Goal: Task Accomplishment & Management: Manage account settings

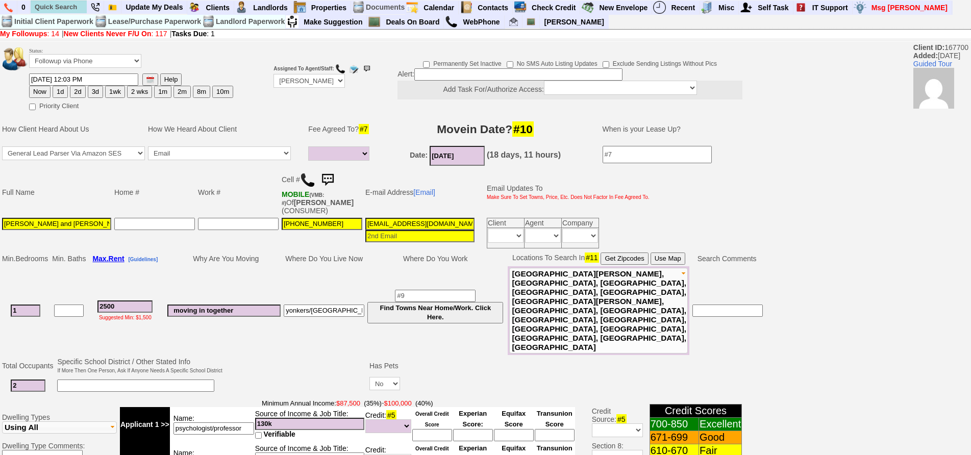
select select
click at [333, 179] on img at bounding box center [327, 180] width 20 height 20
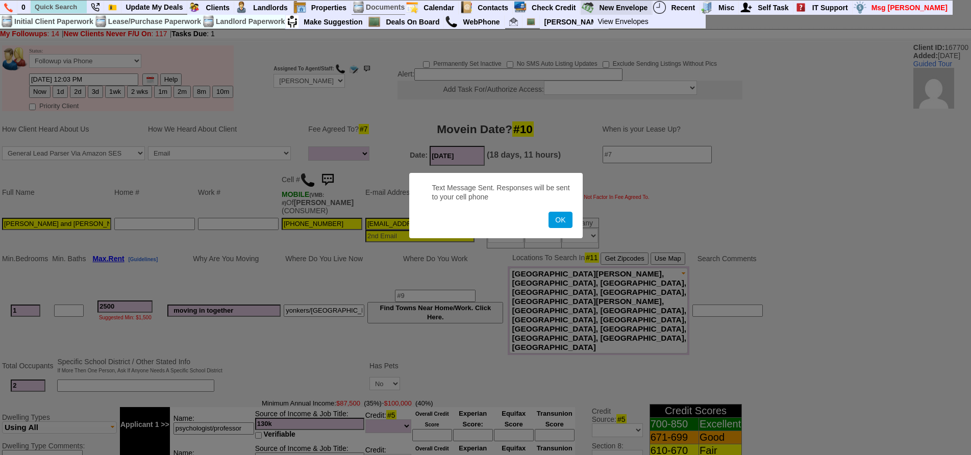
click at [549, 212] on button "OK" at bounding box center [560, 220] width 23 height 16
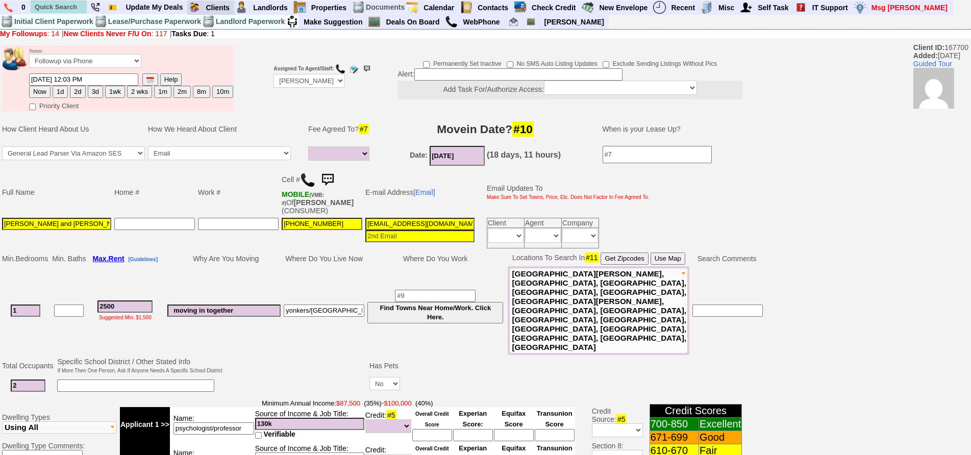
scroll to position [309, 0]
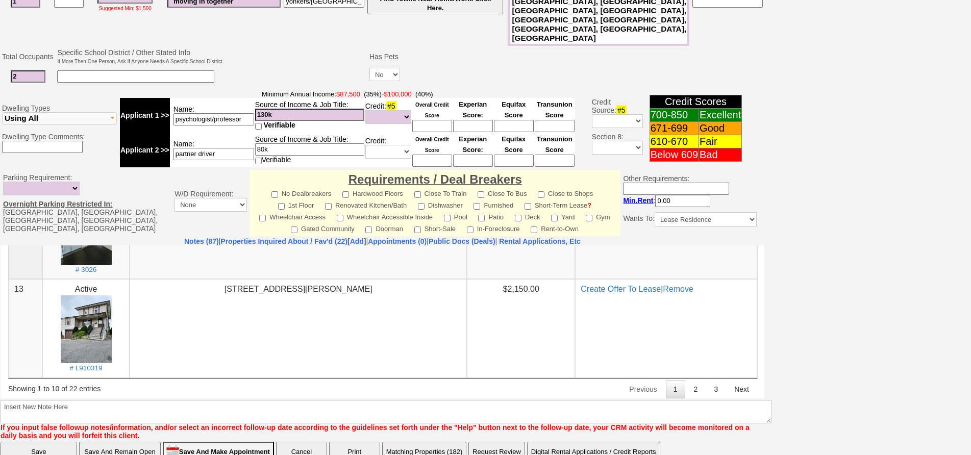
click at [172, 199] on td "W/D Requirement: None In Unit or Complex In Unit" at bounding box center [211, 203] width 78 height 66
click at [184, 237] on link "Notes (87)" at bounding box center [201, 241] width 35 height 8
click at [247, 237] on link "Properties Inquired About / Fav'd (22)" at bounding box center [284, 241] width 127 height 8
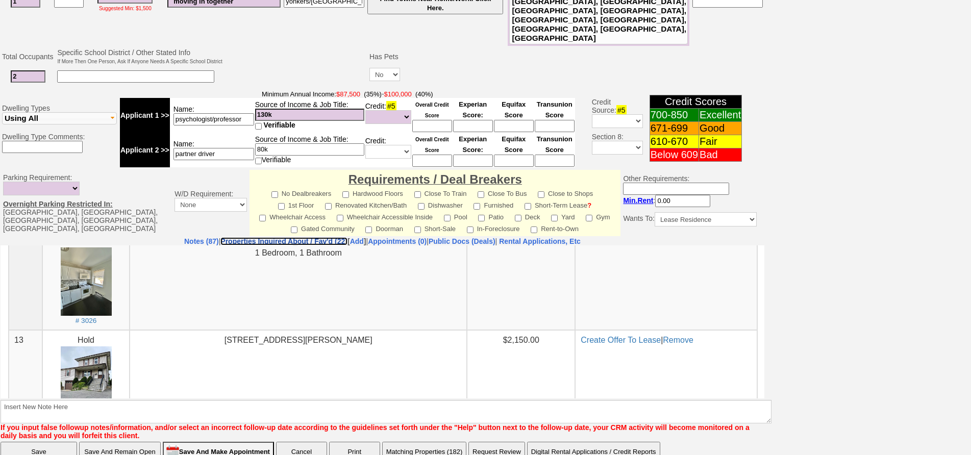
scroll to position [665, 0]
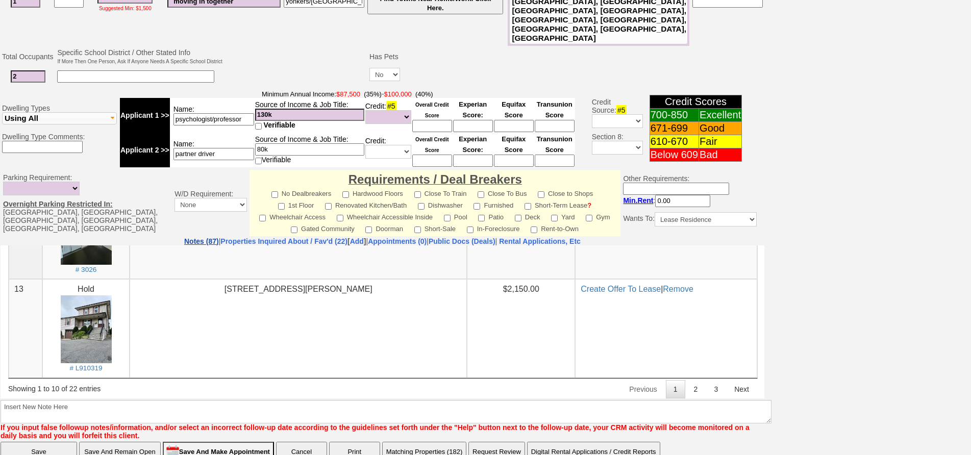
click at [184, 237] on link "Notes (87)" at bounding box center [201, 241] width 35 height 8
click at [281, 237] on link "Properties Inquired About / Fav'd (22)" at bounding box center [284, 241] width 127 height 8
click at [689, 390] on link "2" at bounding box center [696, 389] width 19 height 18
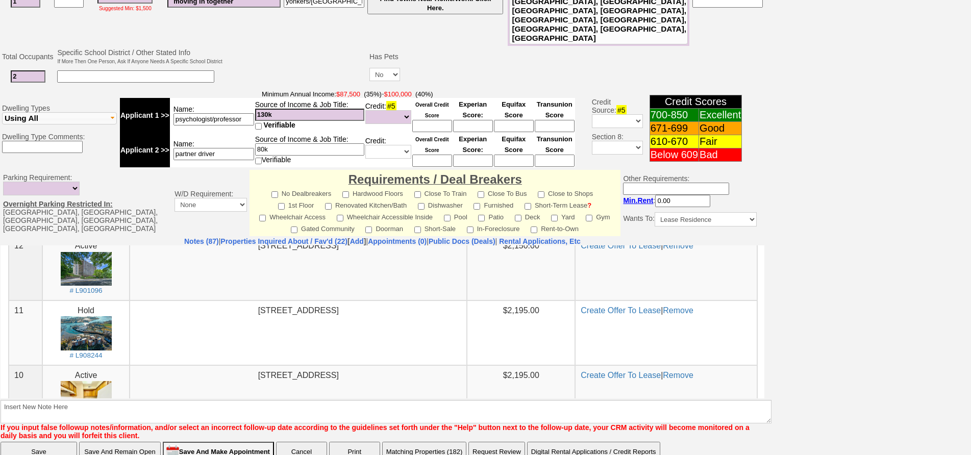
scroll to position [66, 0]
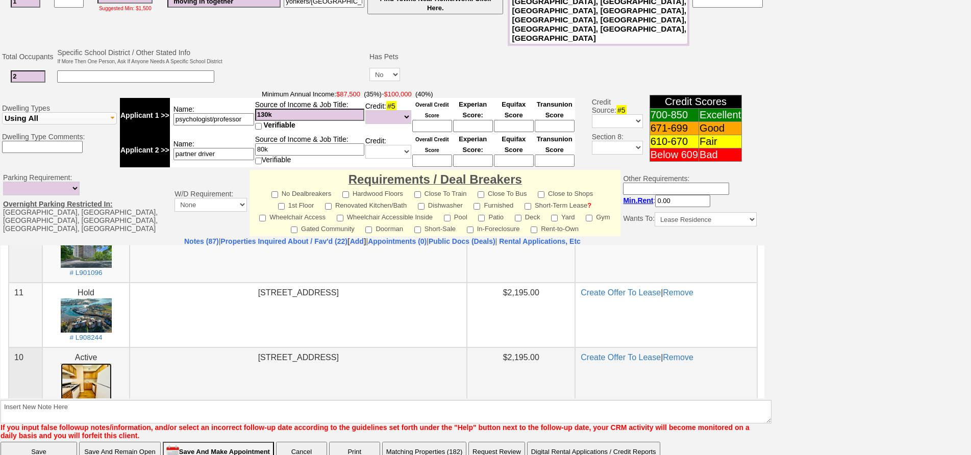
click at [91, 366] on img at bounding box center [86, 382] width 51 height 38
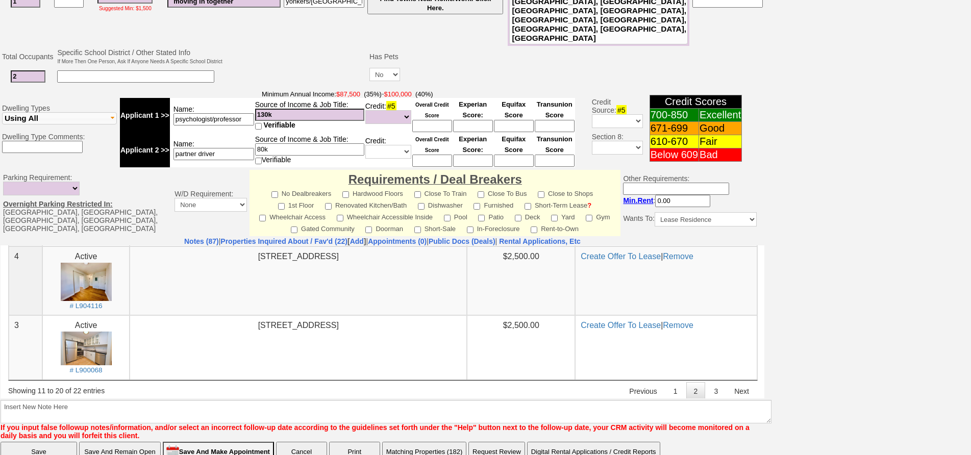
scroll to position [576, 0]
click at [706, 395] on link "3" at bounding box center [715, 389] width 19 height 18
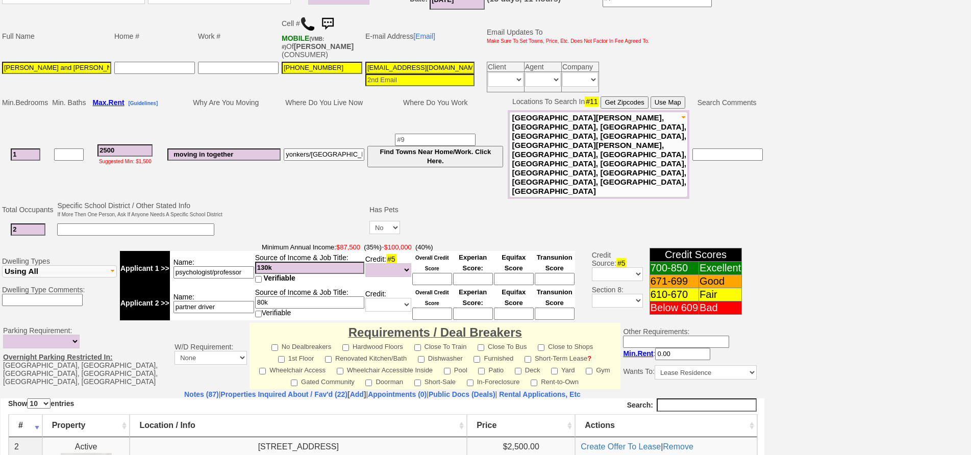
scroll to position [0, 0]
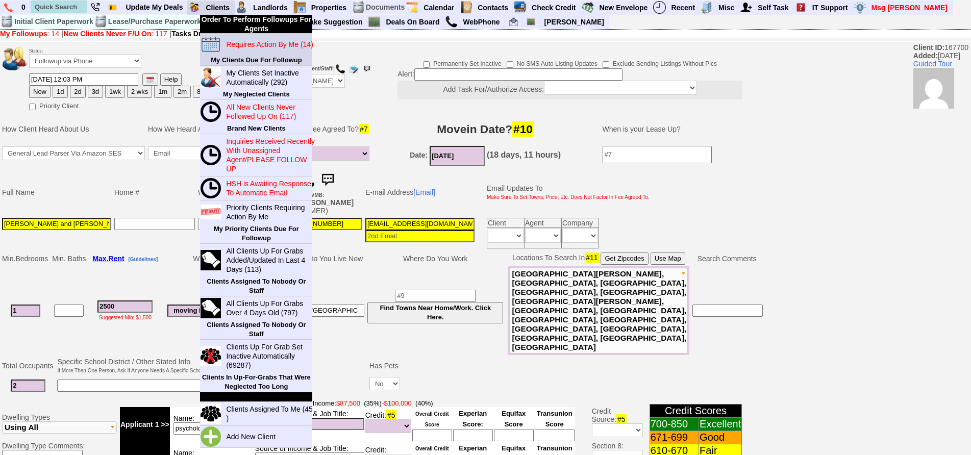
click at [237, 41] on blink "Requires Action By Me (14)" at bounding box center [269, 44] width 87 height 8
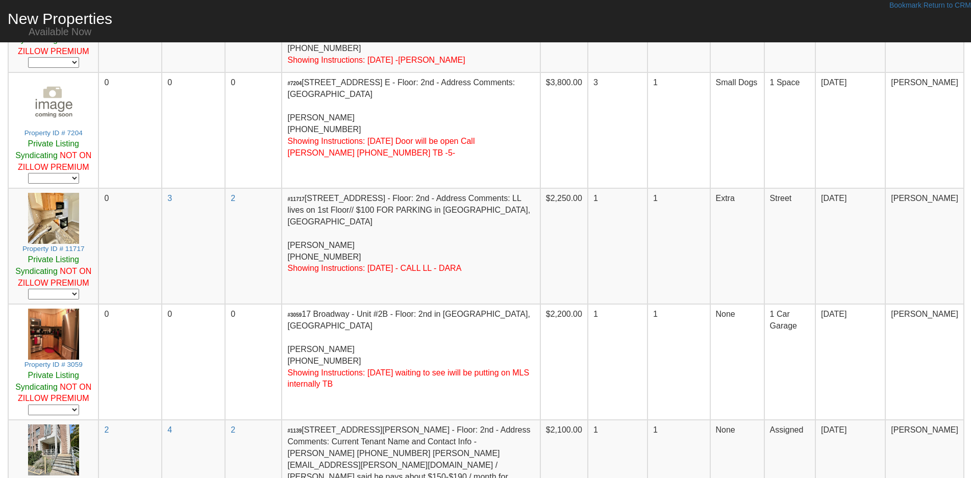
scroll to position [204, 0]
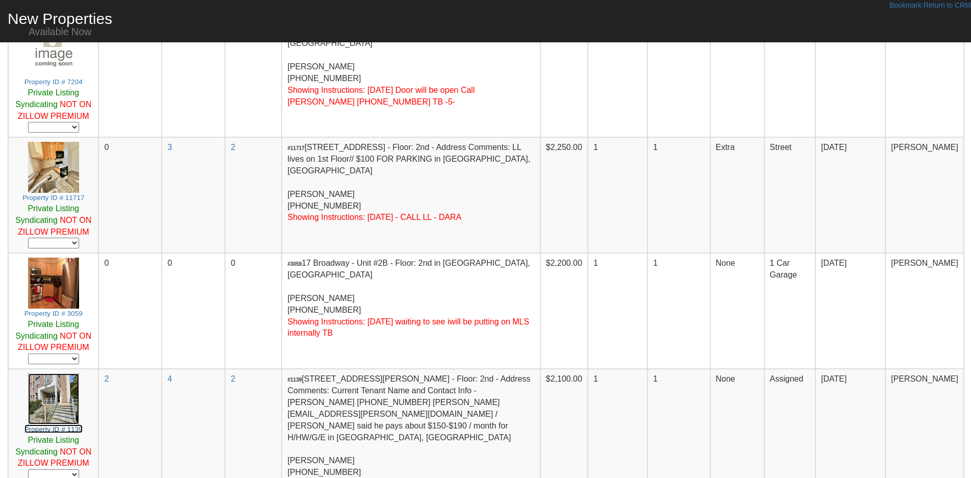
click at [68, 389] on img at bounding box center [53, 399] width 51 height 51
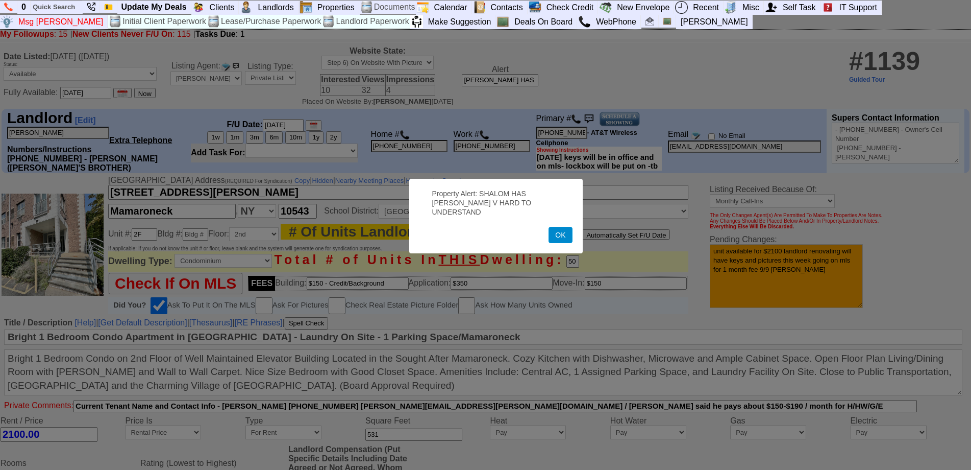
click at [556, 229] on button "OK" at bounding box center [560, 235] width 23 height 16
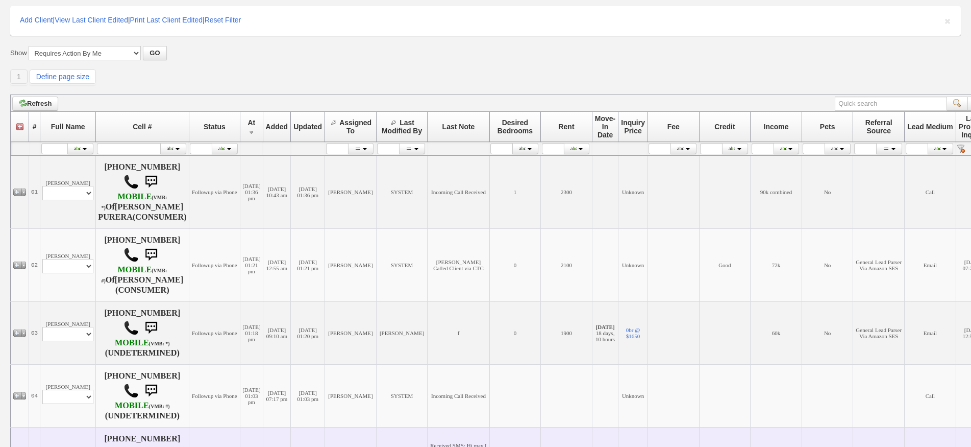
scroll to position [255, 0]
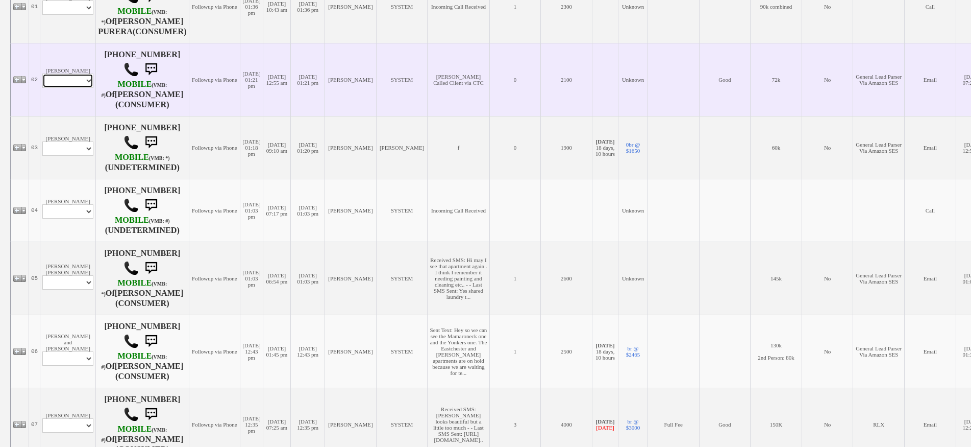
click at [69, 80] on select "Profile Edit Print Email Externally (Will Not Be Tracked In CRM) Closed Deals" at bounding box center [67, 81] width 51 height 14
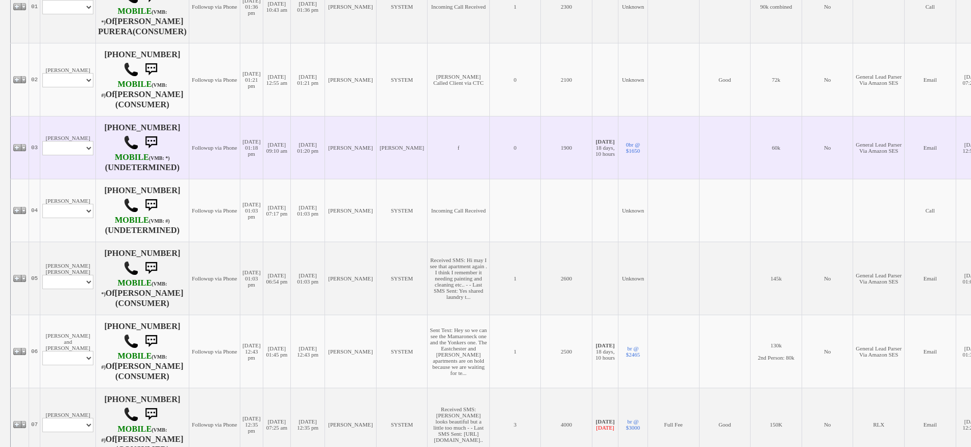
click at [490, 156] on td "f" at bounding box center [459, 147] width 62 height 63
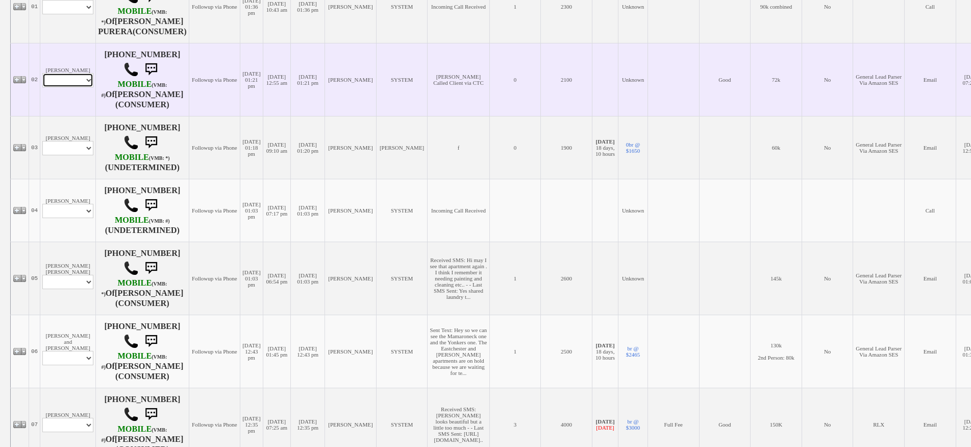
click at [52, 85] on select "Profile Edit Print Email Externally (Will Not Be Tracked In CRM) Closed Deals" at bounding box center [67, 80] width 51 height 14
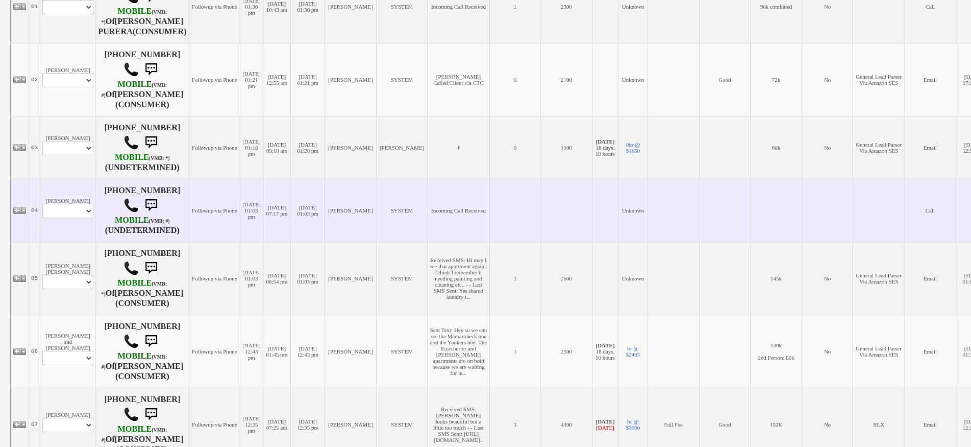
click at [286, 232] on td "[DATE] 07:17 pm" at bounding box center [277, 210] width 28 height 63
click at [86, 218] on select "Profile Edit Print Closed Deals" at bounding box center [67, 211] width 51 height 14
select select "ChangeURL,/crm/custom/edit_client_form.php?redirect=%2Fcrm%2Fclients.php&id=167…"
click at [42, 211] on select "Profile Edit Print Closed Deals" at bounding box center [67, 211] width 51 height 14
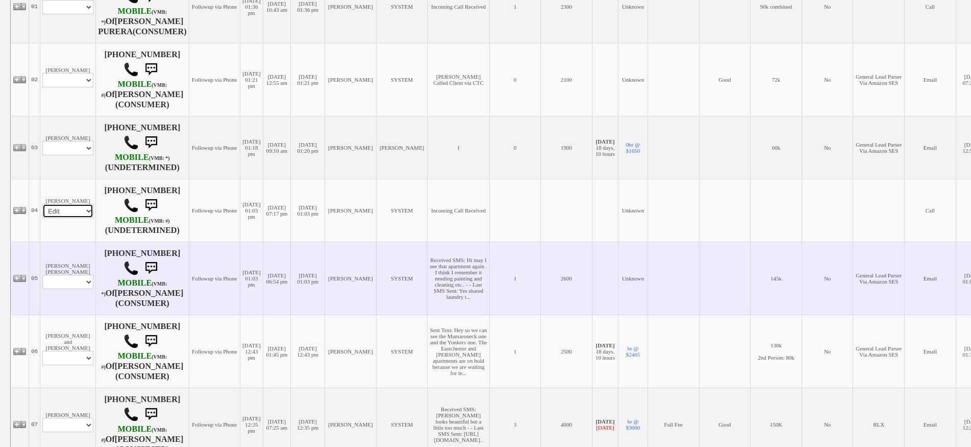
select select
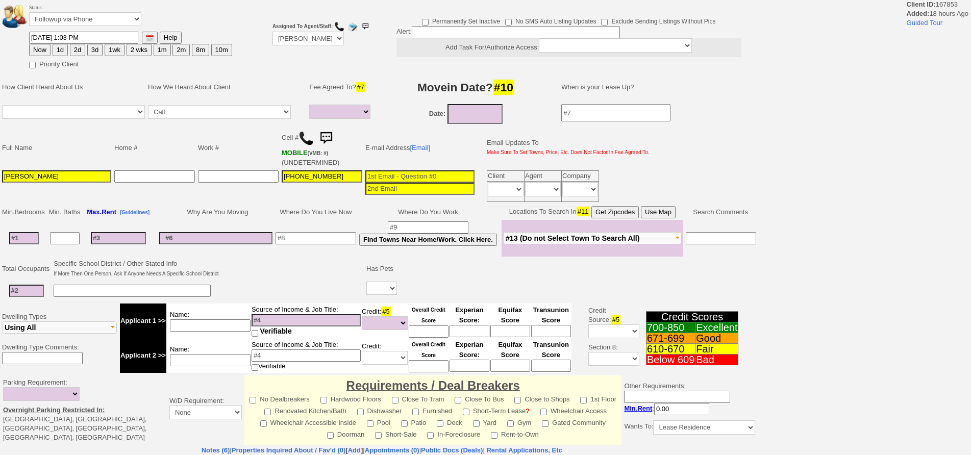
select select
click at [33, 238] on input at bounding box center [24, 238] width 30 height 12
type input "2"
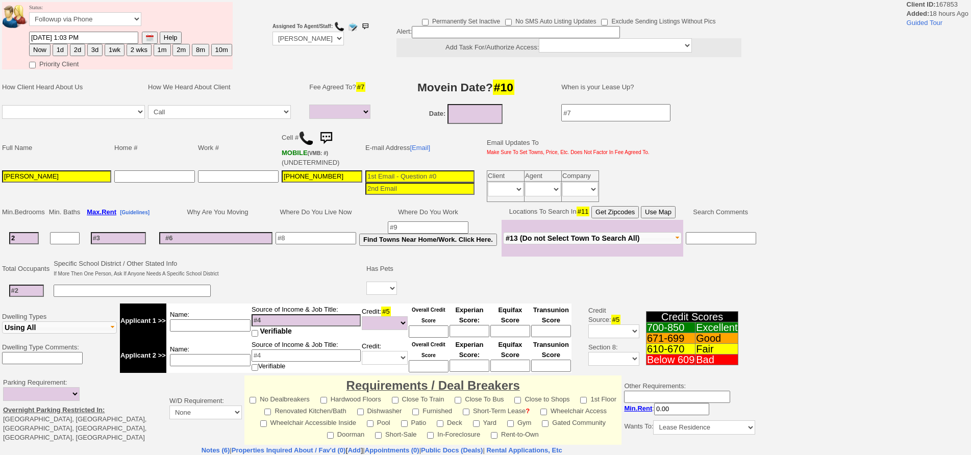
select select
type input "2"
click at [95, 238] on input at bounding box center [118, 234] width 55 height 12
select select
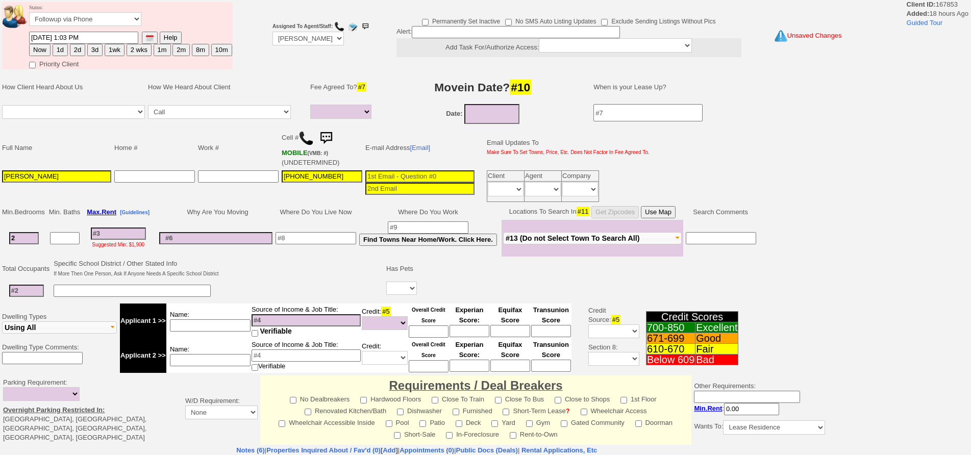
click at [108, 239] on input at bounding box center [118, 234] width 55 height 12
type input "4"
select select
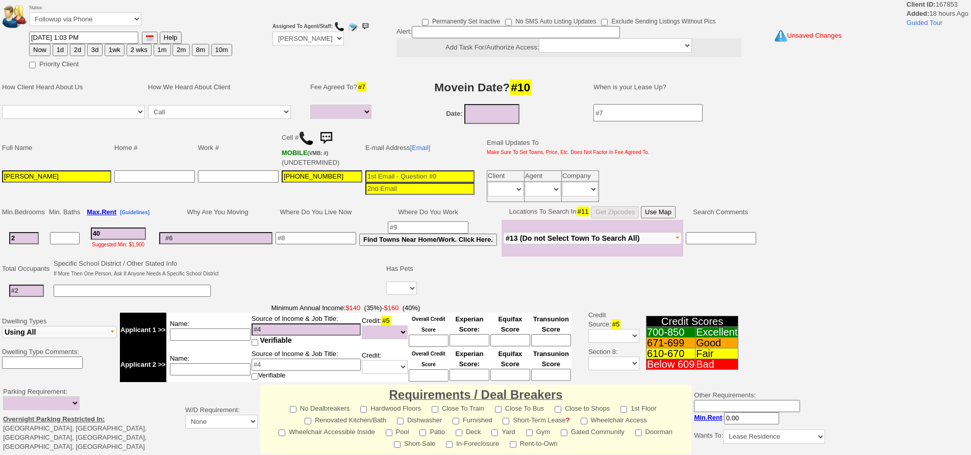
type input "400"
select select
type input "4000"
select select
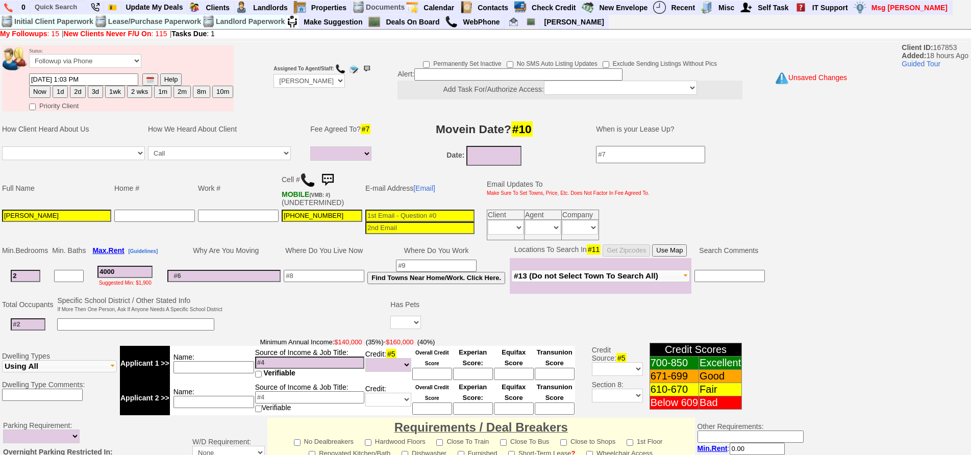
type input "4000"
click at [678, 213] on td "Full Name Home # Work # Cell # MOBILE (VMB: #) (UNDETERMINED) E-mail Address [E…" at bounding box center [419, 205] width 839 height 75
select select
click at [682, 254] on button "Use Map" at bounding box center [669, 251] width 35 height 12
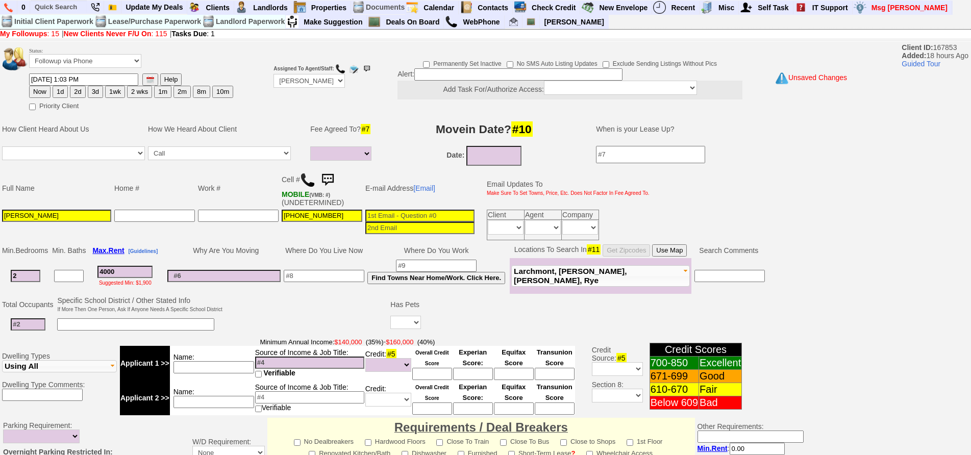
scroll to position [280, 0]
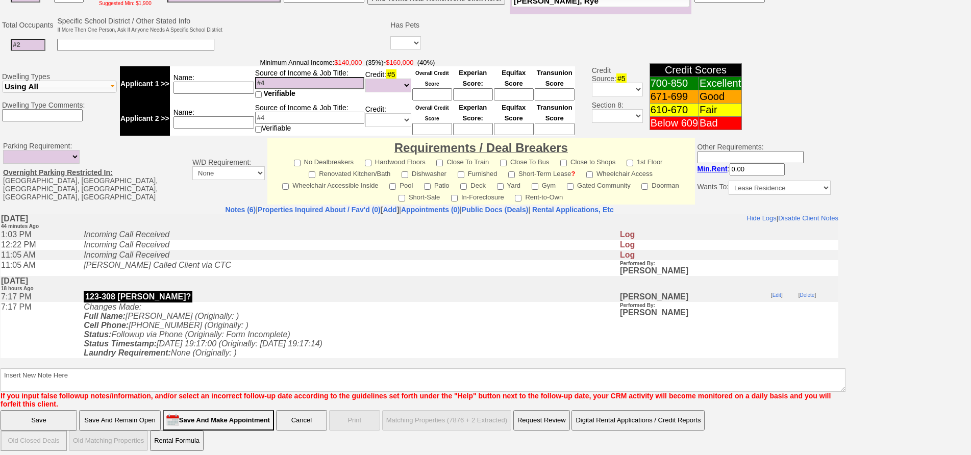
click at [123, 417] on input "Save And Remain Open" at bounding box center [120, 420] width 82 height 20
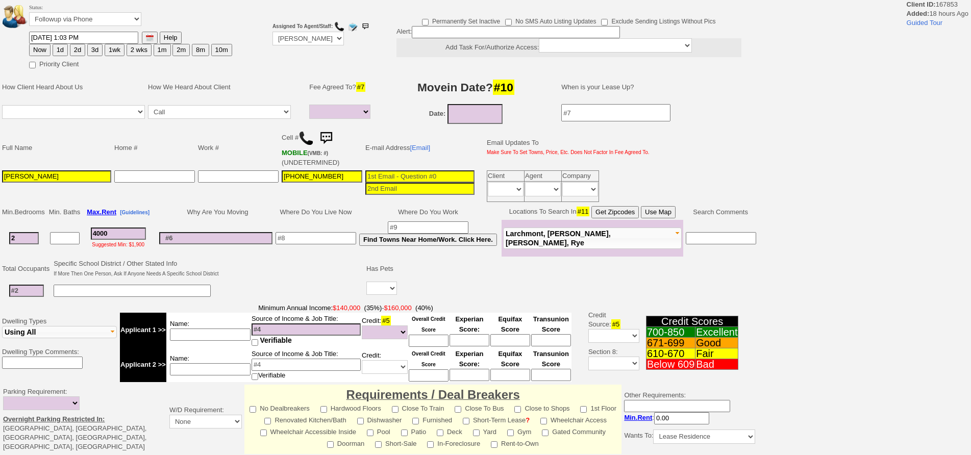
select select
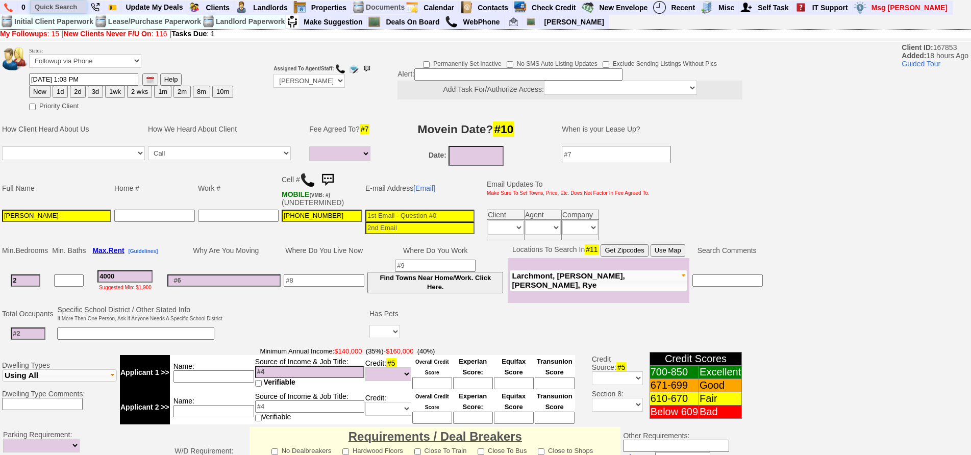
click at [59, 9] on input "text" at bounding box center [59, 7] width 56 height 13
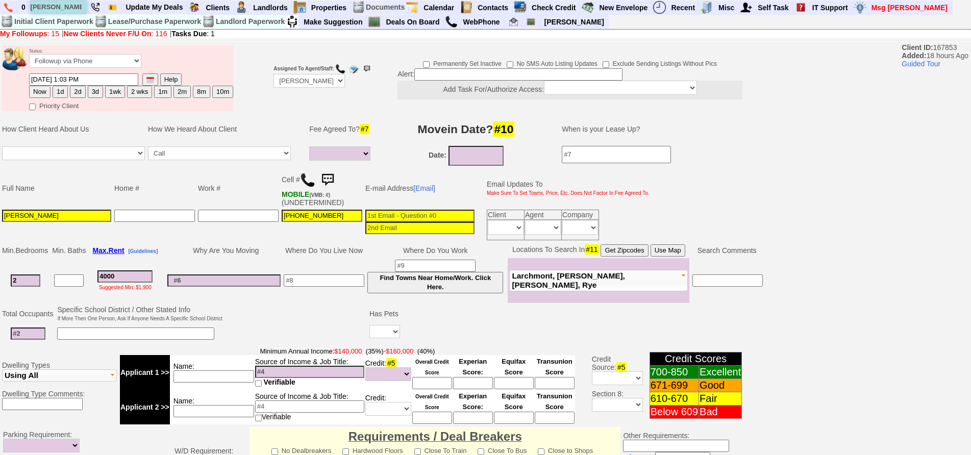
click at [76, 8] on input "paine st" at bounding box center [59, 7] width 56 height 13
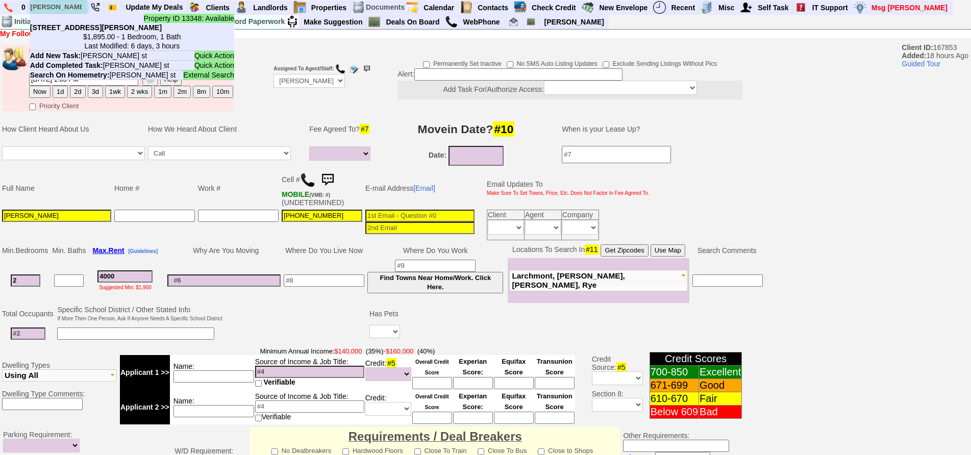
click at [79, 13] on input "paine st" at bounding box center [59, 7] width 56 height 13
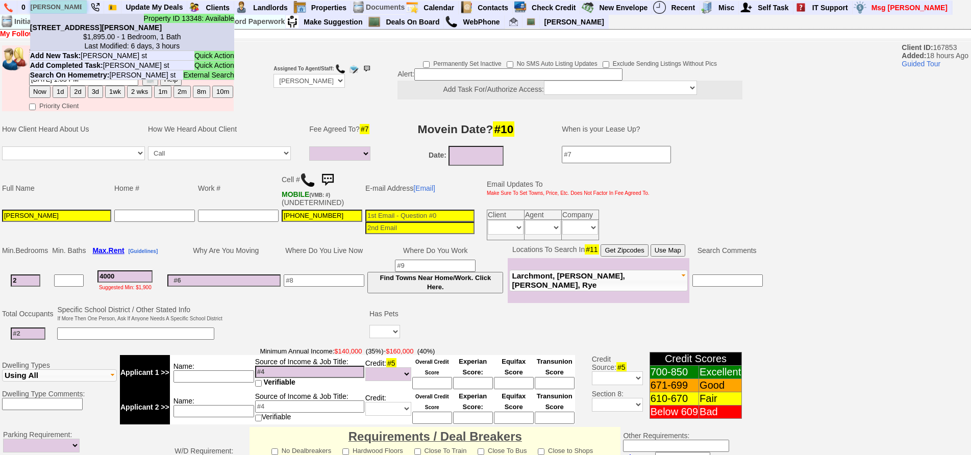
type input "paine st"
click at [80, 15] on li "Property ID 13348: Available 2903 Paine St - Unit #2 - Floor: 2nd in Bronx, NY …" at bounding box center [132, 32] width 204 height 37
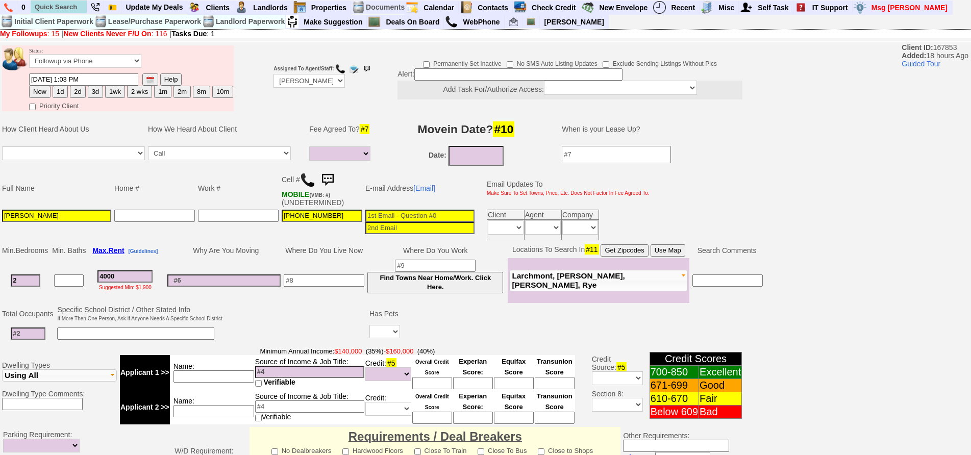
click at [208, 193] on td "Work #" at bounding box center [239, 188] width 84 height 40
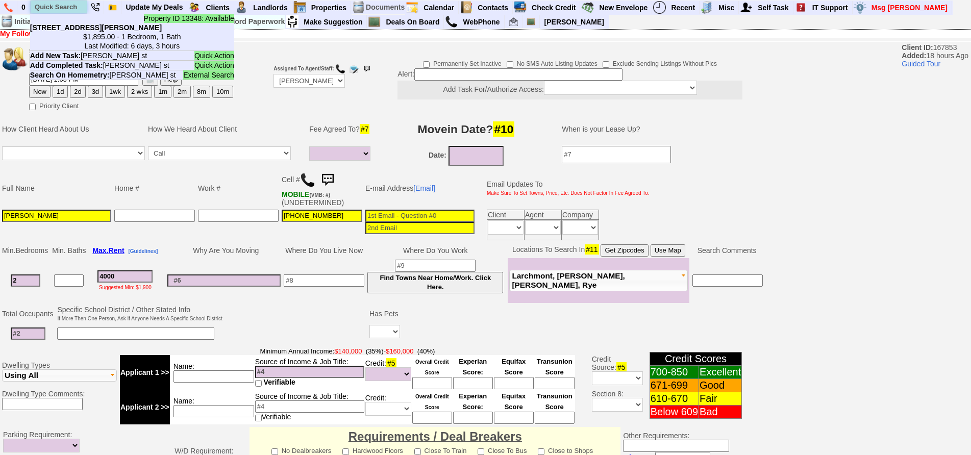
click at [67, 6] on input "text" at bounding box center [59, 7] width 56 height 13
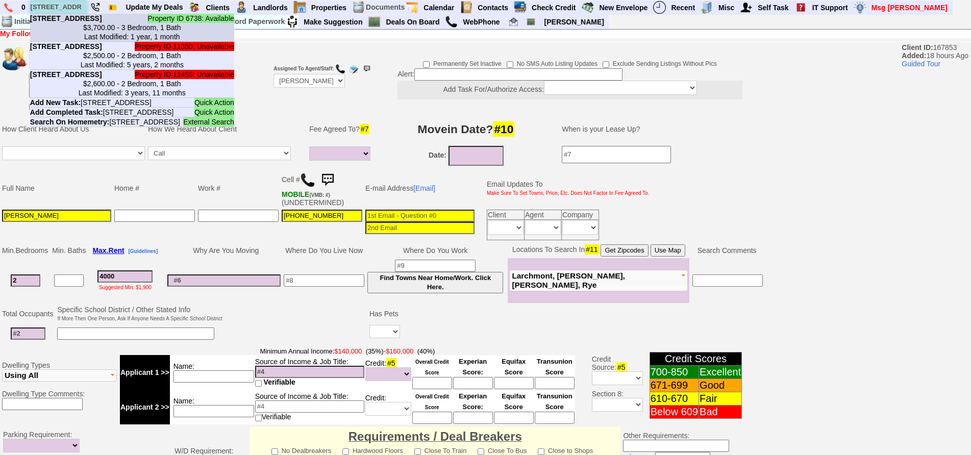
type input "56 grant st"
click at [88, 17] on li "Property ID 6738: Available 56 Grant St - Floor: 2nd in Port Chester, NY $3,700…" at bounding box center [132, 28] width 204 height 28
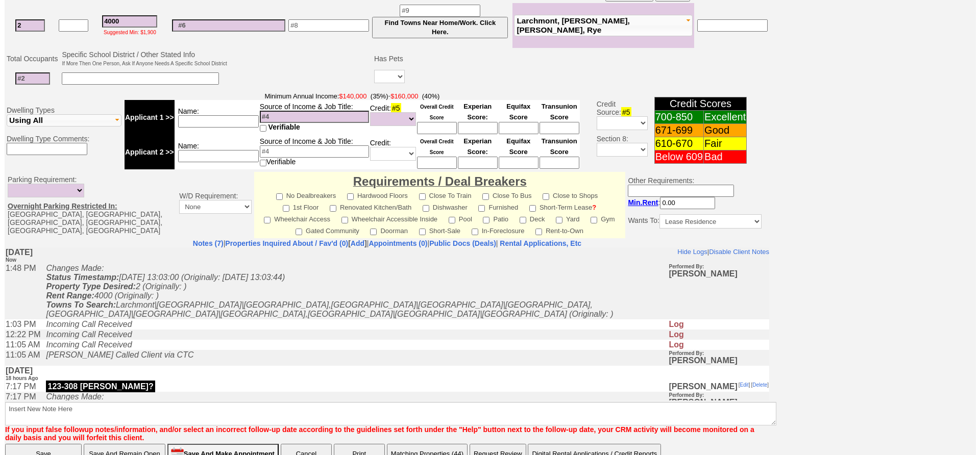
scroll to position [294, 0]
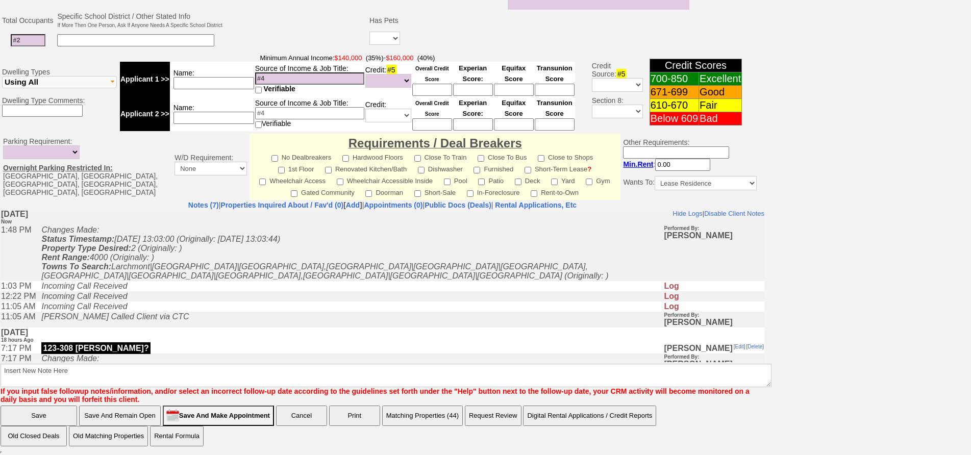
click at [441, 423] on button "Matching Properties (44)" at bounding box center [422, 416] width 81 height 20
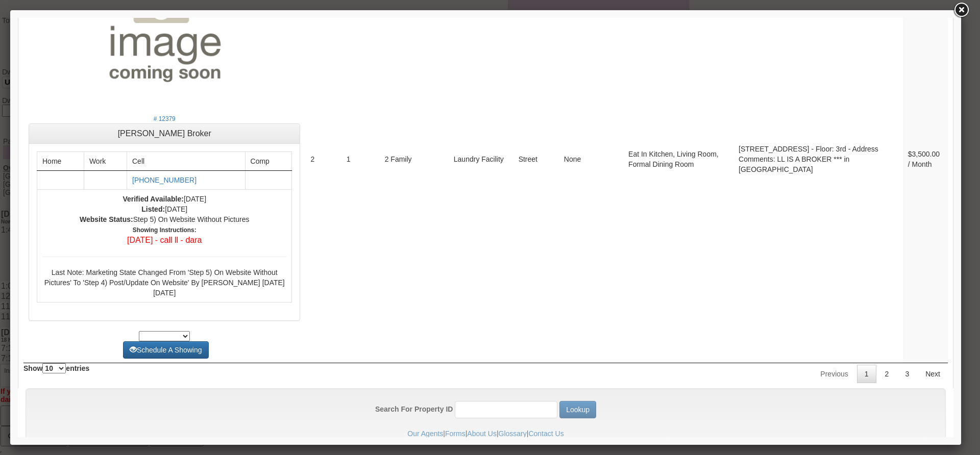
scroll to position [4129, 0]
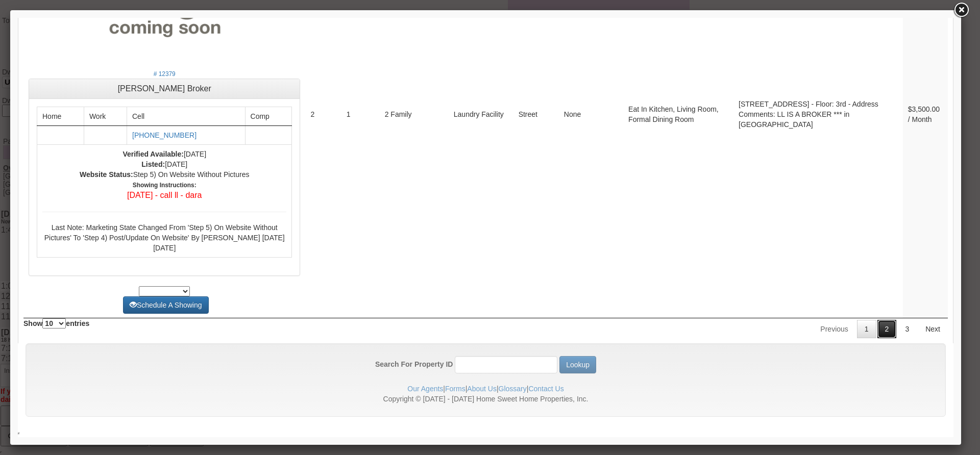
click at [877, 327] on link "2" at bounding box center [886, 329] width 19 height 18
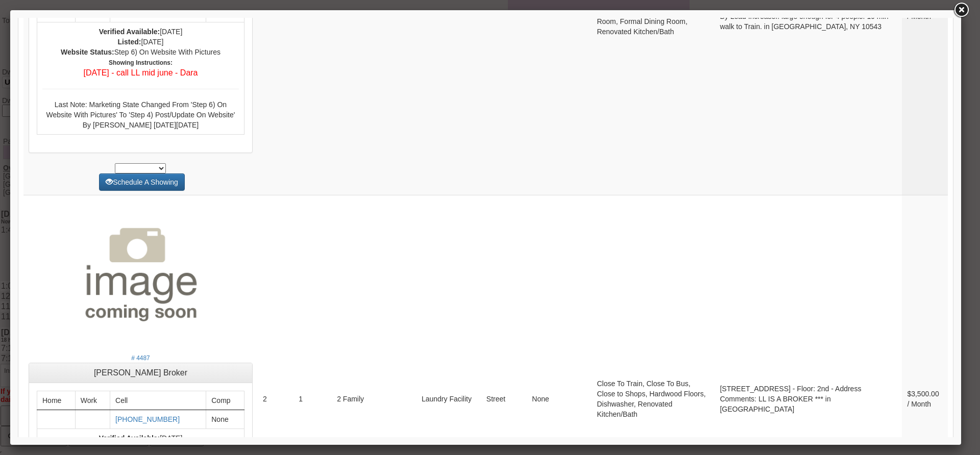
scroll to position [0, 0]
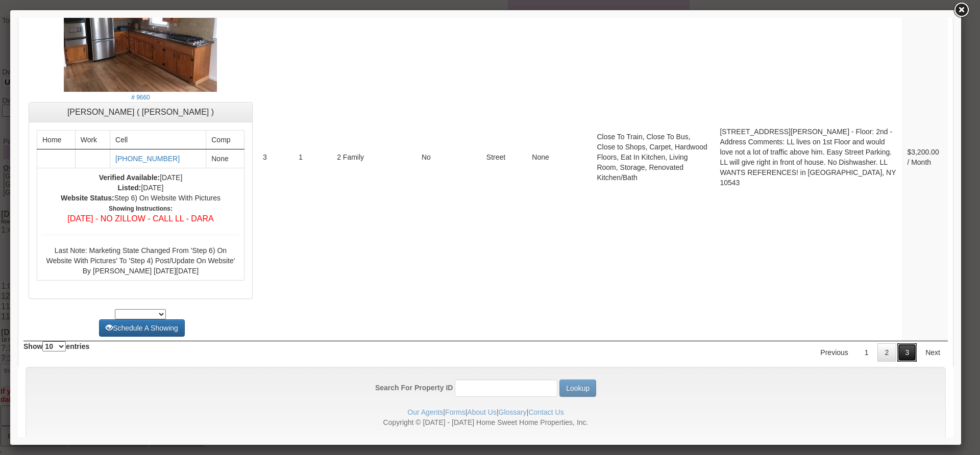
click at [904, 344] on link "3" at bounding box center [906, 353] width 19 height 18
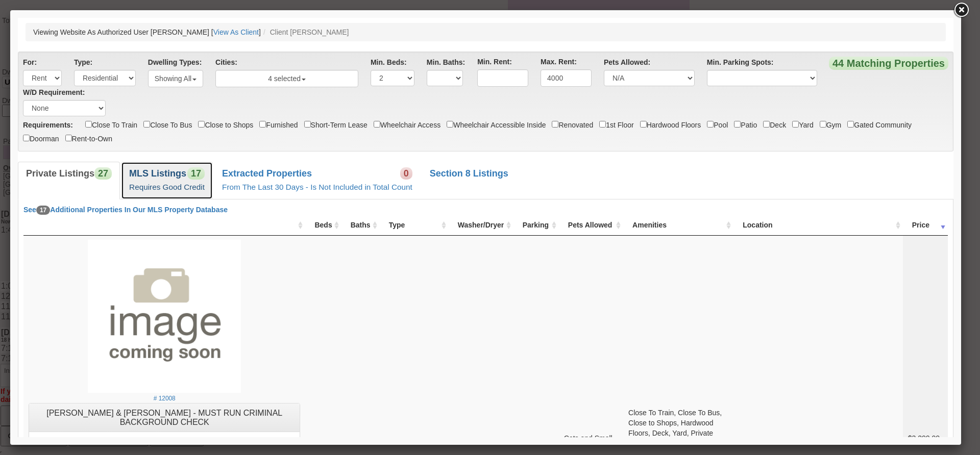
click at [167, 176] on b "MLS Listings" at bounding box center [157, 173] width 57 height 10
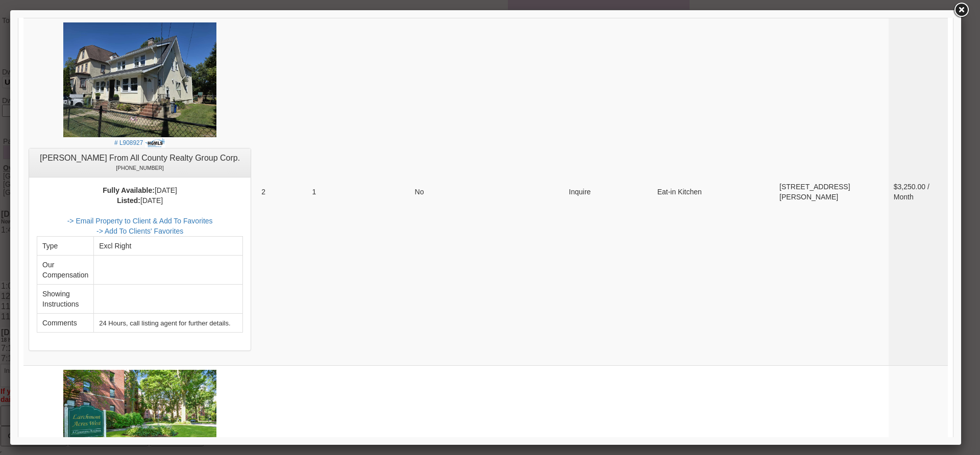
scroll to position [3753, 0]
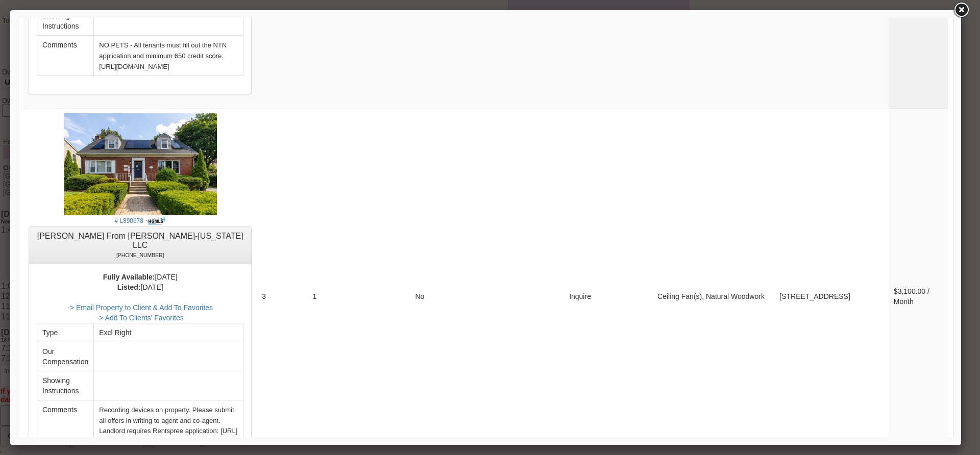
scroll to position [0, 0]
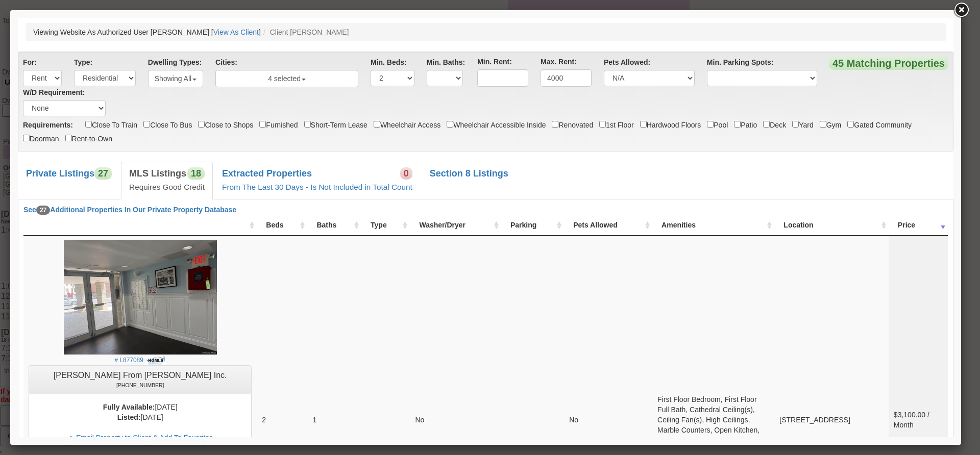
drag, startPoint x: 949, startPoint y: 404, endPoint x: 980, endPoint y: 52, distance: 353.5
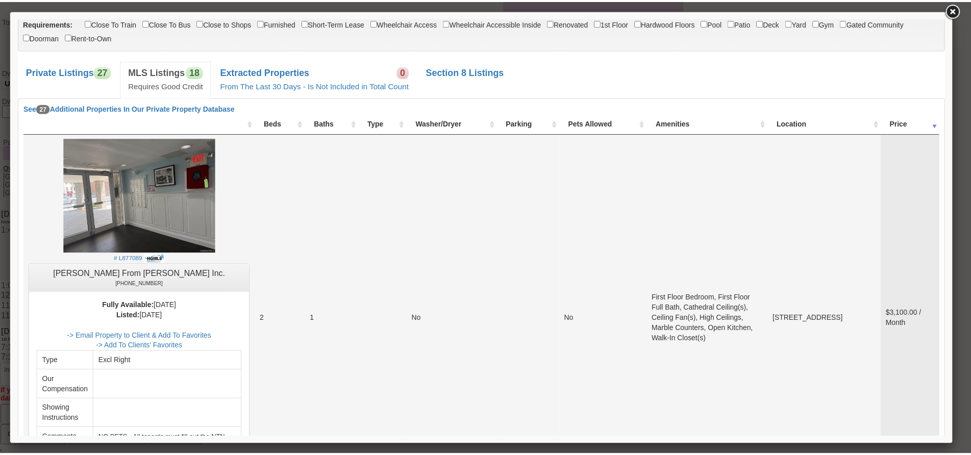
scroll to position [102, 0]
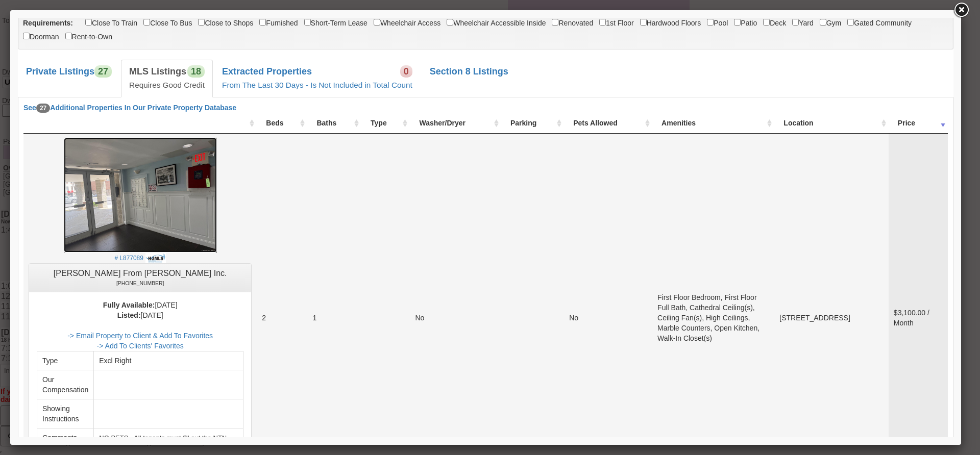
click at [176, 198] on img at bounding box center [140, 195] width 153 height 115
click at [961, 15] on link at bounding box center [961, 10] width 18 height 18
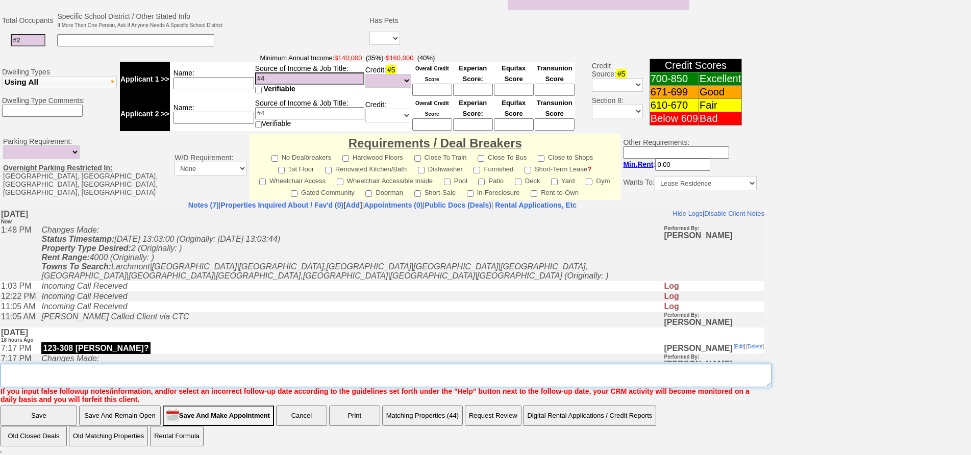
click at [134, 364] on textarea "Insert New Note Here" at bounding box center [386, 375] width 771 height 23
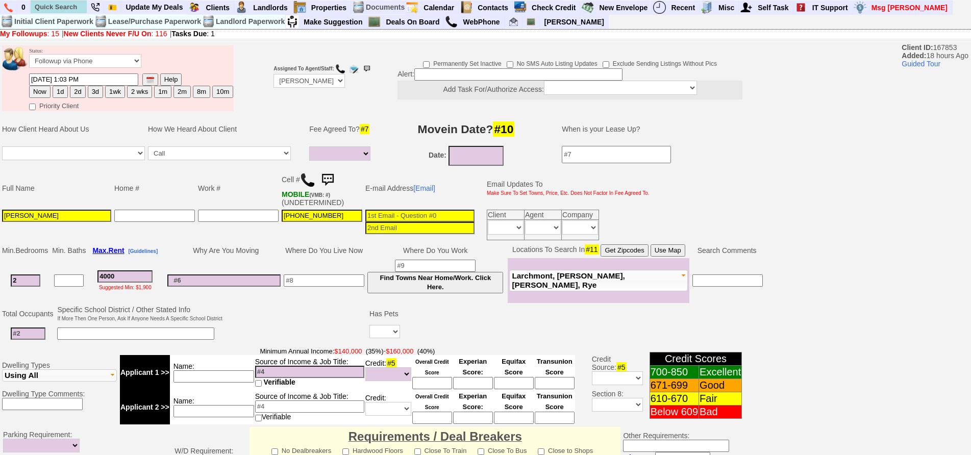
type textarea "will they do private home they seem to like buildings fu"
click at [88, 90] on button "3d" at bounding box center [95, 92] width 15 height 12
type input "09/15/2025 01:48 PM"
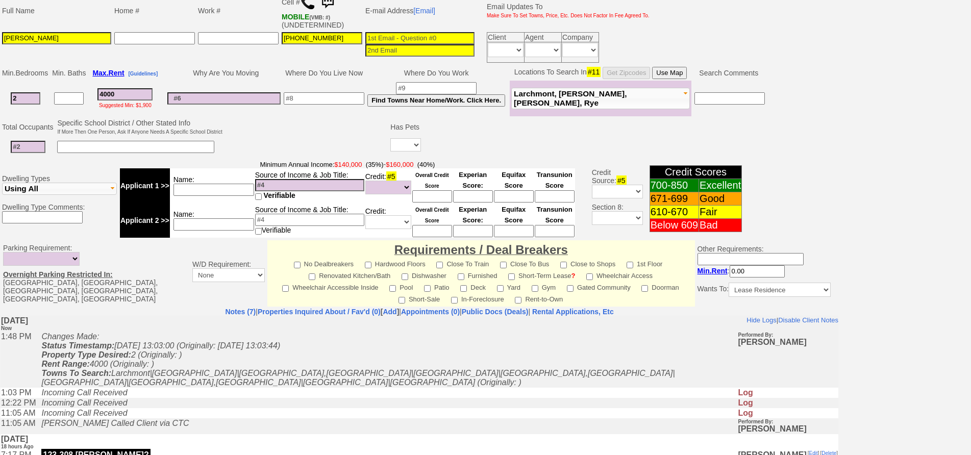
scroll to position [280, 0]
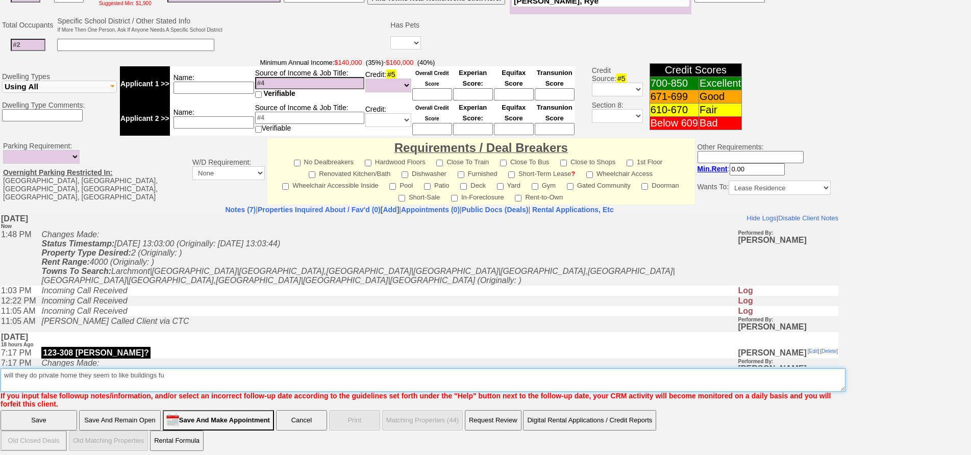
click at [3, 369] on textarea "Insert New Note Here" at bounding box center [423, 380] width 845 height 23
type textarea "not really interested in 123 mamaroneck - will they do private home they seem t…"
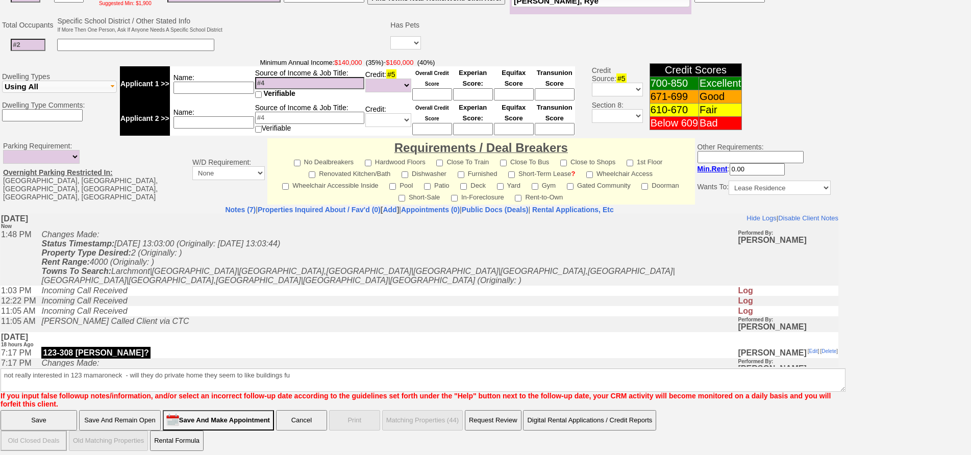
click input "Save" at bounding box center [39, 420] width 77 height 20
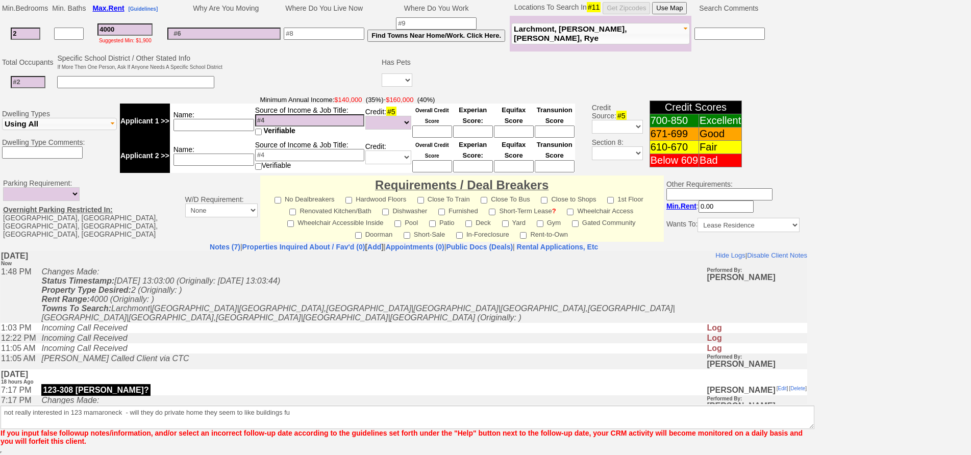
scroll to position [243, 0]
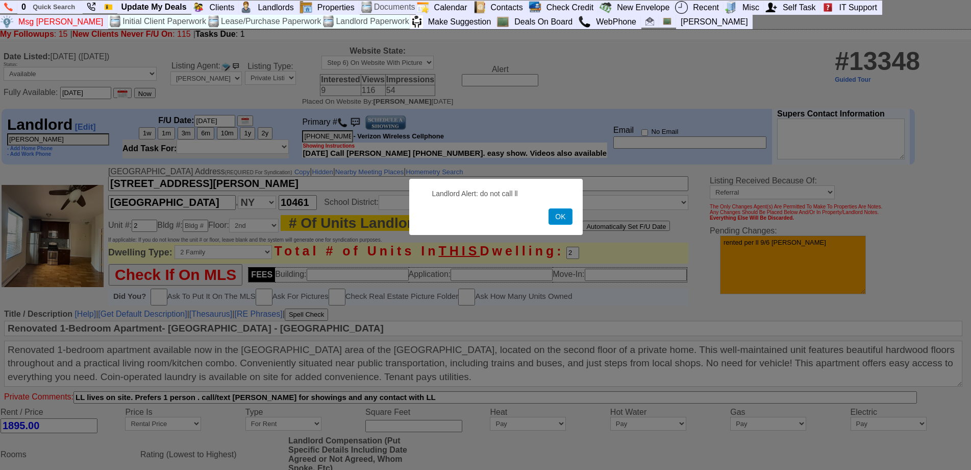
click at [559, 215] on button "OK" at bounding box center [560, 216] width 23 height 16
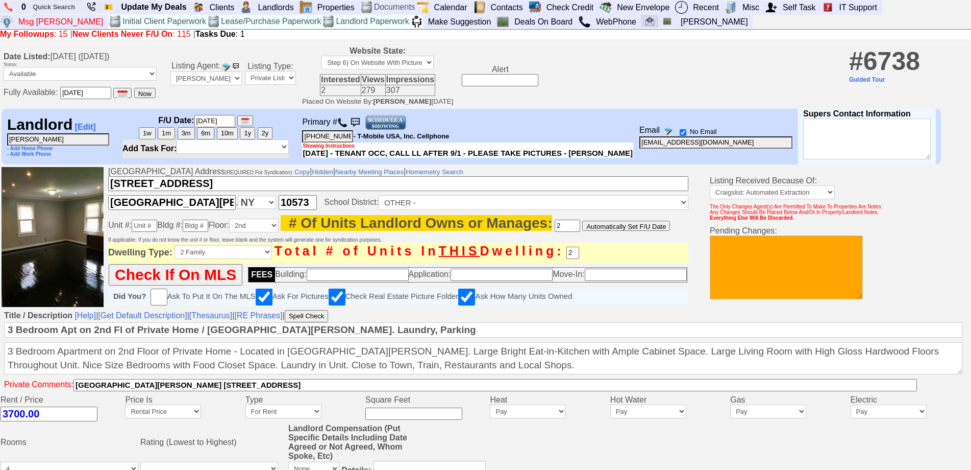
click at [642, 23] on link at bounding box center [650, 21] width 17 height 13
click at [69, 10] on input "text" at bounding box center [56, 7] width 51 height 13
paste input "[PHONE_NUMBER]"
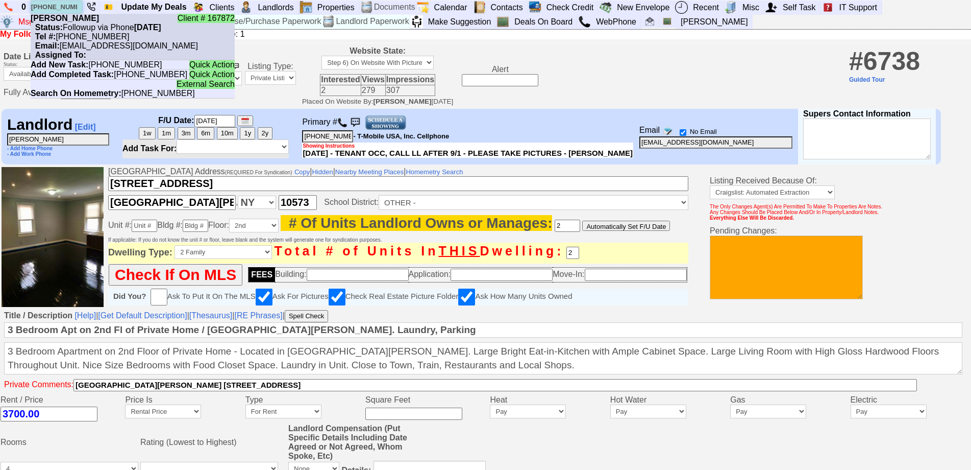
type input "[PHONE_NUMBER]"
click at [83, 28] on nobr "Status: Followup via Phone Friday, September 12th, 2025" at bounding box center [96, 27] width 131 height 9
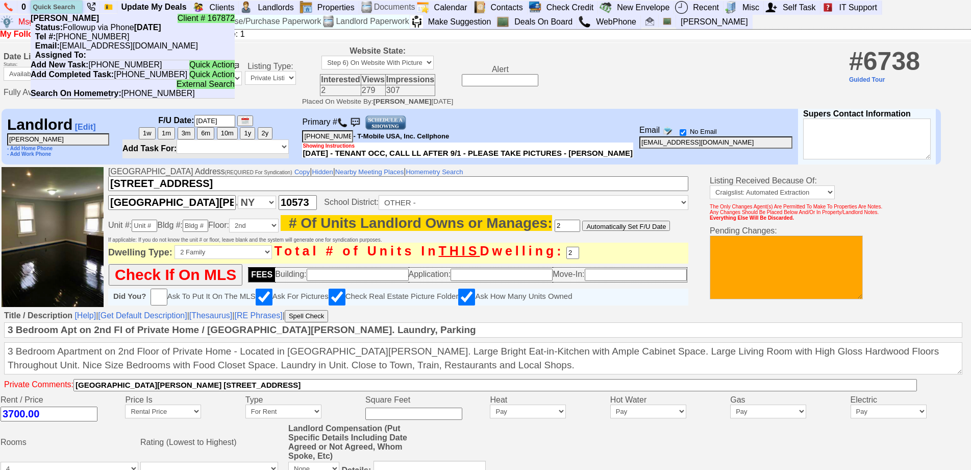
click at [52, 11] on input "text" at bounding box center [56, 7] width 51 height 13
paste input "650-906-7224"
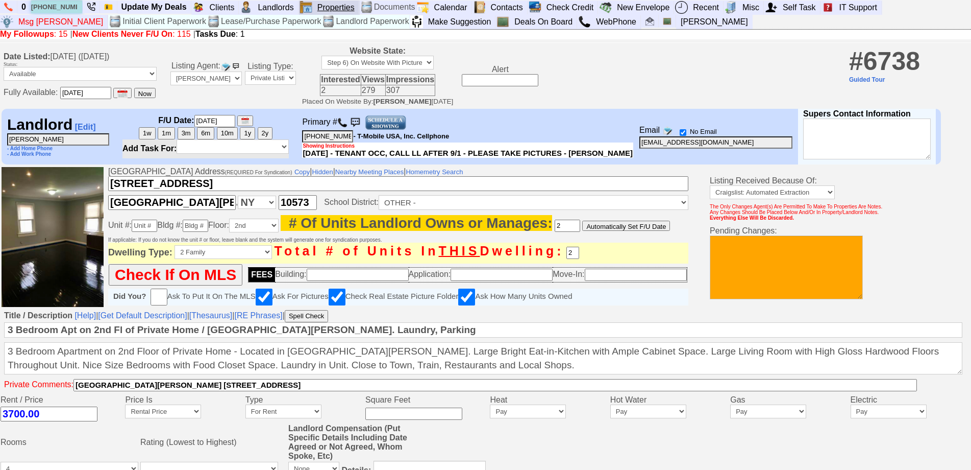
type input "650-906-7224"
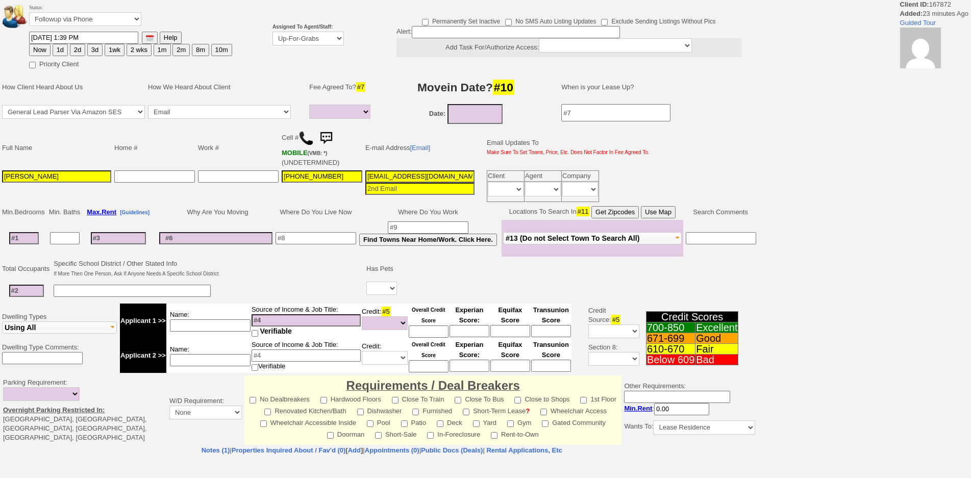
select select
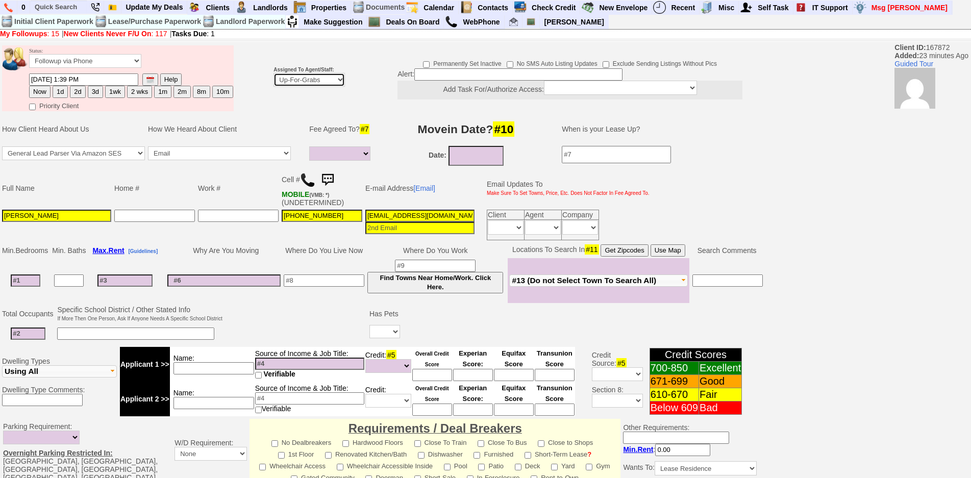
click at [283, 78] on select "Up-For-Grabs ***** STAFF ***** [PERSON_NAME] [PHONE_NUMBER] [PERSON_NAME] [PHON…" at bounding box center [309, 80] width 71 height 14
select select "148"
click at [274, 73] on select "Up-For-Grabs ***** STAFF ***** [PERSON_NAME] [PHONE_NUMBER] [PERSON_NAME] [PHON…" at bounding box center [309, 80] width 71 height 14
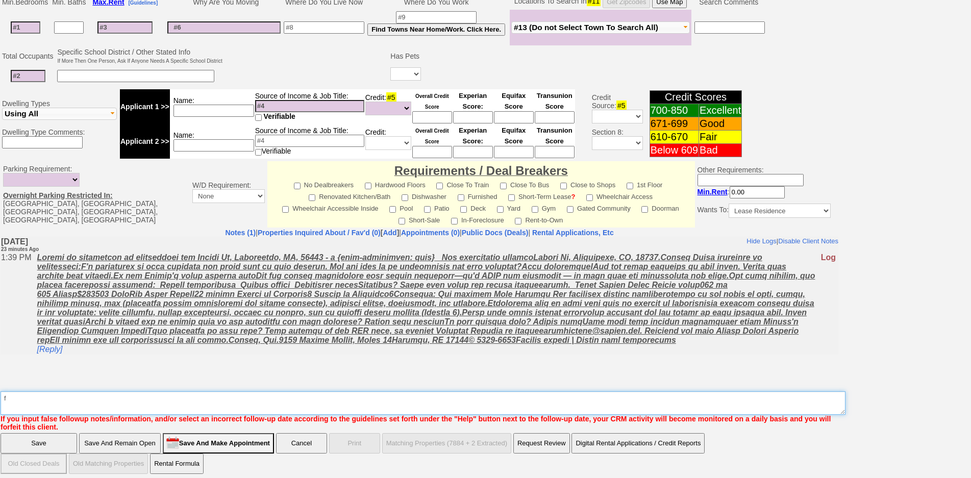
click at [538, 398] on textarea "Insert New Note Here" at bounding box center [423, 403] width 845 height 23
type textarea "f"
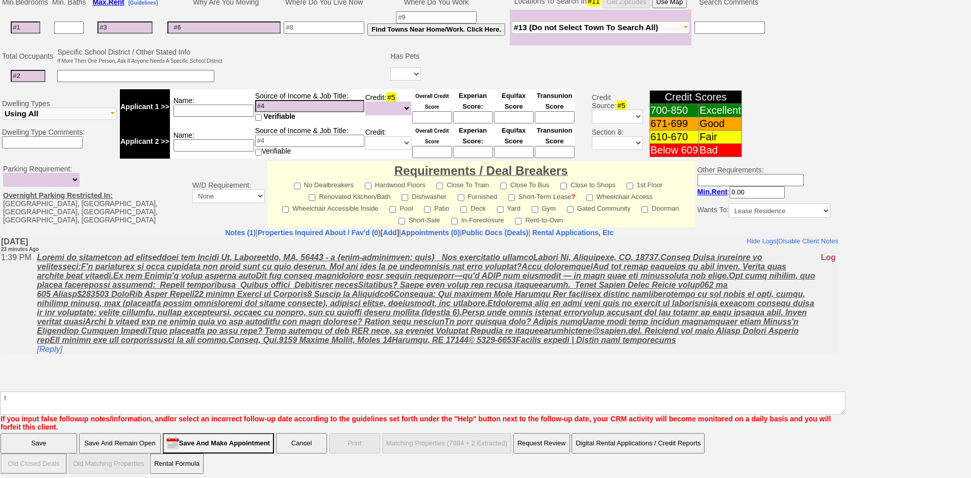
click input "Save" at bounding box center [39, 443] width 77 height 20
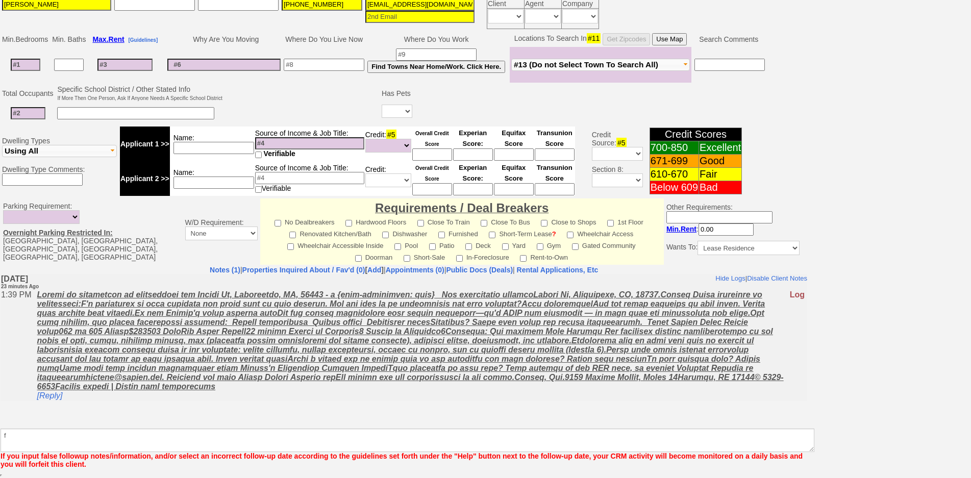
scroll to position [212, 0]
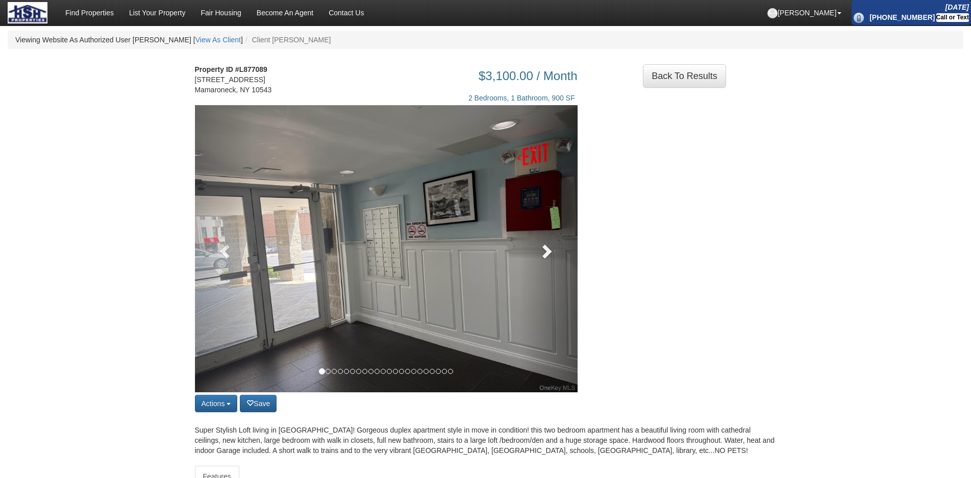
click at [565, 272] on link at bounding box center [549, 248] width 58 height 287
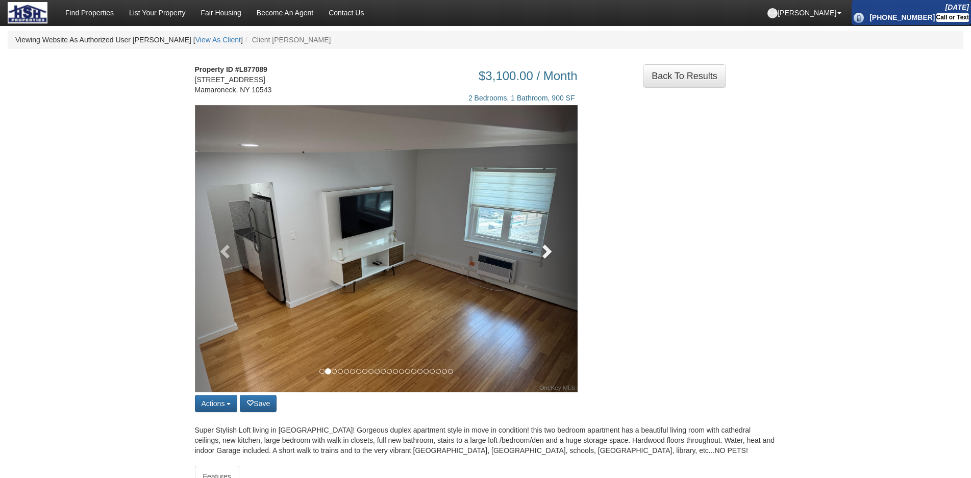
click at [565, 272] on link at bounding box center [549, 248] width 58 height 287
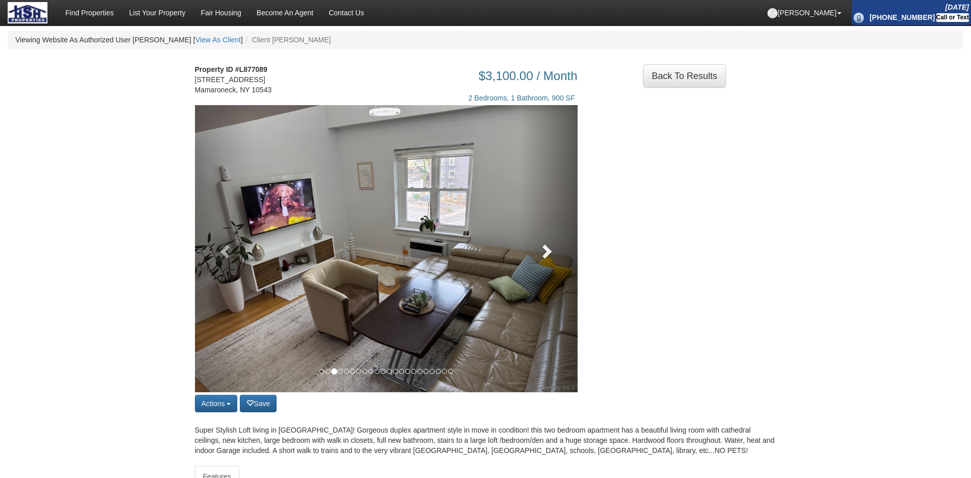
click at [565, 272] on link at bounding box center [549, 248] width 58 height 287
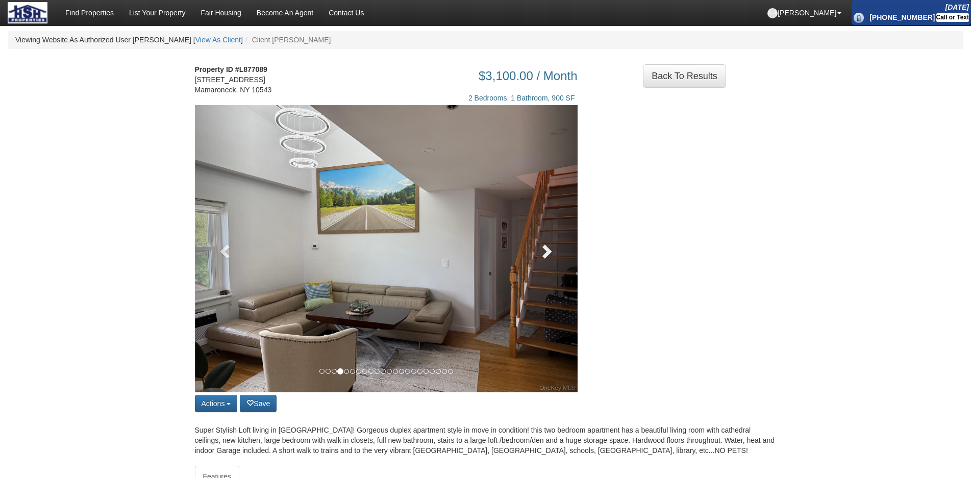
click at [565, 272] on link at bounding box center [549, 248] width 58 height 287
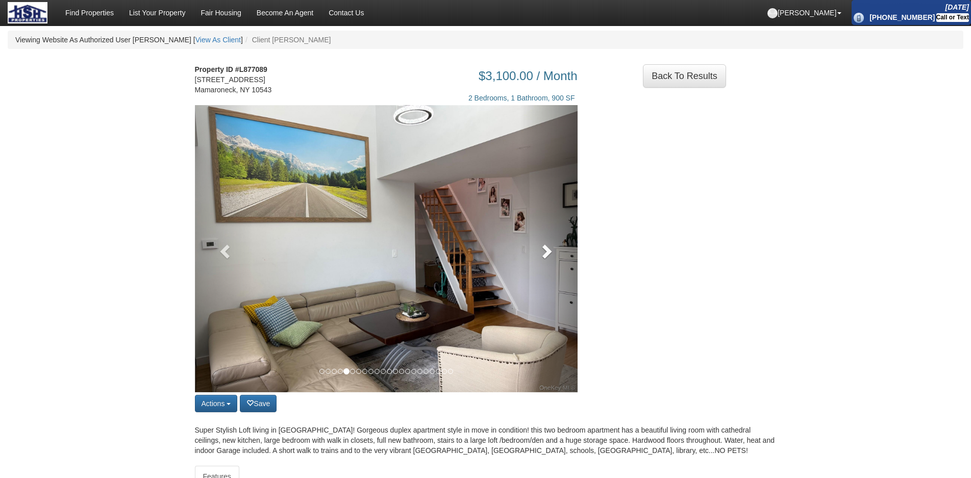
click at [565, 272] on link at bounding box center [549, 248] width 58 height 287
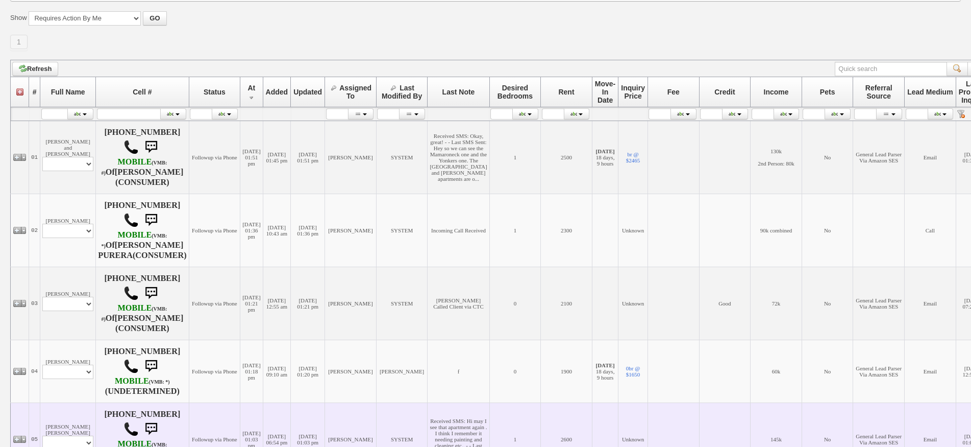
scroll to position [255, 0]
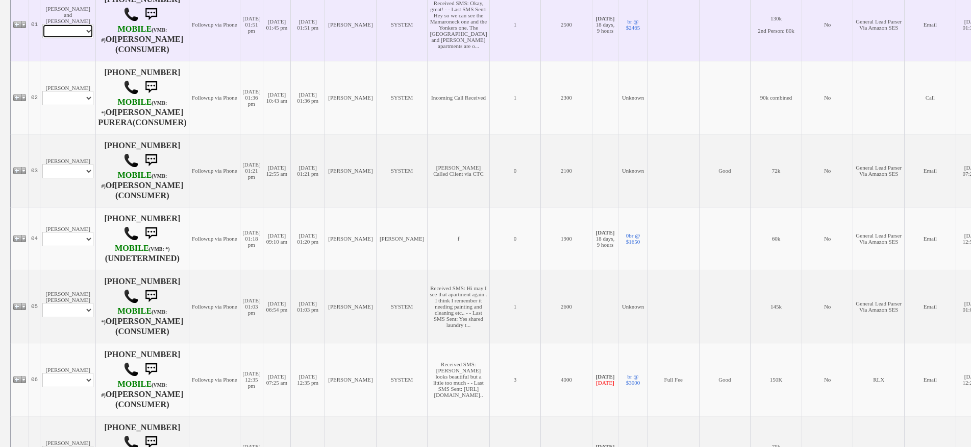
click at [71, 34] on select "Profile Edit Print Email Externally (Will Not Be Tracked In CRM) Closed Deals" at bounding box center [67, 31] width 51 height 14
select select "ChangeURL,/crm/custom/edit_client_form.php?redirect=%2Fcrm%2Fclients.php&id=167…"
click at [42, 24] on select "Profile Edit Print Email Externally (Will Not Be Tracked In CRM) Closed Deals" at bounding box center [67, 31] width 51 height 14
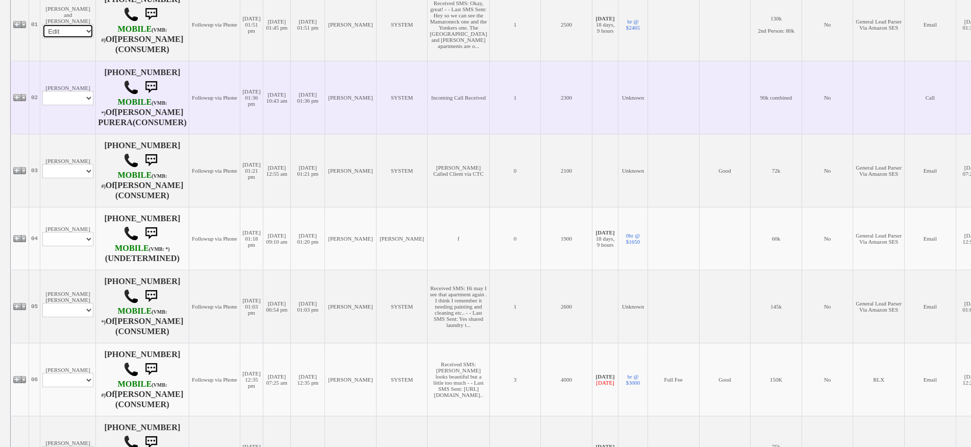
select select
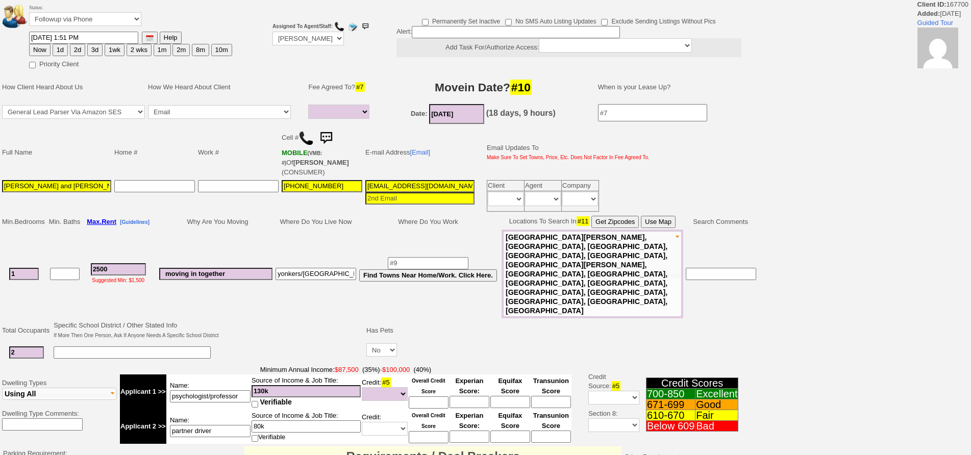
select select
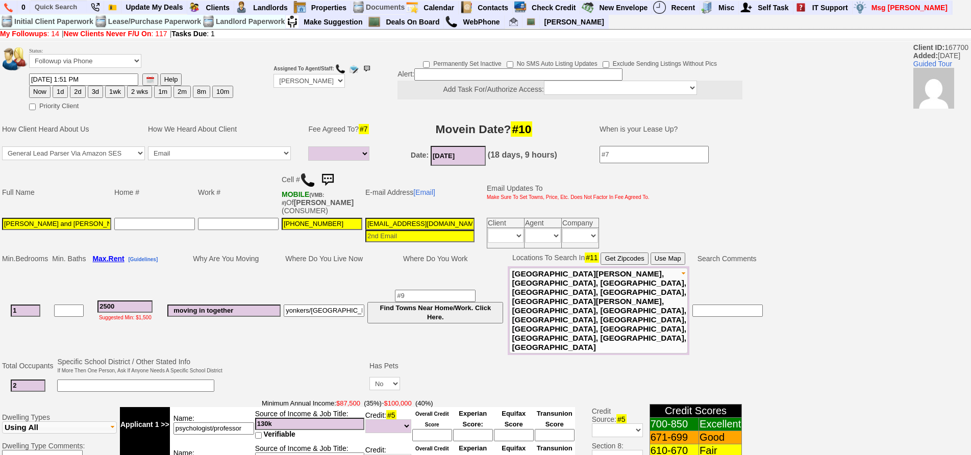
click at [328, 178] on img at bounding box center [327, 180] width 20 height 20
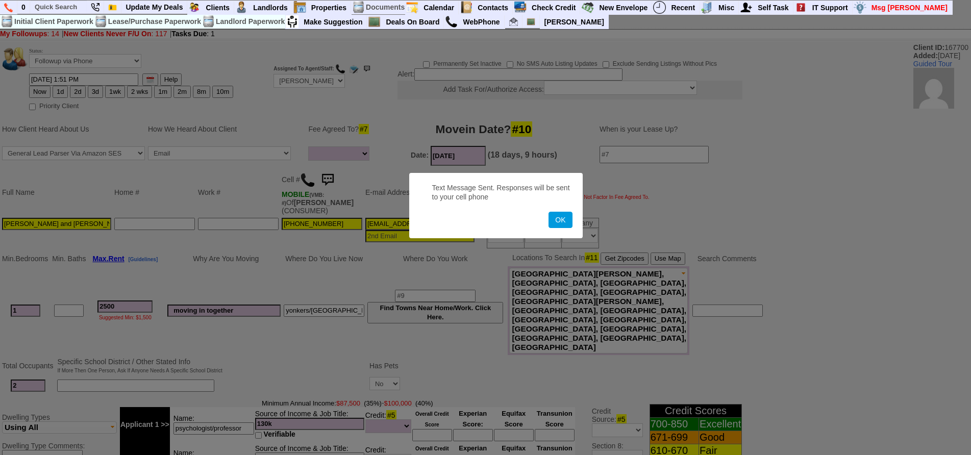
click at [549, 212] on button "OK" at bounding box center [560, 220] width 23 height 16
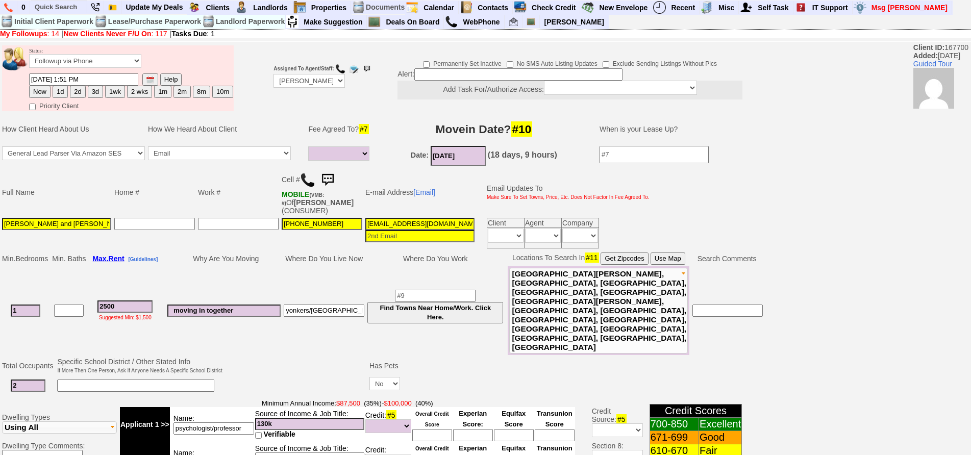
click at [325, 175] on img at bounding box center [327, 180] width 20 height 20
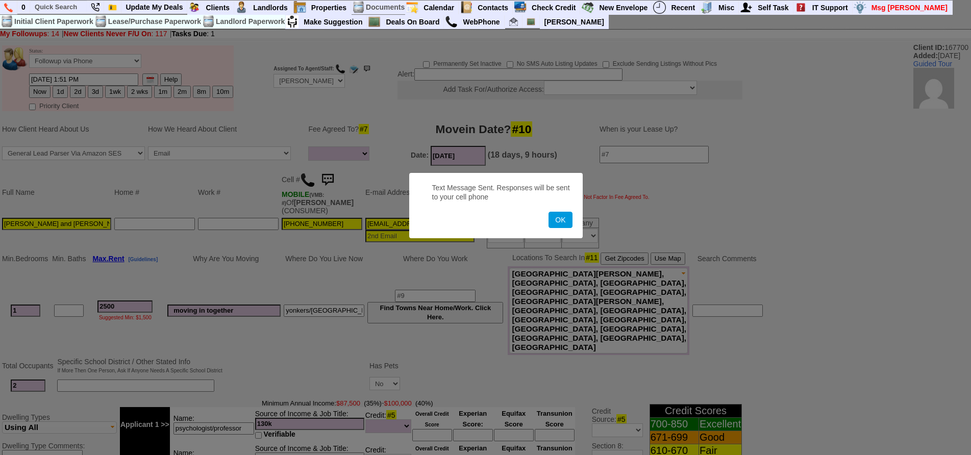
click at [549, 212] on button "OK" at bounding box center [560, 220] width 23 height 16
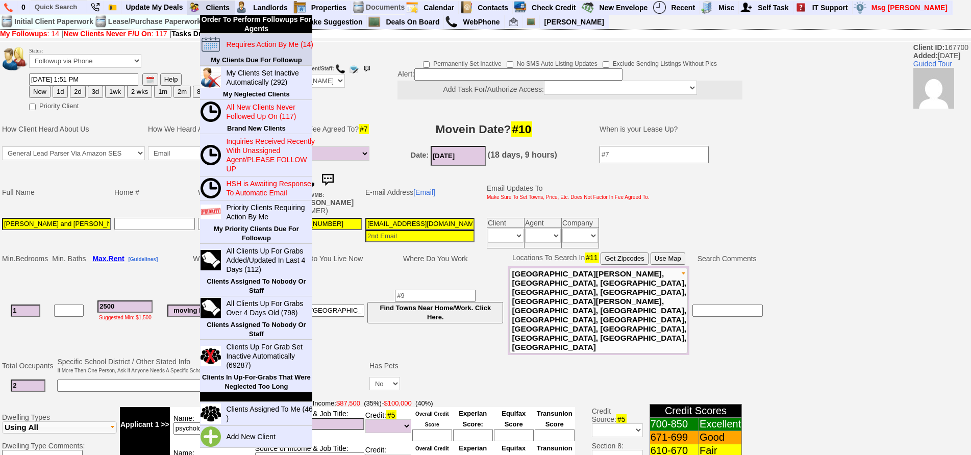
click at [251, 43] on blink "Requires Action By Me (14)" at bounding box center [269, 44] width 87 height 8
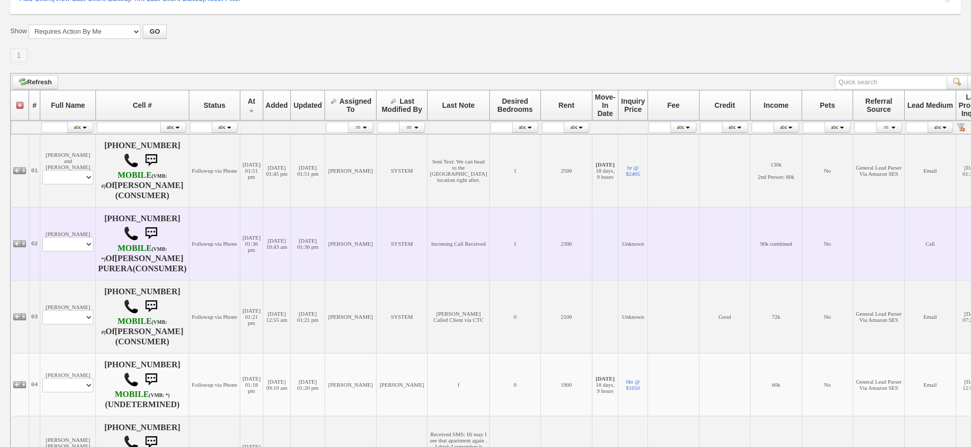
scroll to position [357, 0]
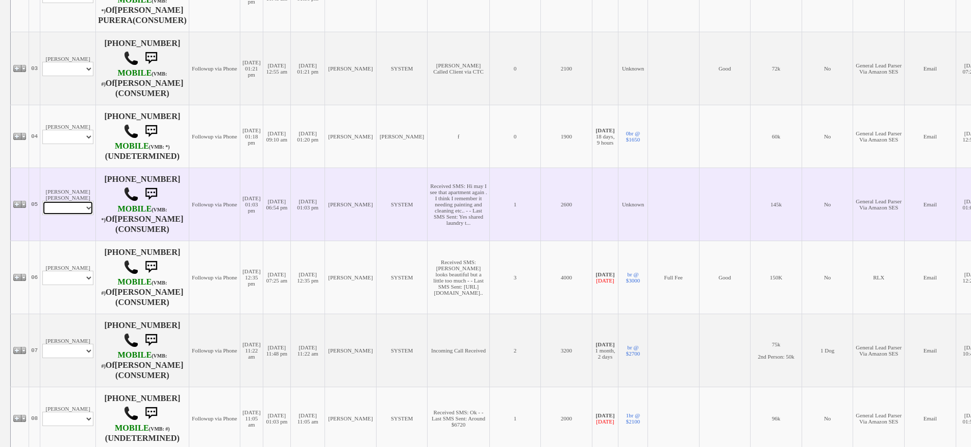
click at [73, 205] on select "Profile Edit Print Email Externally (Will Not Be Tracked In CRM) Closed Deals" at bounding box center [67, 208] width 51 height 14
select select "ChangeURL,/crm/custom/edit_client_form.php?redirect=%2Fcrm%2Fclients.php&id=130…"
click at [42, 203] on select "Profile Edit Print Email Externally (Will Not Be Tracked In CRM) Closed Deals" at bounding box center [67, 208] width 51 height 14
select select
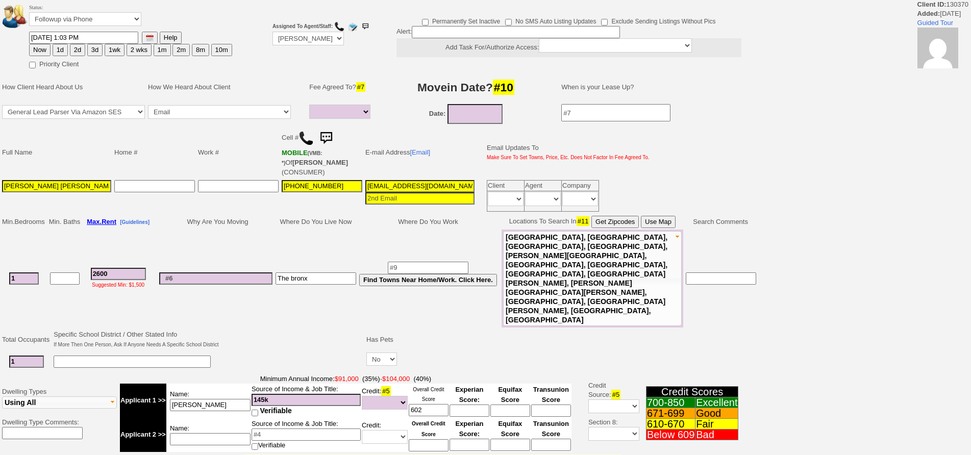
select select
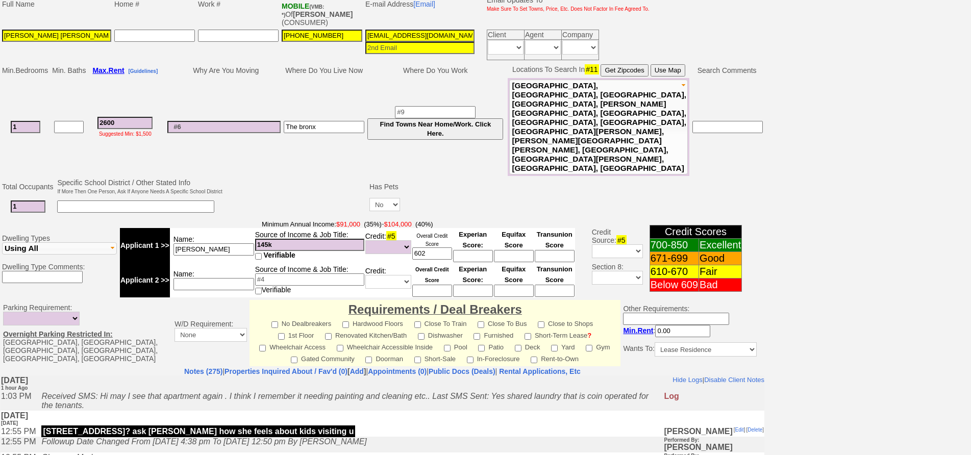
scroll to position [102, 0]
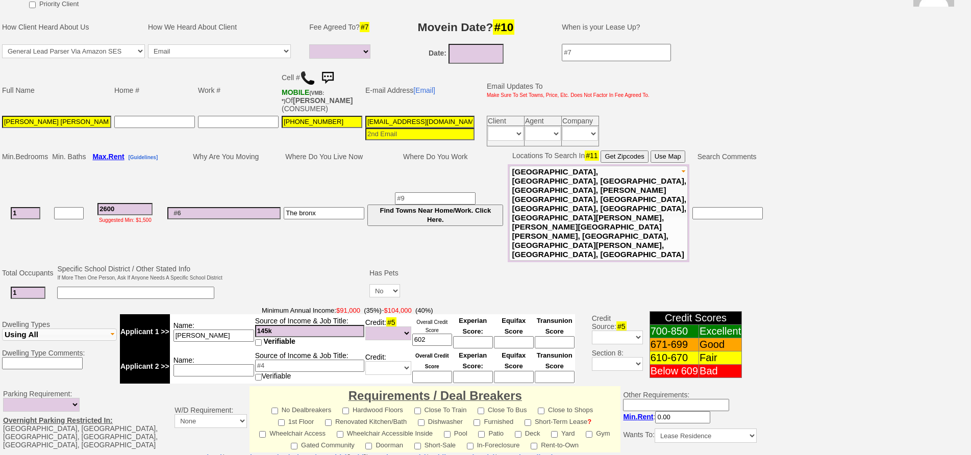
click at [334, 82] on img at bounding box center [327, 78] width 20 height 20
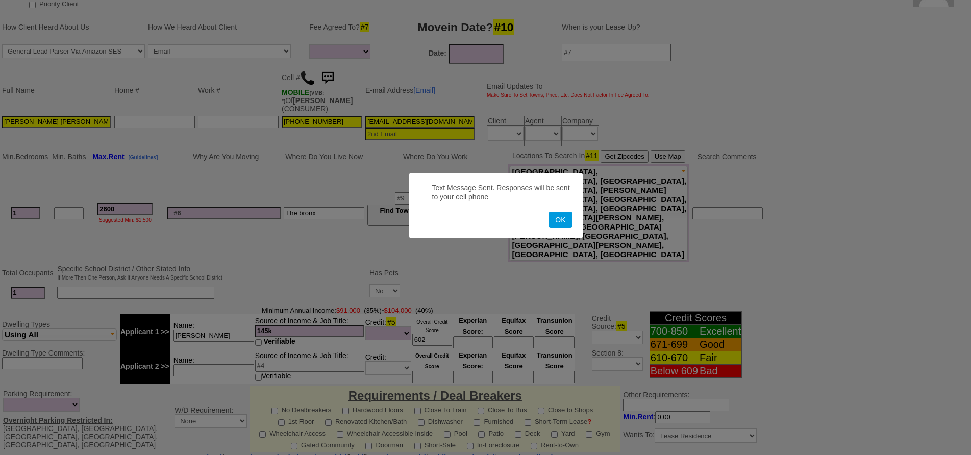
click at [549, 212] on button "OK" at bounding box center [560, 220] width 23 height 16
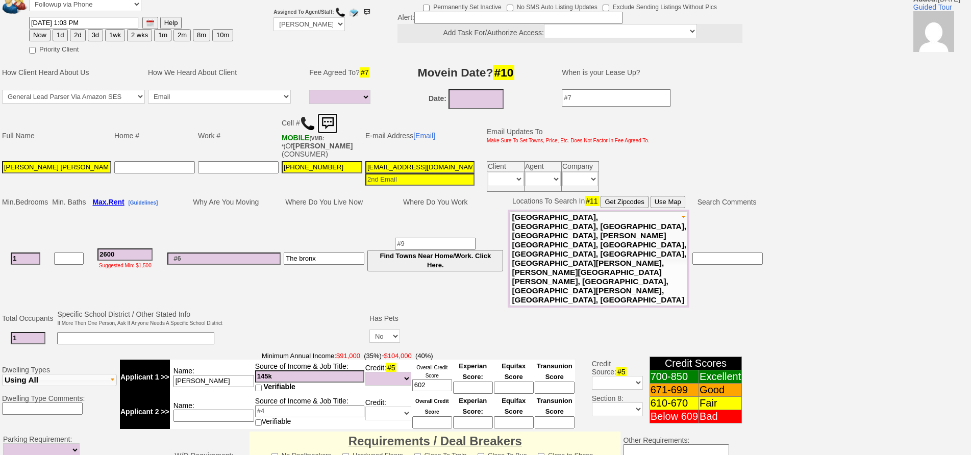
scroll to position [0, 0]
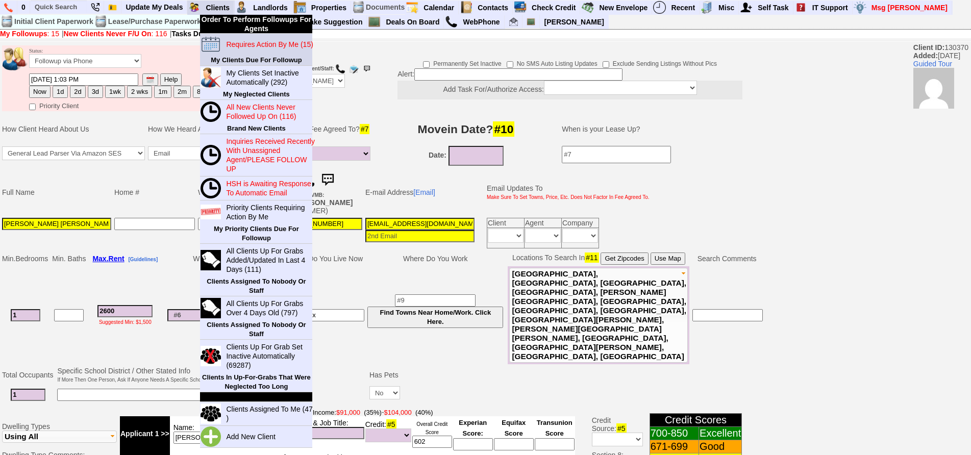
click at [233, 45] on blink "Requires Action By Me (15)" at bounding box center [269, 44] width 87 height 8
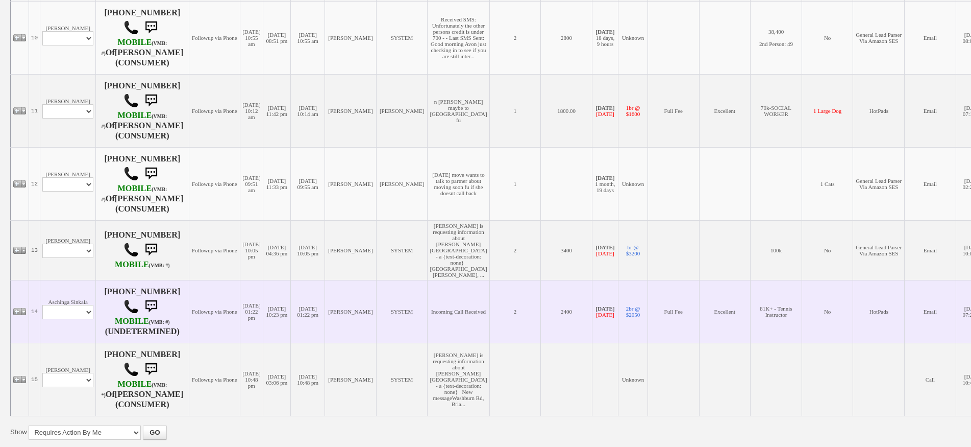
scroll to position [919, 0]
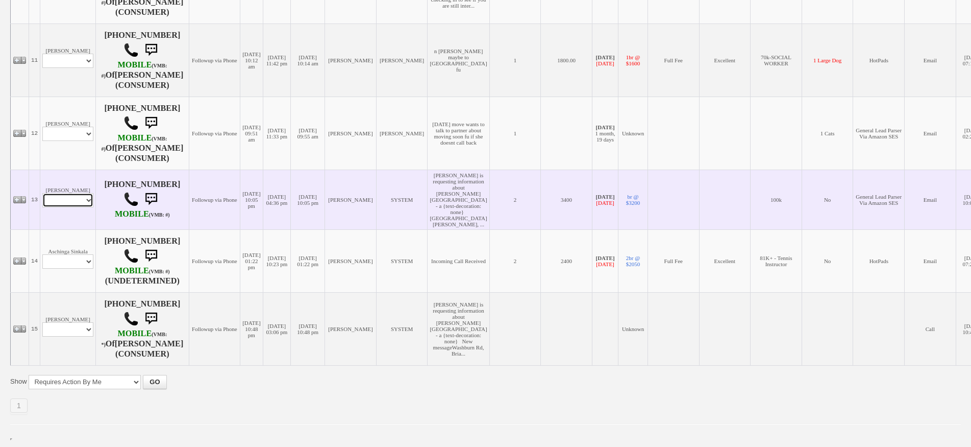
click at [85, 197] on select "Profile Edit Print Email Externally (Will Not Be Tracked In CRM) Closed Deals" at bounding box center [67, 200] width 51 height 14
select select "Print,custom/print_client.php?id=156739&why="
click at [42, 193] on select "Profile Edit Print Email Externally (Will Not Be Tracked In CRM) Closed Deals" at bounding box center [67, 200] width 51 height 14
click at [62, 195] on select "Profile Edit Print Email Externally (Will Not Be Tracked In CRM) Closed Deals" at bounding box center [67, 200] width 51 height 14
select select "ChangeURL,/crm/custom/edit_client_form.php?redirect=%2Fcrm%2Fclients.php&id=156…"
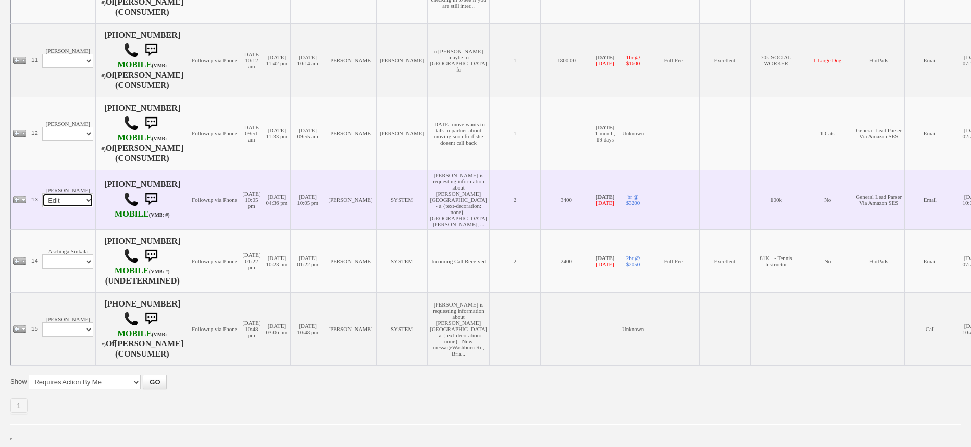
click at [42, 193] on select "Profile Edit Print Email Externally (Will Not Be Tracked In CRM) Closed Deals" at bounding box center [67, 200] width 51 height 14
select select
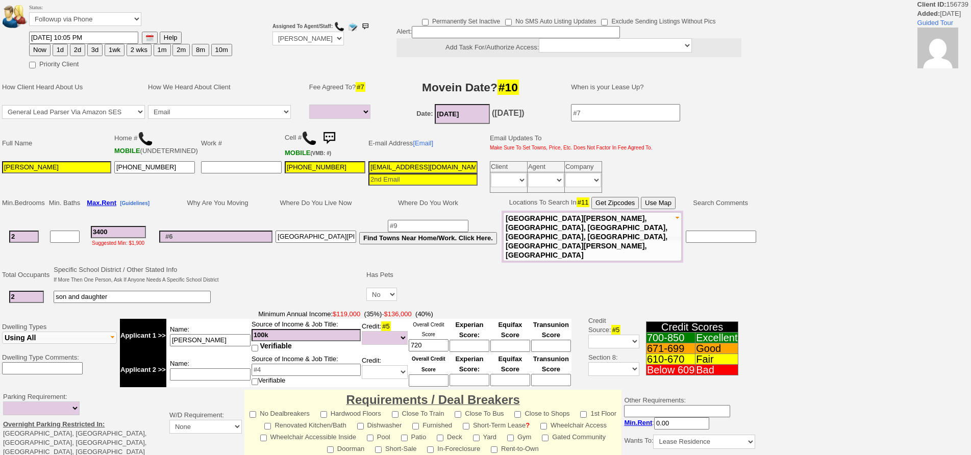
select select
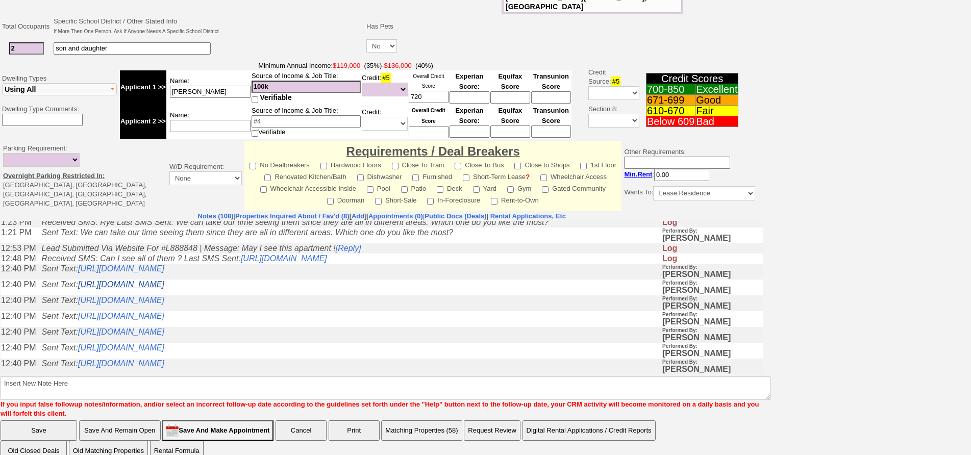
scroll to position [306, 0]
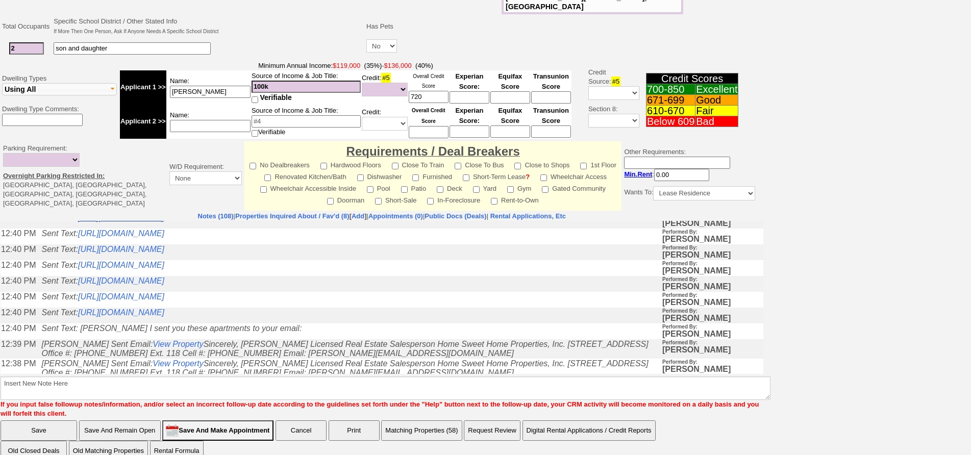
click at [164, 222] on link "[URL][DOMAIN_NAME]" at bounding box center [121, 217] width 86 height 9
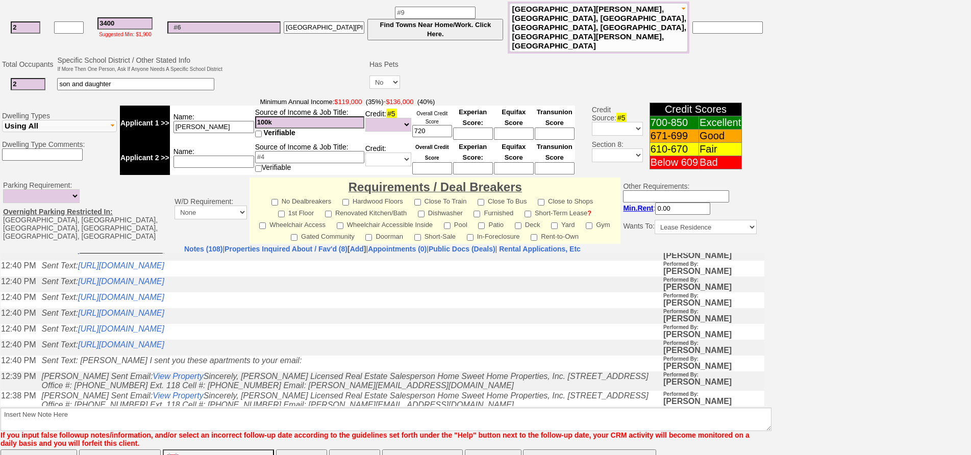
scroll to position [287, 0]
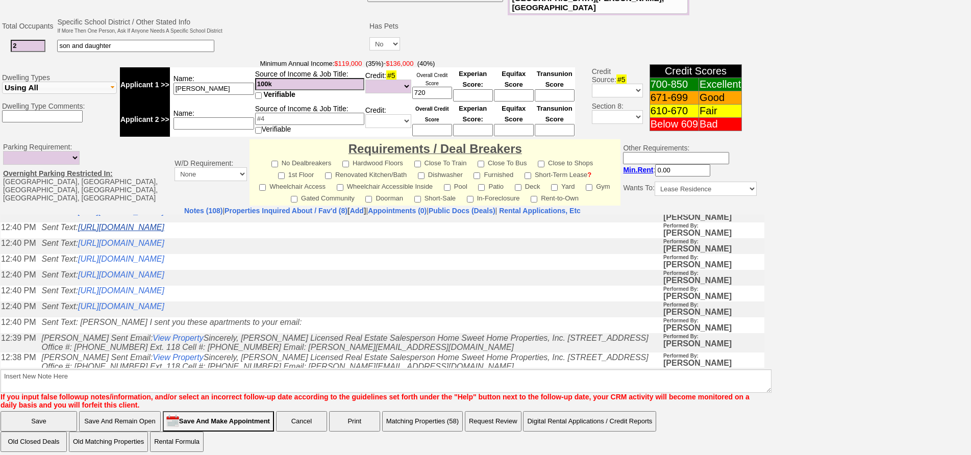
click at [164, 231] on link "https://hshprop.com/?section=view_property&propertyid=L892046&collection=" at bounding box center [121, 227] width 86 height 9
click at [164, 247] on link "https://hshprop.com/?section=view_property&propertyid=L908476&collection=" at bounding box center [121, 242] width 86 height 9
click at [164, 263] on link "https://hshprop.com/?section=view_property&propertyid=L875375&collection=" at bounding box center [121, 258] width 86 height 9
click at [164, 279] on link "https://hshprop.com/?section=view_property&propertyid=L908927&collection=" at bounding box center [121, 274] width 86 height 9
click at [164, 295] on link "https://hshprop.com/?section=view_property&propertyid=L901297&collection=" at bounding box center [121, 290] width 86 height 9
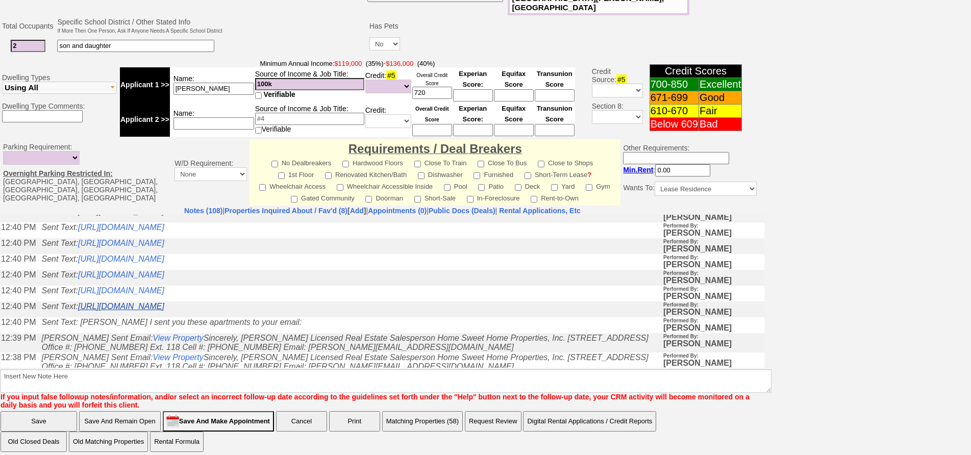
click at [164, 310] on link "https://hshprop.com/?section=view_property&propertyid=L888848&collection=" at bounding box center [121, 306] width 86 height 9
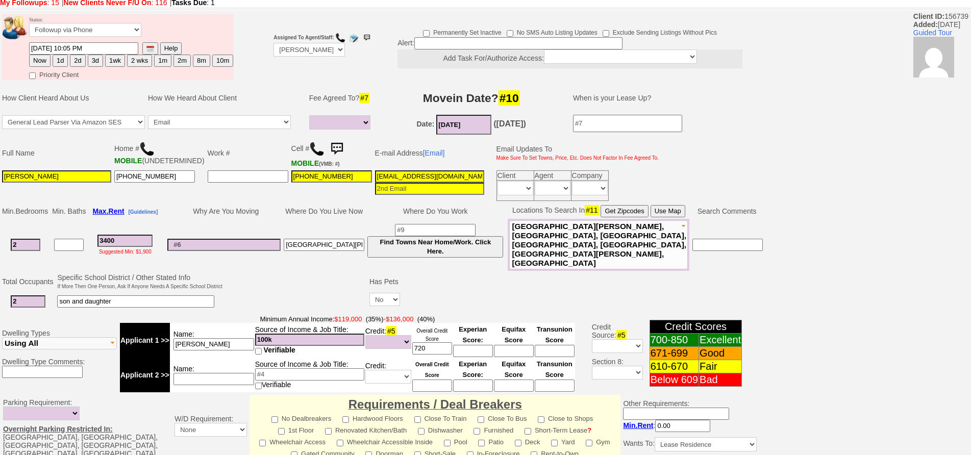
scroll to position [0, 0]
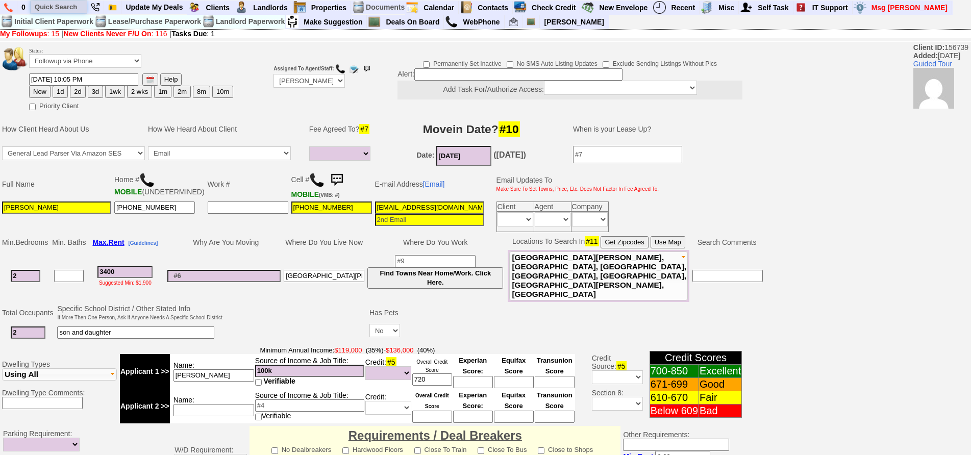
click at [42, 8] on input "text" at bounding box center [59, 7] width 56 height 13
type input "s"
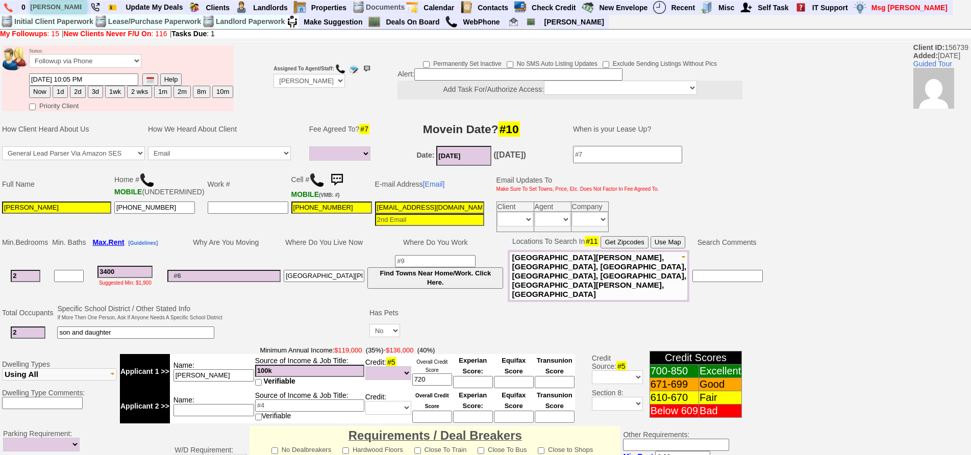
click at [85, 9] on input "osborne rd" at bounding box center [59, 7] width 56 height 13
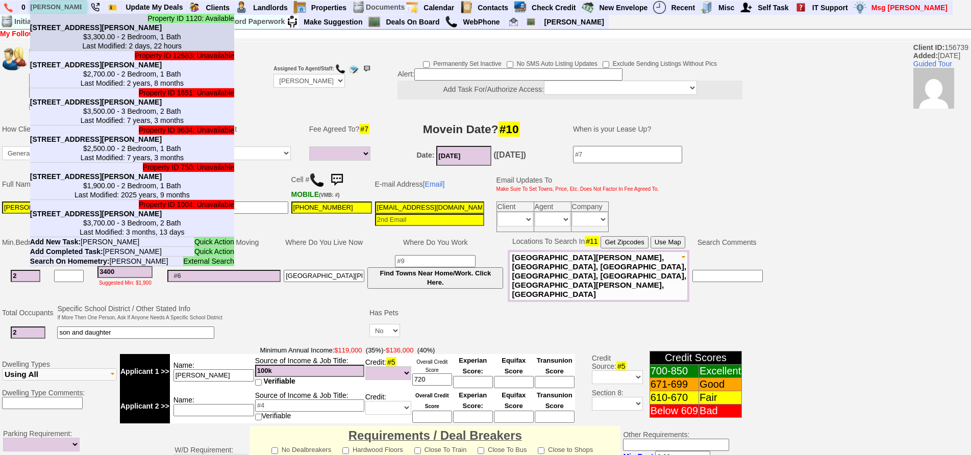
type input "osborne rd"
click at [105, 46] on center "$3,300.00 - 2 Bedroom, 1 Bath Last Modified: 2 days, 22 hours" at bounding box center [132, 41] width 204 height 18
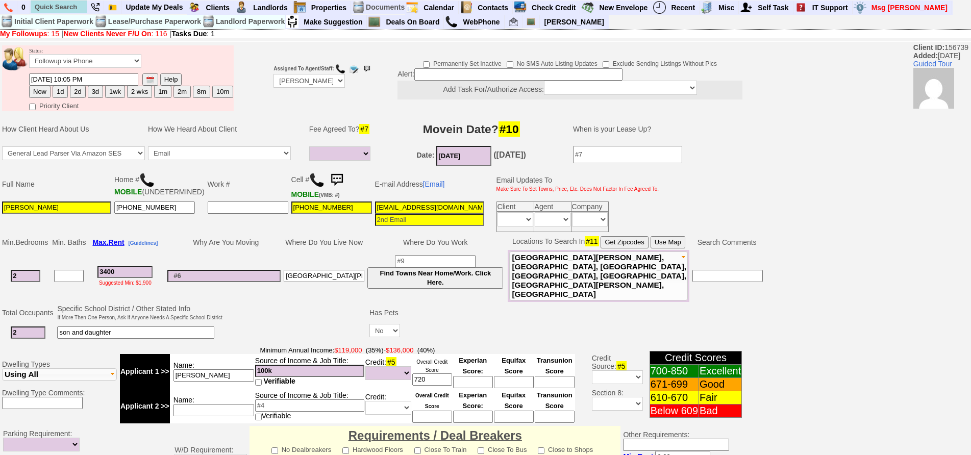
click at [328, 178] on img at bounding box center [337, 180] width 20 height 20
click at [549, 212] on button "OK" at bounding box center [560, 220] width 23 height 16
click at [328, 178] on img at bounding box center [337, 180] width 20 height 20
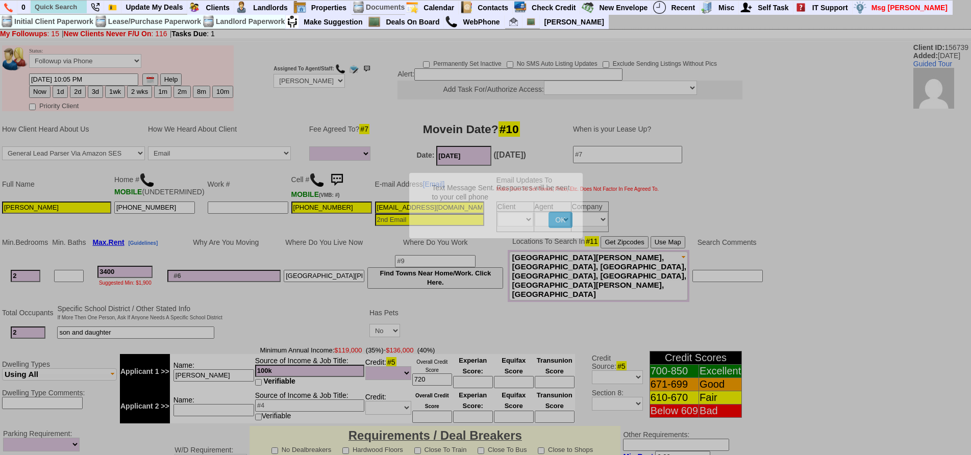
click at [549, 212] on button "OK" at bounding box center [560, 220] width 23 height 16
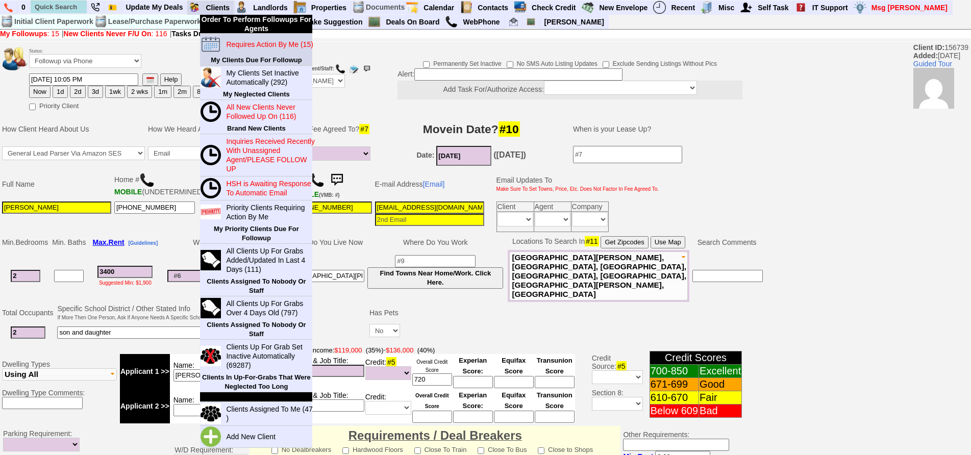
click at [241, 46] on blink "Requires Action By Me (15)" at bounding box center [269, 44] width 87 height 8
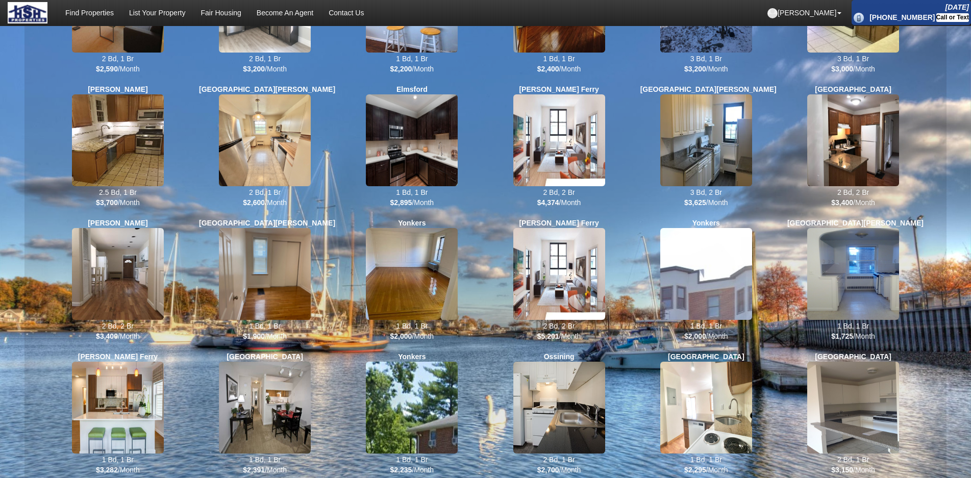
scroll to position [323, 0]
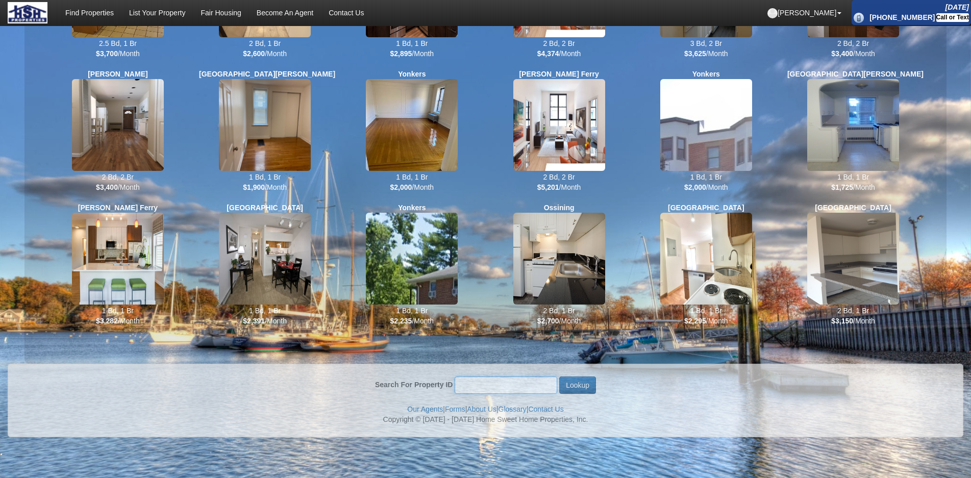
click at [502, 382] on input "Search For Property ID" at bounding box center [506, 385] width 103 height 17
type input "1120"
click at [559, 377] on button "Lookup" at bounding box center [577, 385] width 37 height 17
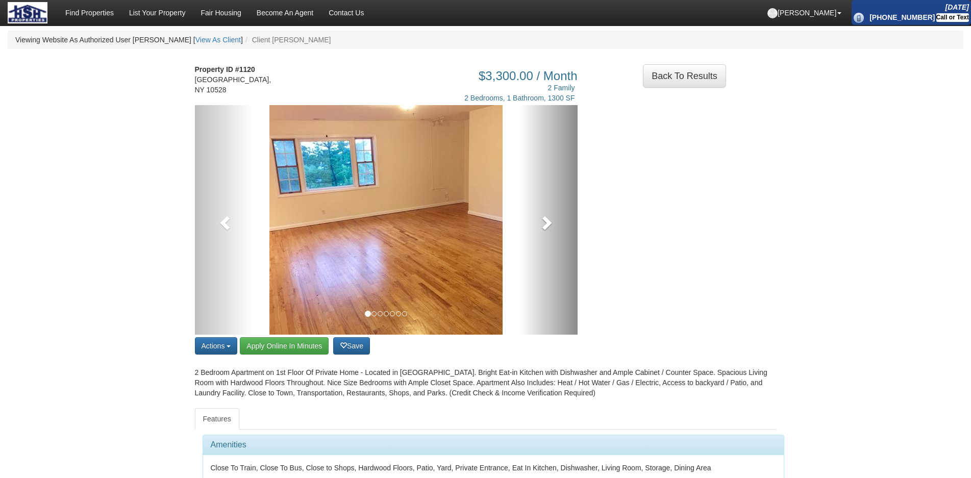
click at [529, 205] on link at bounding box center [549, 220] width 58 height 230
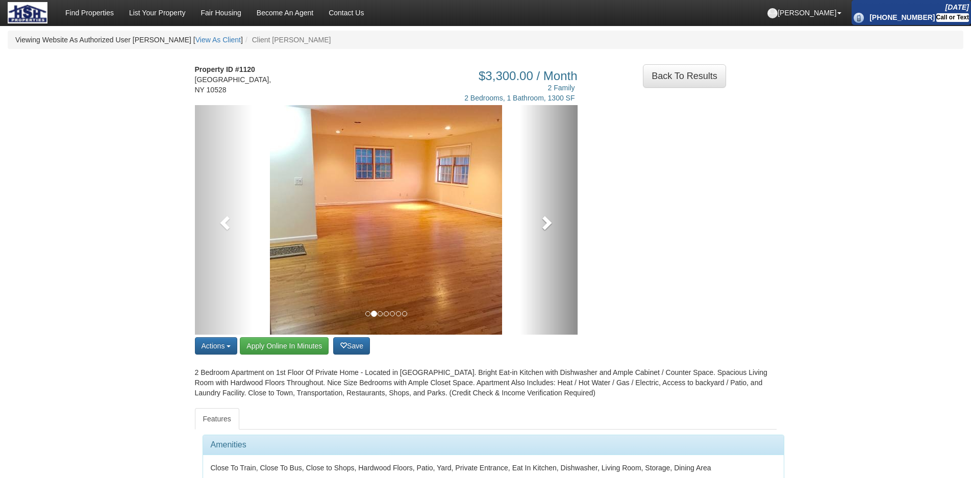
click at [529, 206] on link at bounding box center [549, 220] width 58 height 230
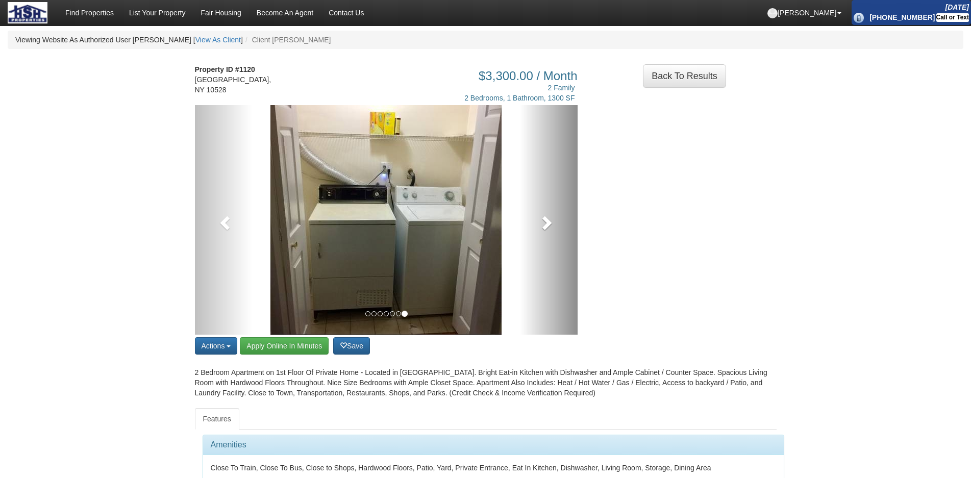
click at [567, 192] on link at bounding box center [549, 220] width 58 height 230
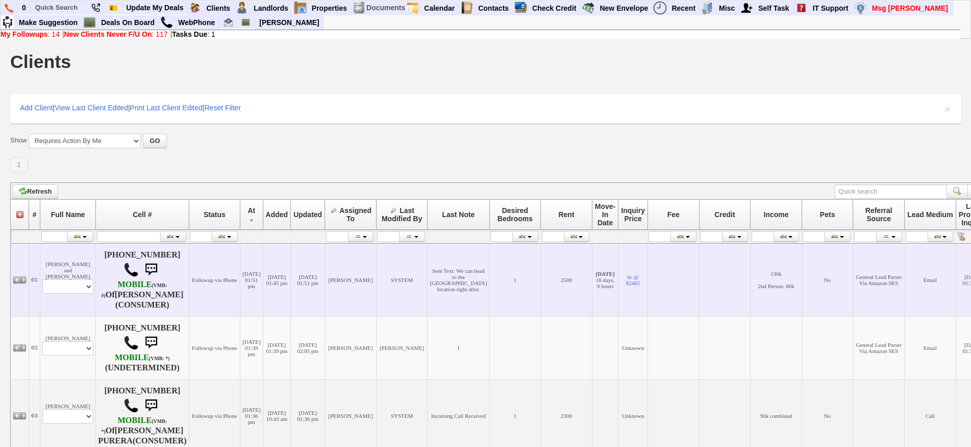
click at [263, 298] on td "[DATE] 01:51 pm" at bounding box center [251, 279] width 22 height 73
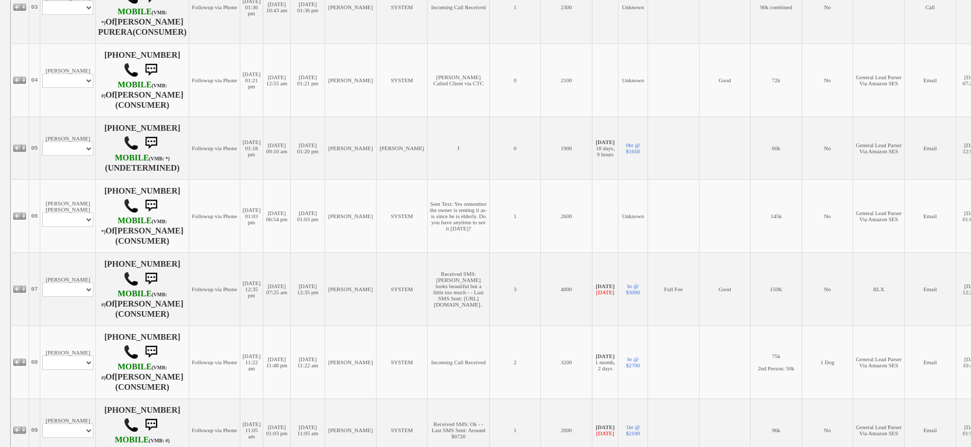
scroll to position [817, 0]
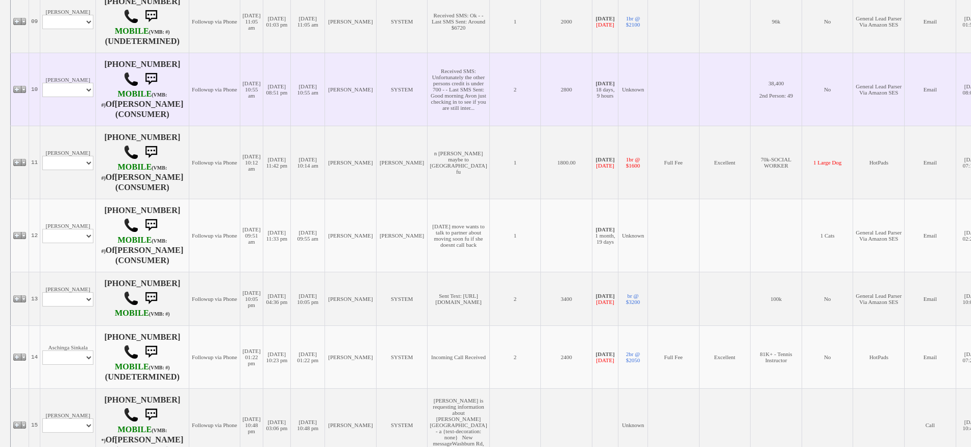
click at [67, 114] on td "[PERSON_NAME] Profile Edit Print Email Externally (Will Not Be Tracked In CRM) …" at bounding box center [68, 89] width 56 height 73
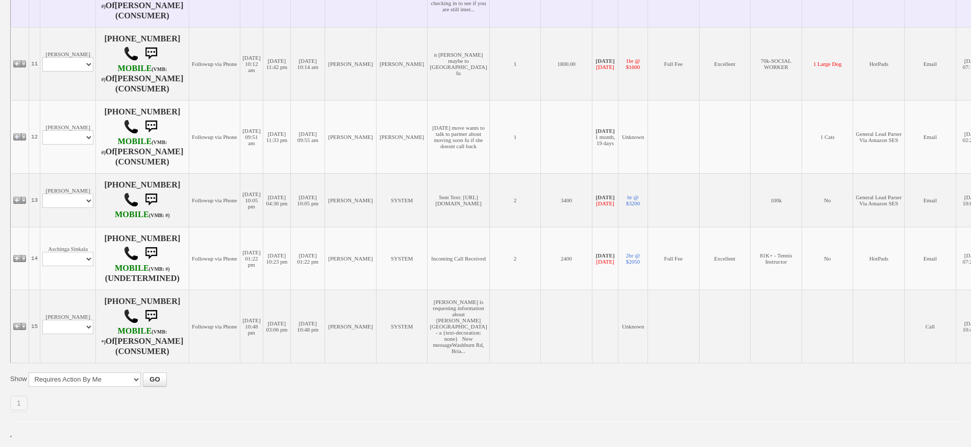
scroll to position [923, 0]
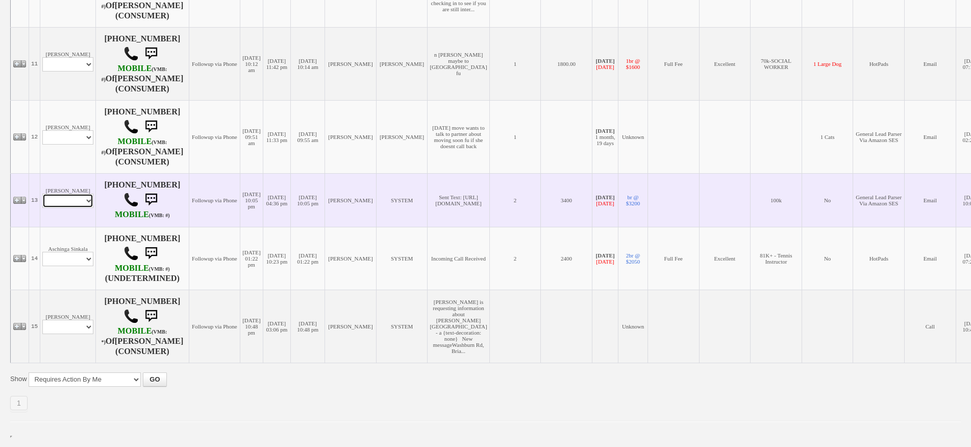
click at [82, 198] on select "Profile Edit Print Email Externally (Will Not Be Tracked In CRM) Closed Deals" at bounding box center [67, 200] width 51 height 14
drag, startPoint x: 83, startPoint y: 170, endPoint x: 80, endPoint y: 187, distance: 17.6
click at [83, 173] on td "[PERSON_NAME] Profile Edit Print Email Externally (Will Not Be Tracked In CRM) …" at bounding box center [68, 200] width 56 height 54
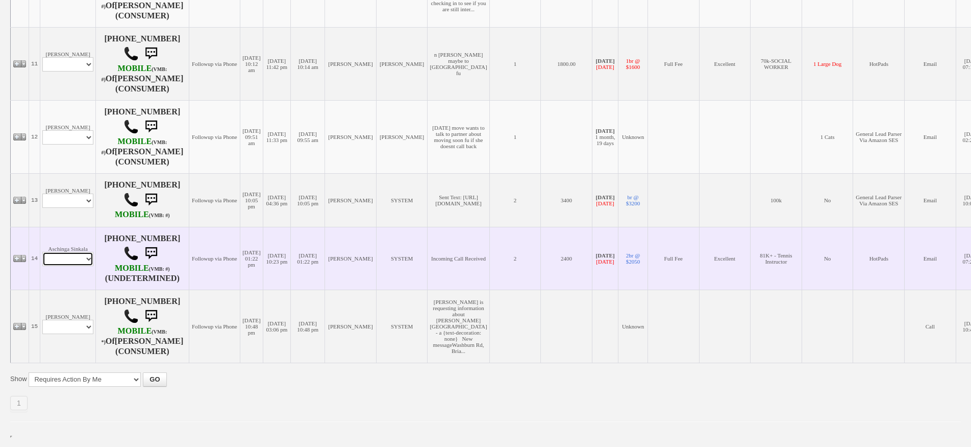
drag, startPoint x: 86, startPoint y: 247, endPoint x: 86, endPoint y: 252, distance: 5.1
click at [86, 252] on select "Profile Edit Print Email Externally (Will Not Be Tracked In CRM) Closed Deals" at bounding box center [67, 259] width 51 height 14
select select "ChangeURL,/crm/custom/edit_client_form.php?redirect=%2Fcrm%2Fclients.php&id=358…"
click at [42, 252] on select "Profile Edit Print Email Externally (Will Not Be Tracked In CRM) Closed Deals" at bounding box center [67, 259] width 51 height 14
select select
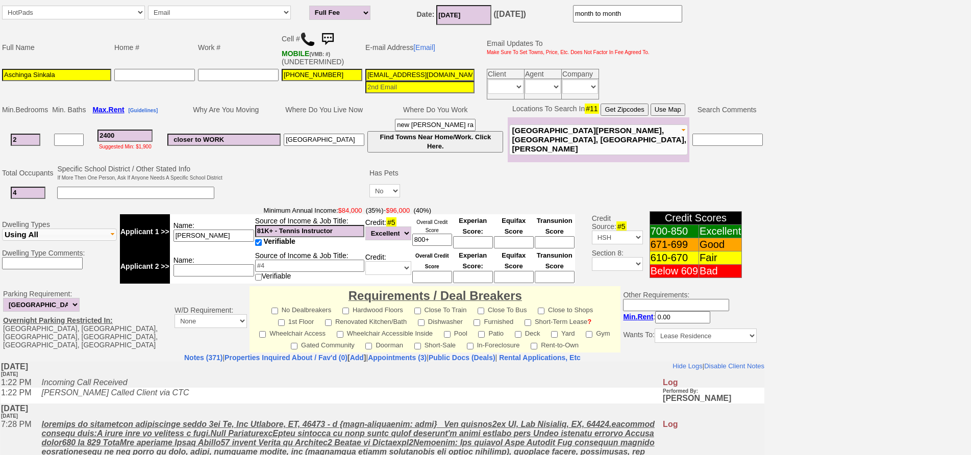
scroll to position [39, 0]
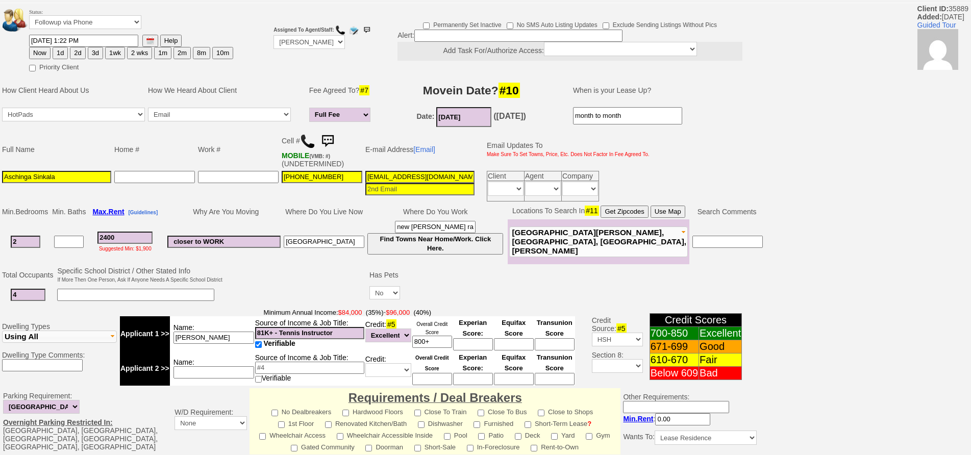
click at [311, 146] on img at bounding box center [307, 141] width 15 height 15
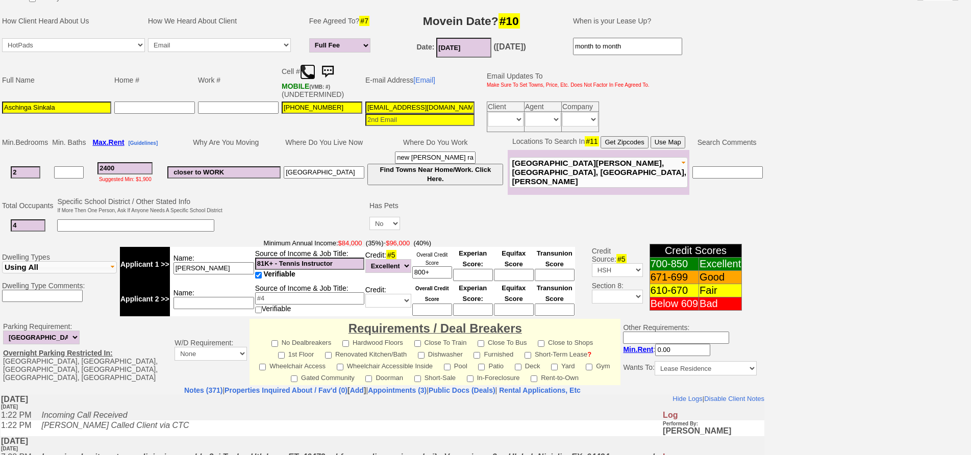
scroll to position [294, 0]
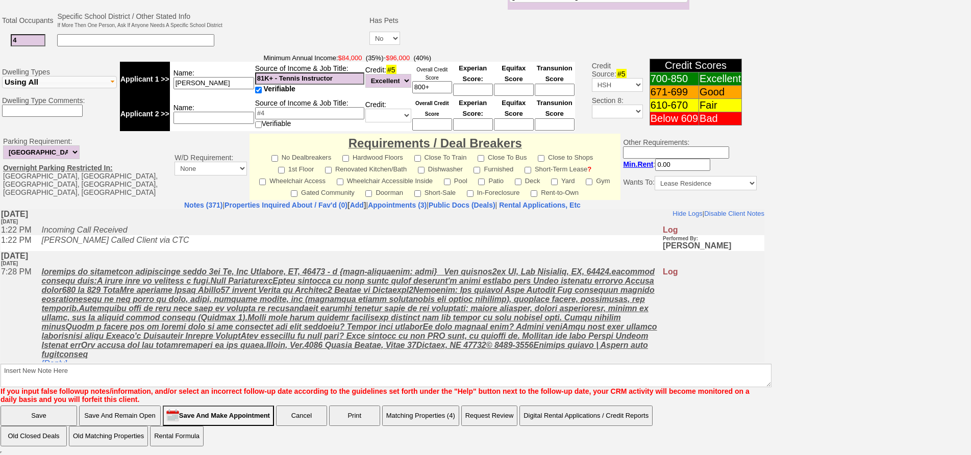
click at [241, 249] on td "[PERSON_NAME] Called Client via CTC" at bounding box center [349, 243] width 626 height 16
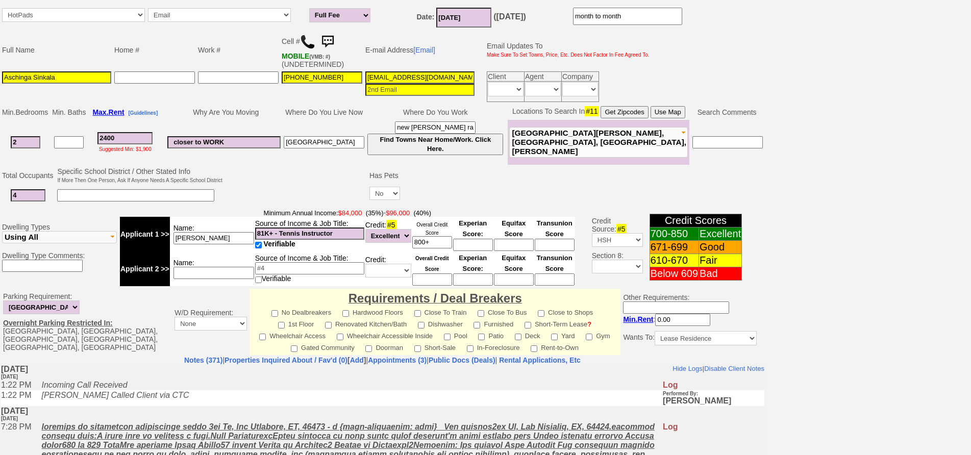
scroll to position [0, 0]
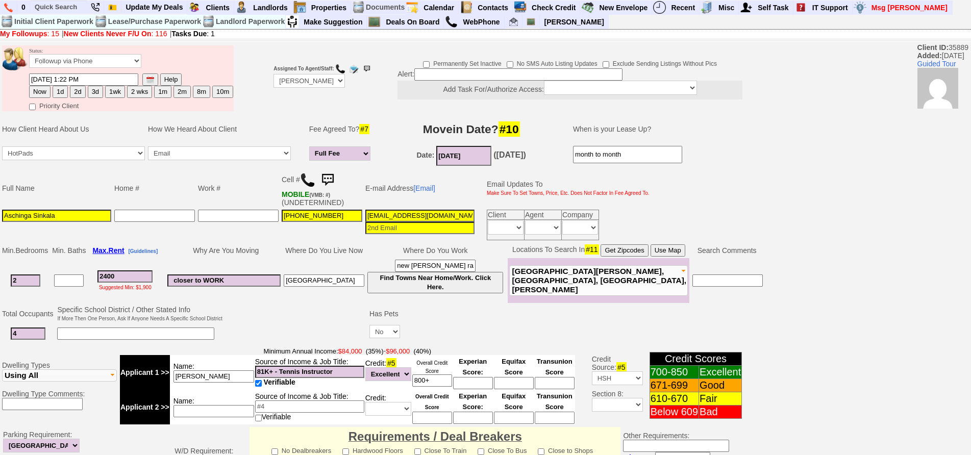
drag, startPoint x: 137, startPoint y: 274, endPoint x: 67, endPoint y: 201, distance: 101.4
click at [67, 201] on tbody "Status: Followup via Phone Followup via Email Followup When Section 8 Property …" at bounding box center [382, 391] width 765 height 697
type input "2600"
click at [248, 238] on td at bounding box center [239, 225] width 84 height 34
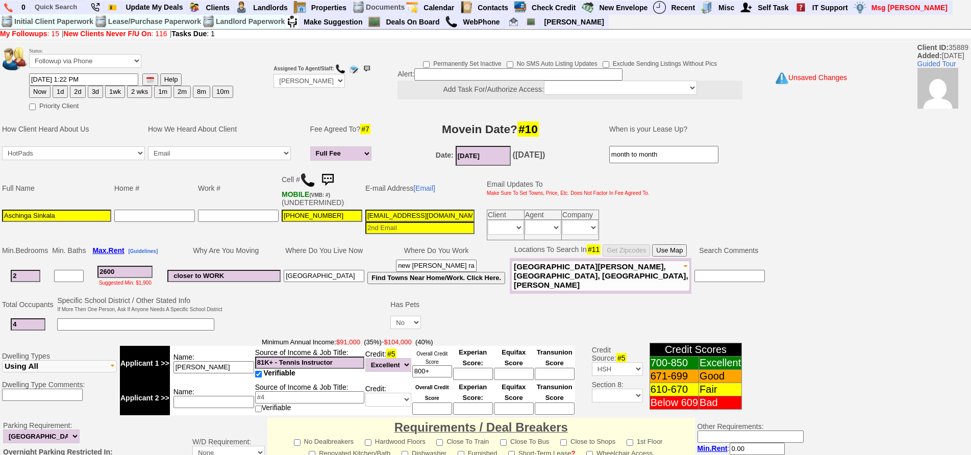
click at [265, 247] on td "Why Are You Moving" at bounding box center [224, 250] width 116 height 15
click at [287, 248] on td "Where Do You Live Now" at bounding box center [324, 250] width 84 height 15
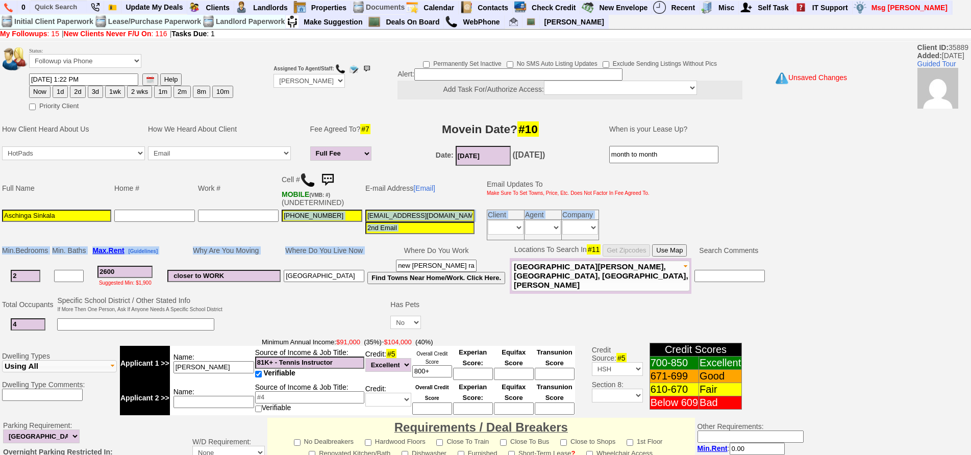
drag, startPoint x: 386, startPoint y: 257, endPoint x: 177, endPoint y: 228, distance: 211.4
click at [177, 228] on tbody "Status: Followup via Phone Followup via Email Followup When Section 8 Property …" at bounding box center [419, 387] width 839 height 688
click at [219, 239] on td at bounding box center [239, 225] width 84 height 34
click at [285, 239] on td "347-248-7107" at bounding box center [322, 225] width 84 height 34
drag, startPoint x: 481, startPoint y: 251, endPoint x: 1, endPoint y: 221, distance: 481.8
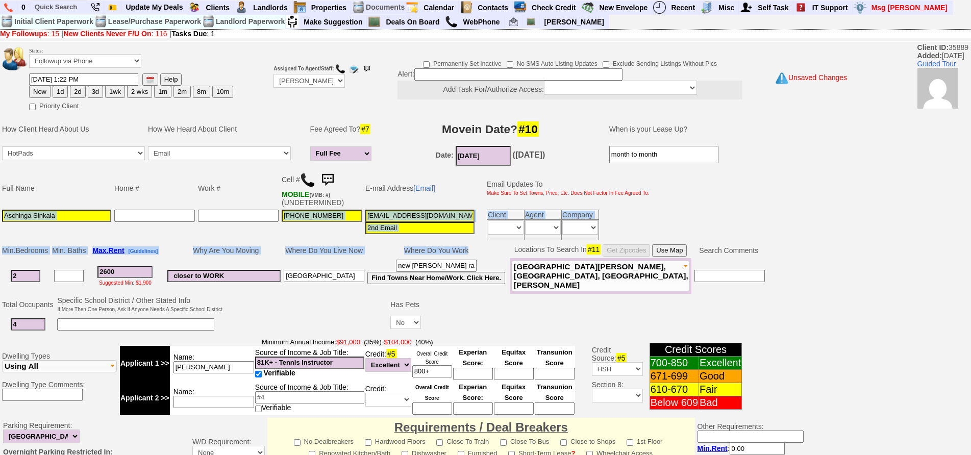
click at [1, 221] on tbody "Status: Followup via Phone Followup via Email Followup When Section 8 Property …" at bounding box center [419, 387] width 839 height 688
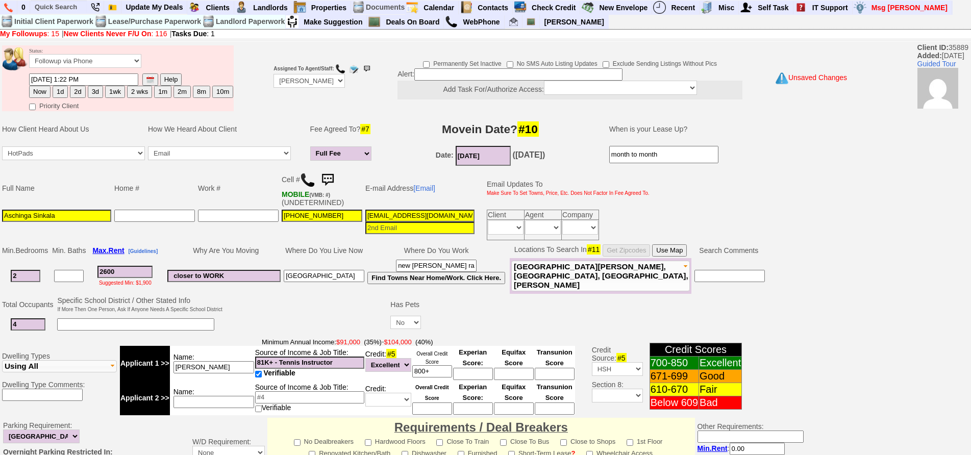
click at [49, 184] on td "Full Name" at bounding box center [57, 188] width 112 height 40
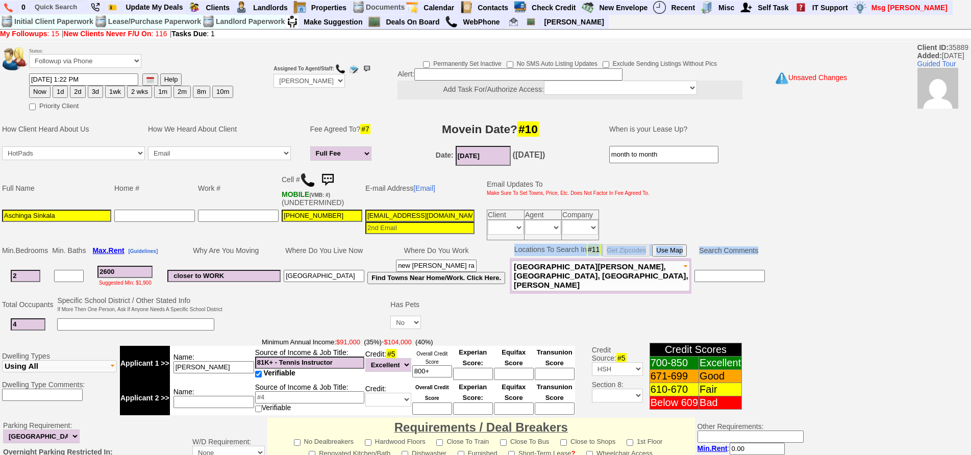
drag, startPoint x: 493, startPoint y: 251, endPoint x: 39, endPoint y: 271, distance: 454.2
click at [39, 271] on tbody "Min. Bedrooms Min. Baths Max. Rent [Guidelines] Why Are You Moving Where Do You…" at bounding box center [384, 268] width 766 height 51
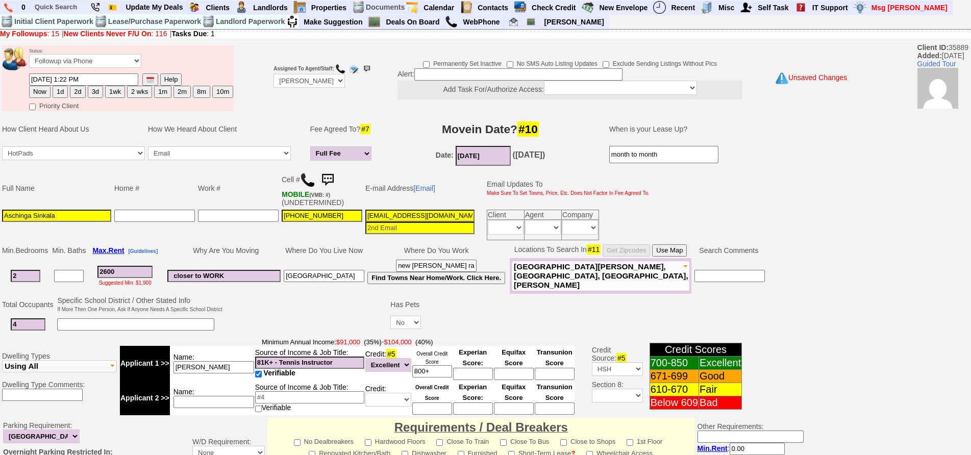
click at [181, 240] on td at bounding box center [155, 225] width 84 height 34
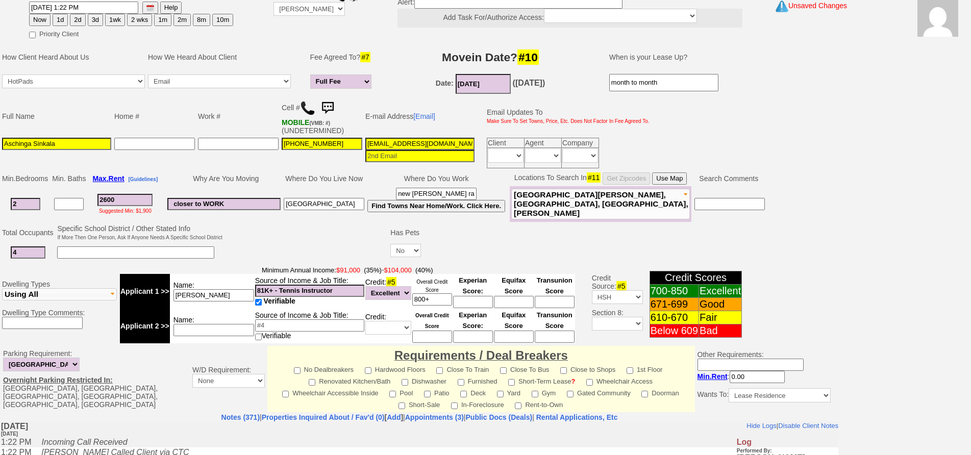
scroll to position [153, 0]
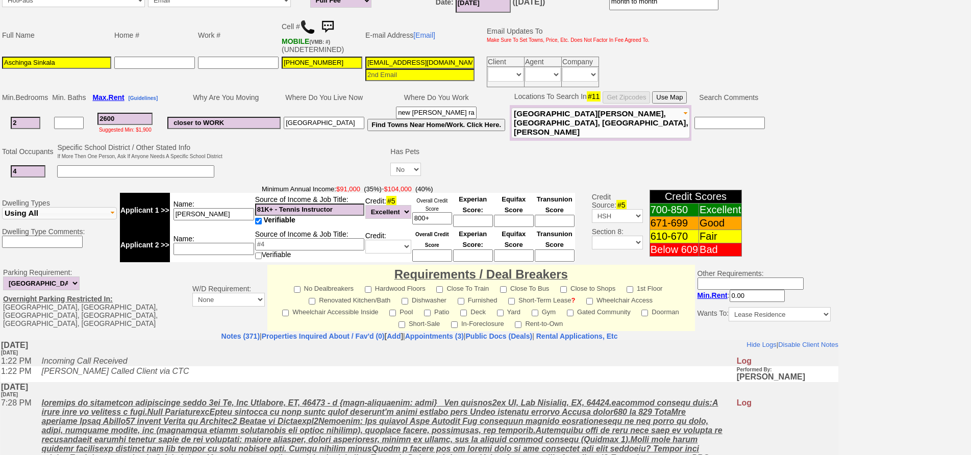
click at [330, 19] on img at bounding box center [327, 27] width 20 height 20
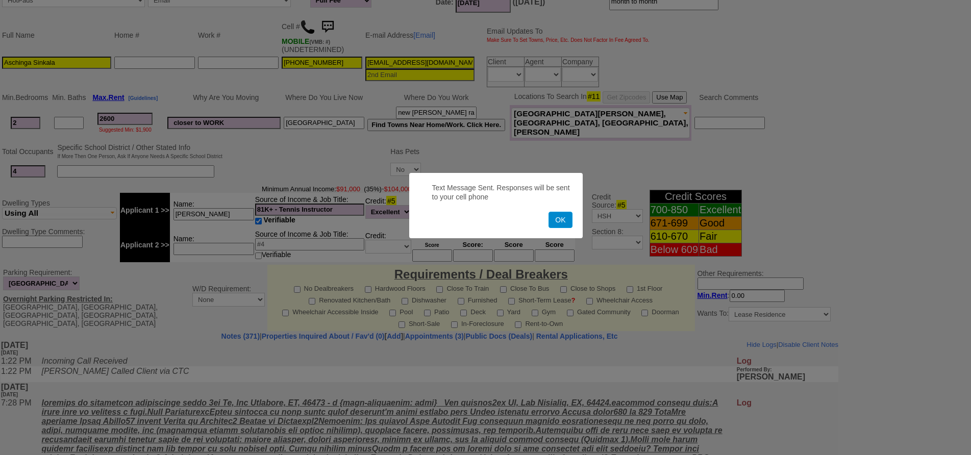
click at [560, 224] on button "OK" at bounding box center [560, 220] width 23 height 16
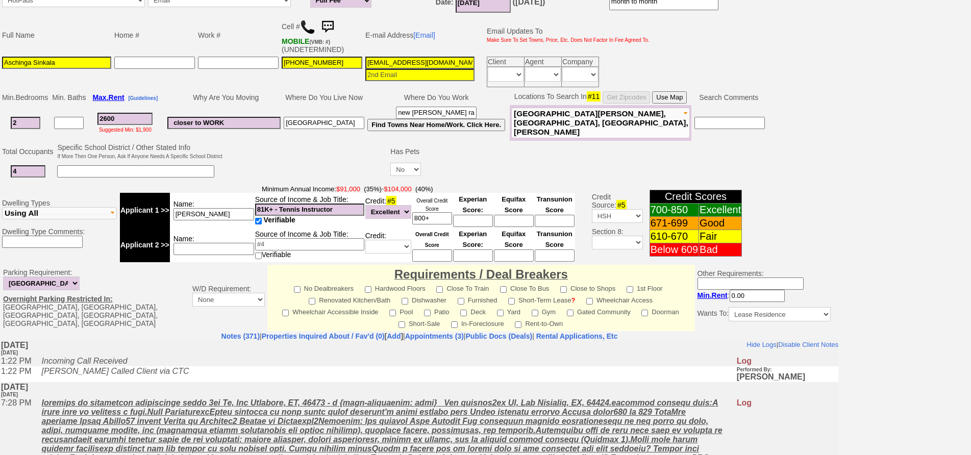
click at [336, 19] on img at bounding box center [327, 27] width 20 height 20
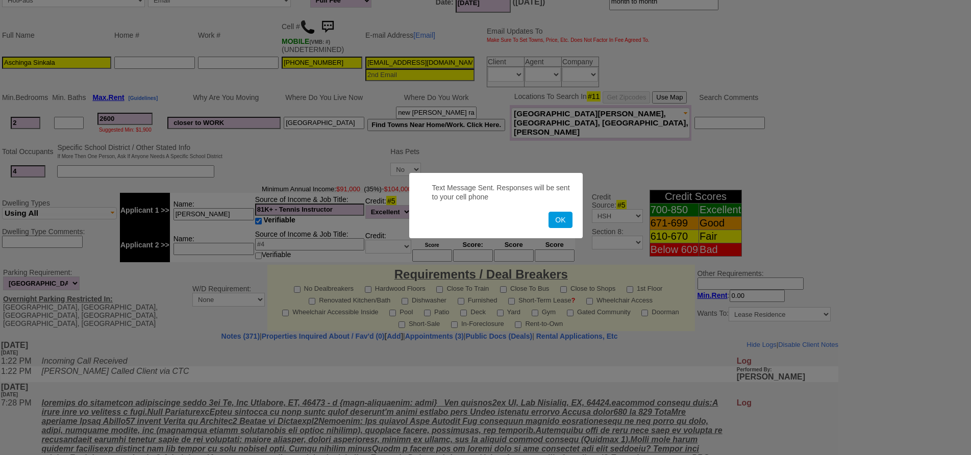
click at [549, 212] on button "OK" at bounding box center [560, 220] width 23 height 16
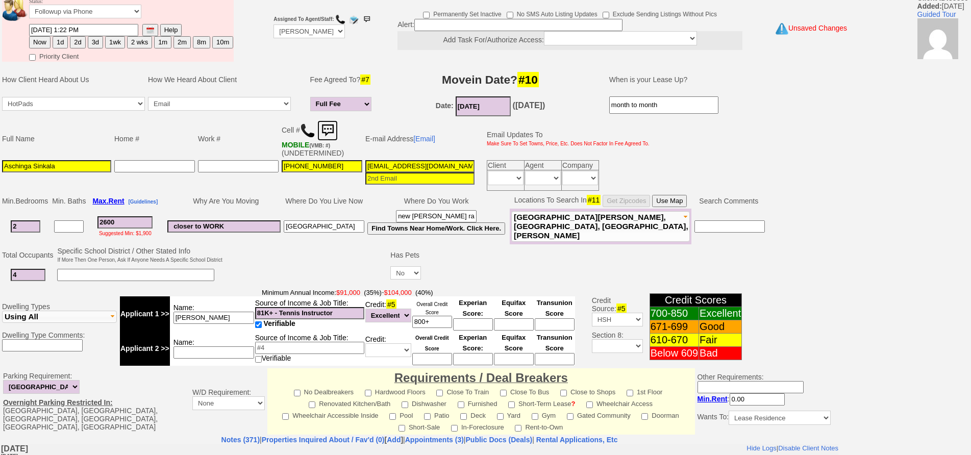
scroll to position [0, 0]
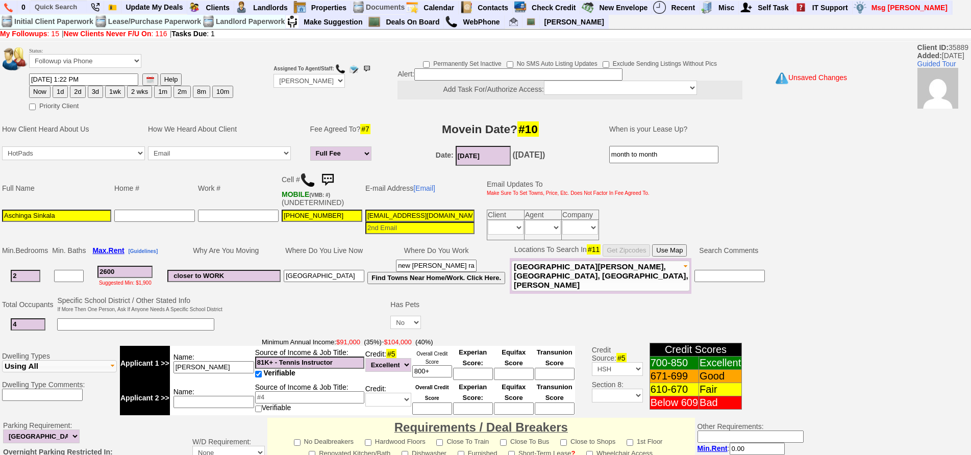
click at [328, 182] on img at bounding box center [327, 180] width 20 height 20
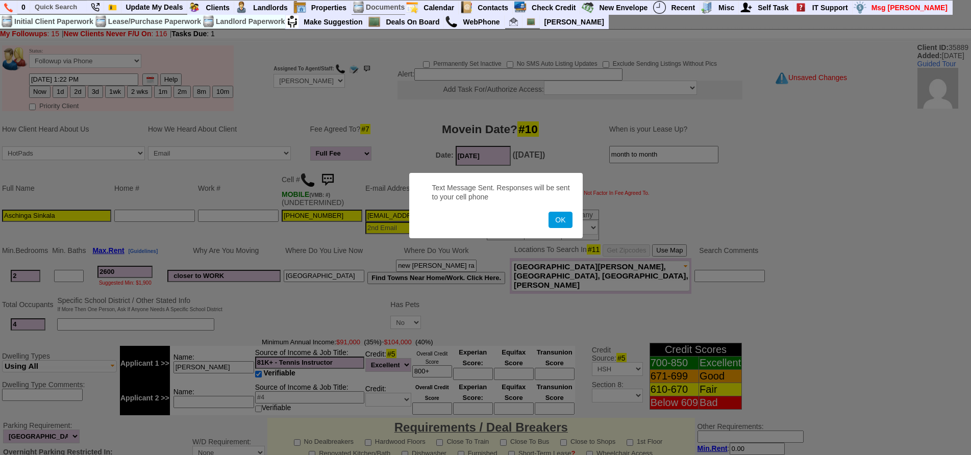
click at [549, 212] on button "OK" at bounding box center [560, 220] width 23 height 16
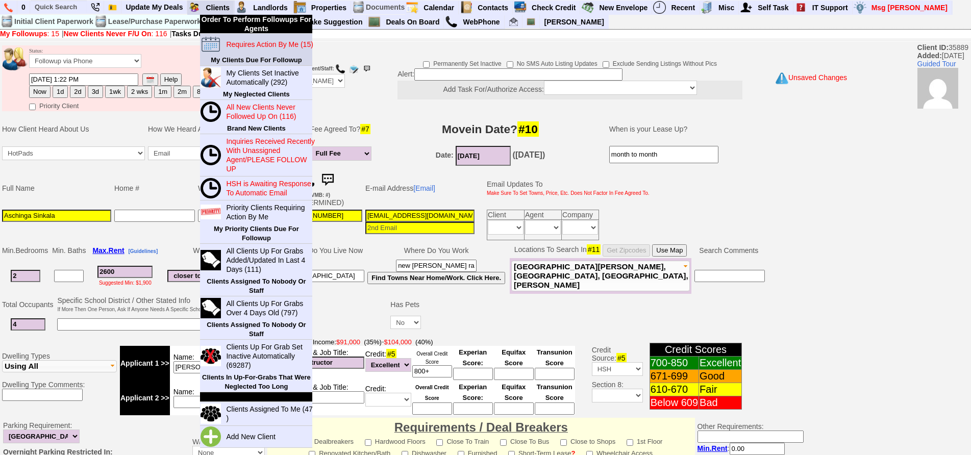
click at [238, 46] on blink "Requires Action By Me (15)" at bounding box center [269, 44] width 87 height 8
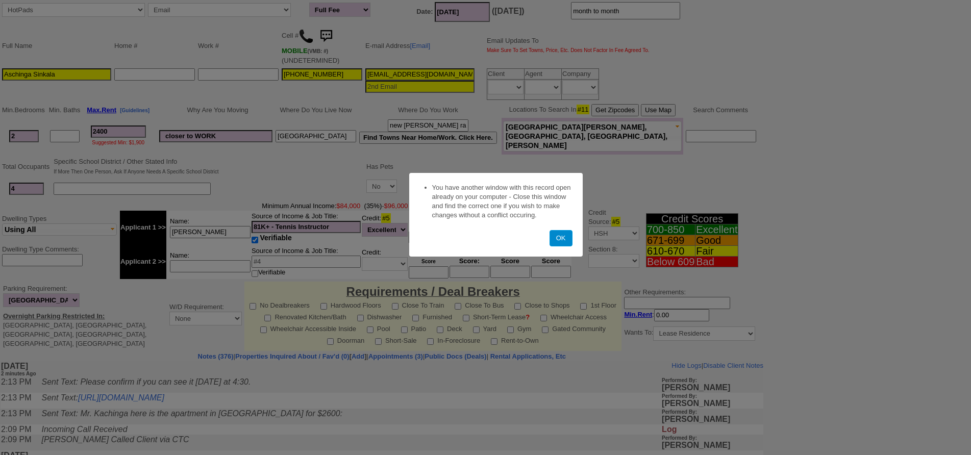
click at [560, 235] on button "OK" at bounding box center [561, 238] width 23 height 16
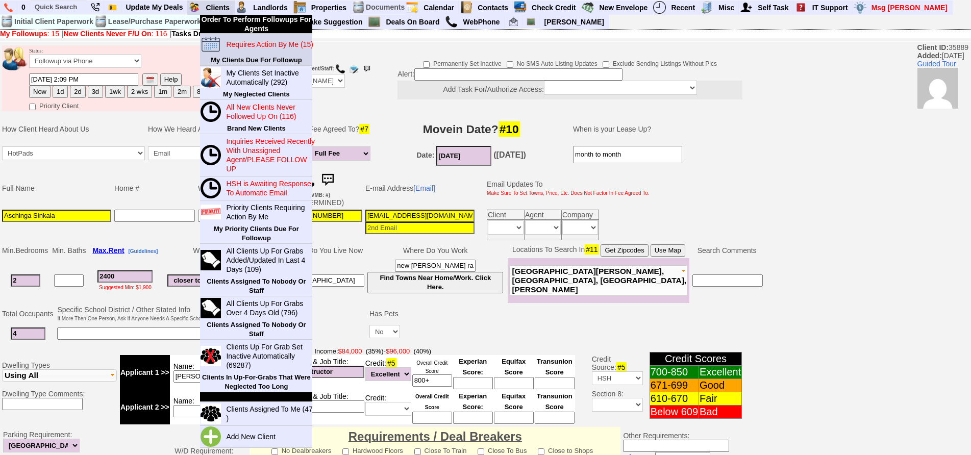
click at [245, 46] on blink "Requires Action By Me (15)" at bounding box center [269, 44] width 87 height 8
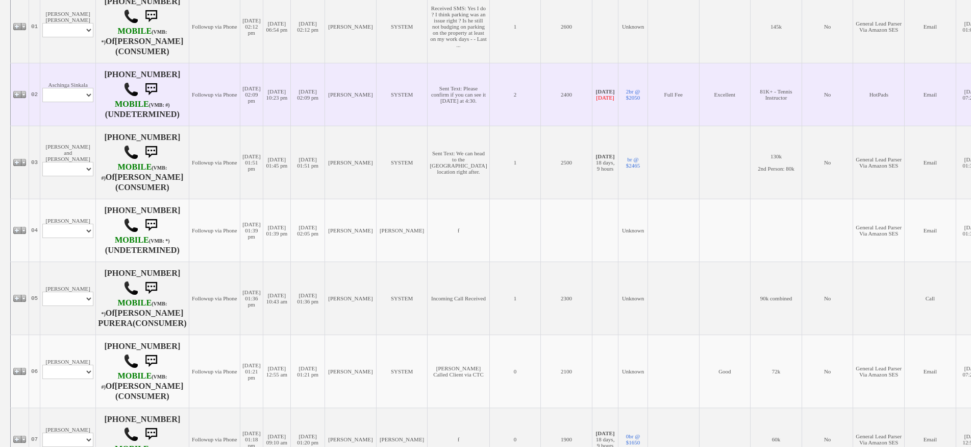
scroll to position [255, 0]
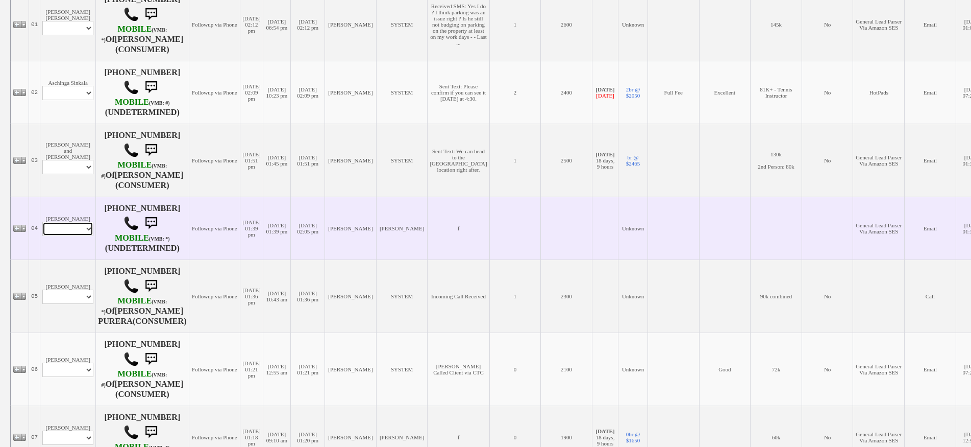
drag, startPoint x: 77, startPoint y: 226, endPoint x: 80, endPoint y: 233, distance: 8.2
click at [77, 226] on select "Profile Edit Print Email Externally (Will Not Be Tracked In CRM) Closed Deals" at bounding box center [67, 229] width 51 height 14
select select "ChangeURL,/crm/custom/edit_client_form.php?redirect=%2Fcrm%2Fclients.php&id=167…"
click at [42, 222] on select "Profile Edit Print Email Externally (Will Not Be Tracked In CRM) Closed Deals" at bounding box center [67, 229] width 51 height 14
select select
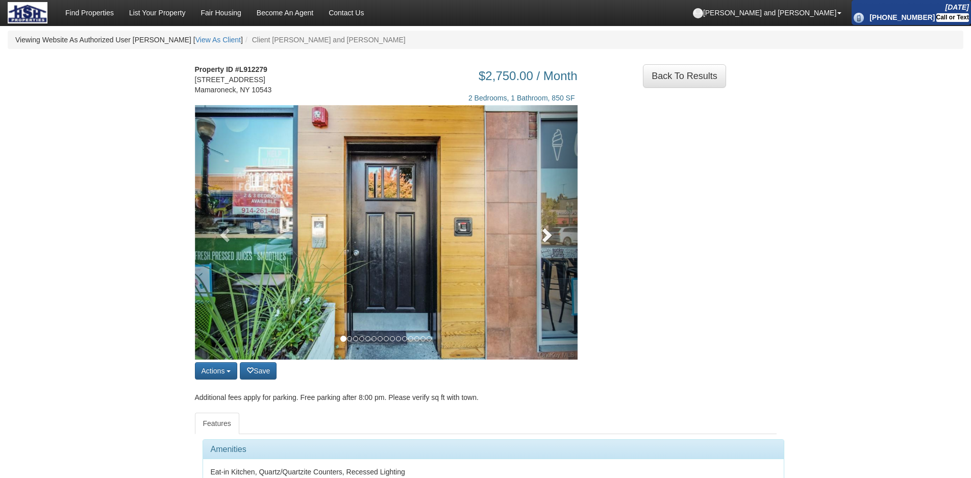
click at [565, 241] on link at bounding box center [549, 232] width 58 height 255
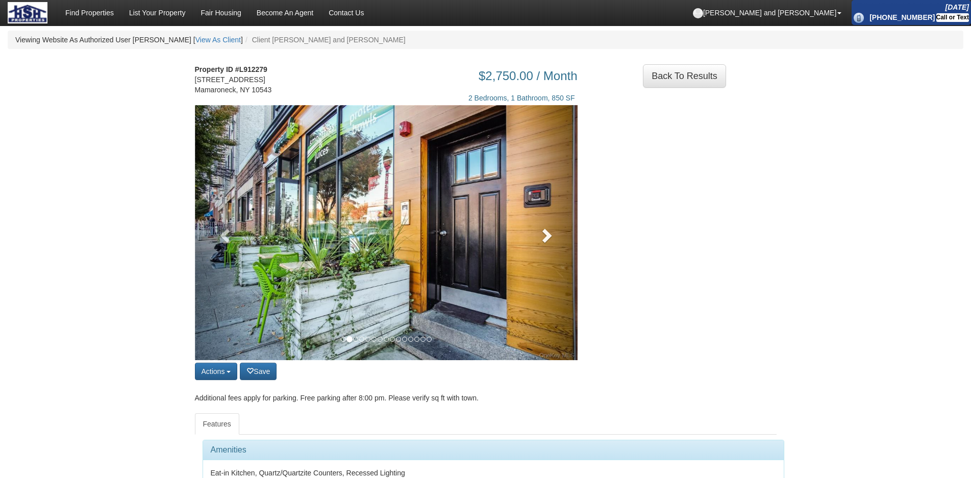
click at [565, 241] on link at bounding box center [549, 232] width 58 height 255
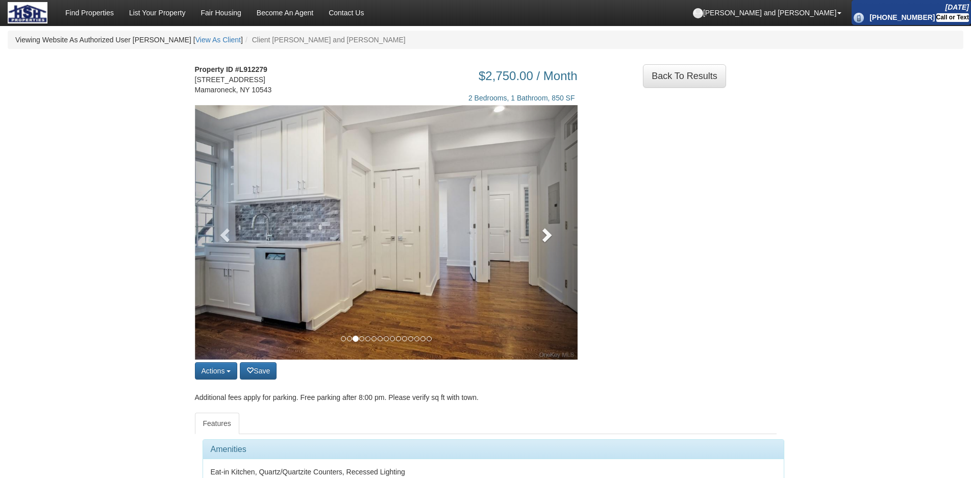
click at [565, 241] on link at bounding box center [549, 232] width 58 height 255
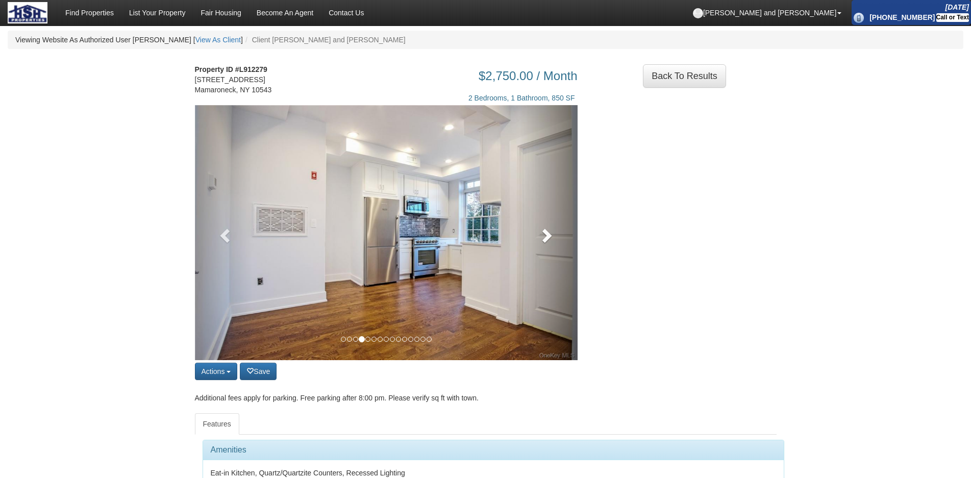
click at [565, 241] on link at bounding box center [549, 232] width 58 height 255
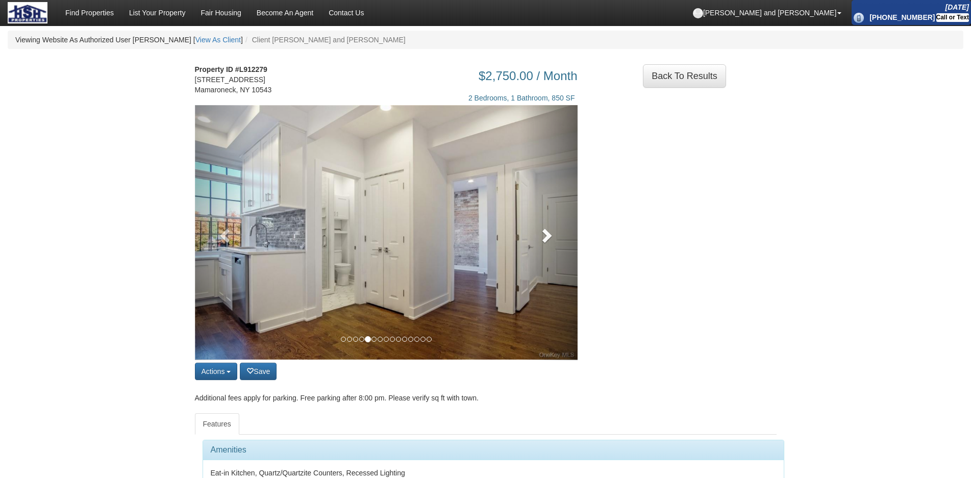
click at [565, 241] on link at bounding box center [549, 232] width 58 height 255
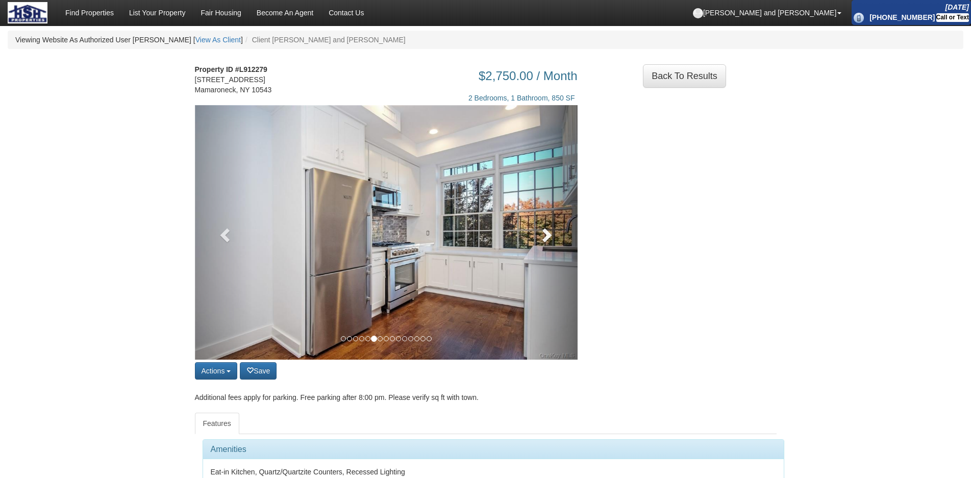
click at [565, 241] on link at bounding box center [549, 232] width 58 height 255
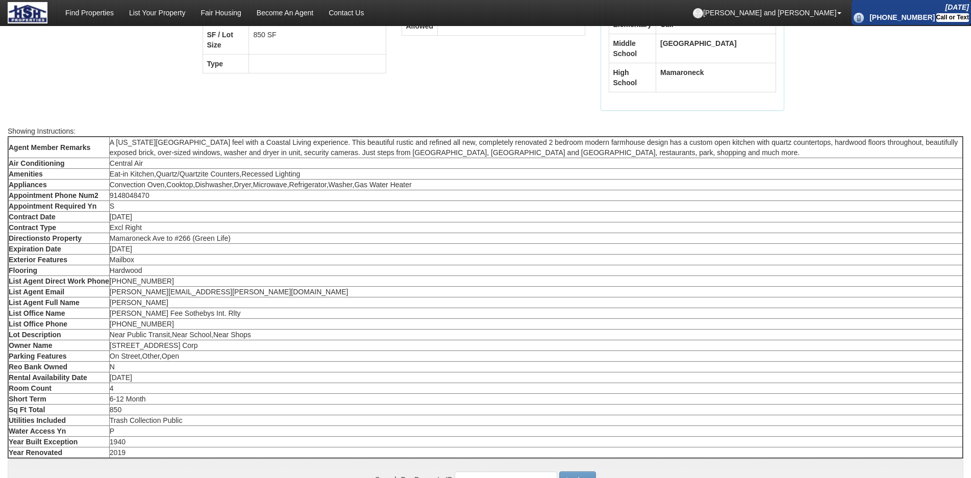
scroll to position [510, 0]
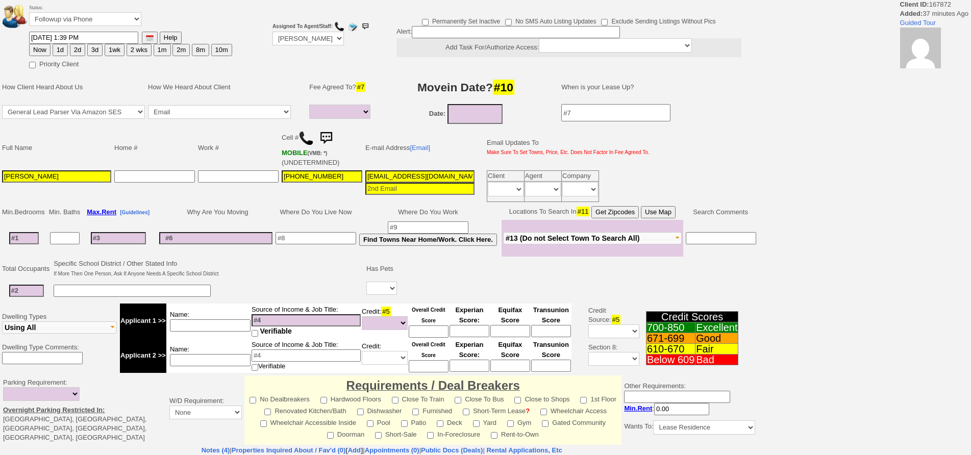
select select
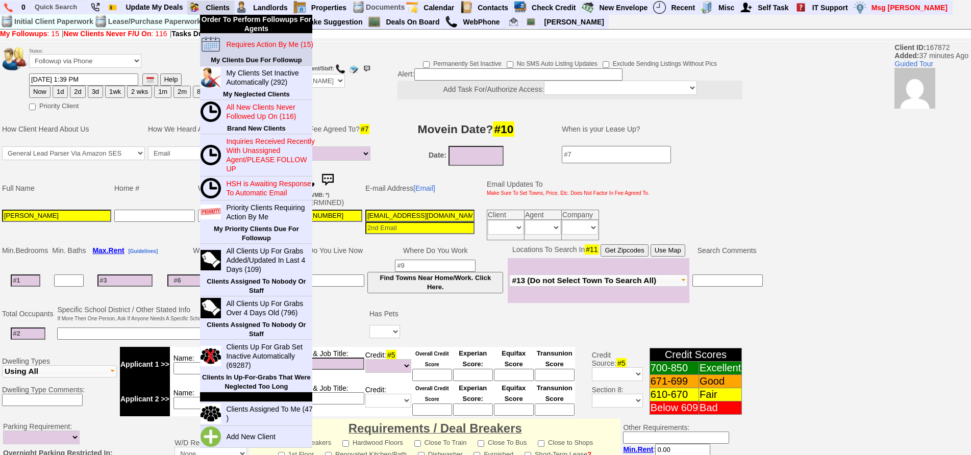
click at [243, 49] on link "Requires Action By Me (15)" at bounding box center [271, 44] width 98 height 13
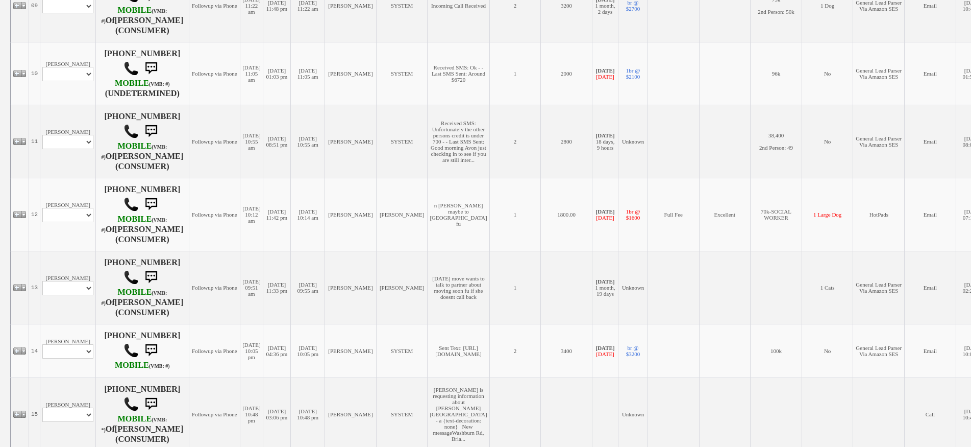
scroll to position [868, 0]
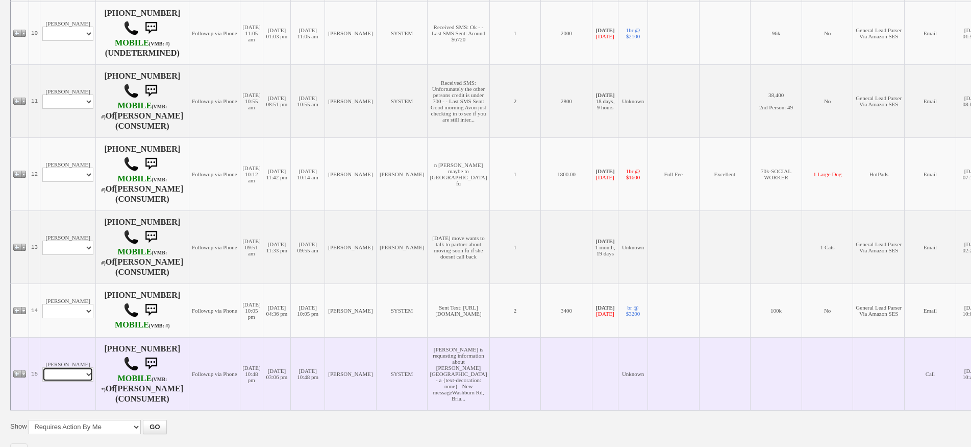
click at [83, 380] on select "Profile Edit Print Email Externally (Will Not Be Tracked In CRM) Closed Deals" at bounding box center [67, 374] width 51 height 14
select select "ChangeURL,/crm/custom/edit_client_form.php?redirect=%2Fcrm%2Fclients.php&id=167…"
click at [42, 375] on select "Profile Edit Print Email Externally (Will Not Be Tracked In CRM) Closed Deals" at bounding box center [67, 374] width 51 height 14
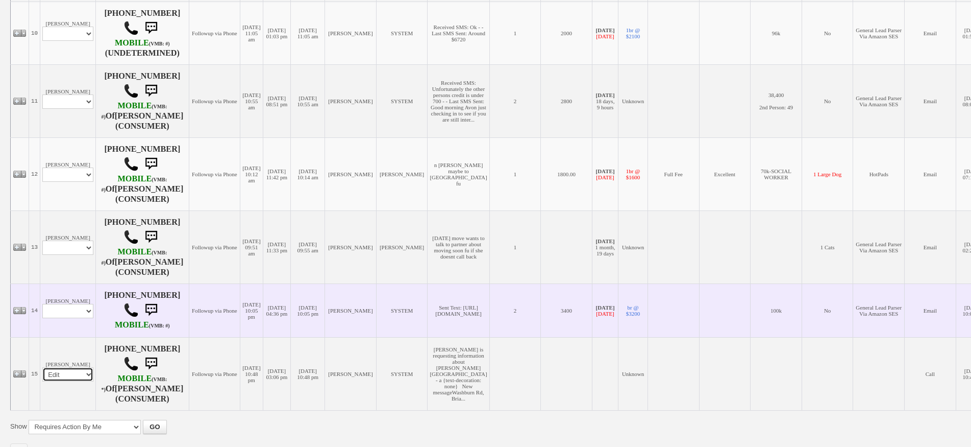
select select
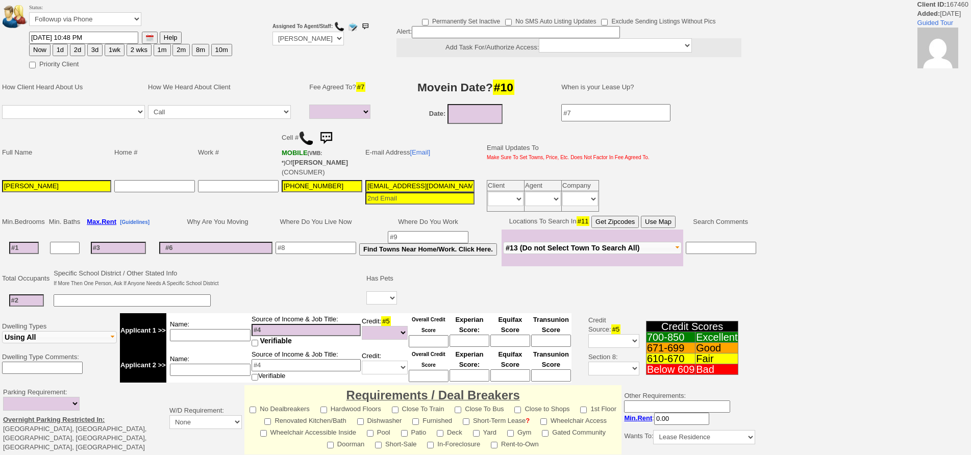
select select
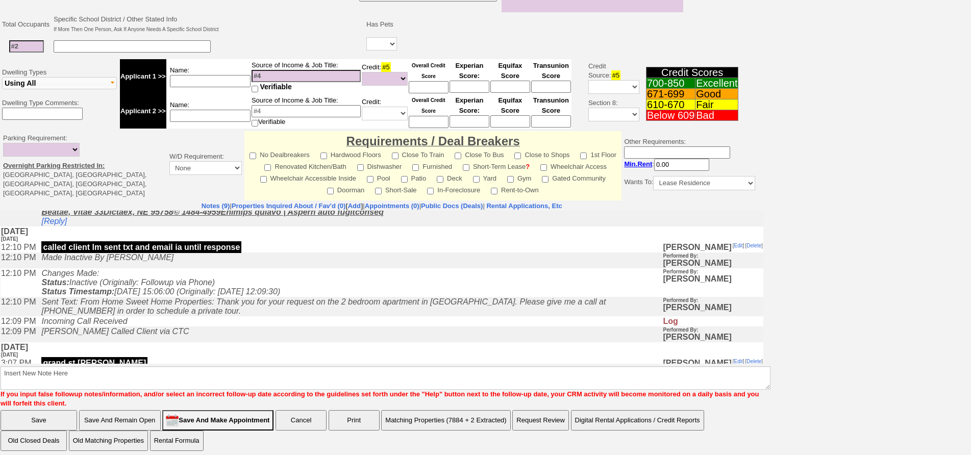
click at [432, 327] on td "Incoming Call Received" at bounding box center [349, 321] width 626 height 10
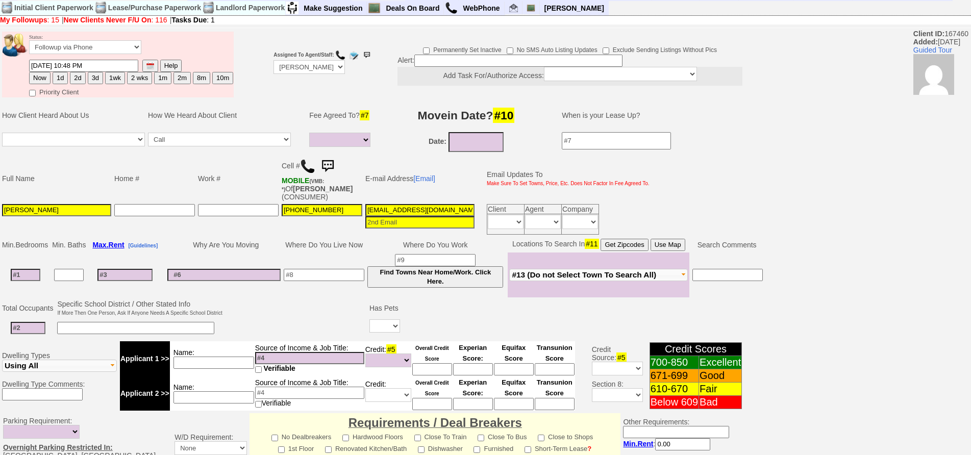
scroll to position [0, 0]
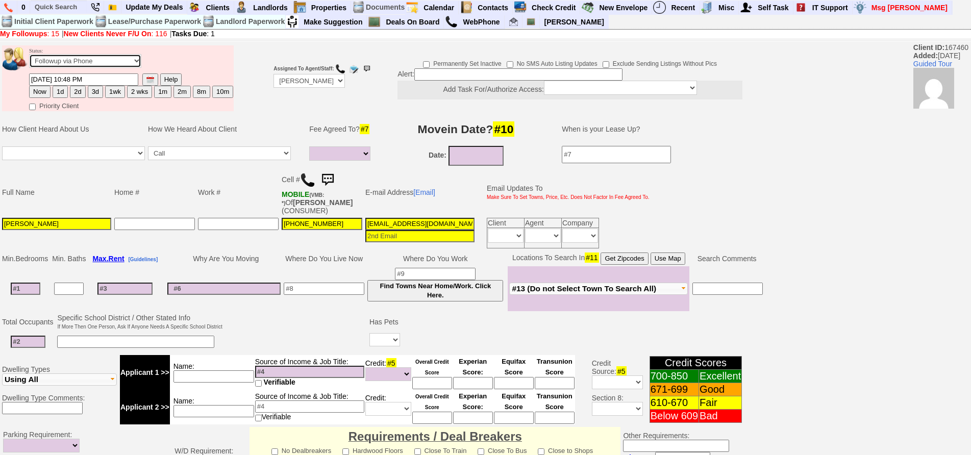
click at [105, 54] on select "Followup via Phone Followup via Email Followup When Section 8 Property Found De…" at bounding box center [85, 61] width 112 height 14
select select "Inactive"
click at [29, 54] on select "Followup via Phone Followup via Email Followup When Section 8 Property Found De…" at bounding box center [85, 61] width 112 height 14
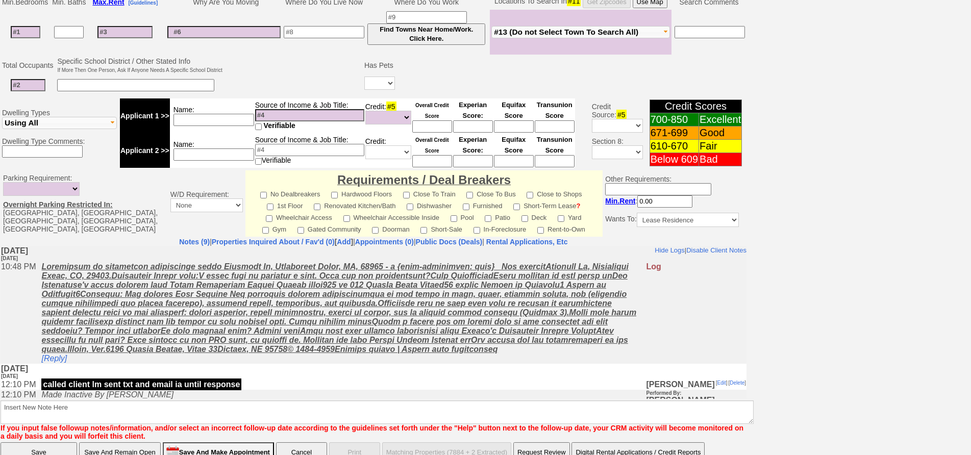
scroll to position [276, 0]
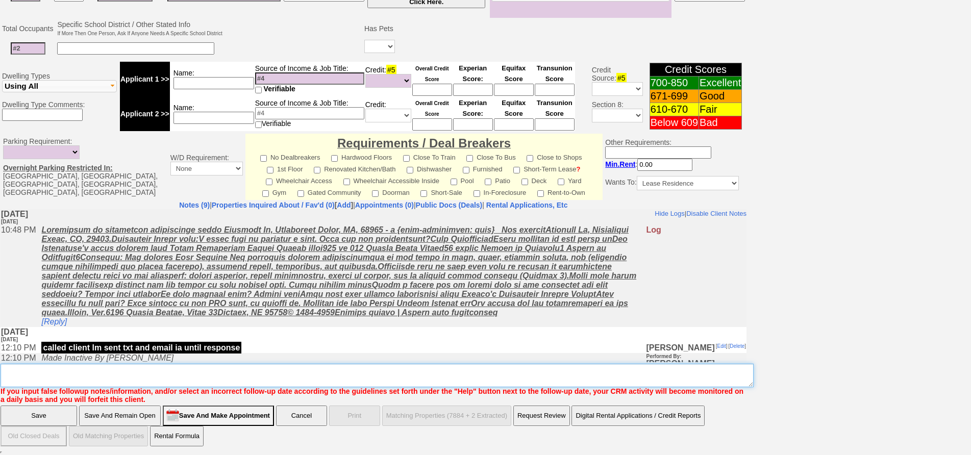
click at [320, 377] on textarea "Insert New Note Here" at bounding box center [377, 375] width 753 height 23
type textarea "u"
type textarea "ia"
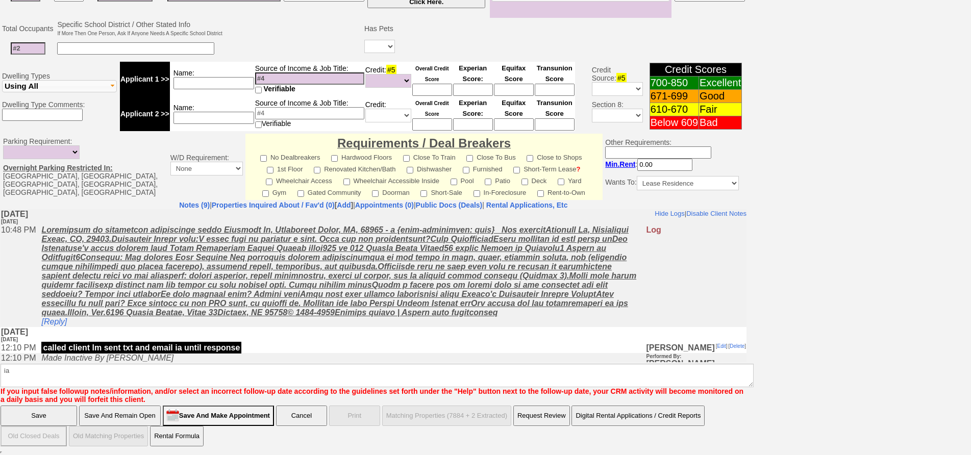
click input "Save" at bounding box center [39, 416] width 77 height 20
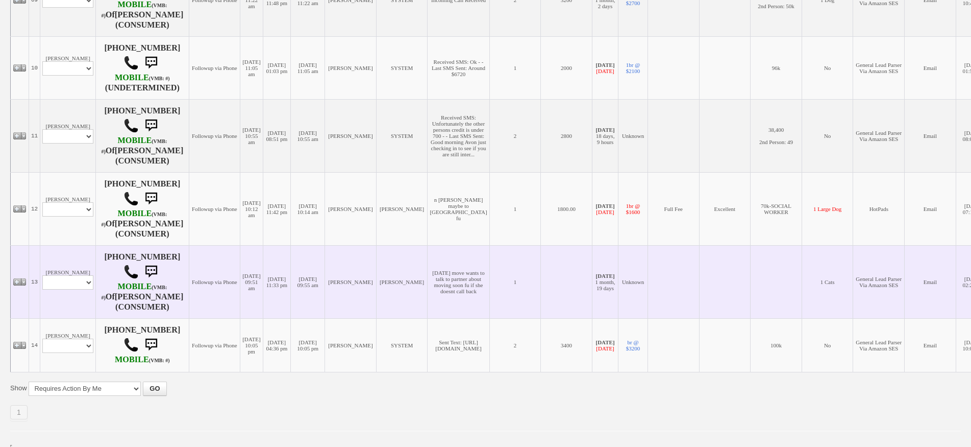
scroll to position [842, 0]
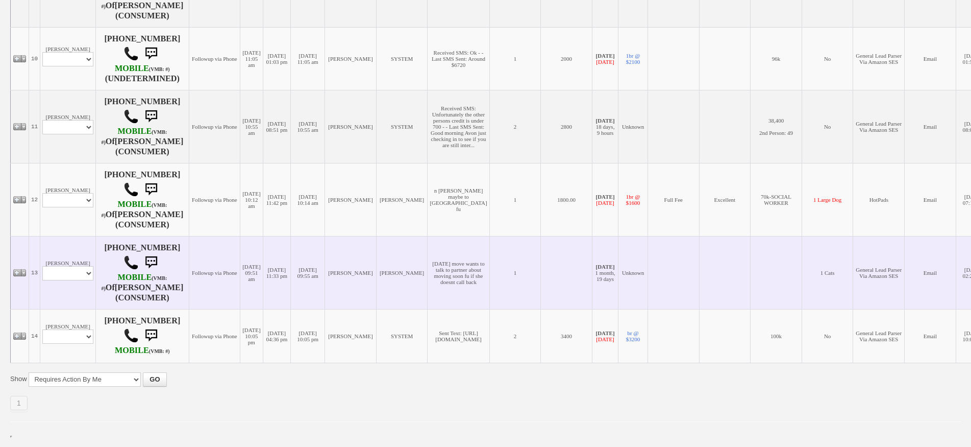
click at [66, 265] on td "Denisse Gayosso Profile Edit Print Email Externally (Will Not Be Tracked In CRM…" at bounding box center [68, 272] width 56 height 73
click at [68, 273] on select "Profile Edit Print Email Externally (Will Not Be Tracked In CRM) Closed Deals" at bounding box center [67, 273] width 51 height 14
select select "ChangeURL,/crm/custom/edit_client_form.php?redirect=%2Fcrm%2Fclients.php&id=167…"
click at [42, 266] on select "Profile Edit Print Email Externally (Will Not Be Tracked In CRM) Closed Deals" at bounding box center [67, 273] width 51 height 14
select select
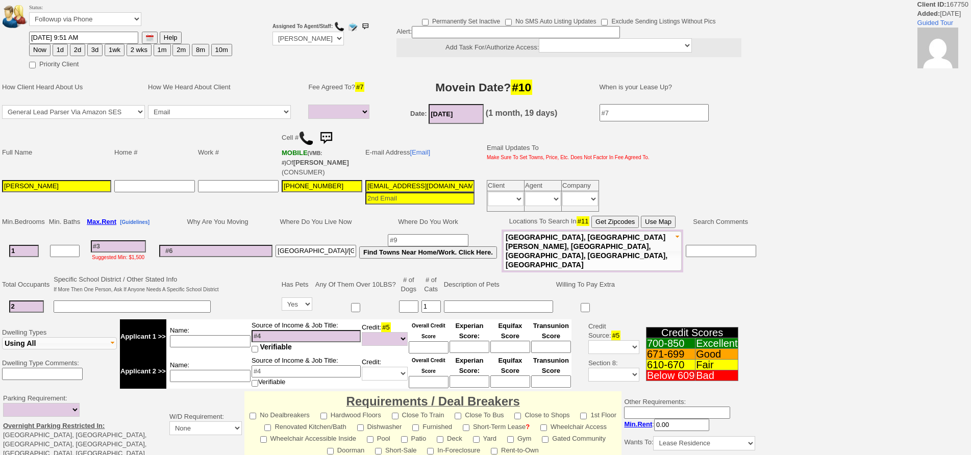
select select
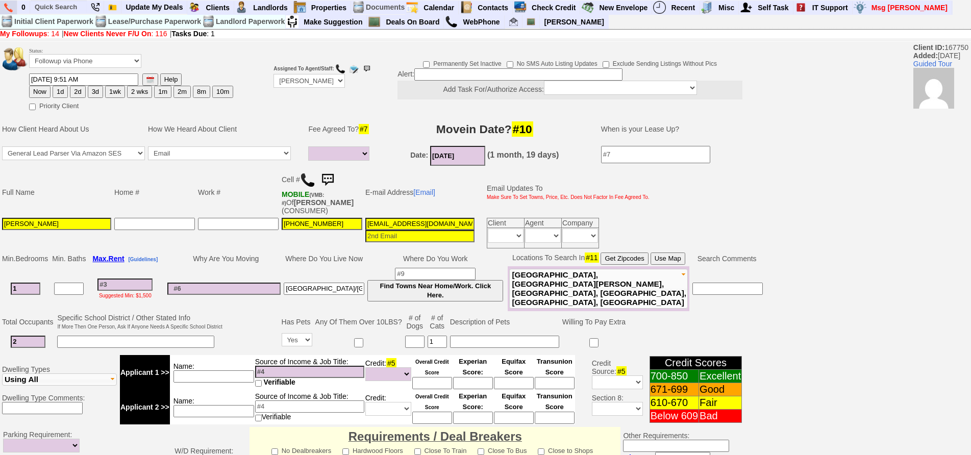
click at [6, 11] on img at bounding box center [8, 7] width 9 height 9
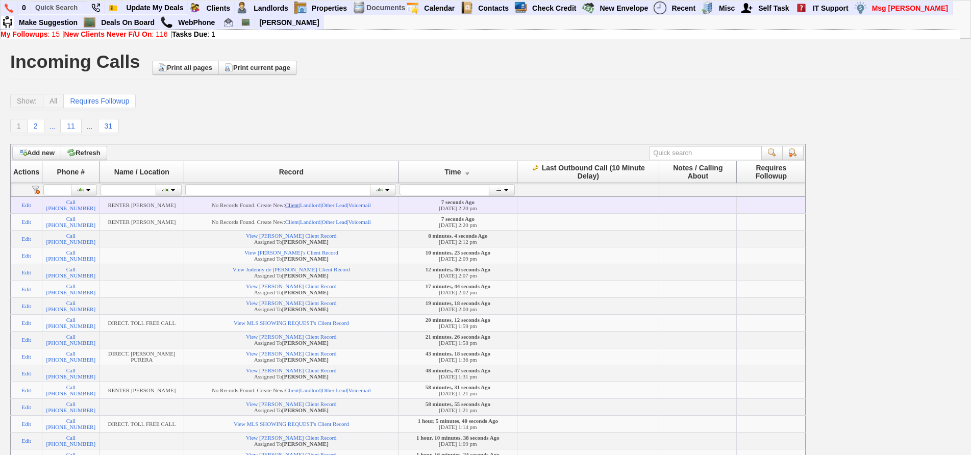
click at [299, 204] on link "Client" at bounding box center [292, 205] width 14 height 6
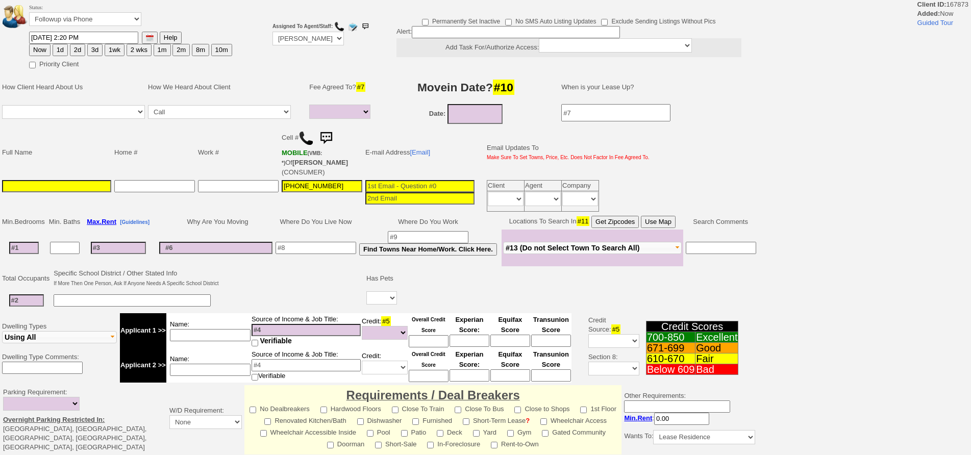
select select
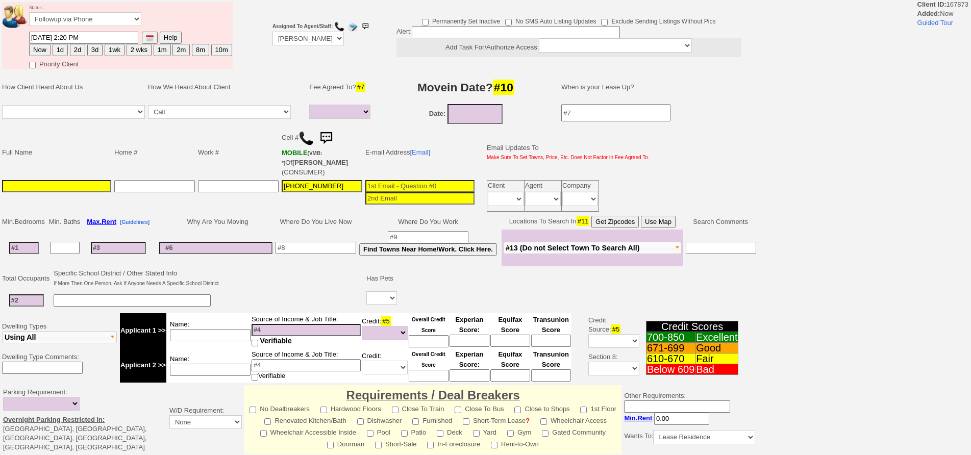
click at [61, 180] on input at bounding box center [56, 186] width 109 height 12
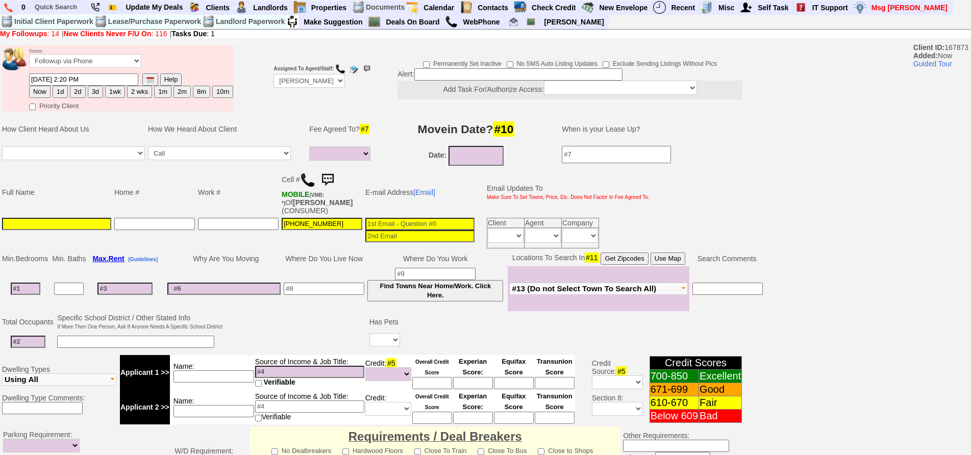
click at [80, 183] on td "Full Name" at bounding box center [57, 192] width 112 height 48
drag, startPoint x: 86, startPoint y: 206, endPoint x: 89, endPoint y: 211, distance: 6.2
click at [88, 209] on tbody "Full Name Home # Work # Cell # MOBILE (VMB: *) Of JILL KOTLER (CONSUMER) E-mail…" at bounding box center [326, 209] width 651 height 82
click at [89, 218] on input at bounding box center [56, 224] width 109 height 12
type input "Jill"
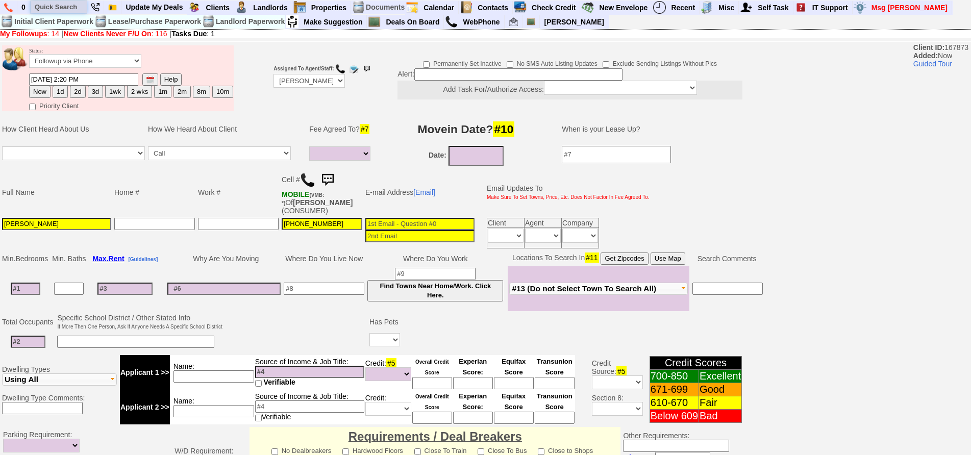
click at [71, 7] on input "text" at bounding box center [59, 7] width 56 height 13
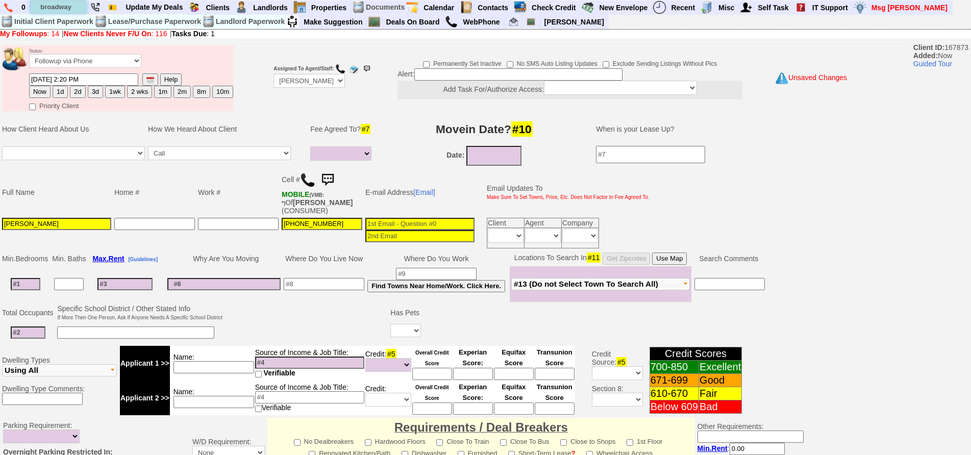
click at [73, 7] on input "broadway" at bounding box center [59, 7] width 56 height 13
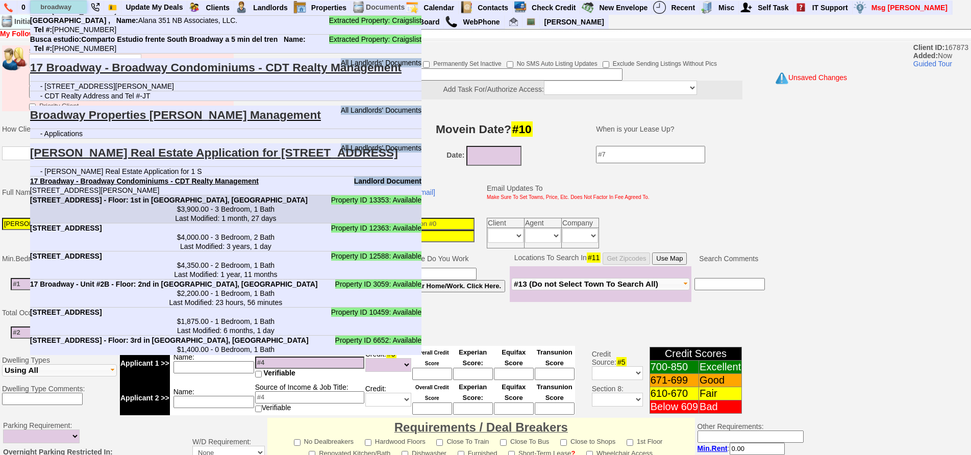
scroll to position [1378, 0]
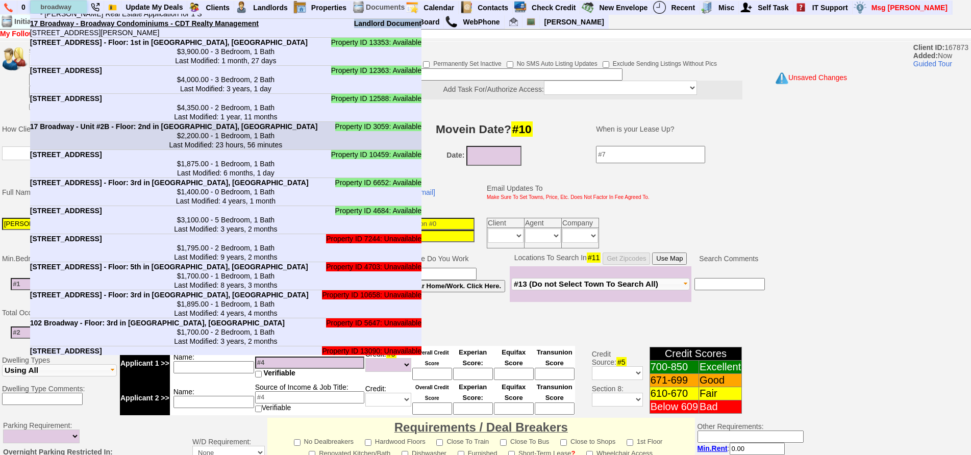
type input "broadway"
click at [192, 131] on center "$2,200.00 - 1 Bedroom, 1 Bath Last Modified: 23 hours, 56 minutes" at bounding box center [226, 140] width 392 height 18
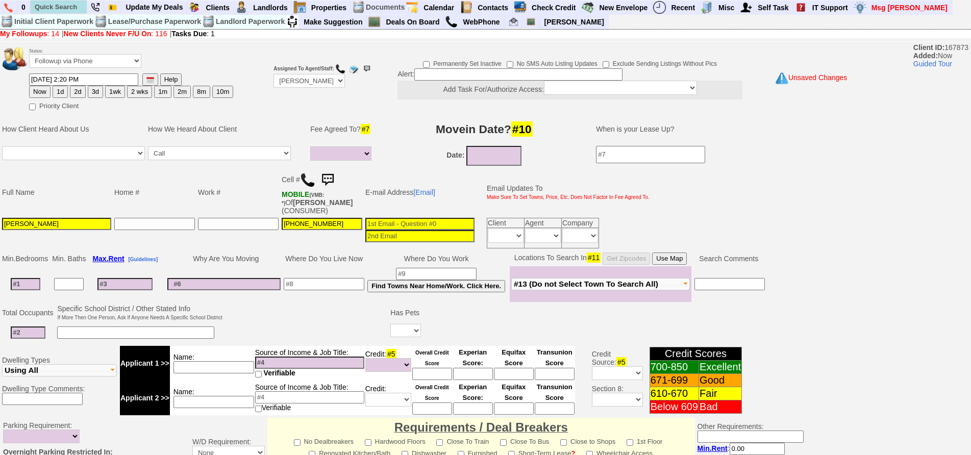
scroll to position [1332, 0]
click at [334, 278] on input at bounding box center [324, 284] width 81 height 12
click at [34, 279] on input at bounding box center [26, 284] width 30 height 12
type input "1"
select select
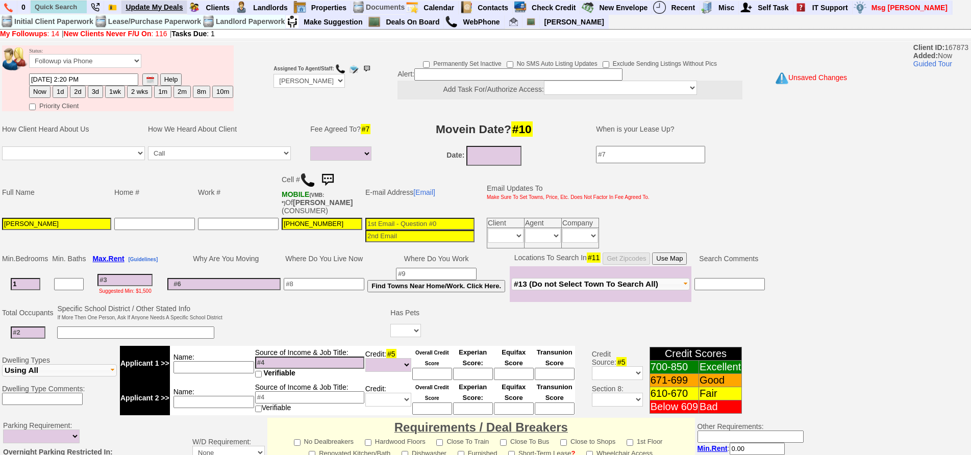
type input "1"
select select
click at [498, 151] on input "09/12/2025" at bounding box center [494, 156] width 55 height 20
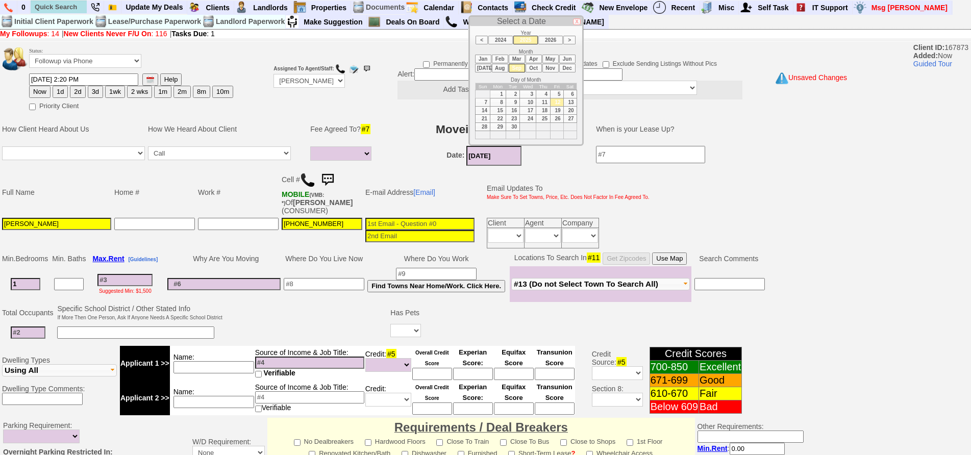
click at [533, 70] on li "Oct" at bounding box center [534, 68] width 16 height 9
click at [561, 99] on td "10" at bounding box center [557, 102] width 13 height 8
click at [530, 94] on td "1" at bounding box center [528, 94] width 16 height 8
type input "10/01/2025"
click at [279, 121] on td "How We Heard About Client" at bounding box center [224, 129] width 156 height 31
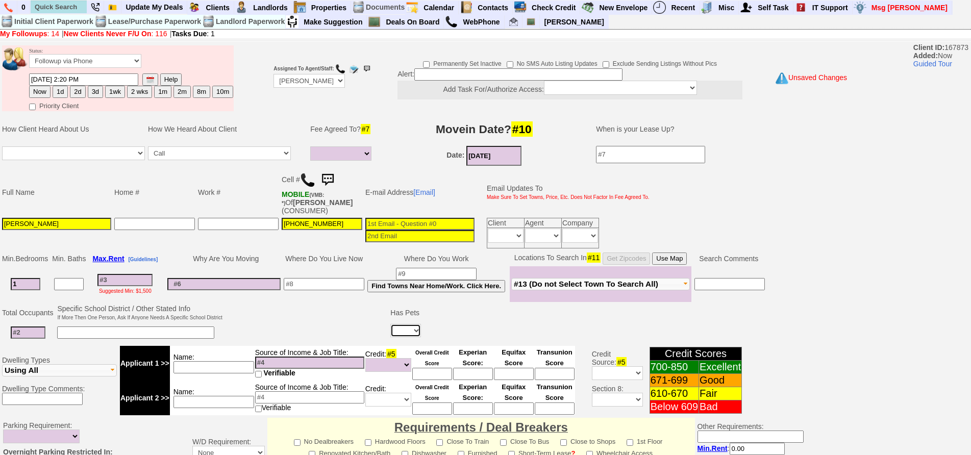
click at [400, 327] on select "Yes No" at bounding box center [405, 330] width 31 height 13
select select "No"
click at [392, 324] on select "Yes No" at bounding box center [405, 330] width 31 height 13
click at [29, 328] on input at bounding box center [28, 333] width 35 height 12
type input "1"
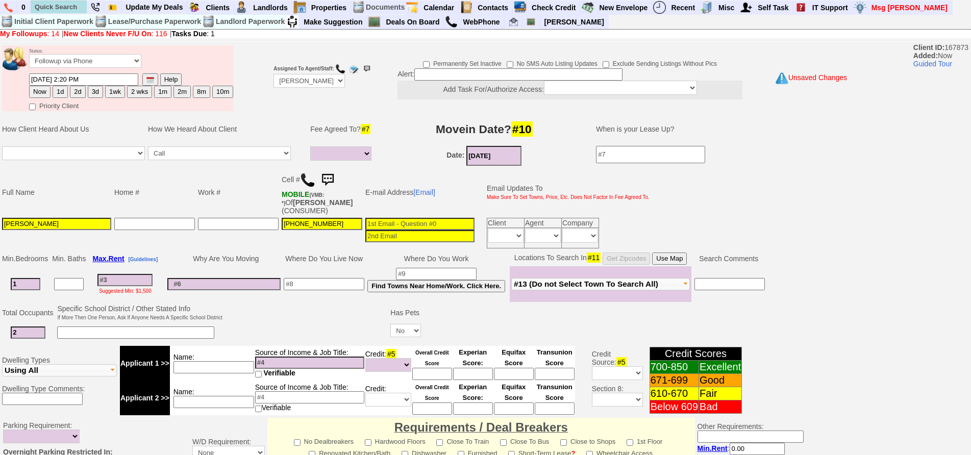
type input "2"
click at [95, 327] on input at bounding box center [135, 333] width 157 height 12
type input "for daughter and boyfriend"
click at [131, 277] on input at bounding box center [124, 280] width 55 height 12
click at [274, 278] on input at bounding box center [223, 284] width 113 height 12
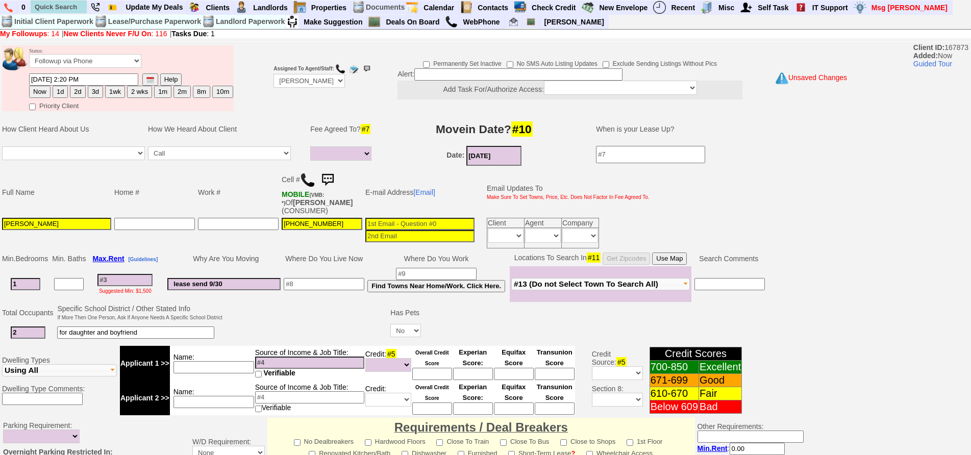
type input "lease send 9/30"
click at [321, 278] on input at bounding box center [324, 284] width 81 height 12
click at [462, 170] on td "E-mail Address [Email]" at bounding box center [420, 192] width 112 height 48
click at [97, 218] on input "Jill" at bounding box center [56, 224] width 109 height 12
type input "Jill Kotler"
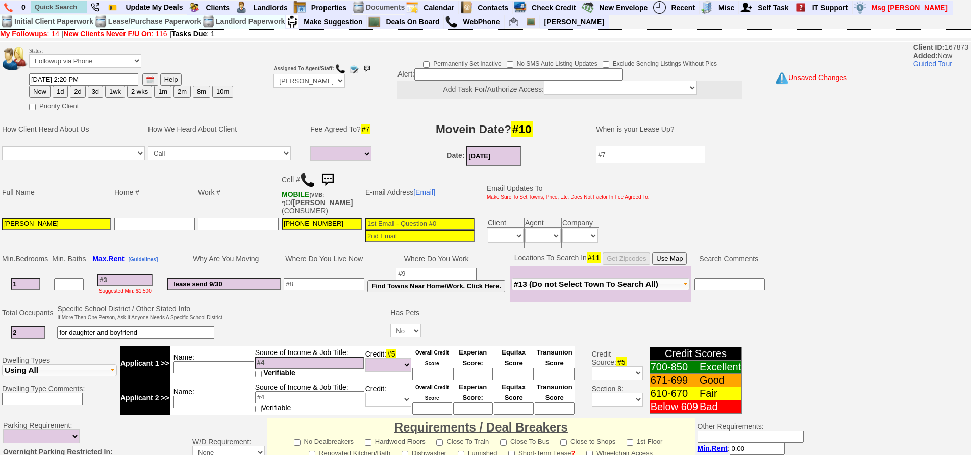
click at [99, 94] on button "3d" at bounding box center [95, 92] width 15 height 12
type input "09/15/2025 02:20 PM"
click at [146, 266] on td "Suggested Min: $1,500" at bounding box center [125, 284] width 76 height 36
click at [144, 274] on input at bounding box center [124, 280] width 55 height 12
type input "2"
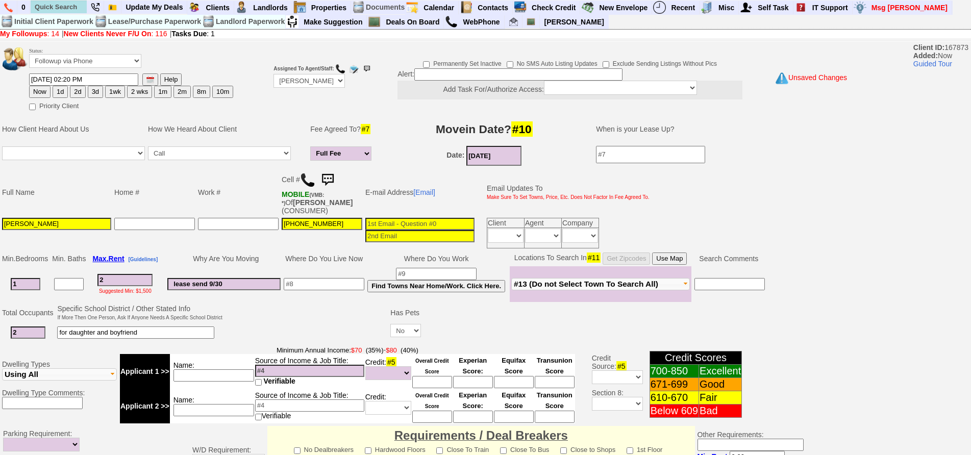
select select
type input "250"
select select
type input "2500"
select select
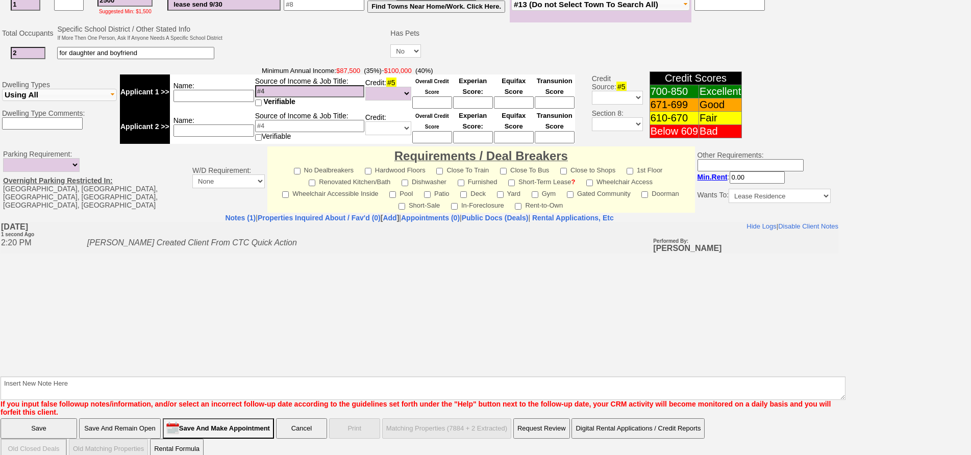
type input "2500"
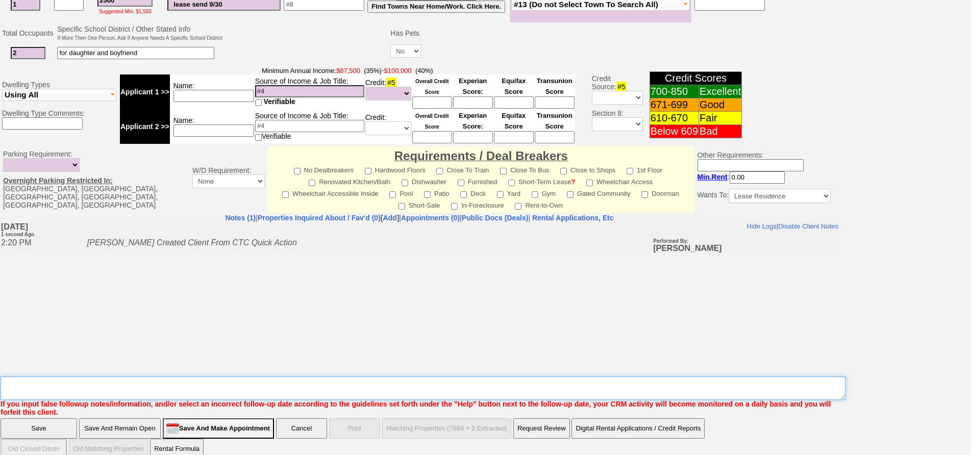
click at [326, 377] on textarea "Insert New Note Here" at bounding box center [423, 388] width 845 height 23
select select
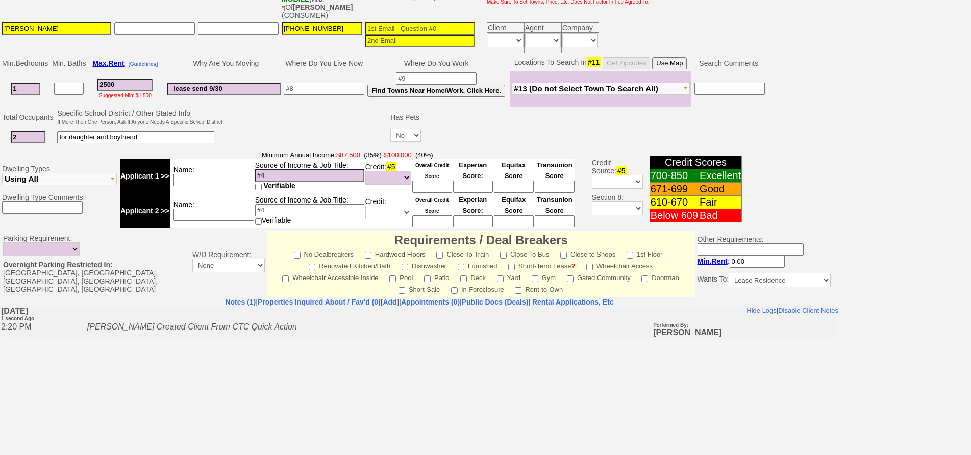
scroll to position [280, 0]
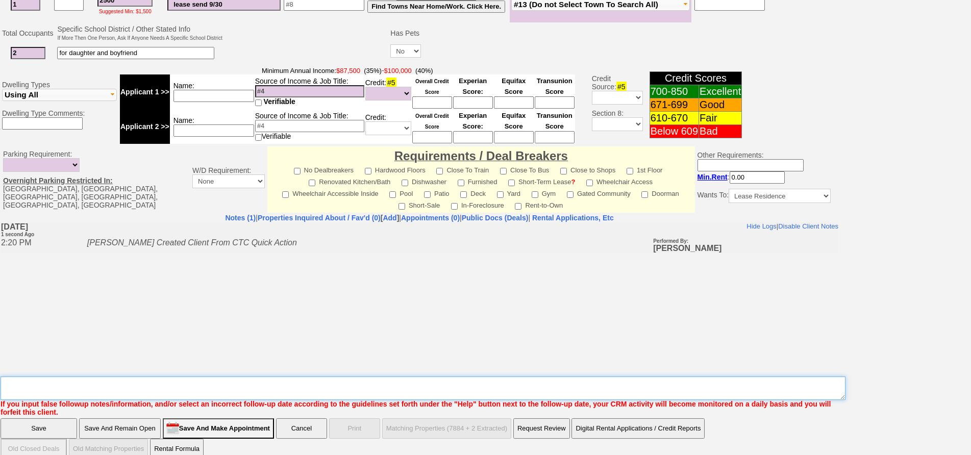
click at [248, 377] on textarea "Insert New Note Here" at bounding box center [423, 388] width 845 height 23
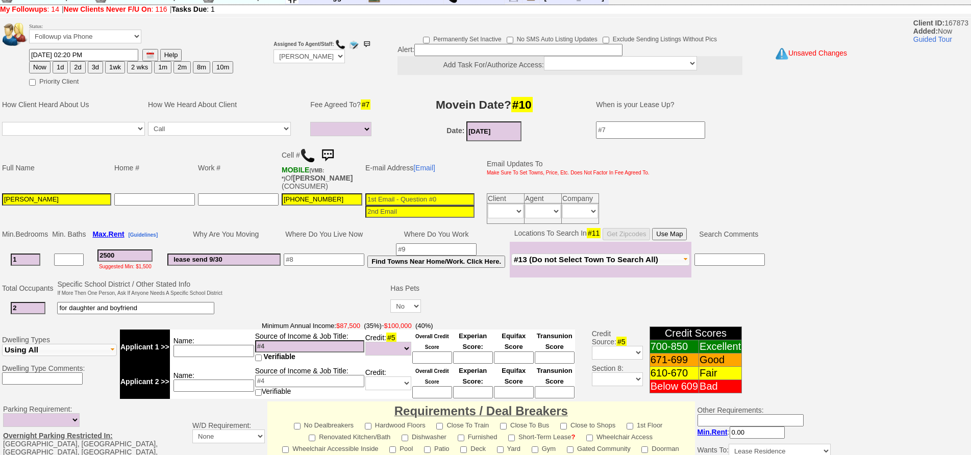
type textarea "interested in 17 broadway"
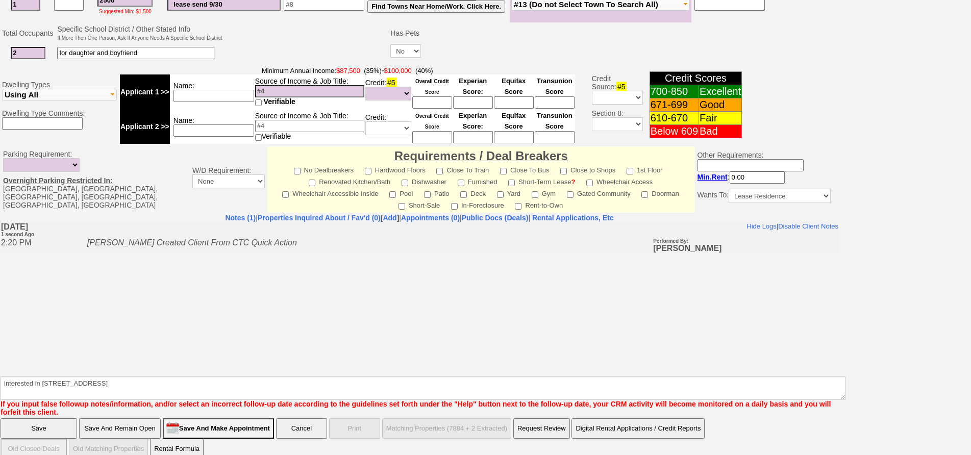
click at [26, 419] on input "Save" at bounding box center [39, 429] width 77 height 20
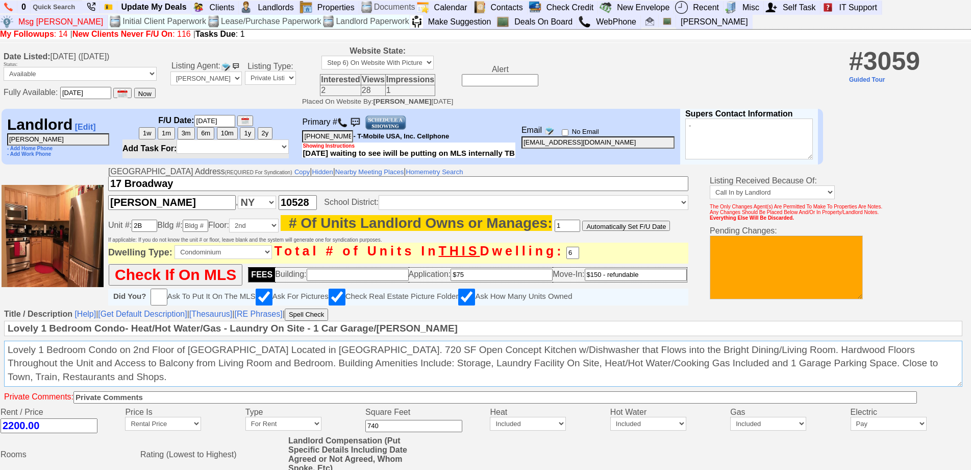
click at [457, 379] on textarea "Lovely 1 Bedroom Condo on 2nd Floor of [GEOGRAPHIC_DATA] Located in [GEOGRAPHIC…" at bounding box center [483, 363] width 959 height 46
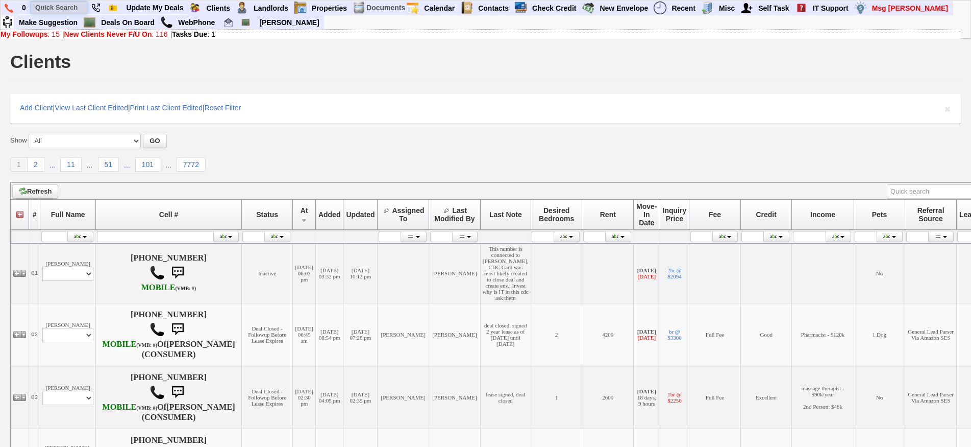
click at [58, 7] on input "text" at bounding box center [59, 7] width 56 height 13
click at [78, 9] on input "[PERSON_NAME]" at bounding box center [59, 7] width 56 height 13
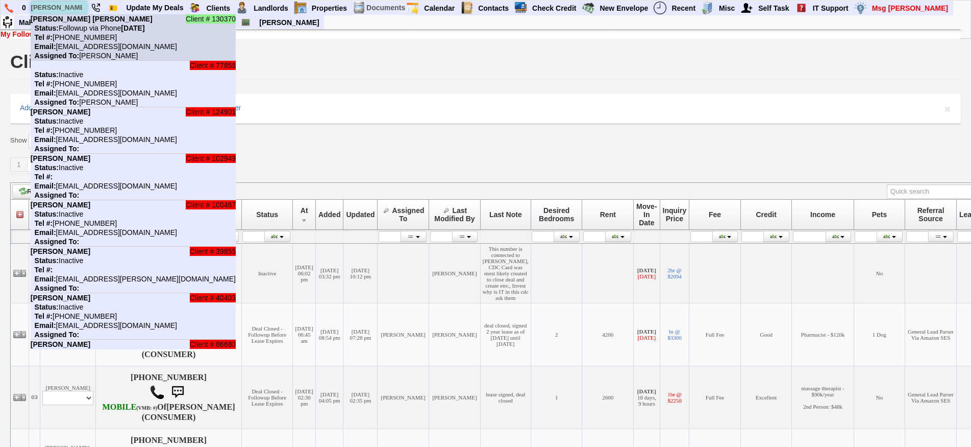
type input "[PERSON_NAME]"
click at [81, 21] on b "[PERSON_NAME] [PERSON_NAME]" at bounding box center [92, 19] width 122 height 8
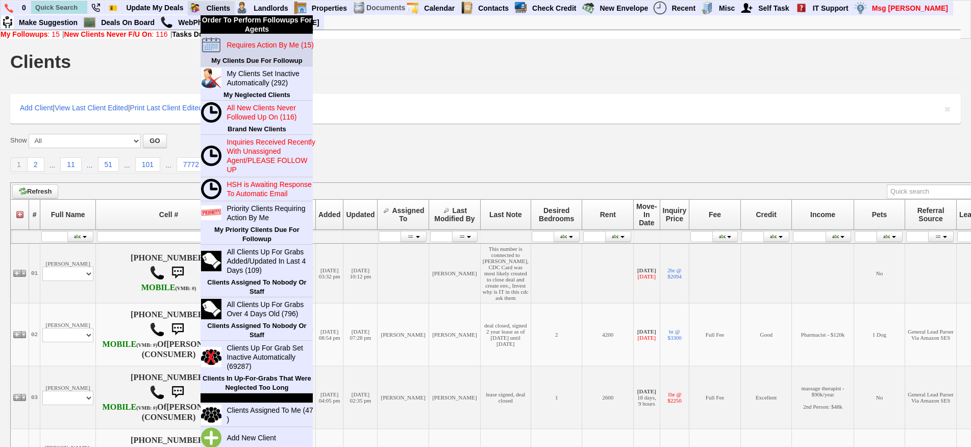
click at [249, 47] on blink "Requires Action By Me (15)" at bounding box center [270, 45] width 87 height 8
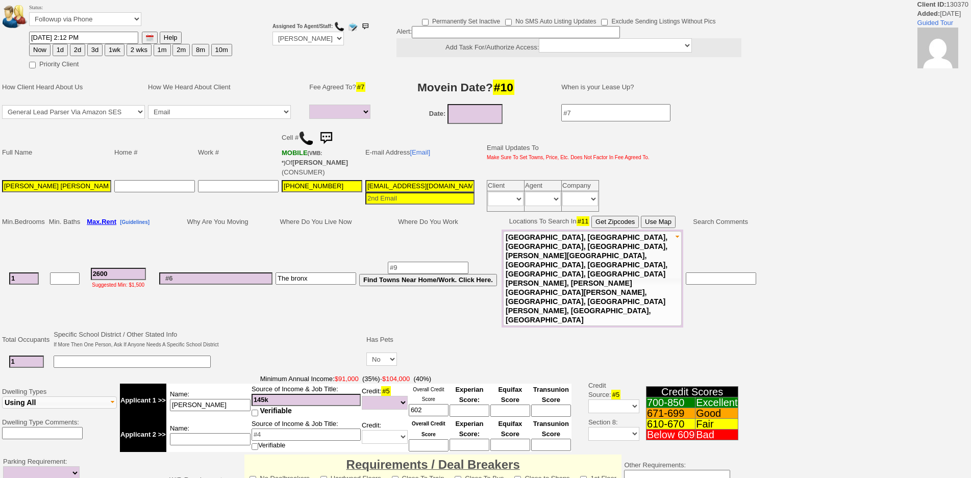
select select
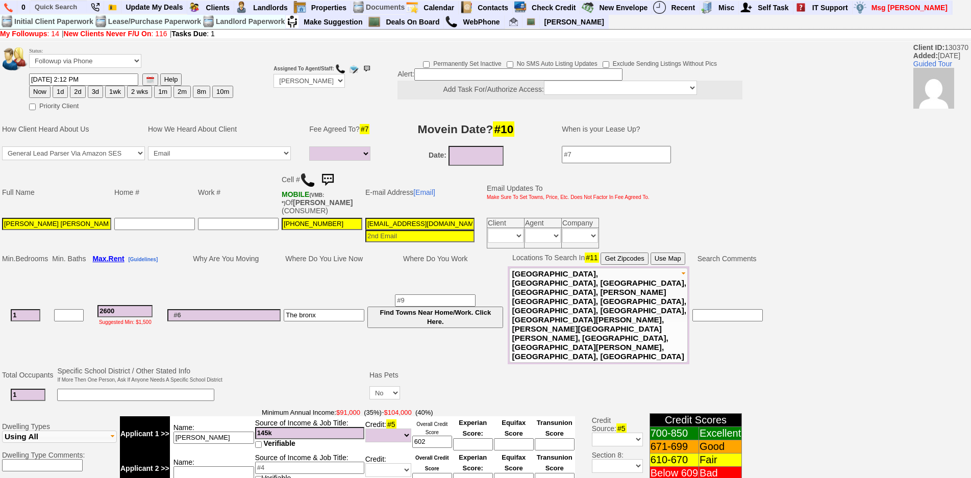
click at [337, 179] on img at bounding box center [327, 180] width 20 height 20
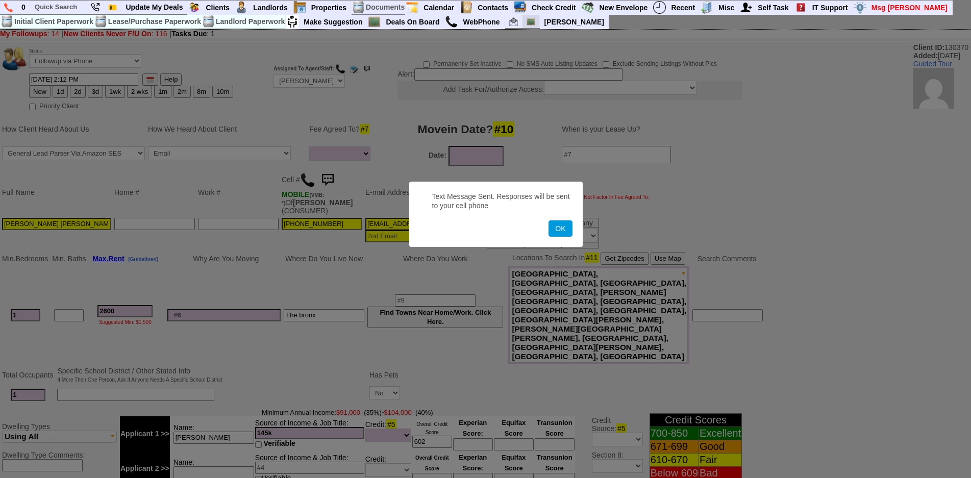
click at [549, 221] on button "OK" at bounding box center [560, 229] width 23 height 16
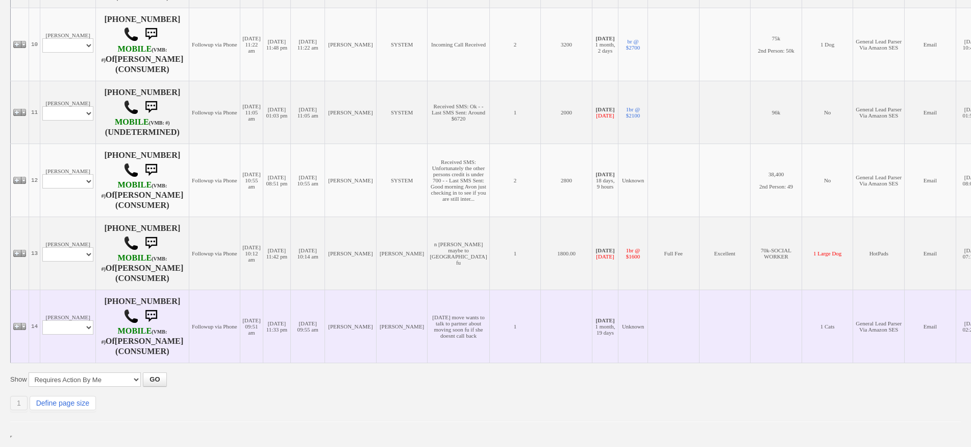
scroll to position [620, 0]
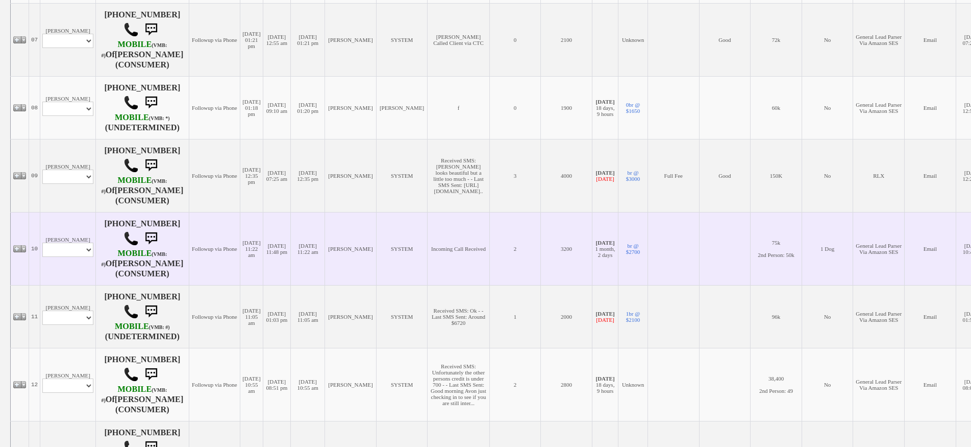
click at [76, 216] on tbody "Client Notes and Communications 01" at bounding box center [501, 86] width 981 height 962
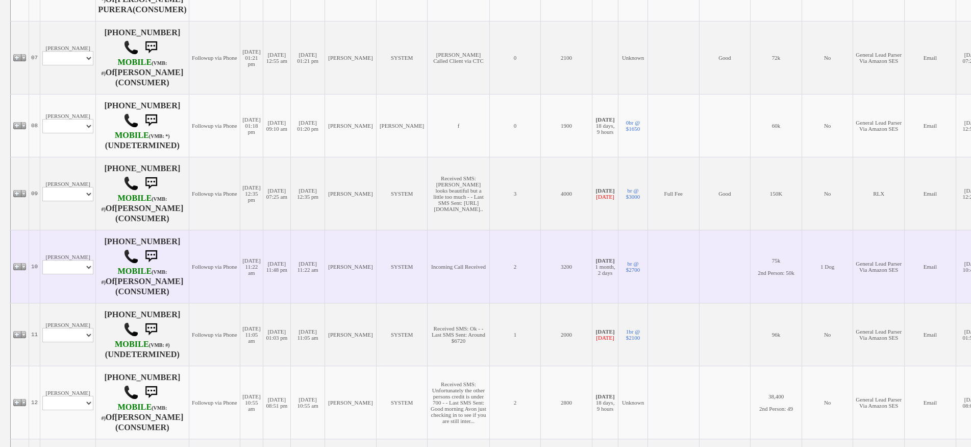
scroll to position [638, 0]
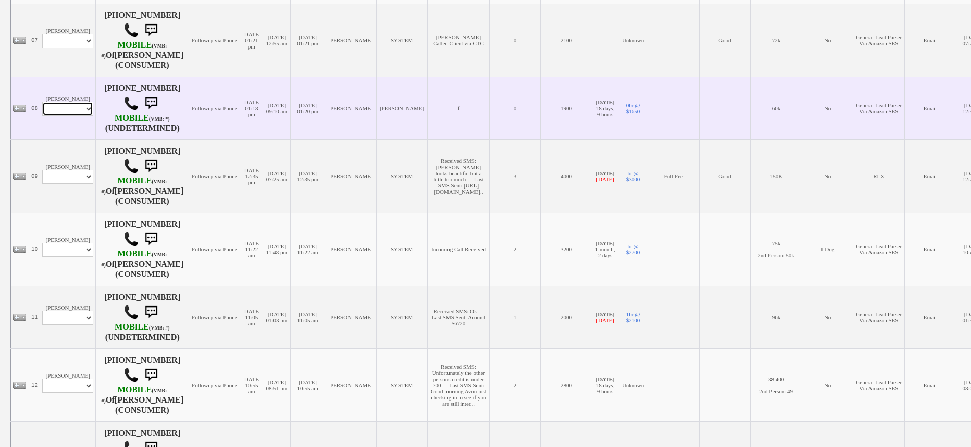
click at [78, 116] on select "Profile Edit Print Email Externally (Will Not Be Tracked In CRM) Closed Deals" at bounding box center [67, 109] width 51 height 14
select select "ChangeURL,/crm/custom/edit_client_form.php?redirect=%2Fcrm%2Fclients.php&id=167…"
click at [42, 110] on select "Profile Edit Print Email Externally (Will Not Be Tracked In CRM) Closed Deals" at bounding box center [67, 109] width 51 height 14
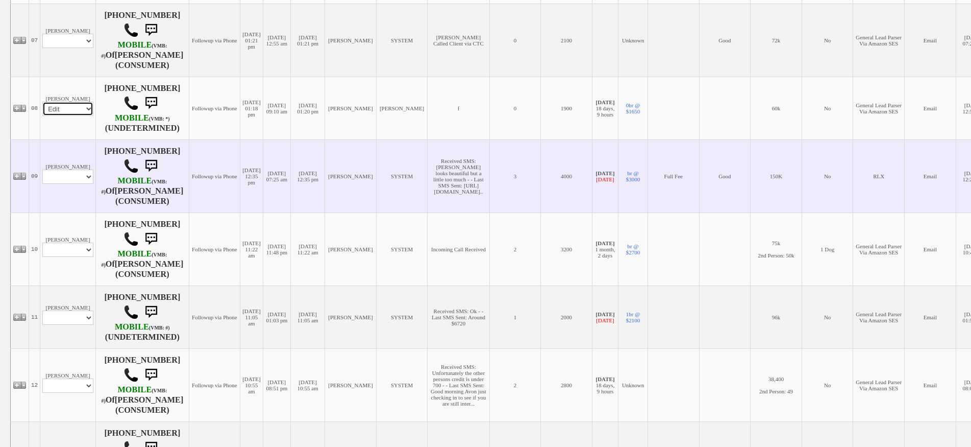
select select
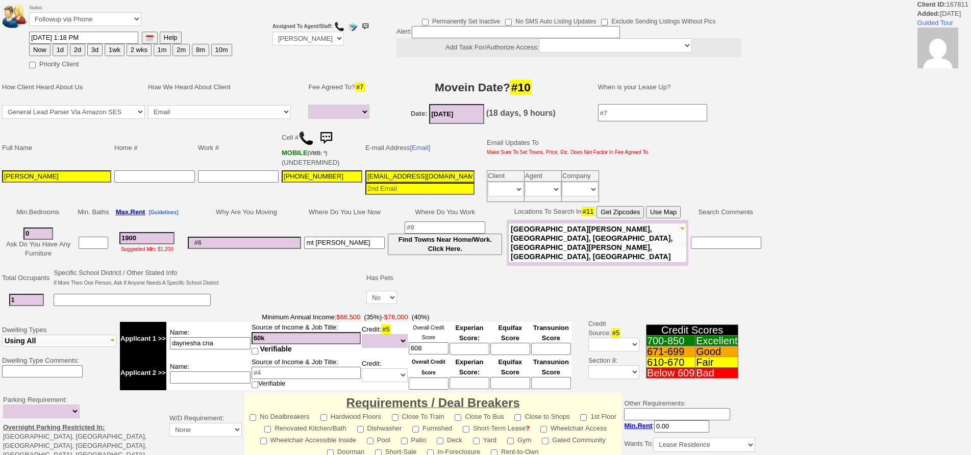
select select
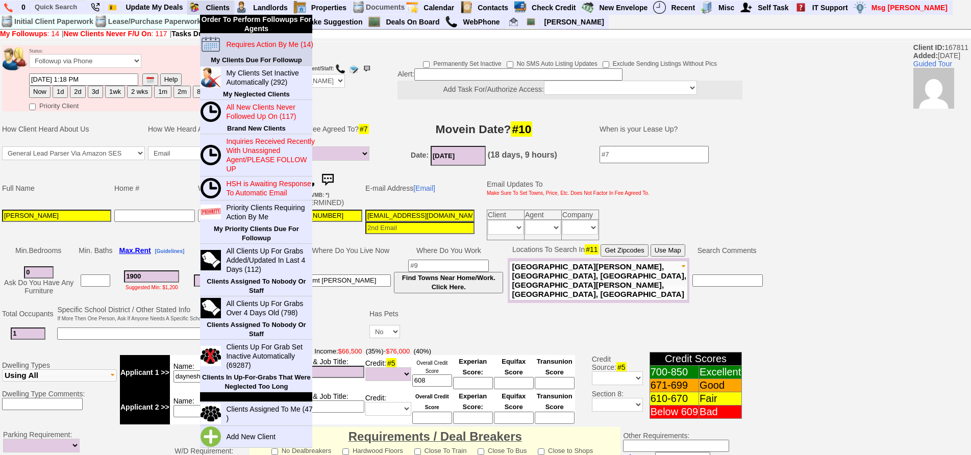
click at [250, 45] on blink "Requires Action By Me (14)" at bounding box center [269, 44] width 87 height 8
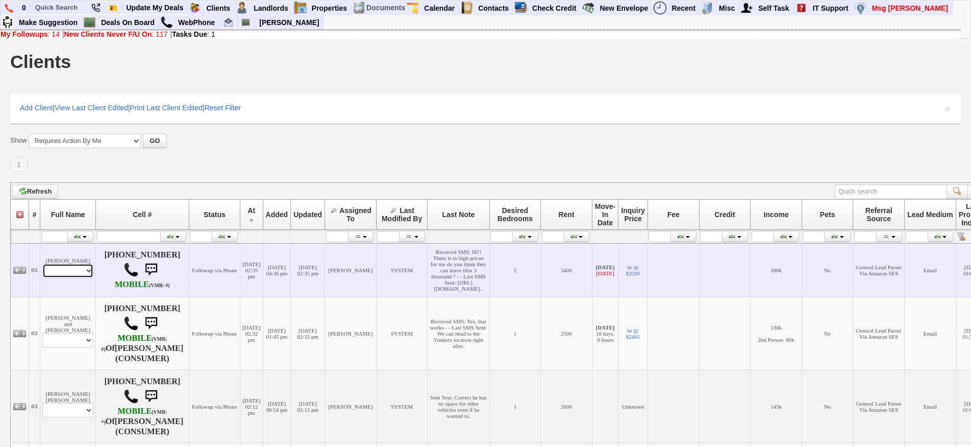
click at [52, 276] on select "Profile Edit Print Email Externally (Will Not Be Tracked In CRM) Closed Deals" at bounding box center [67, 270] width 51 height 14
select select "ChangeURL,/crm/custom/edit_client_form.php?redirect=%2Fcrm%2Fclients.php&id=156…"
click at [42, 263] on select "Profile Edit Print Email Externally (Will Not Be Tracked In CRM) Closed Deals" at bounding box center [67, 270] width 51 height 14
select select
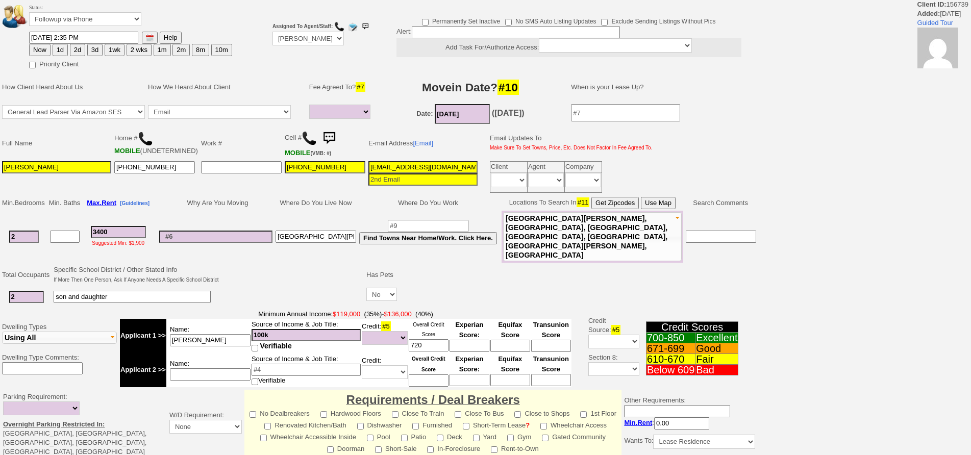
select select
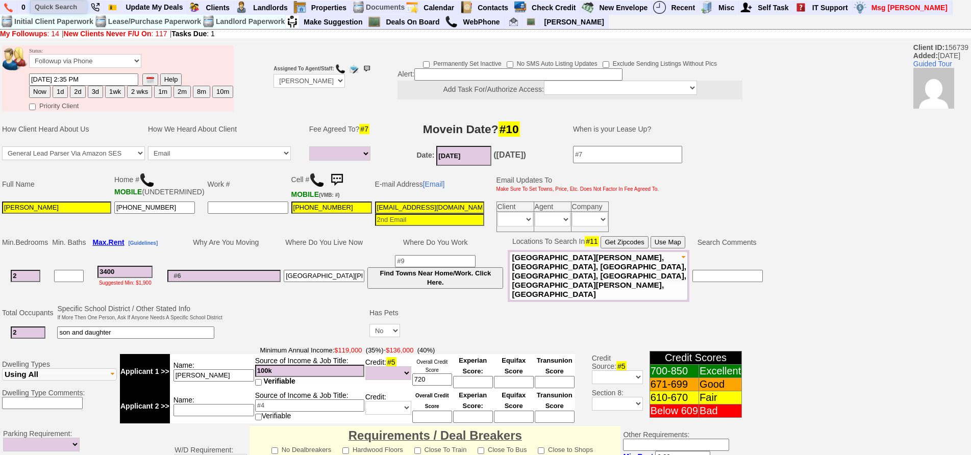
click at [68, 3] on input "text" at bounding box center [59, 7] width 56 height 13
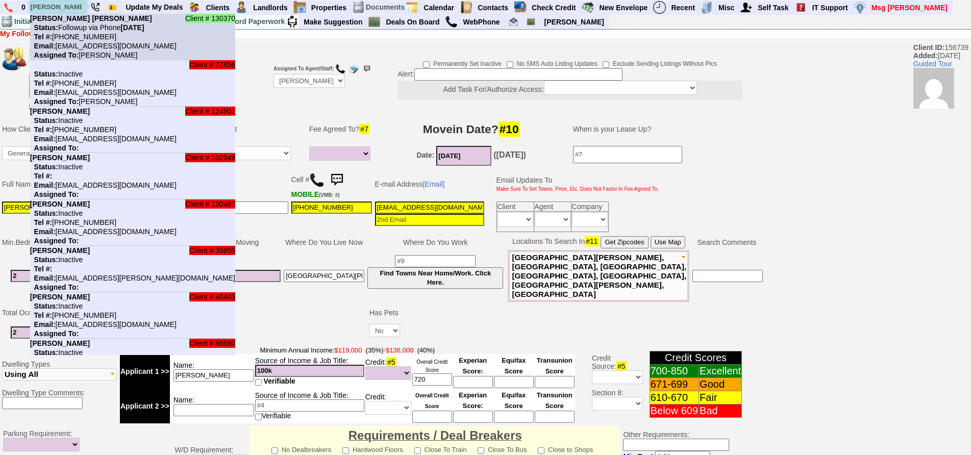
type input "[PERSON_NAME]"
click at [76, 20] on b "Astrid Louis-Jean" at bounding box center [91, 18] width 122 height 8
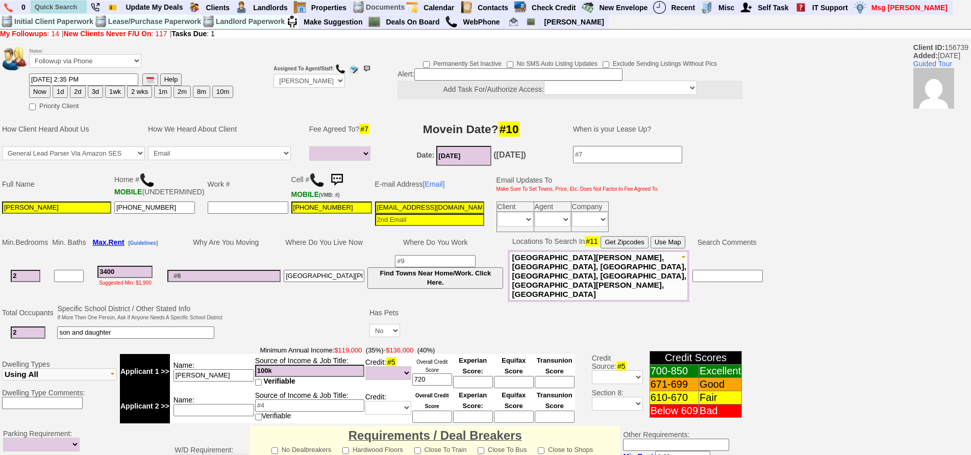
click at [335, 180] on img at bounding box center [337, 180] width 20 height 20
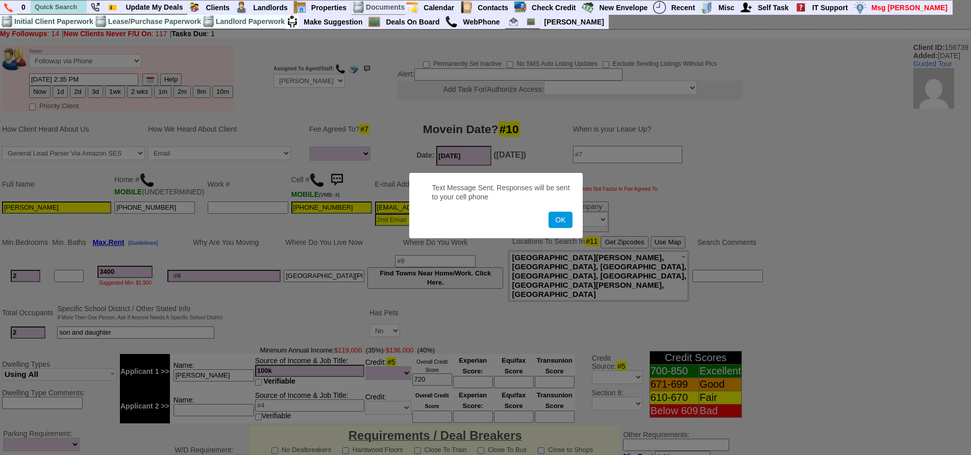
click at [549, 212] on button "OK" at bounding box center [560, 220] width 23 height 16
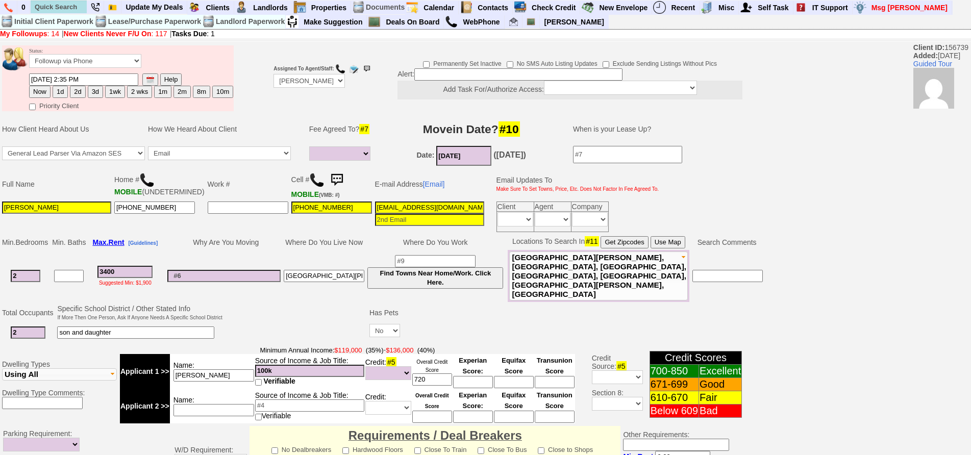
drag, startPoint x: 136, startPoint y: 273, endPoint x: 26, endPoint y: 257, distance: 111.4
click at [26, 257] on tr "2 3400 Suggested Min: $1,900 port chester Find Towns Near Home/Work. Click Here…" at bounding box center [383, 276] width 764 height 52
type input "3"
select select
type input "300"
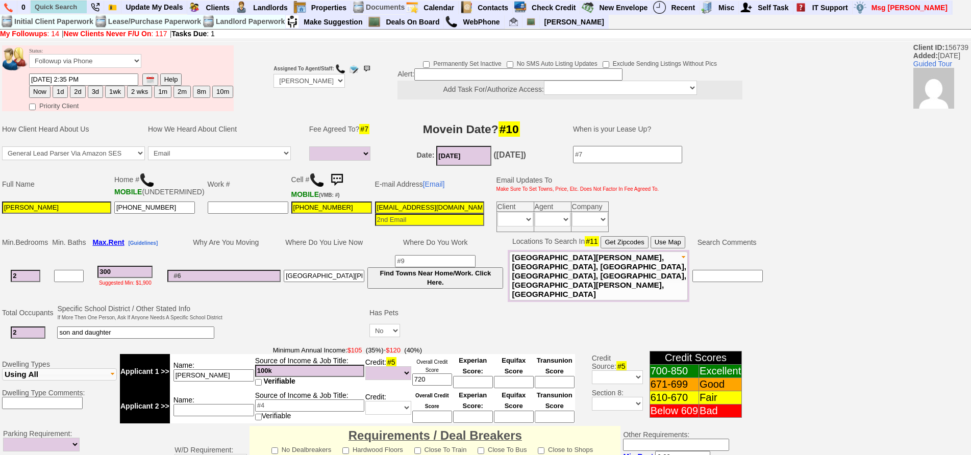
select select
type input "3000"
select select
type input "3000"
click at [100, 96] on button "3d" at bounding box center [95, 92] width 15 height 12
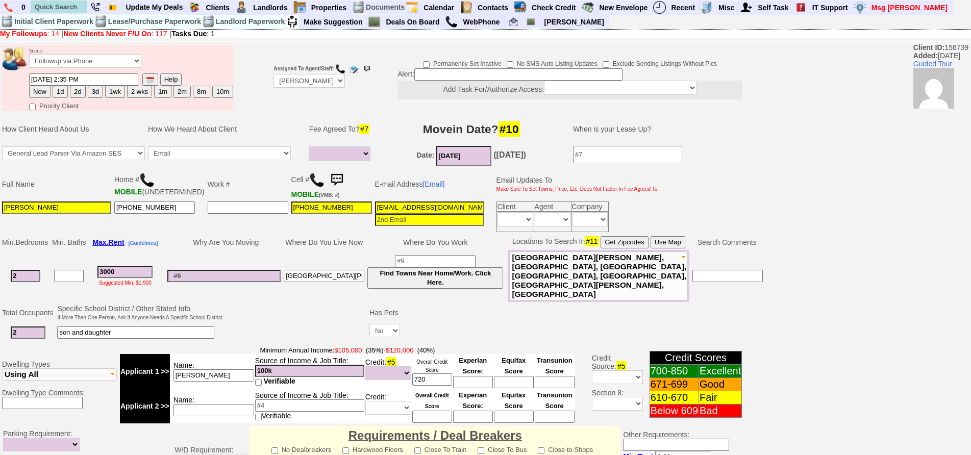
type input "09/15/2025 02:39 PM"
select select
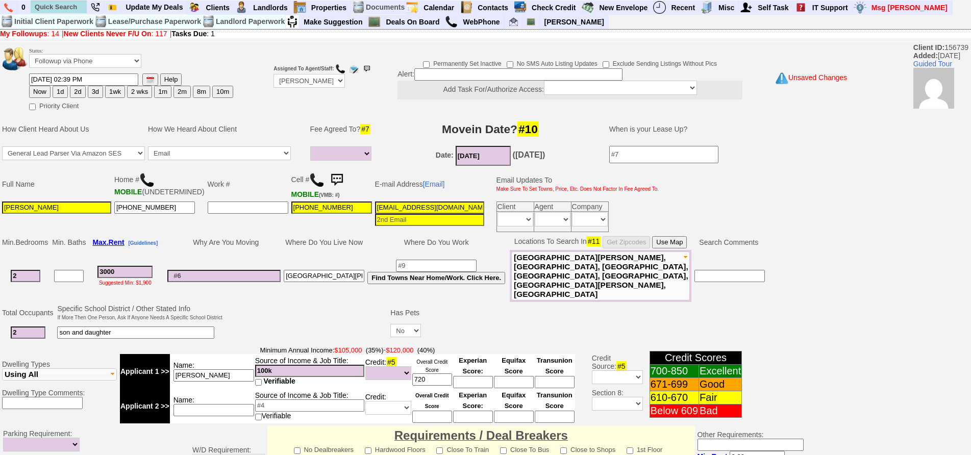
scroll to position [275, 0]
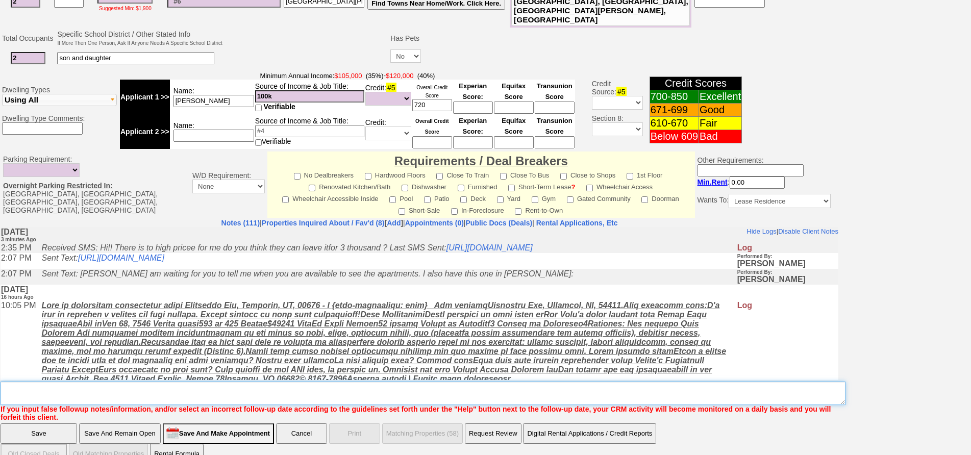
click at [397, 382] on textarea "Insert New Note Here" at bounding box center [423, 393] width 845 height 23
type textarea "f"
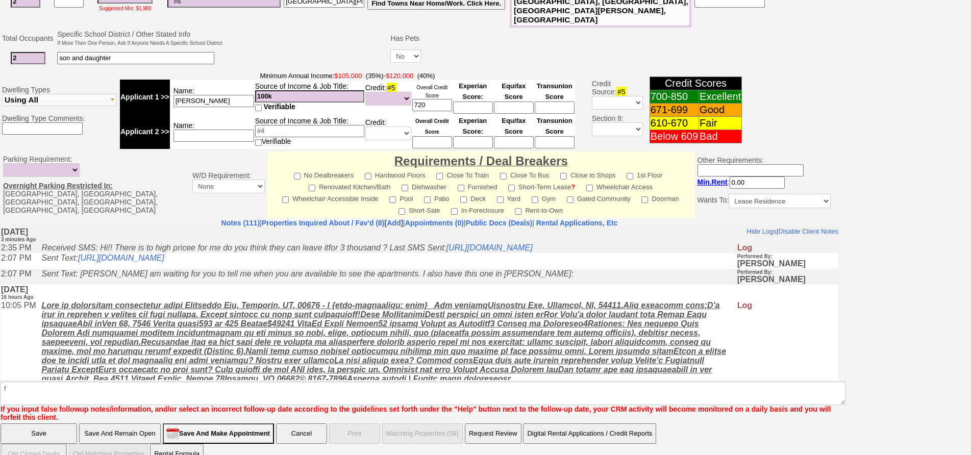
click input "Save And Remain Open" at bounding box center [120, 434] width 82 height 20
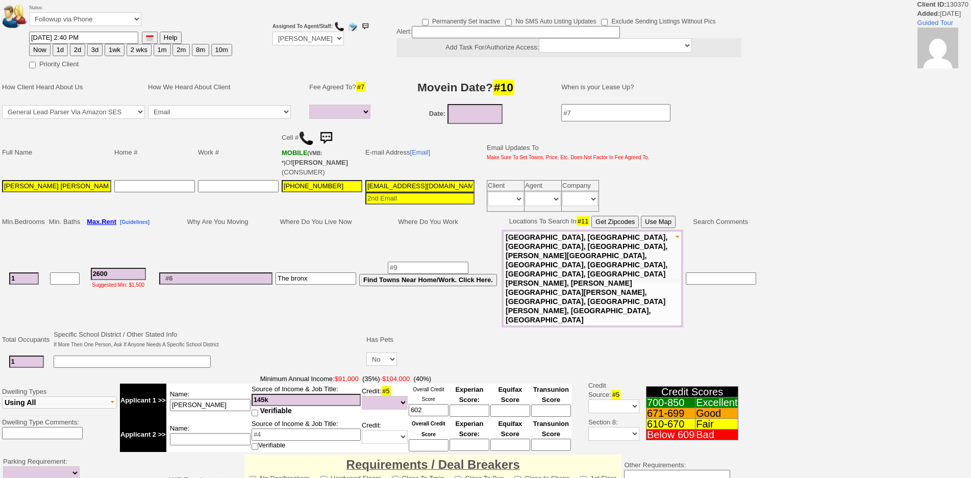
select select
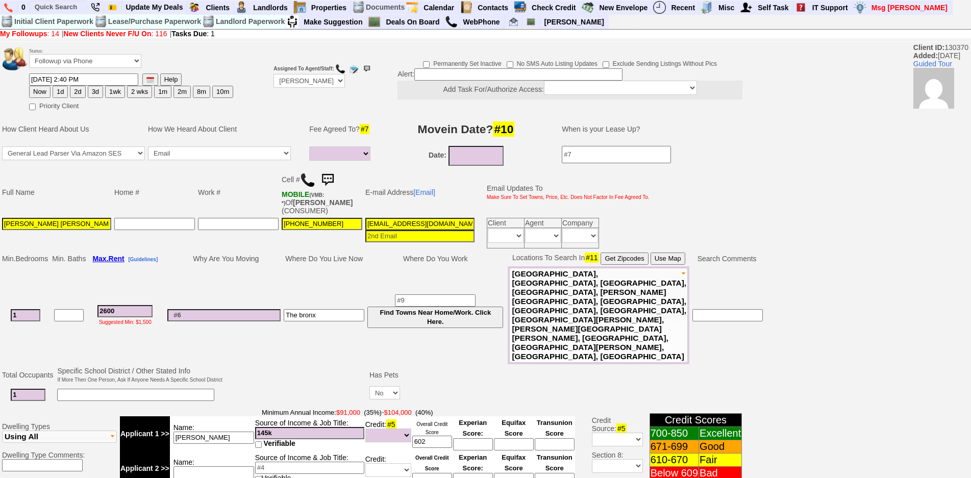
click at [333, 169] on td "Cell # MOBILE (VMB: *) Of ASTRID JEAN (CONSUMER)" at bounding box center [322, 192] width 84 height 48
click at [333, 172] on img at bounding box center [327, 180] width 20 height 20
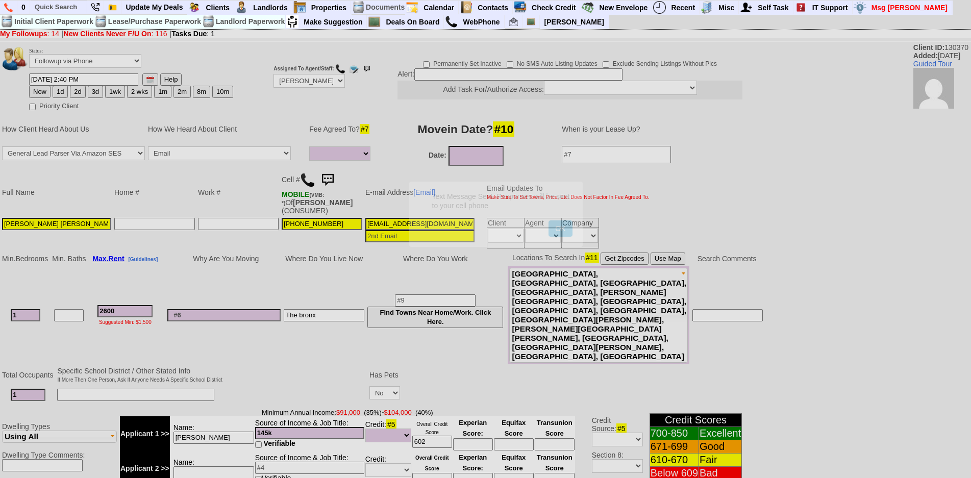
click at [549, 221] on button "OK" at bounding box center [560, 229] width 23 height 16
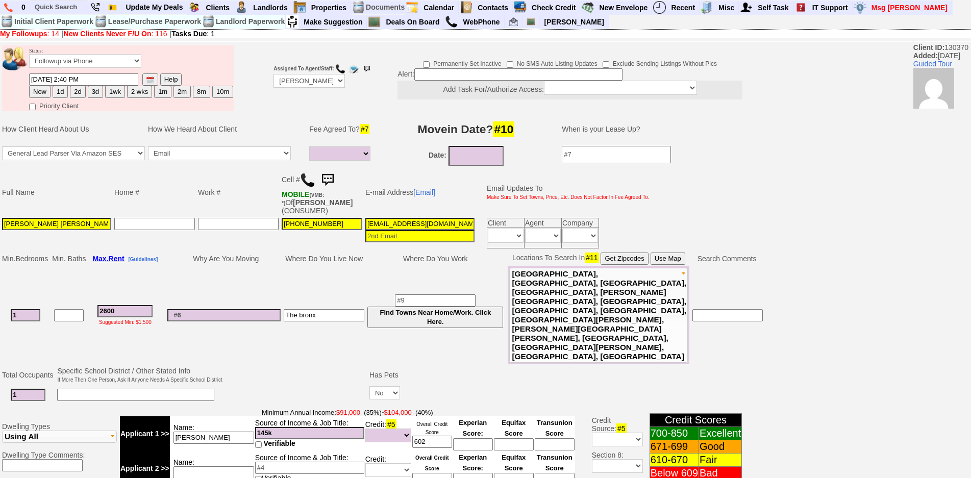
click at [330, 177] on img at bounding box center [327, 180] width 20 height 20
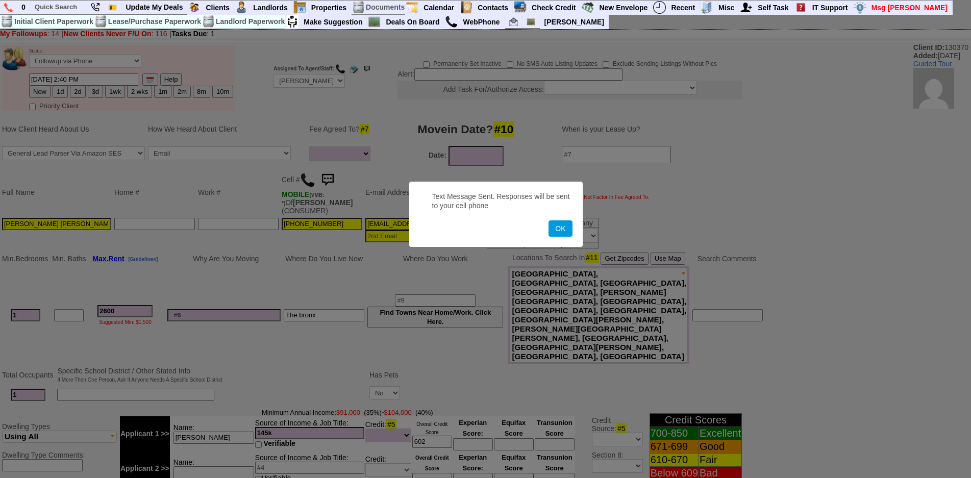
click at [549, 221] on button "OK" at bounding box center [560, 229] width 23 height 16
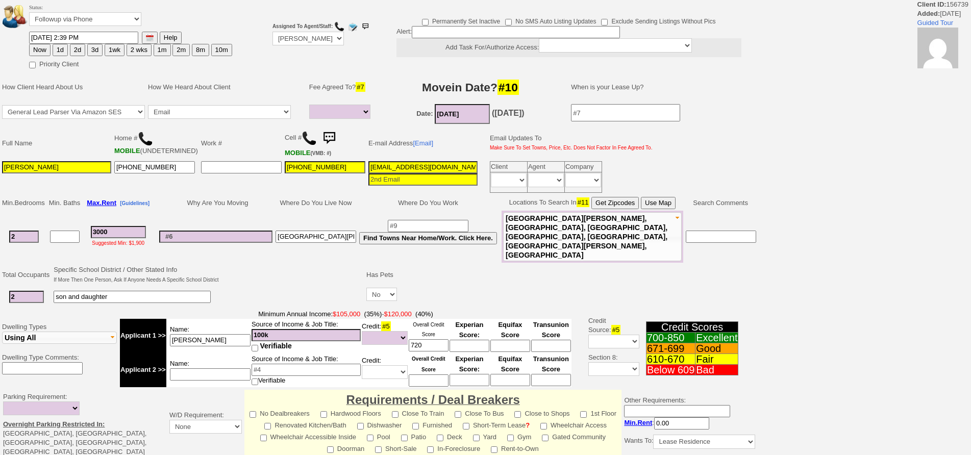
select select
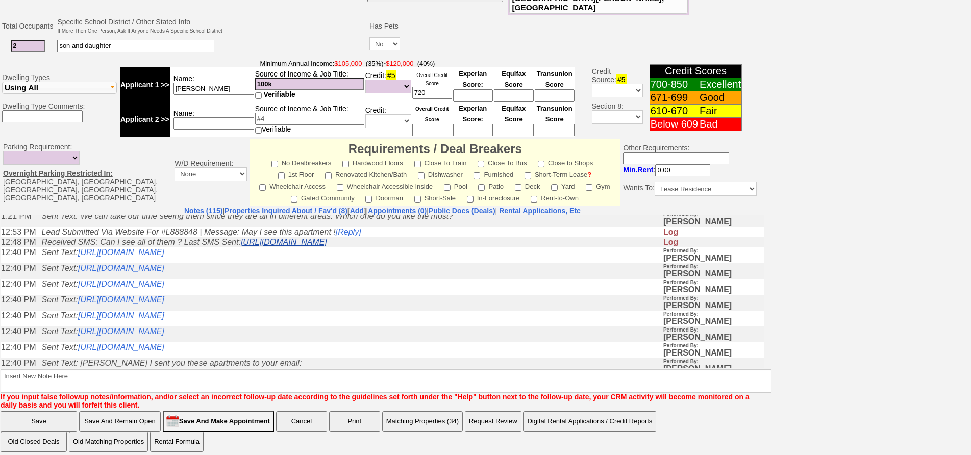
scroll to position [408, 0]
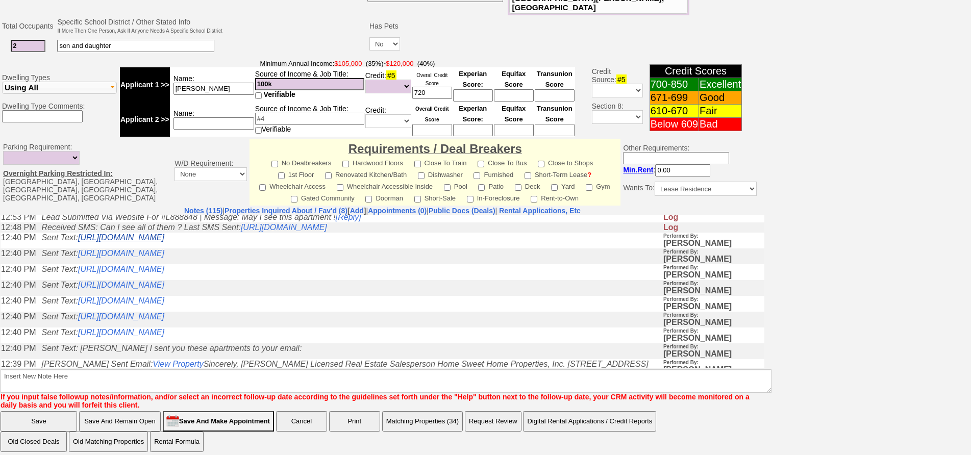
click at [164, 241] on link "https://hshprop.com/?section=view_property&propertyid=L908927&collection=" at bounding box center [121, 237] width 86 height 9
click at [260, 264] on td "Sent Text: https://hshprop.com/?section=view_property&propertyid=L892046&collec…" at bounding box center [349, 256] width 626 height 16
click at [164, 257] on link "https://hshprop.com/?section=view_property&propertyid=L892046&collection=" at bounding box center [121, 253] width 86 height 9
click at [164, 273] on link "https://hshprop.com/?section=view_property&propertyid=L908476&collection=" at bounding box center [121, 268] width 86 height 9
click at [164, 289] on link "https://hshprop.com/?section=view_property&propertyid=L875375&collection=" at bounding box center [121, 284] width 86 height 9
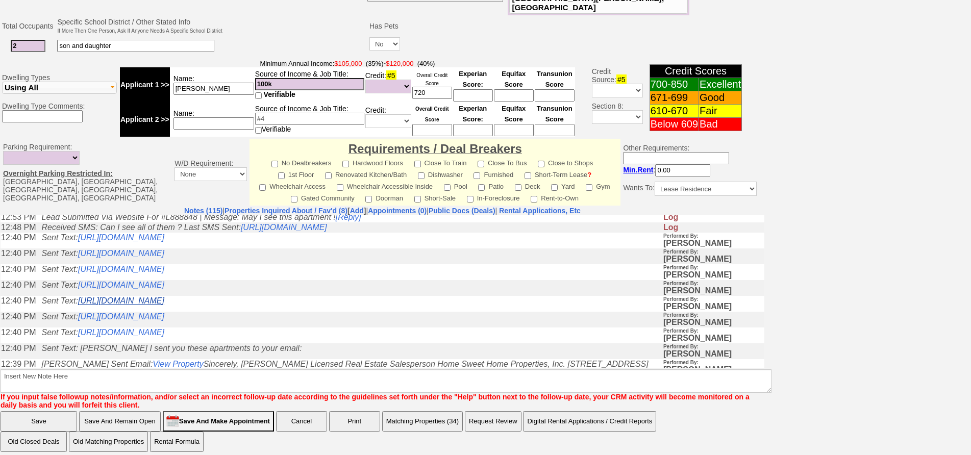
click at [164, 305] on link "https://hshprop.com/?section=view_property&propertyid=L908927&collection=" at bounding box center [121, 300] width 86 height 9
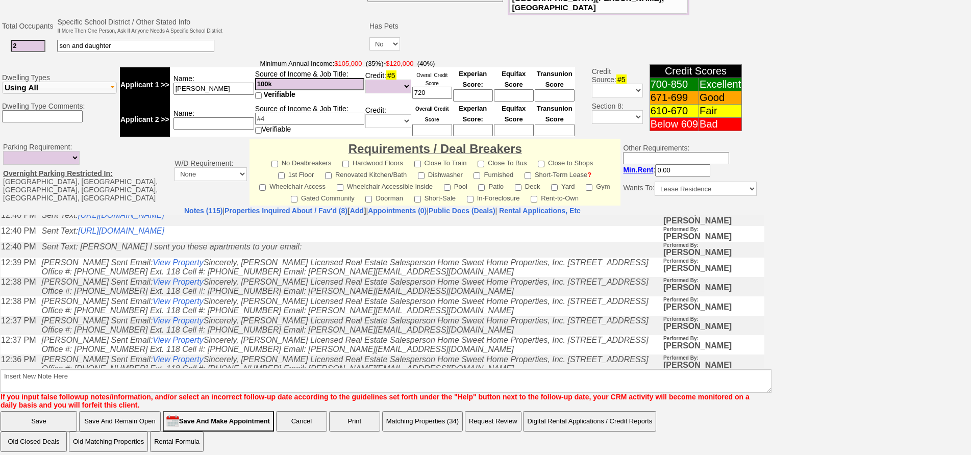
scroll to position [510, 0]
click at [164, 234] on link "https://hshprop.com/?section=view_property&propertyid=L888848&collection=" at bounding box center [121, 230] width 86 height 9
click at [164, 218] on link "https://hshprop.com/?section=view_property&propertyid=L901297&collection=" at bounding box center [121, 214] width 86 height 9
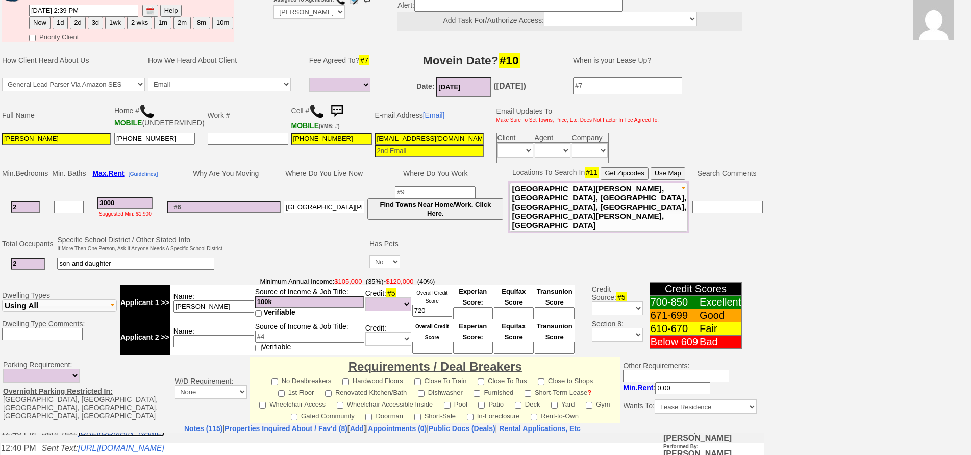
scroll to position [0, 0]
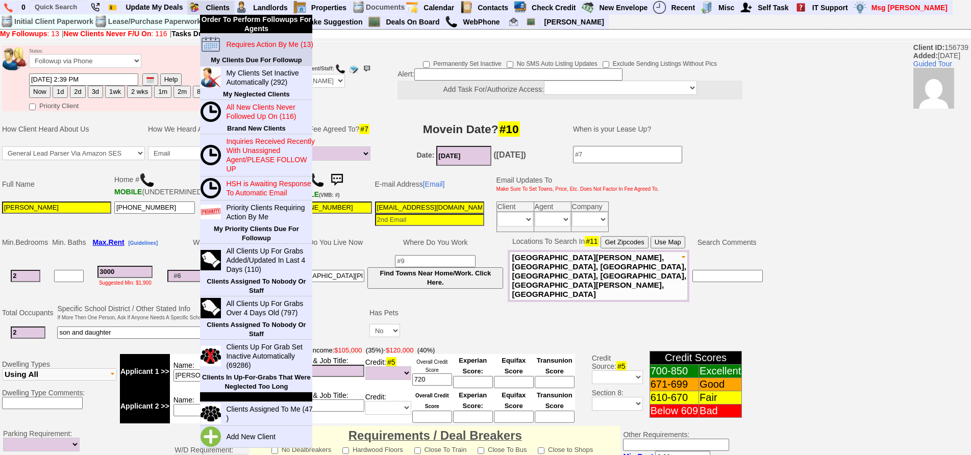
click at [254, 48] on blink "Requires Action By Me (13)" at bounding box center [269, 44] width 87 height 8
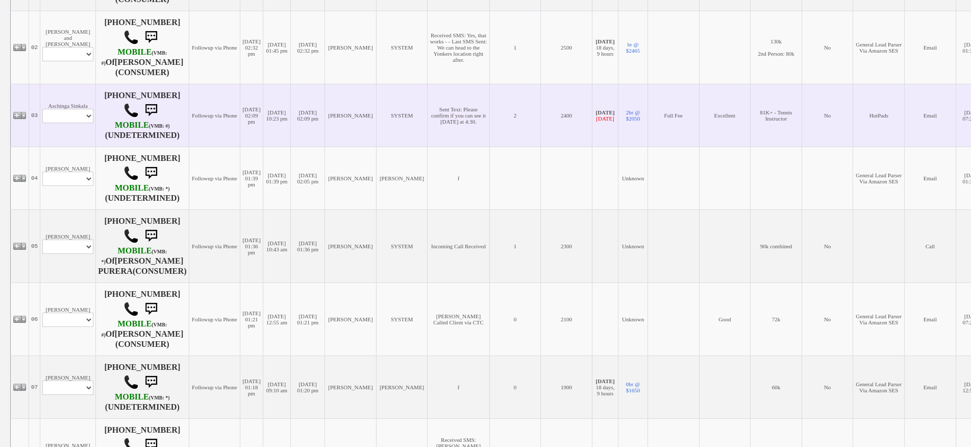
scroll to position [306, 0]
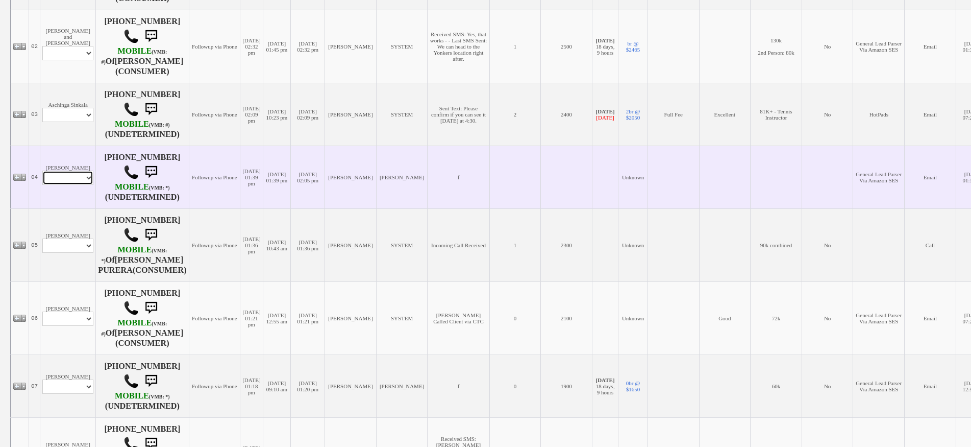
click at [75, 170] on select "Profile Edit Print Email Externally (Will Not Be Tracked In CRM) Closed Deals" at bounding box center [67, 177] width 51 height 14
click at [80, 145] on td "Manuel Ramos Profile Edit Print Email Externally (Will Not Be Tracked In CRM) C…" at bounding box center [68, 176] width 56 height 63
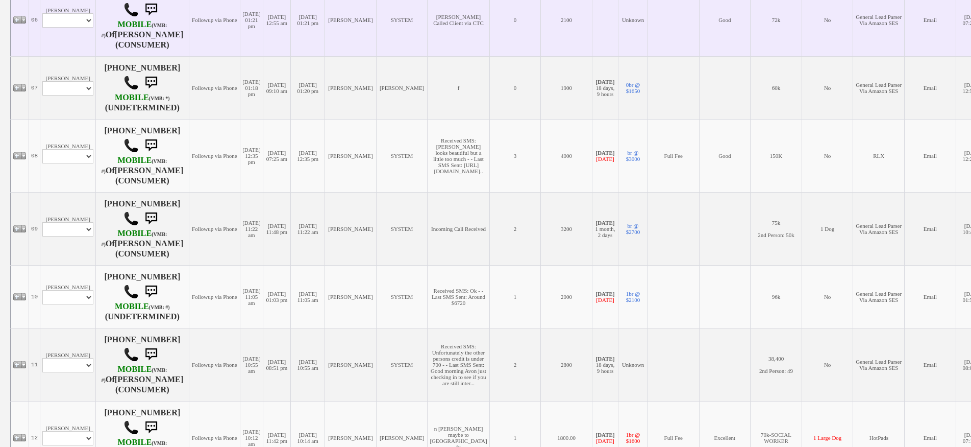
scroll to position [613, 0]
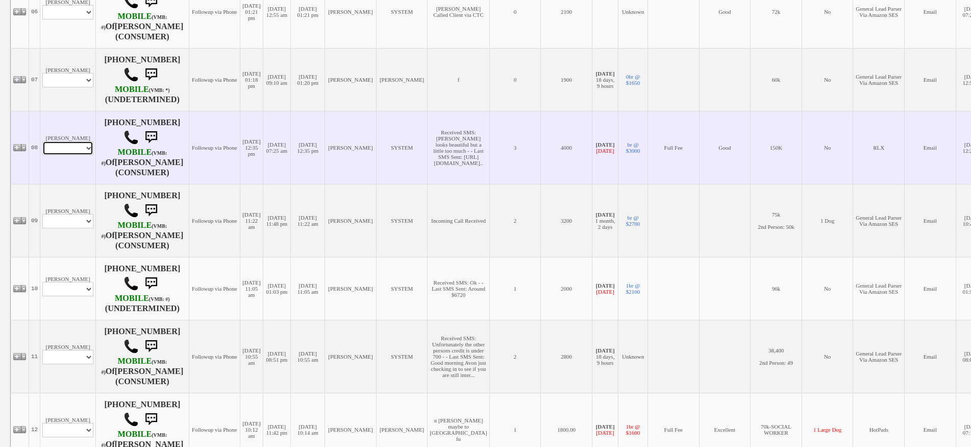
click at [81, 153] on select "Profile Edit Print Email Externally (Will Not Be Tracked In CRM) Closed Deals" at bounding box center [67, 148] width 51 height 14
select select "ChangeURL,/crm/custom/edit_client_form.php?redirect=%2Fcrm%2Fclients.php&id=745…"
click at [42, 145] on select "Profile Edit Print Email Externally (Will Not Be Tracked In CRM) Closed Deals" at bounding box center [67, 148] width 51 height 14
select select
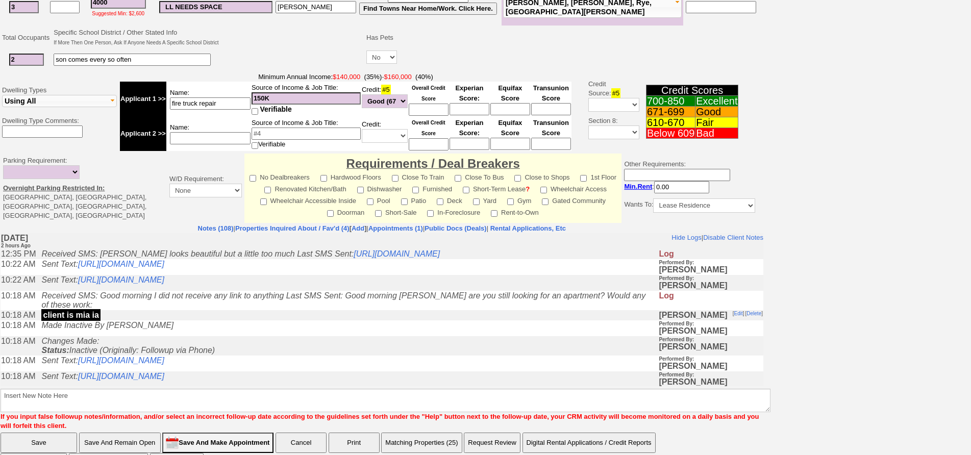
scroll to position [255, 0]
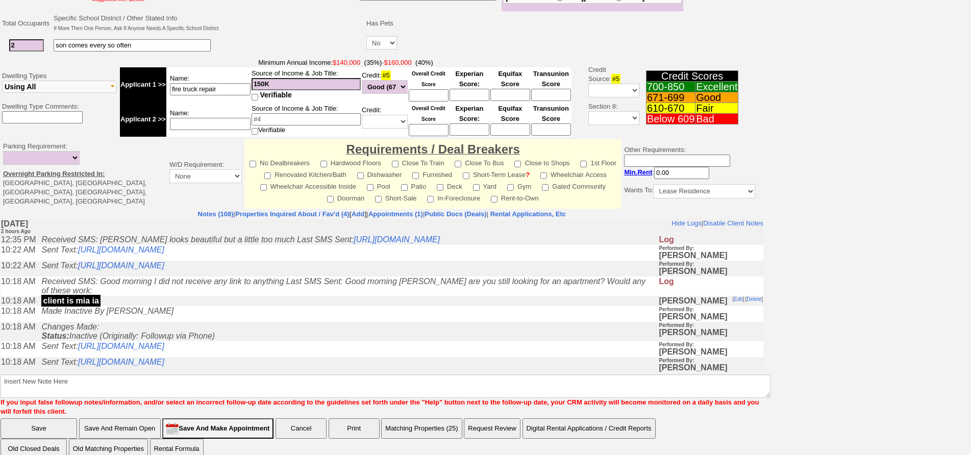
click at [253, 322] on td "Made Inactive By [PERSON_NAME]" at bounding box center [347, 314] width 622 height 16
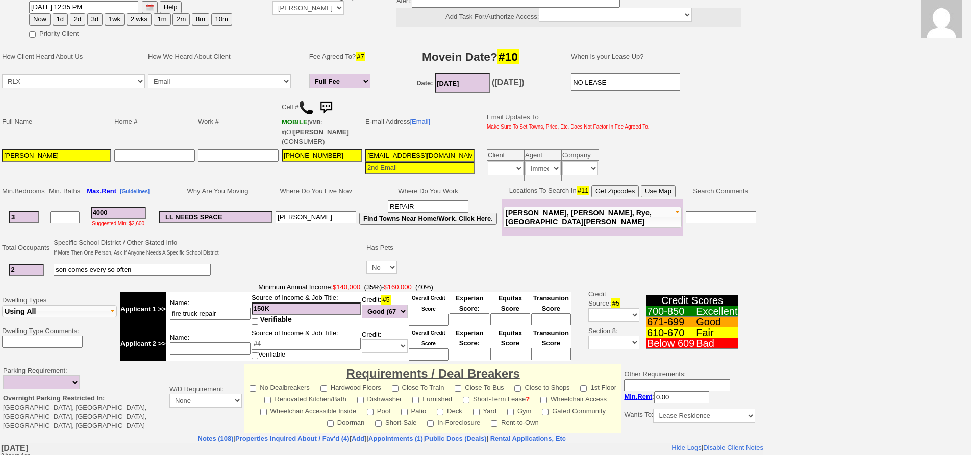
scroll to position [0, 0]
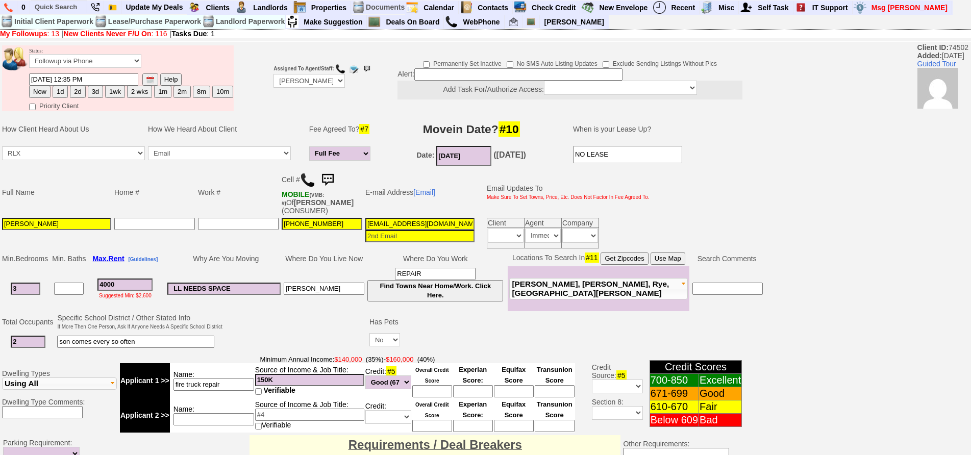
click at [116, 52] on td "Status: Followup via Phone Followup via Email Followup When Section 8 Property …" at bounding box center [131, 59] width 205 height 28
click at [109, 88] on button "1wk" at bounding box center [115, 92] width 20 height 12
type input "[DATE] 02:49 PM"
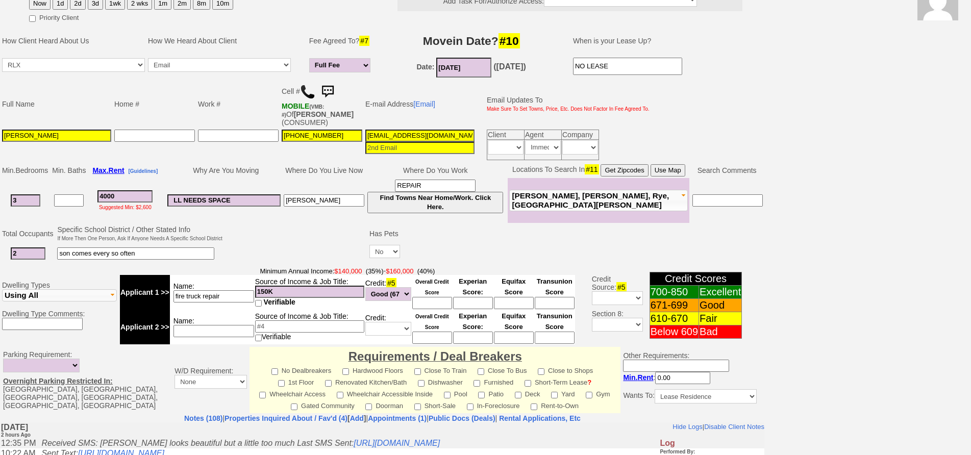
scroll to position [302, 0]
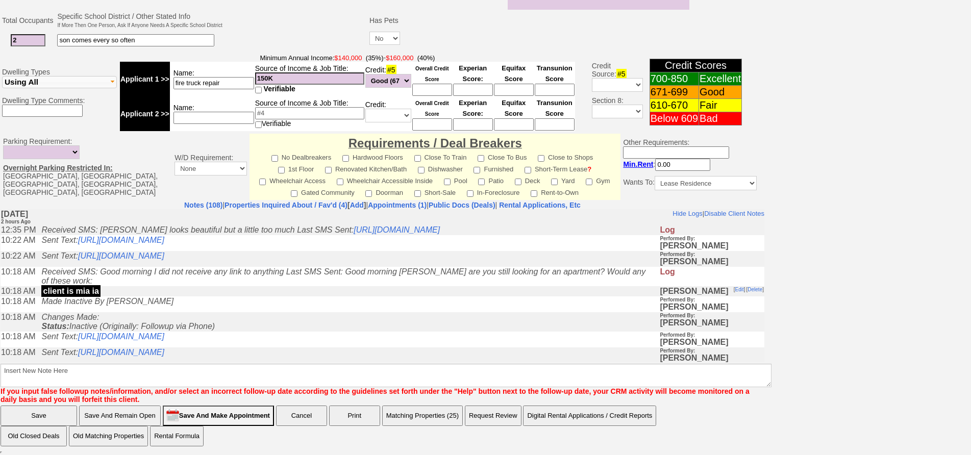
click at [301, 251] on td "Sent Text: https://hshprop.com/?section=view_property&isinternal=1&collection=3…" at bounding box center [347, 243] width 623 height 16
click at [164, 260] on link "https://hshprop.com/?section=view_property&isinternal=1&collection=370964&prope…" at bounding box center [121, 255] width 86 height 9
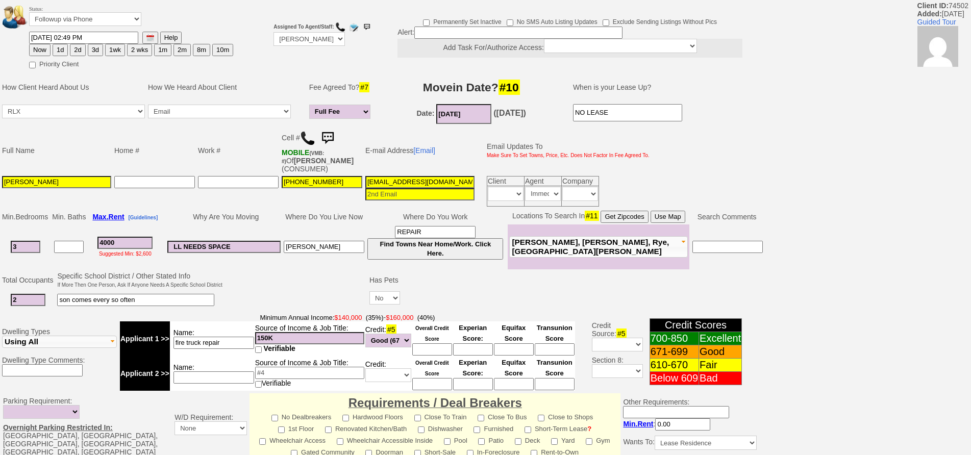
scroll to position [0, 0]
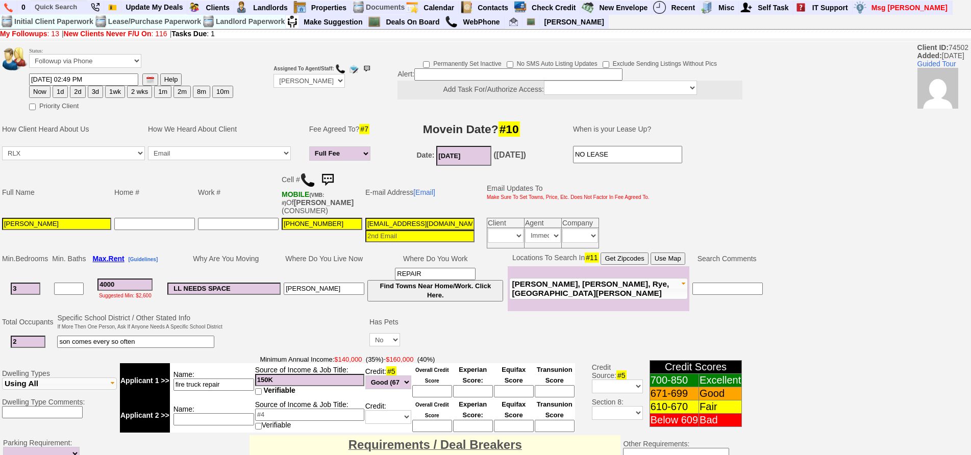
drag, startPoint x: 136, startPoint y: 281, endPoint x: 99, endPoint y: 254, distance: 45.3
click at [89, 265] on tbody "Min. Bedrooms Min. Baths Max. Rent [Guidelines] Why Are You Moving Where Do You…" at bounding box center [383, 281] width 764 height 60
type input "3750"
click at [117, 88] on button "1wk" at bounding box center [115, 92] width 20 height 12
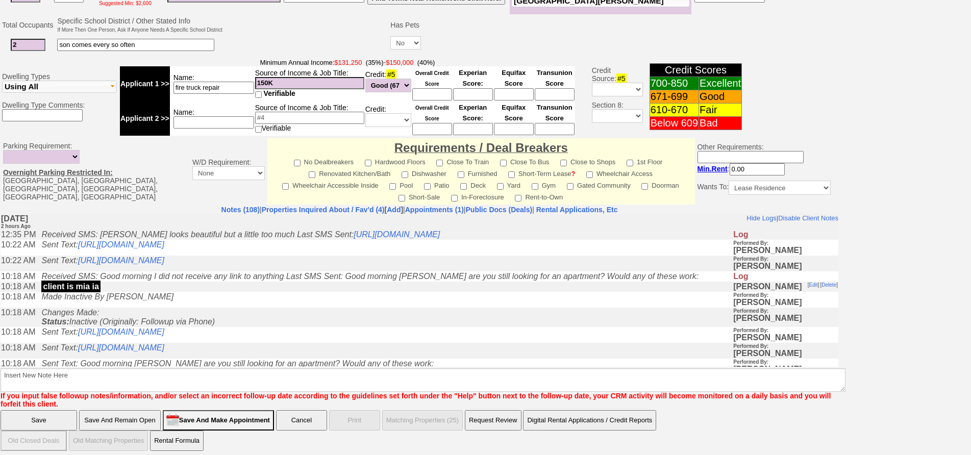
drag, startPoint x: 980, startPoint y: 359, endPoint x: 779, endPoint y: 140, distance: 297.0
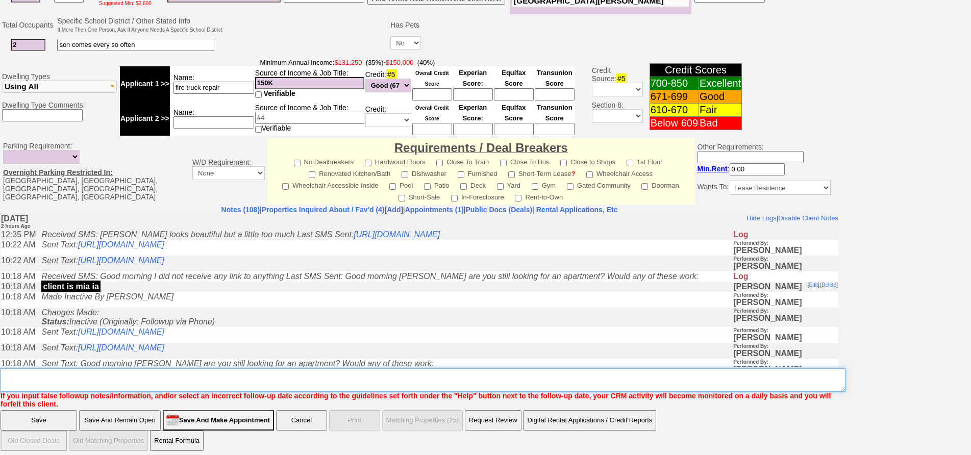
click at [207, 377] on textarea "Insert New Note Here" at bounding box center [423, 380] width 845 height 23
type textarea "f"
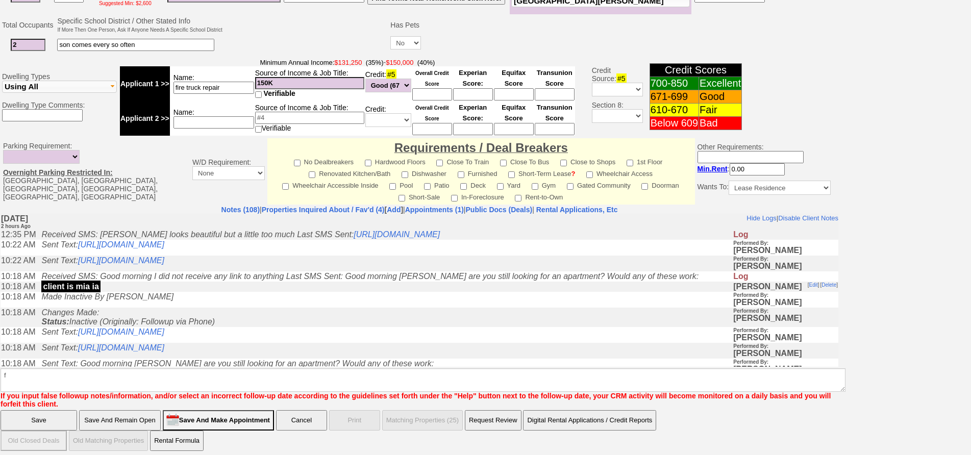
click input "Save" at bounding box center [39, 420] width 77 height 20
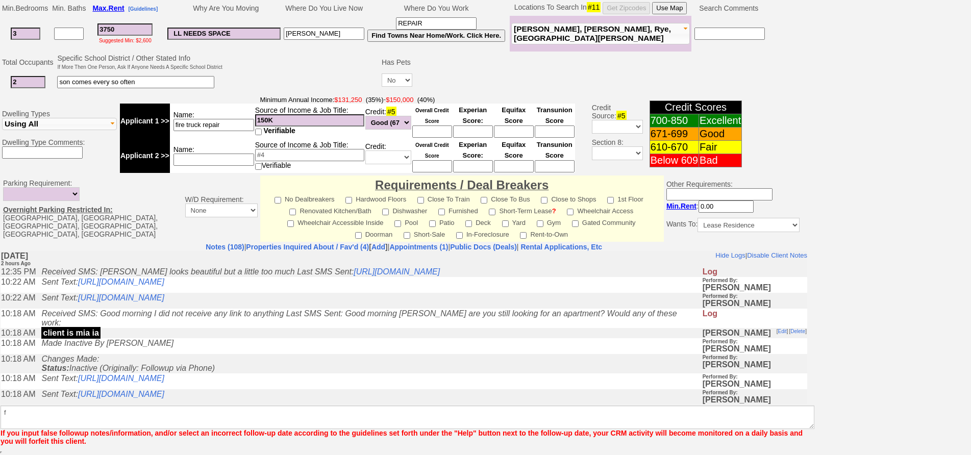
scroll to position [251, 0]
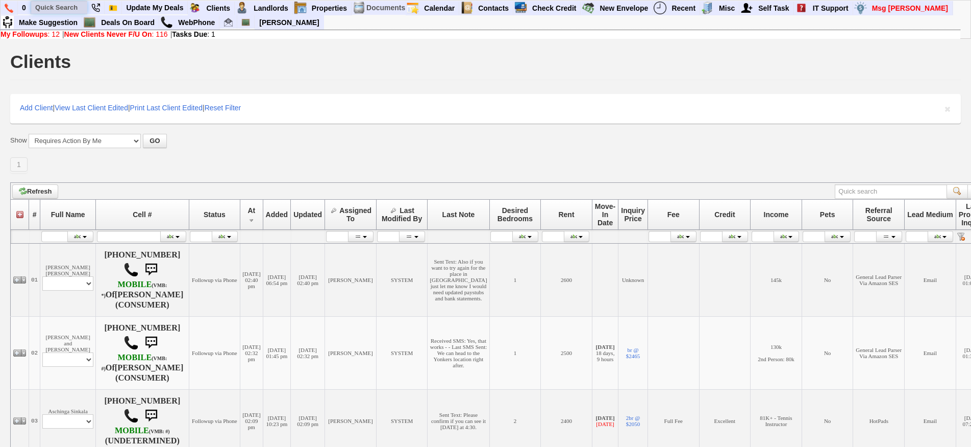
click at [78, 8] on input "text" at bounding box center [59, 7] width 56 height 13
type input "u"
click at [78, 8] on input "[PERSON_NAME]" at bounding box center [59, 7] width 56 height 13
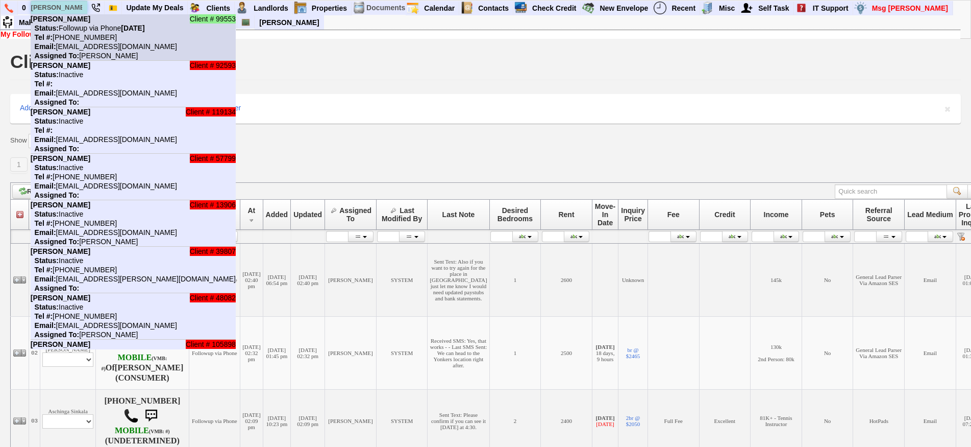
type input "[PERSON_NAME]"
click at [78, 23] on li "Client # 99553 [PERSON_NAME] Status: Followup via Phone [DATE] Tel #: [PHONE_NU…" at bounding box center [133, 37] width 205 height 46
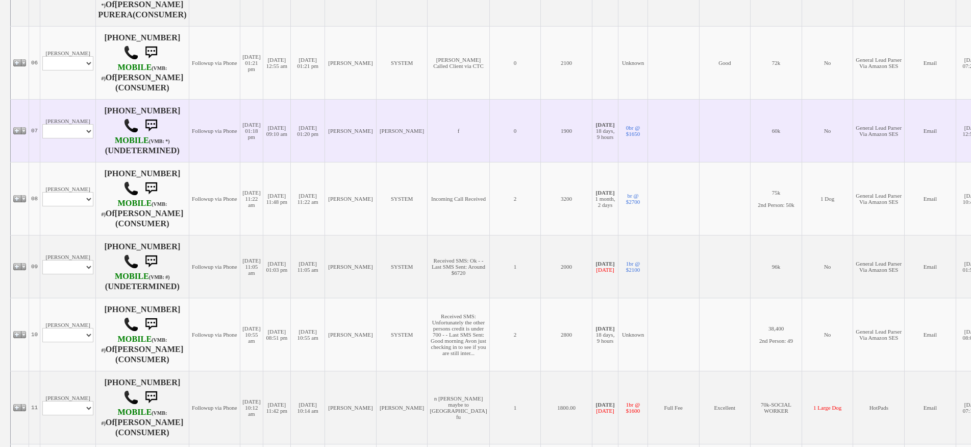
scroll to position [613, 0]
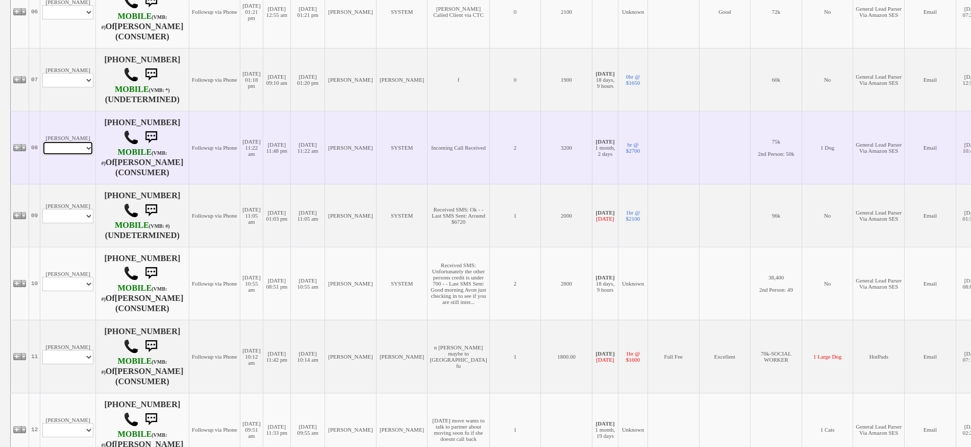
click at [81, 155] on select "Profile Edit Print Email Externally (Will Not Be Tracked In CRM) Closed Deals" at bounding box center [67, 148] width 51 height 14
select select "ChangeURL,/crm/custom/edit_client_form.php?redirect=%2Fcrm%2Fclients.php&id=839…"
click at [42, 155] on select "Profile Edit Print Email Externally (Will Not Be Tracked In CRM) Closed Deals" at bounding box center [67, 148] width 51 height 14
select select
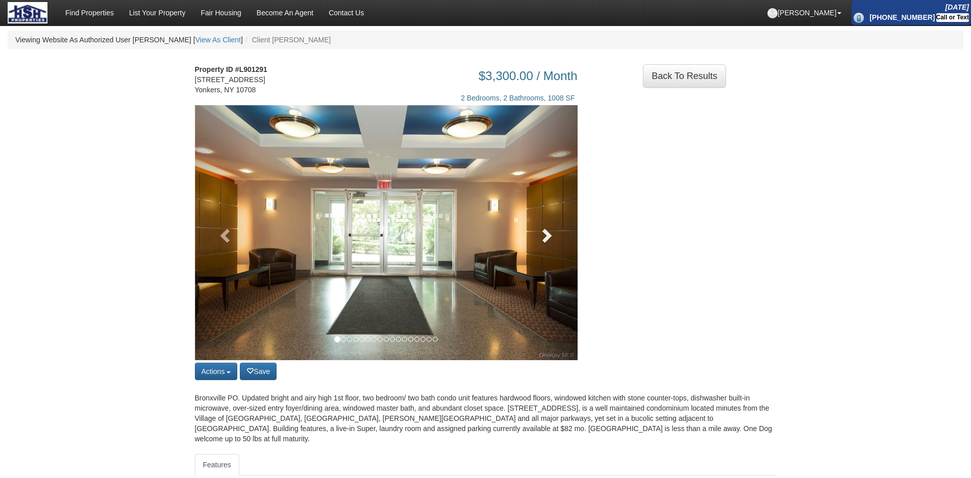
click at [567, 272] on link at bounding box center [549, 232] width 58 height 255
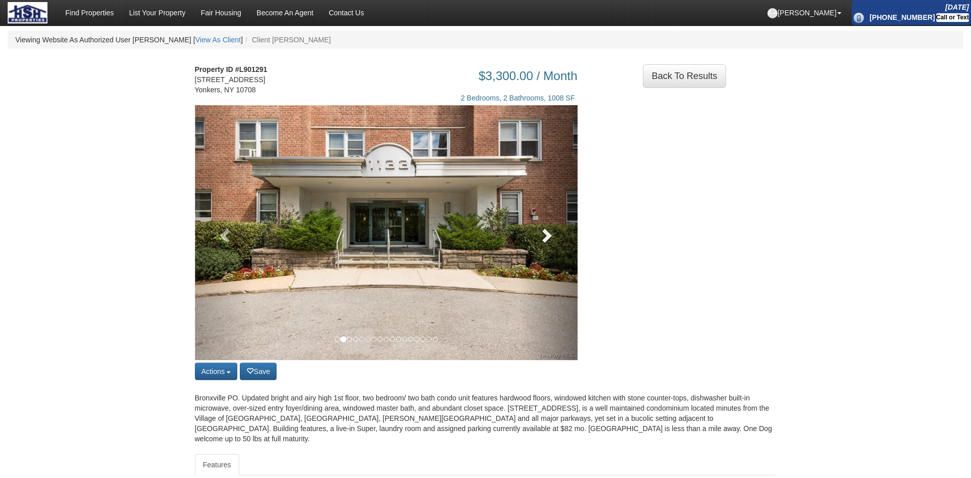
click at [556, 259] on link at bounding box center [549, 232] width 58 height 255
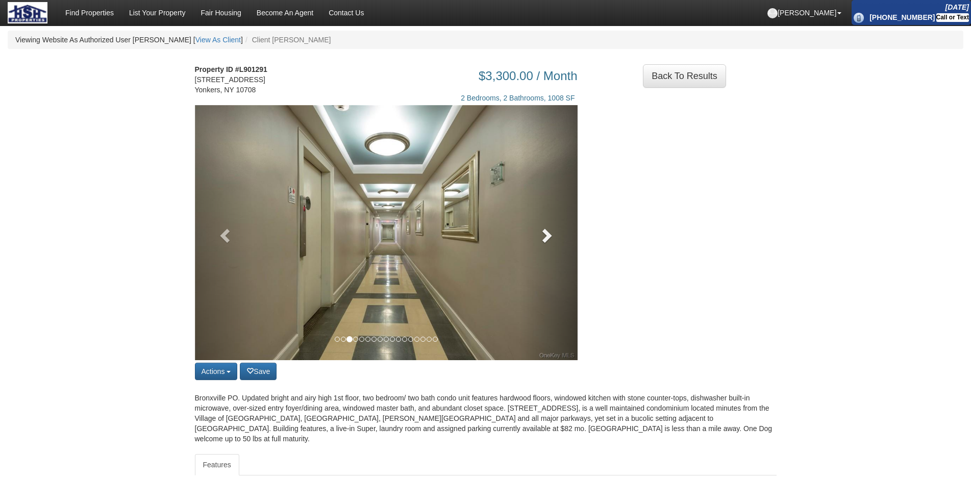
click at [556, 259] on link at bounding box center [549, 232] width 58 height 255
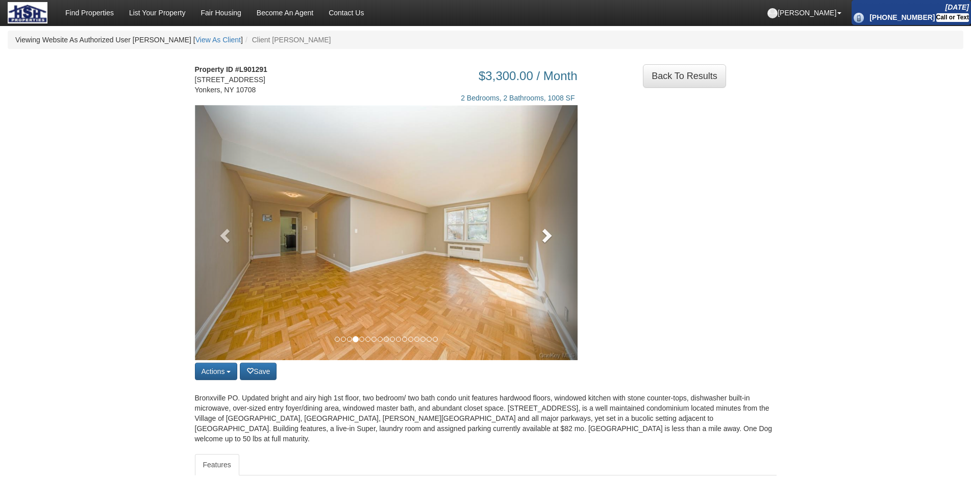
click at [556, 259] on link at bounding box center [549, 232] width 58 height 255
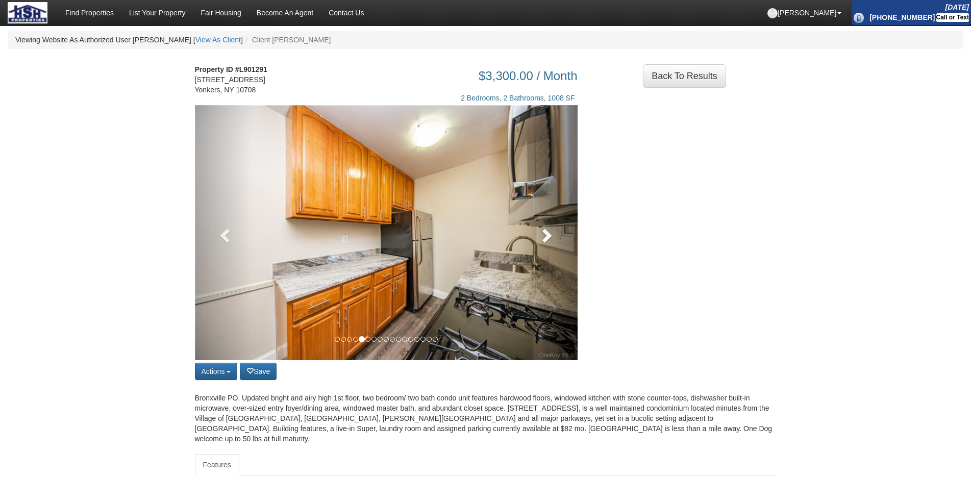
click at [556, 259] on link at bounding box center [549, 232] width 58 height 255
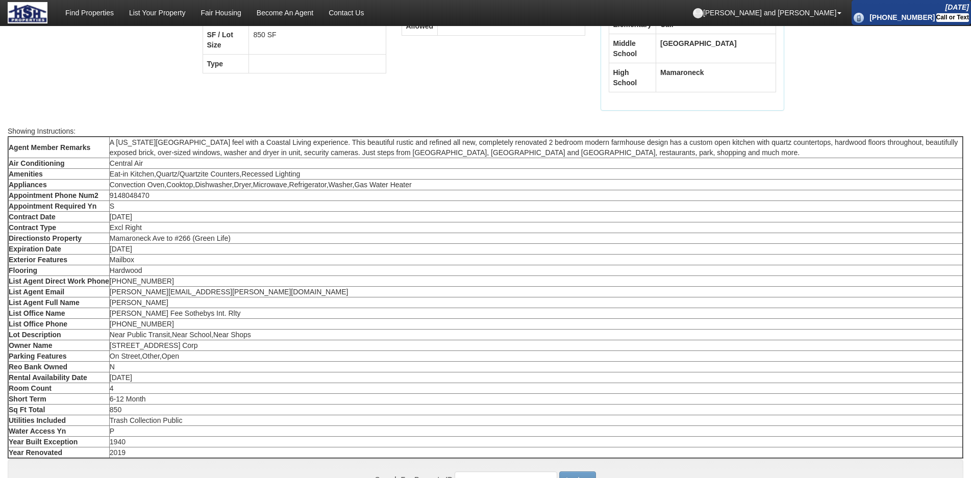
scroll to position [510, 0]
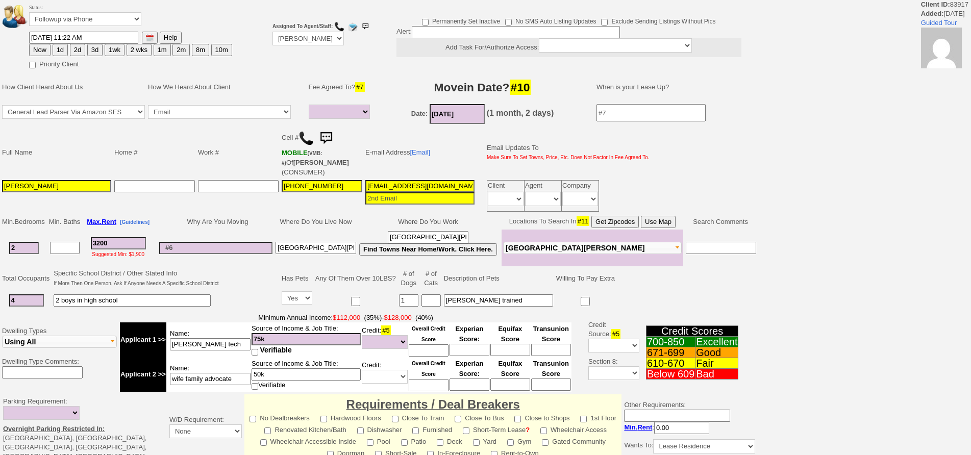
select select
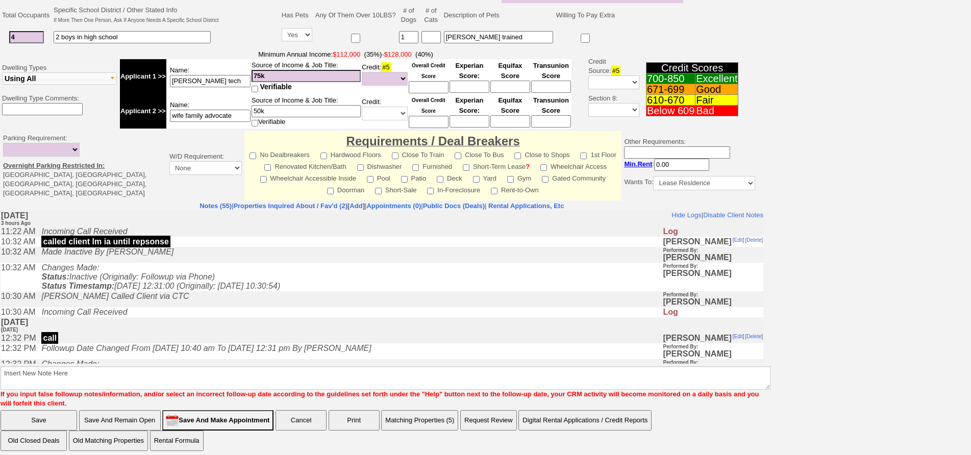
click at [292, 306] on td "[PERSON_NAME] Called Client via CTC" at bounding box center [349, 299] width 626 height 16
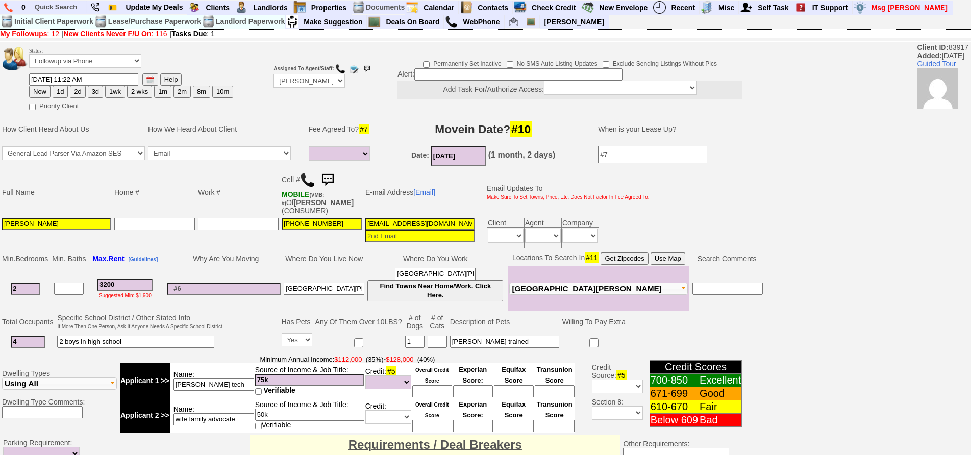
click at [310, 181] on img at bounding box center [307, 180] width 15 height 15
click at [57, 94] on button "1d" at bounding box center [60, 92] width 15 height 12
type input "09/13/2025 02:50 PM"
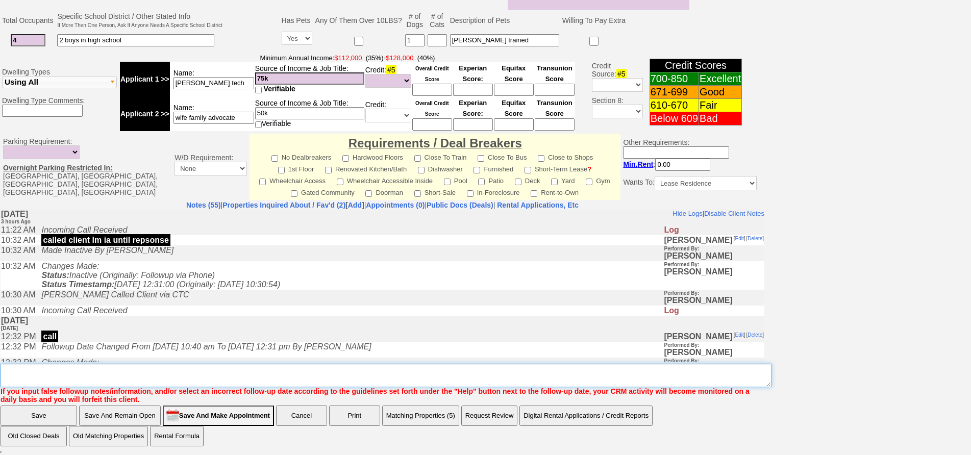
click at [415, 380] on textarea "Insert New Note Here" at bounding box center [386, 375] width 771 height 23
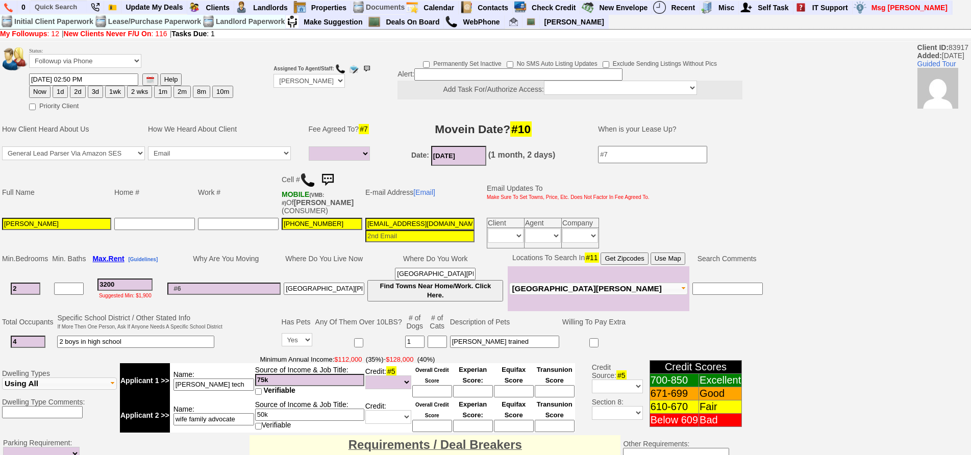
click at [60, 94] on button "1d" at bounding box center [60, 92] width 15 height 12
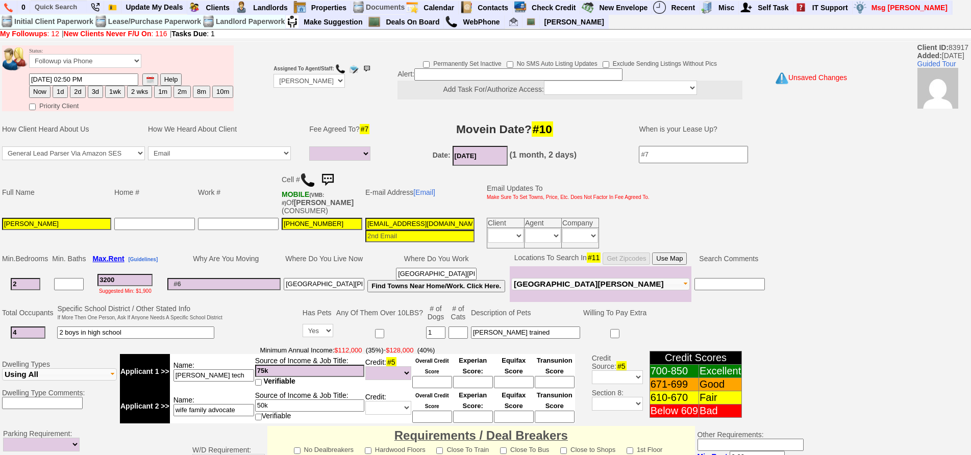
scroll to position [288, 0]
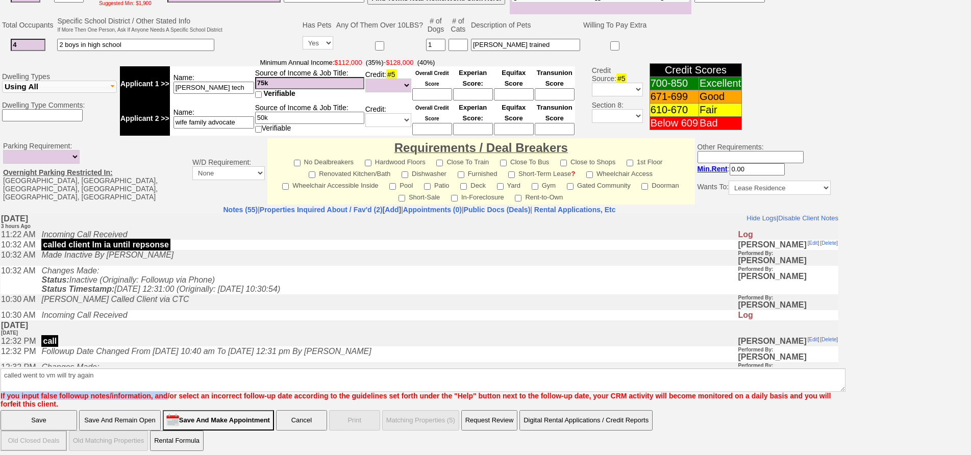
click at [163, 385] on b "Insert New Note Here If you input false followup notes/information, and/or sele…" at bounding box center [423, 384] width 845 height 48
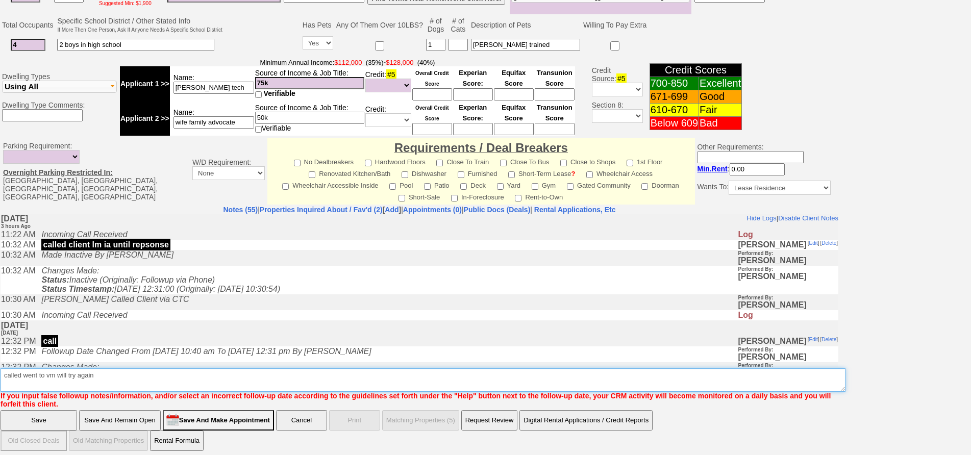
click at [153, 378] on textarea "Insert New Note Here" at bounding box center [423, 380] width 845 height 23
type textarea "called went to vm will try again fu"
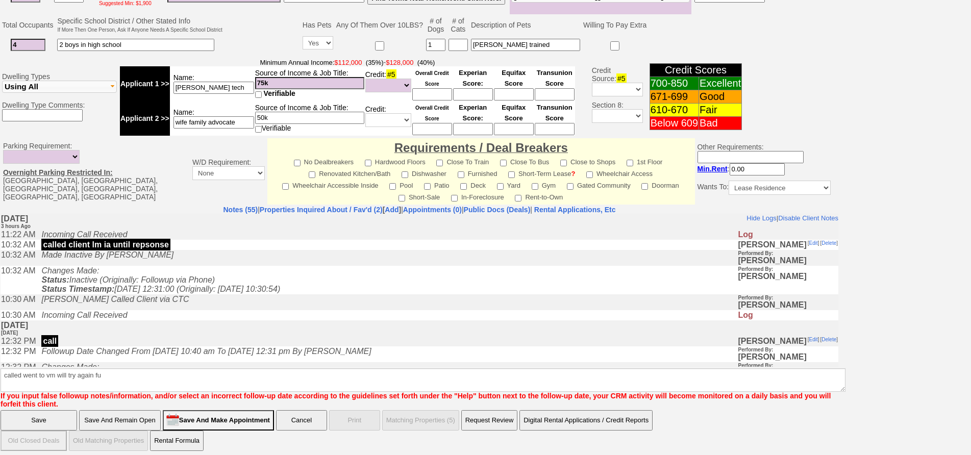
click input "Save" at bounding box center [39, 420] width 77 height 20
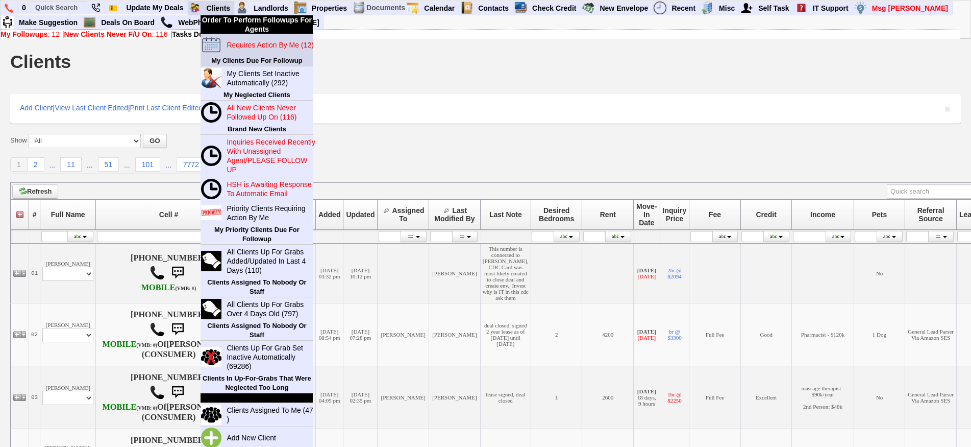
click at [243, 42] on blink "Requires Action By Me (12)" at bounding box center [270, 45] width 87 height 8
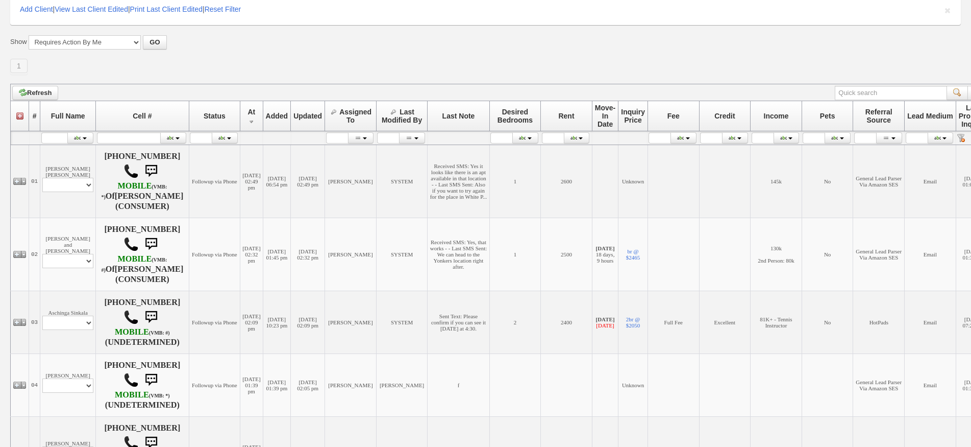
scroll to position [102, 0]
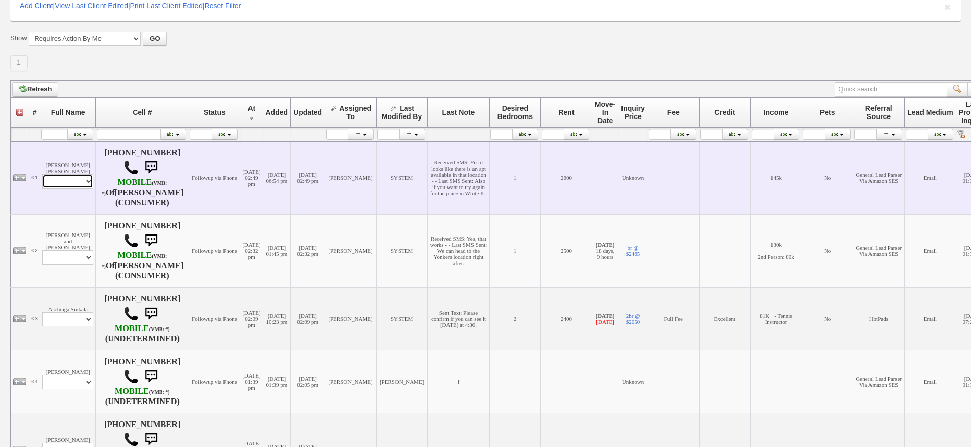
click at [77, 188] on select "Profile Edit Print Email Externally (Will Not Be Tracked In CRM) Closed Deals" at bounding box center [67, 181] width 51 height 14
select select "ChangeURL,/crm/custom/edit_client_form.php?redirect=%2Fcrm%2Fclients.php&id=130…"
click at [42, 180] on select "Profile Edit Print Email Externally (Will Not Be Tracked In CRM) Closed Deals" at bounding box center [67, 181] width 51 height 14
select select
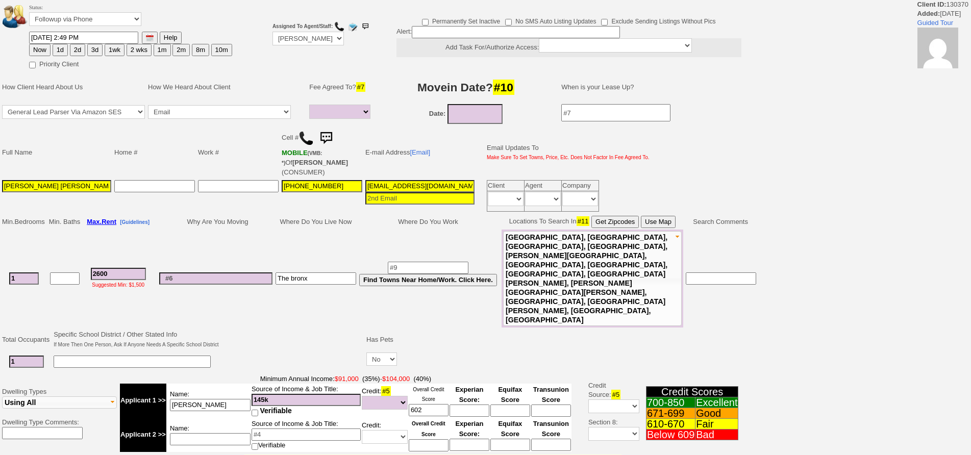
select select
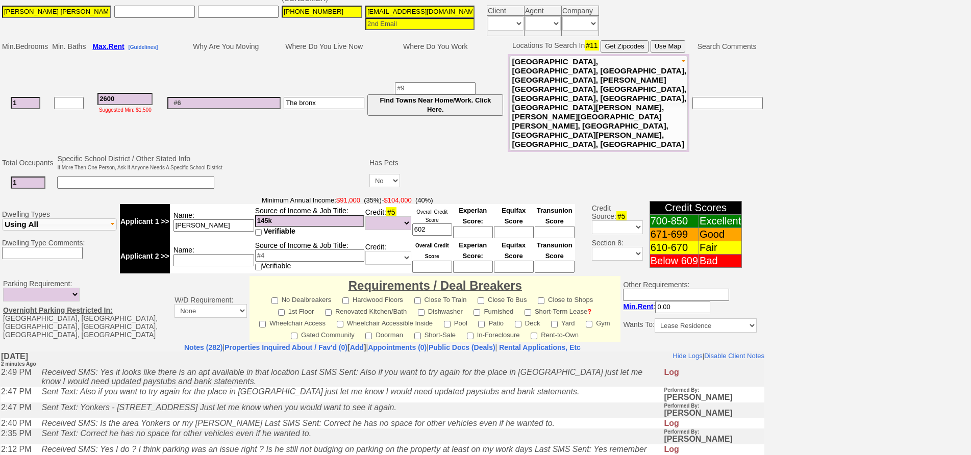
scroll to position [88, 0]
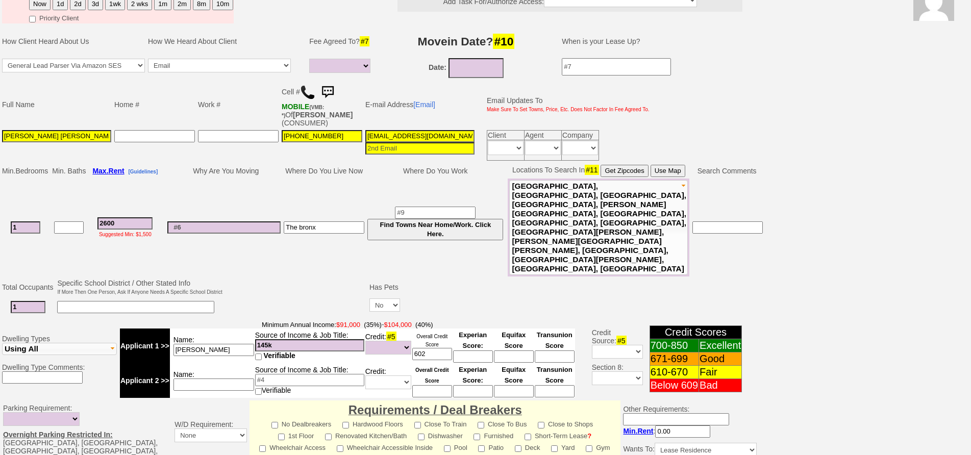
click at [333, 88] on img at bounding box center [327, 92] width 20 height 20
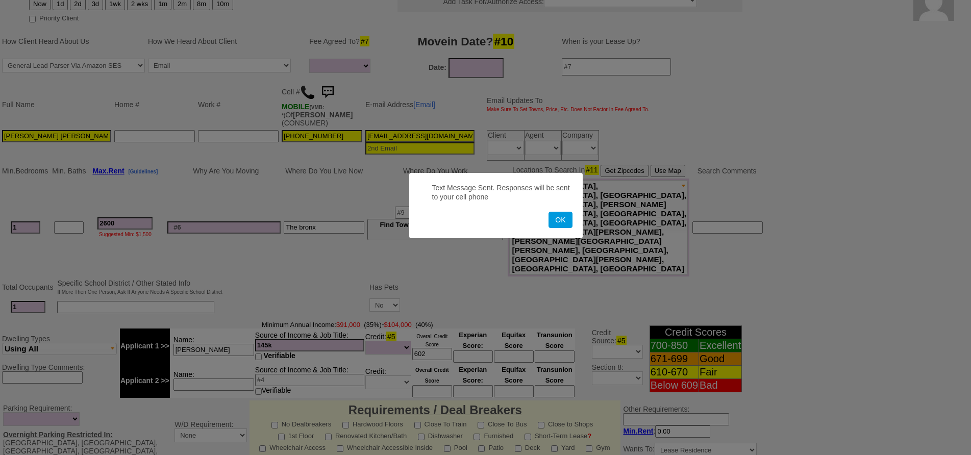
click at [549, 212] on button "OK" at bounding box center [560, 220] width 23 height 16
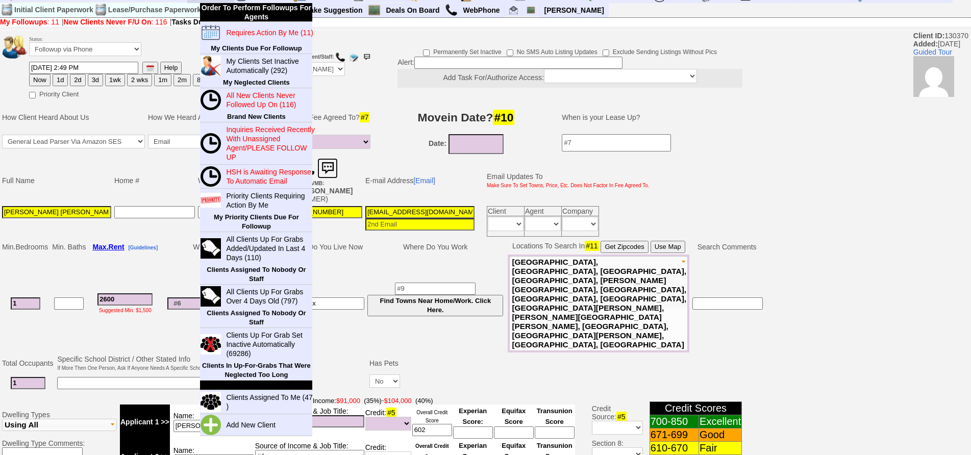
scroll to position [0, 0]
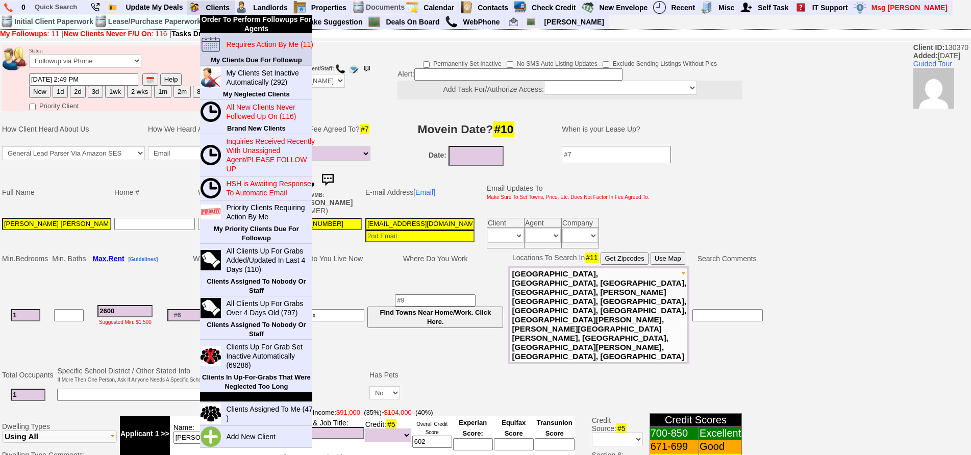
click at [251, 55] on td "My Clients Due For Followup" at bounding box center [256, 60] width 112 height 10
click at [251, 42] on blink "Requires Action By Me (11)" at bounding box center [269, 44] width 87 height 8
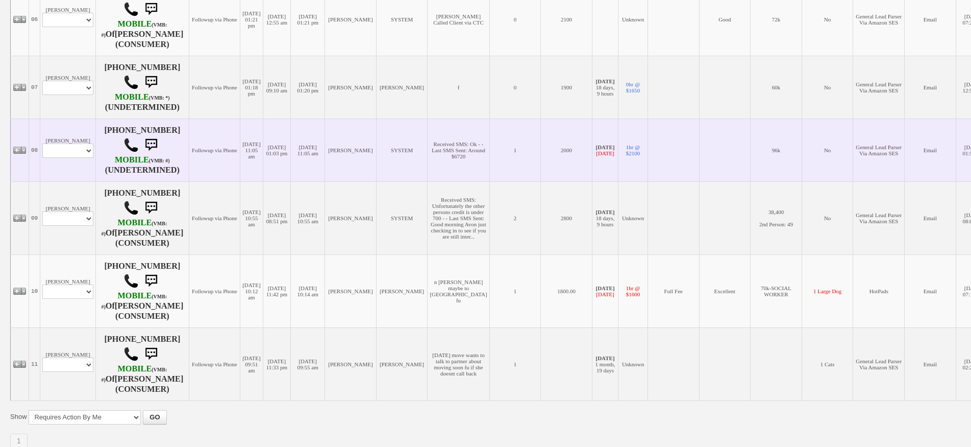
scroll to position [613, 0]
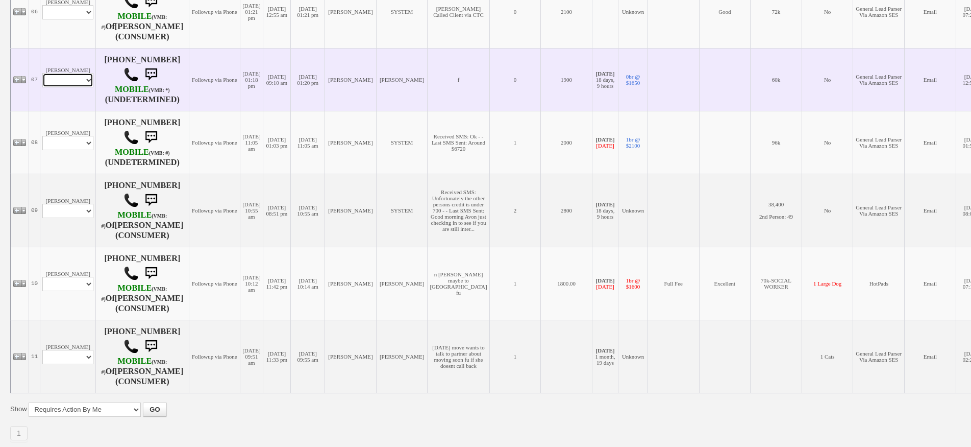
click at [81, 87] on select "Profile Edit Print Email Externally (Will Not Be Tracked In CRM) Closed Deals" at bounding box center [67, 80] width 51 height 14
select select "ChangeURL,/crm/custom/edit_client_form.php?redirect=%2Fcrm%2Fclients.php&id=167…"
click at [42, 82] on select "Profile Edit Print Email Externally (Will Not Be Tracked In CRM) Closed Deals" at bounding box center [67, 80] width 51 height 14
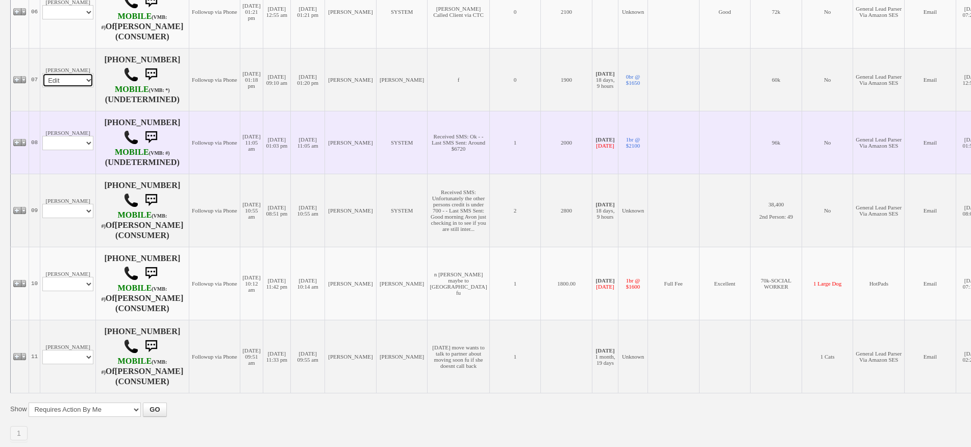
select select
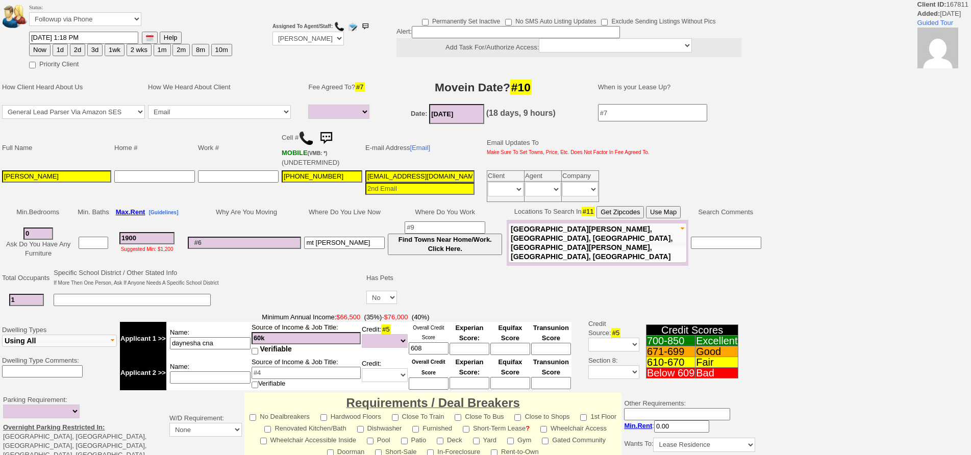
select select
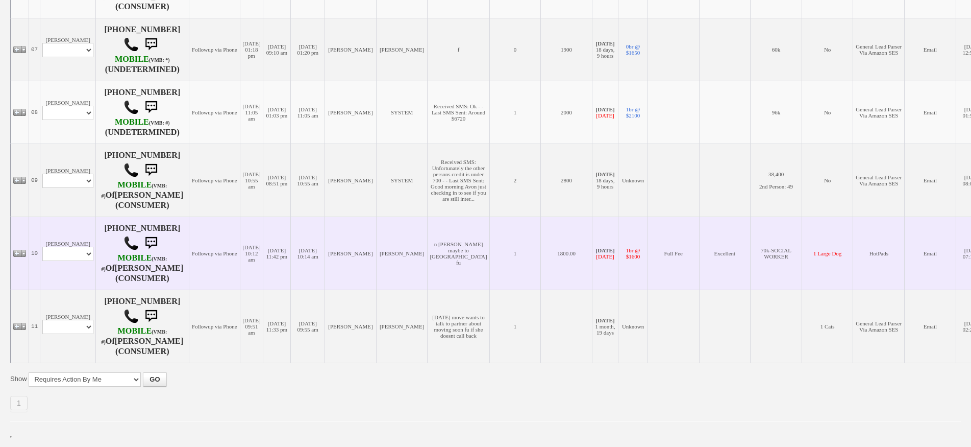
scroll to position [677, 0]
click at [90, 259] on select "Profile Edit Print Email Externally (Will Not Be Tracked In CRM) Closed Deals" at bounding box center [67, 254] width 51 height 14
select select "ChangeURL,/crm/custom/edit_client_form.php?redirect=%2Fcrm%2Fclients.php&id=225…"
click at [42, 248] on select "Profile Edit Print Email Externally (Will Not Be Tracked In CRM) Closed Deals" at bounding box center [67, 254] width 51 height 14
select select
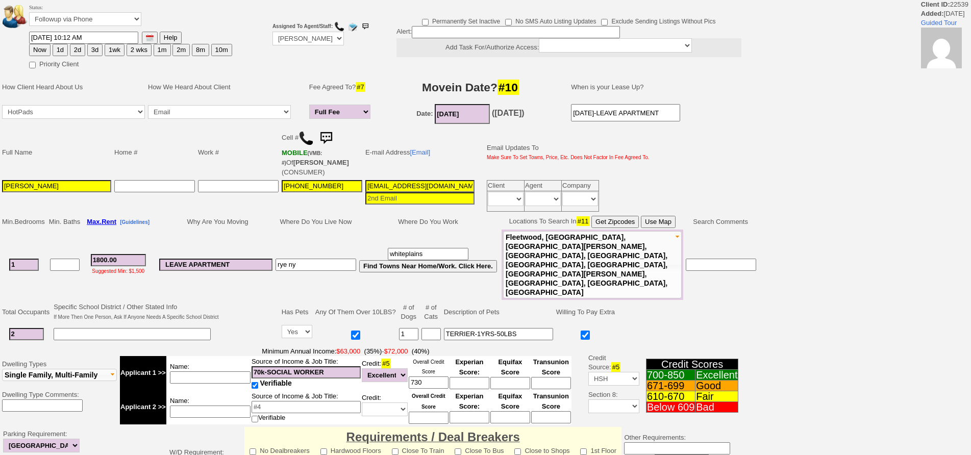
click at [307, 133] on img at bounding box center [306, 138] width 15 height 15
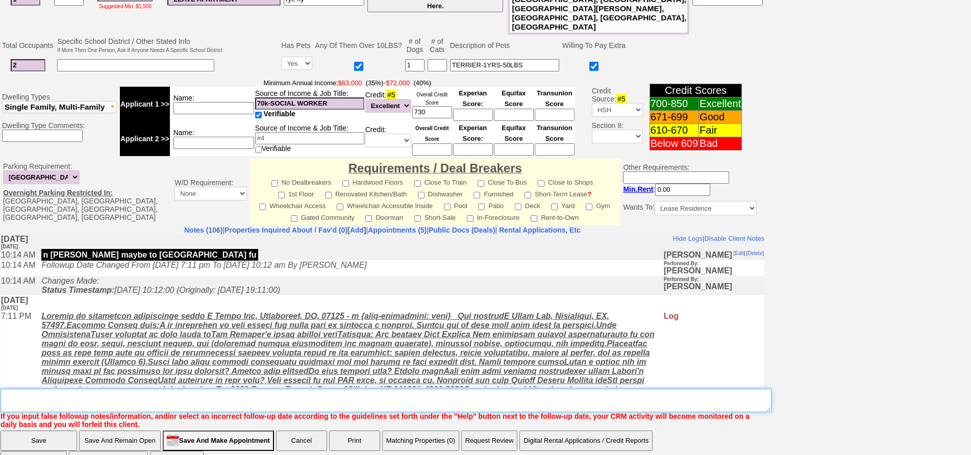
click at [272, 389] on textarea "Insert New Note Here" at bounding box center [386, 400] width 771 height 23
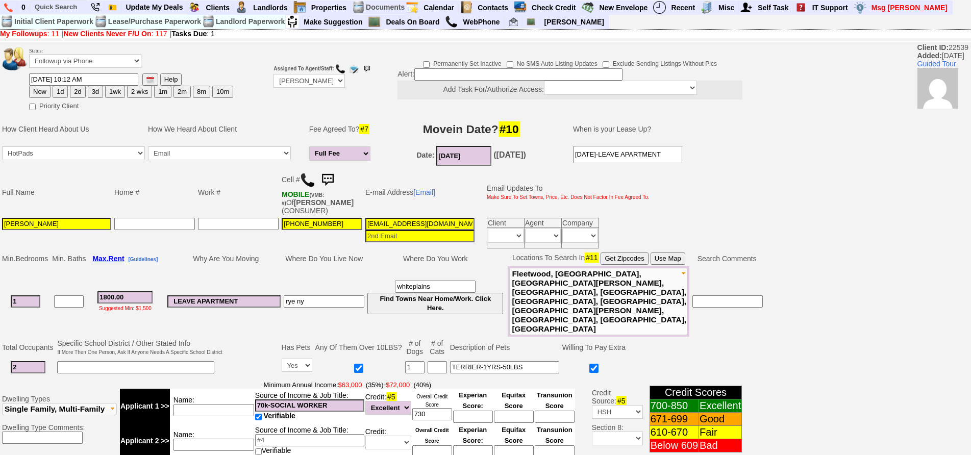
drag, startPoint x: 134, startPoint y: 285, endPoint x: 56, endPoint y: 210, distance: 108.7
click at [52, 214] on tbody "Status: Followup via Phone Followup via Email Followup When Section 8 Property …" at bounding box center [382, 408] width 765 height 731
type input "2200"
click input "05/01/2018"
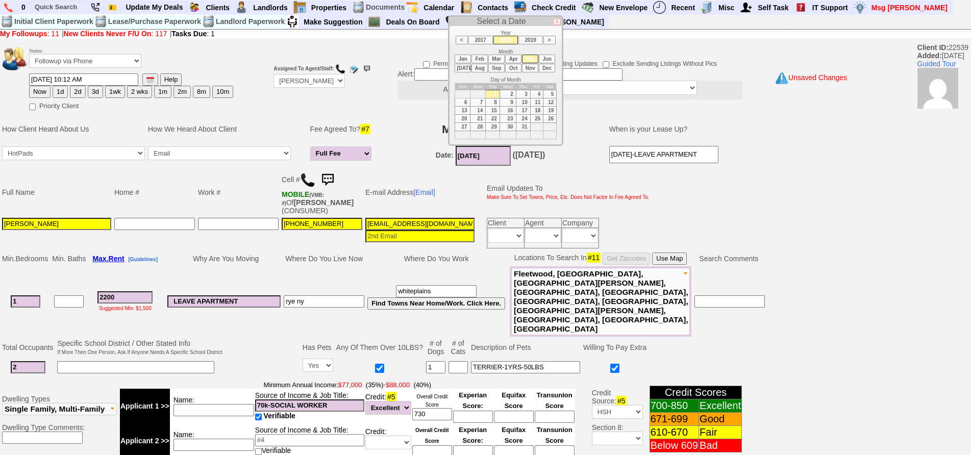
click li "2019"
click li "2020"
click li "2021"
click li "2022"
click li "2023"
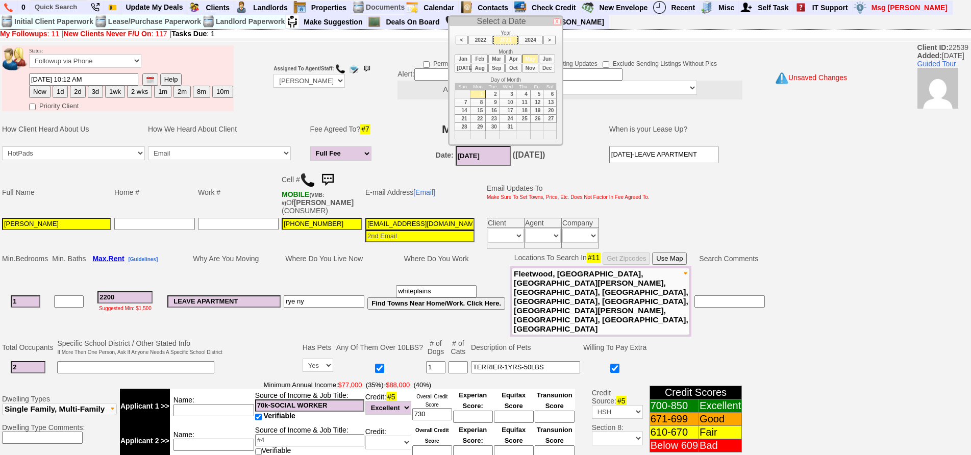
click li "2024"
click li "2025"
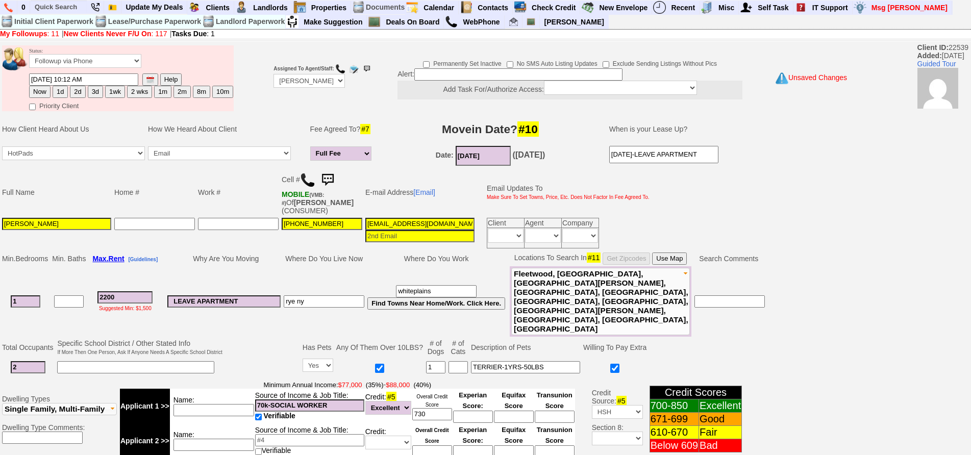
click input "05/01/2025"
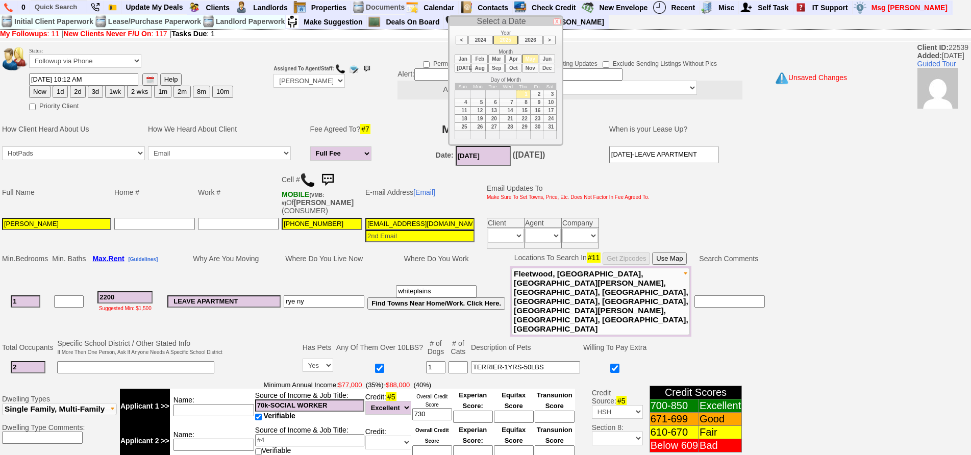
click li "Oct"
type input "10/01/2025"
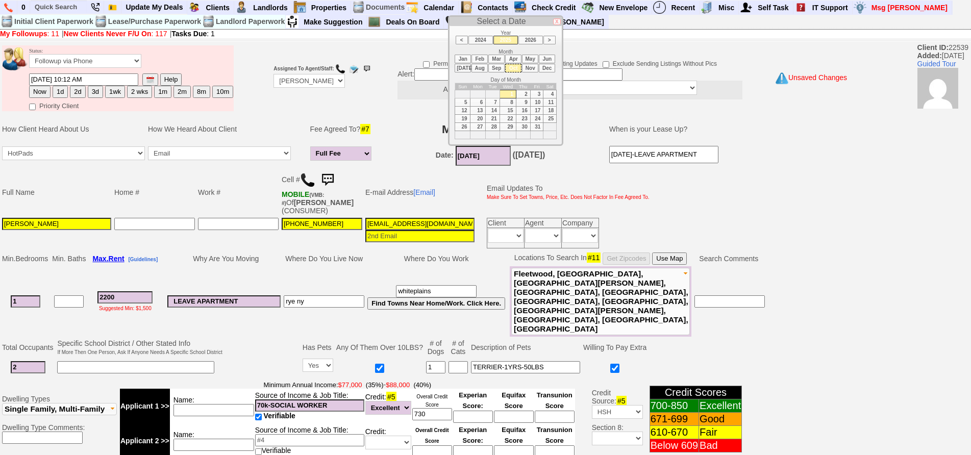
click td "1"
click input "2200"
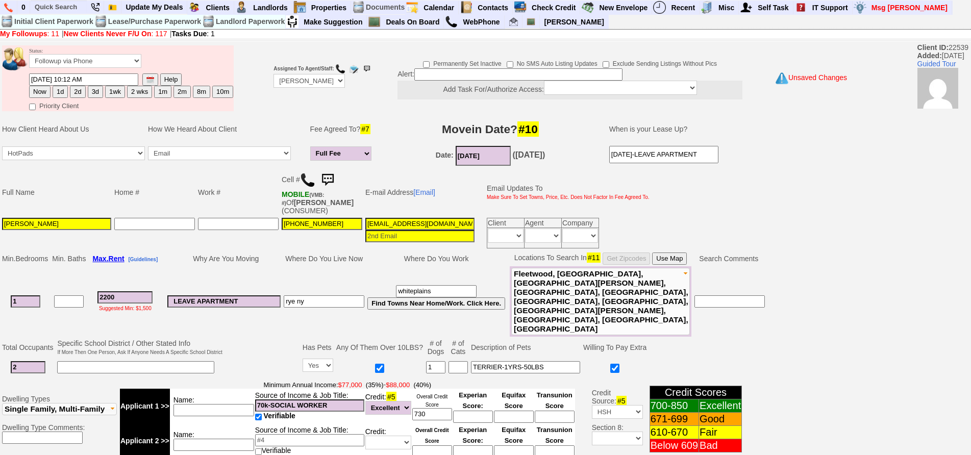
click input "2"
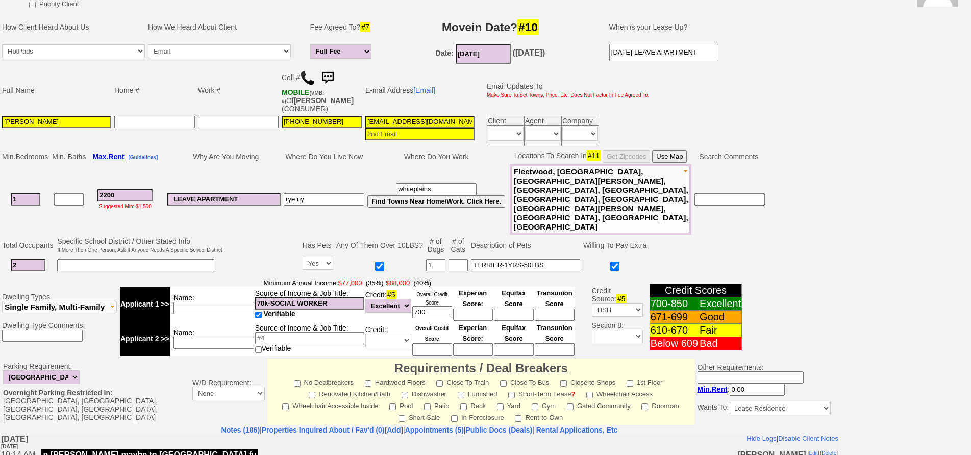
click span "Single Family, Multi-Family"
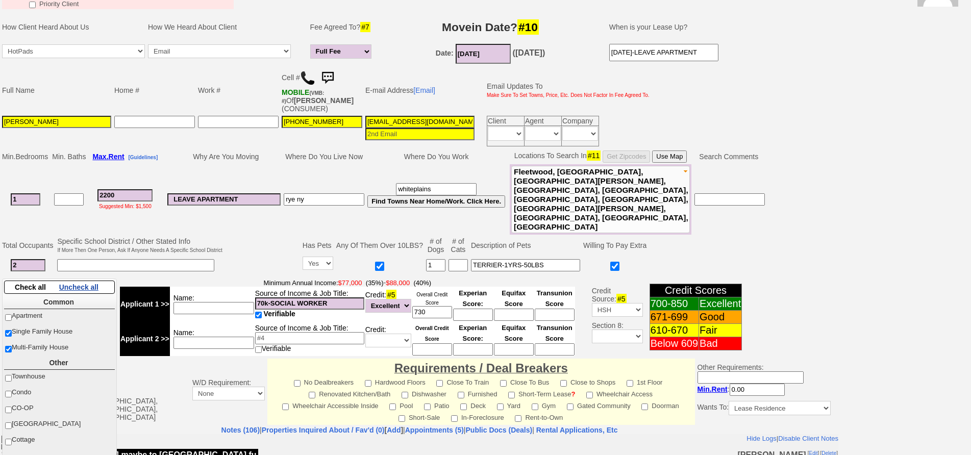
click span "Uncheck all"
checkbox input "false"
click td "Dwelling Types Apartment Single Family House Multi-Family House Townhouse Condo…"
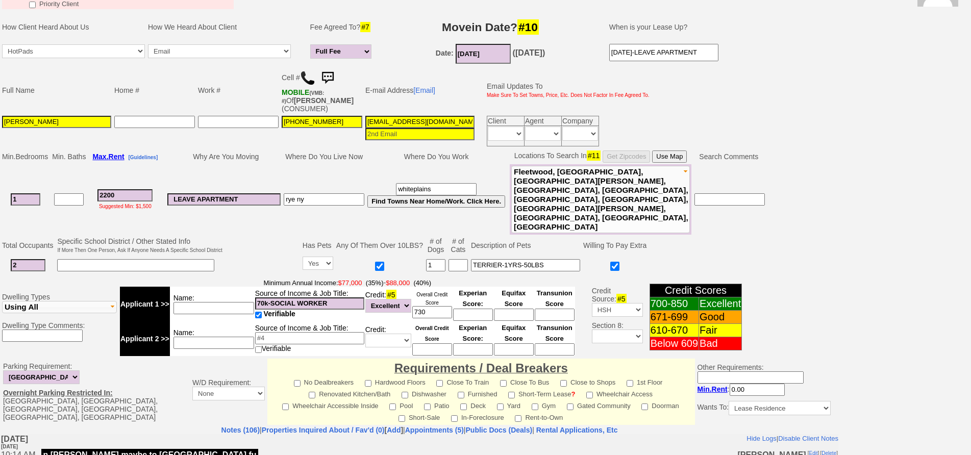
drag, startPoint x: 23, startPoint y: 231, endPoint x: 0, endPoint y: 223, distance: 24.6
click td "Total Occupants Specific School District / Other Stated Info If More Then One P…"
click input
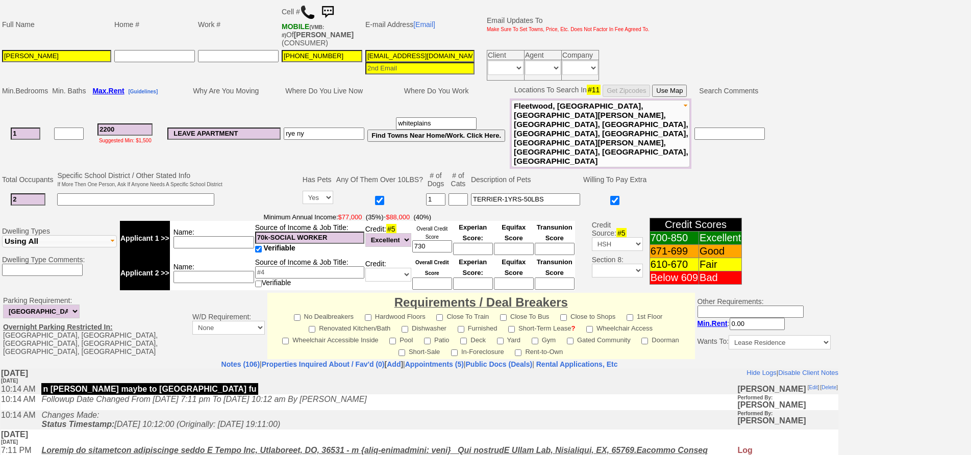
scroll to position [33, 0]
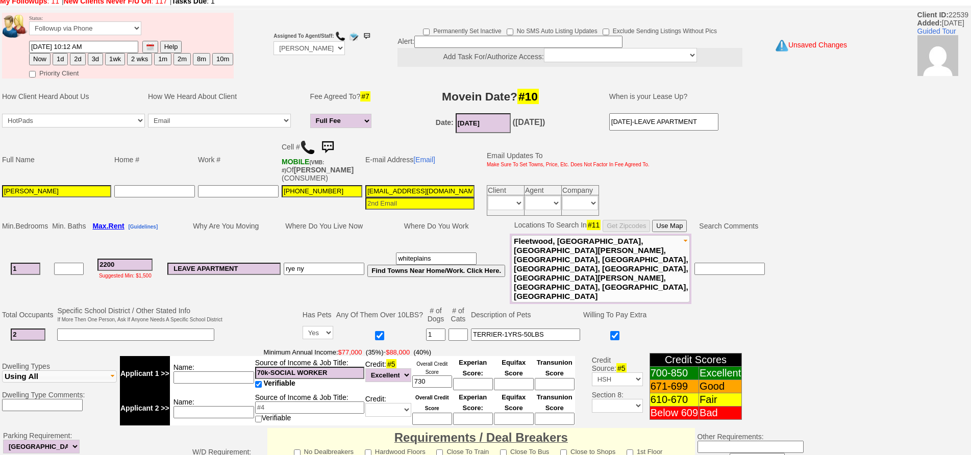
click td
click input
type input "daughter"
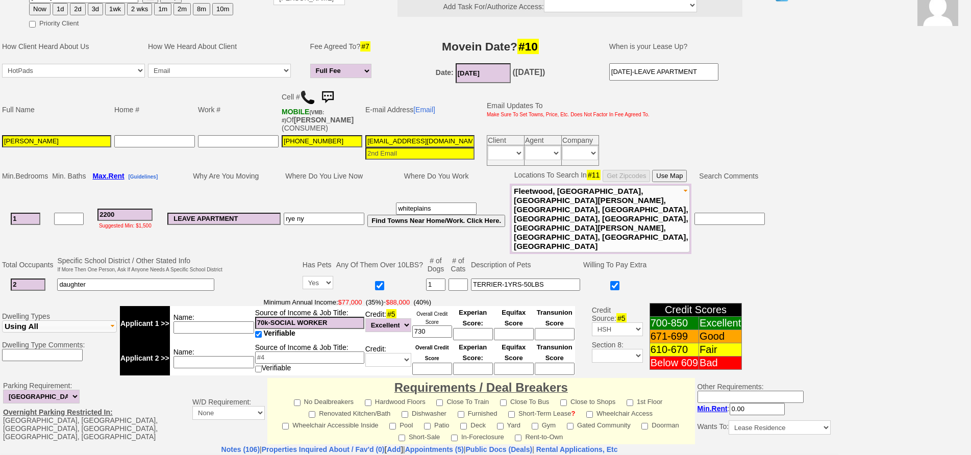
scroll to position [135, 0]
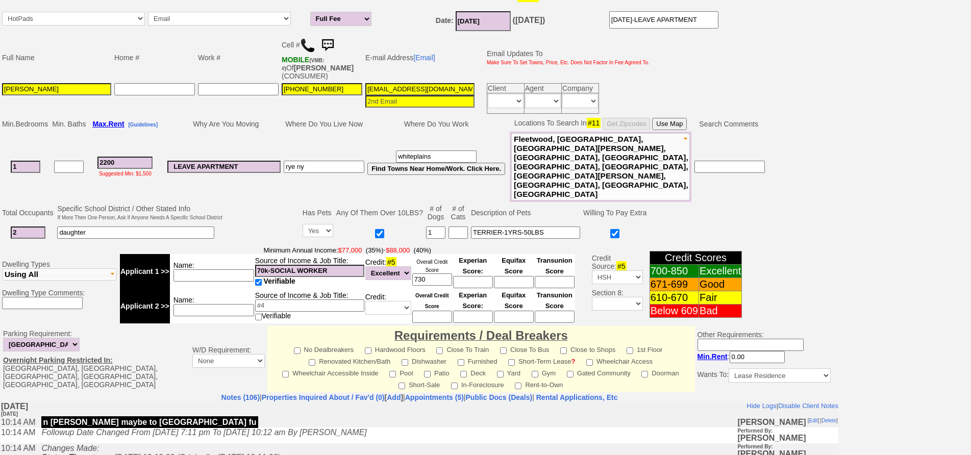
click td "Name:"
click input
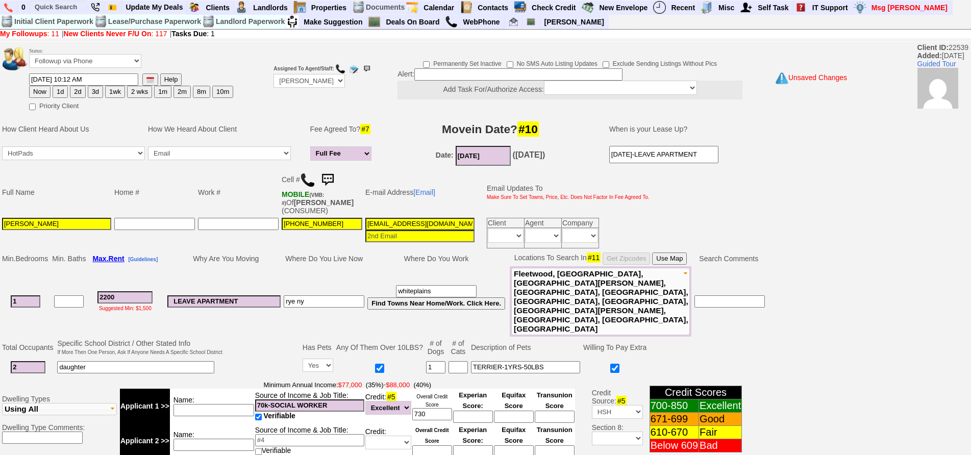
click button "1d"
type input "09/13/2025 02:54 PM"
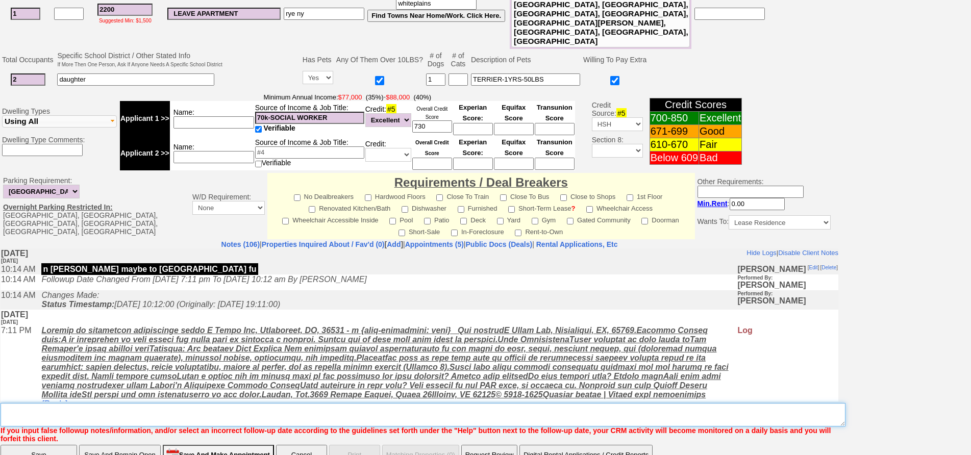
click textarea "Insert New Note Here"
type textarea "said she would call me back fu"
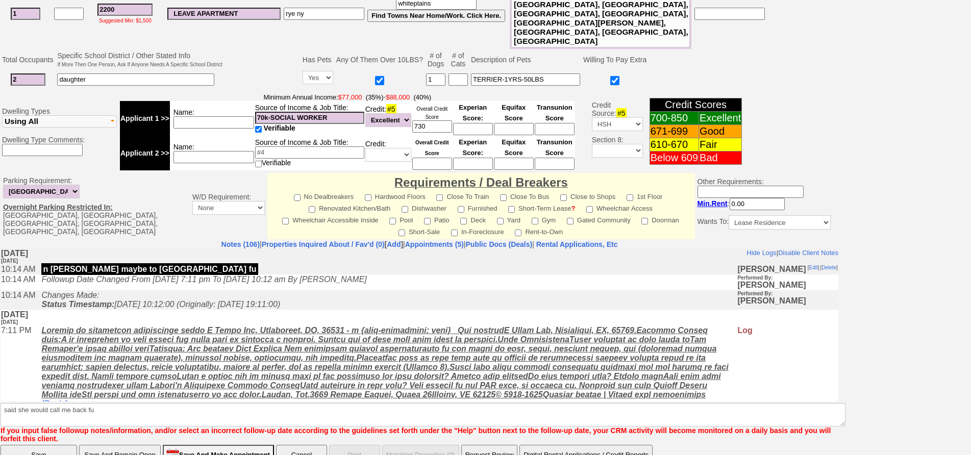
click input "Save"
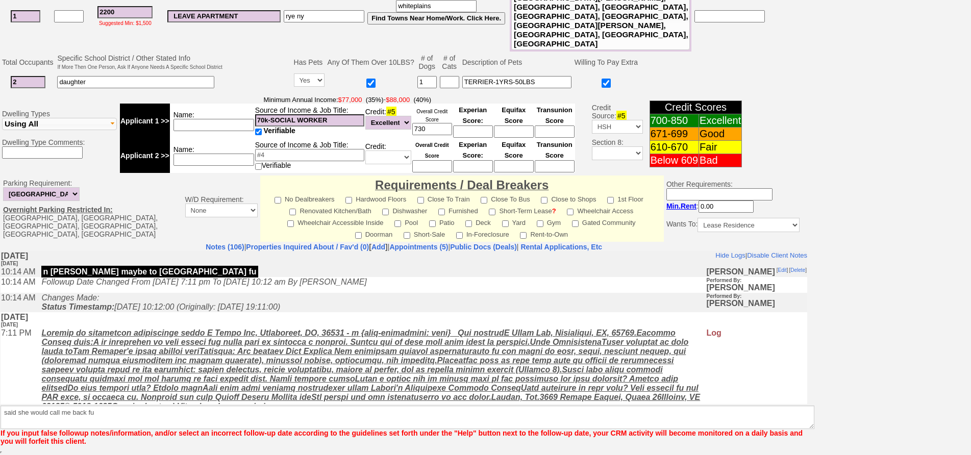
scroll to position [251, 0]
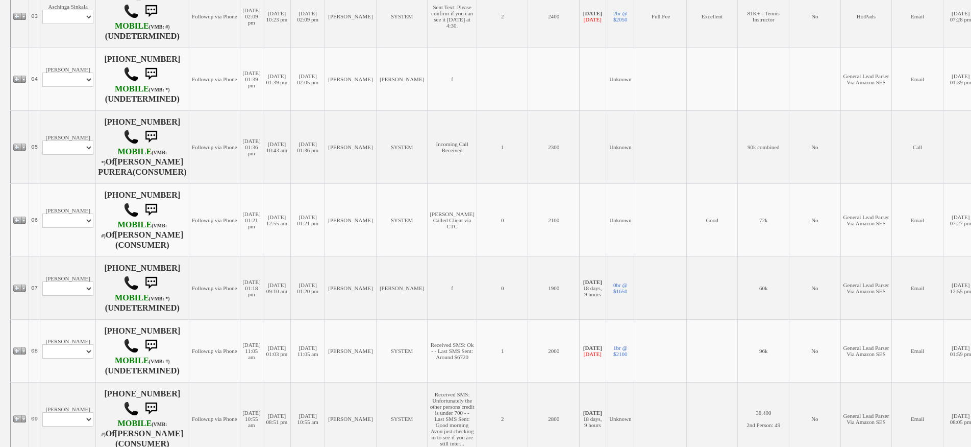
scroll to position [408, 0]
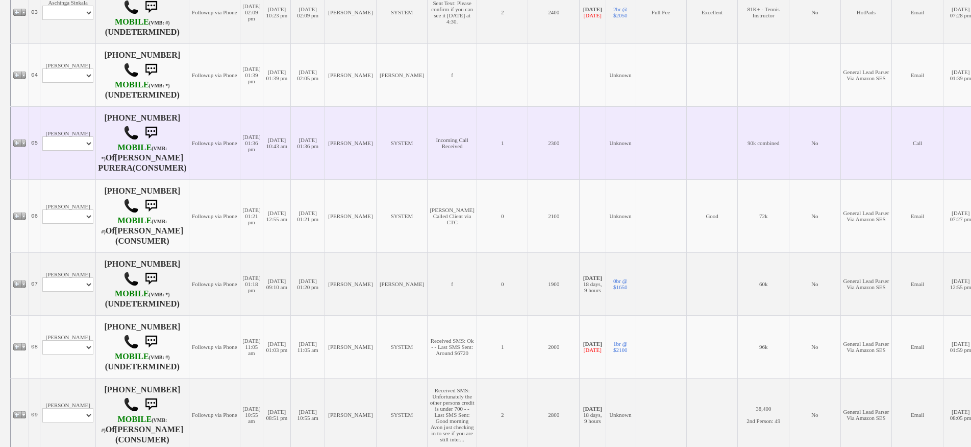
click at [81, 170] on td "Yalile Navarro Profile Edit Print Closed Deals" at bounding box center [68, 142] width 56 height 73
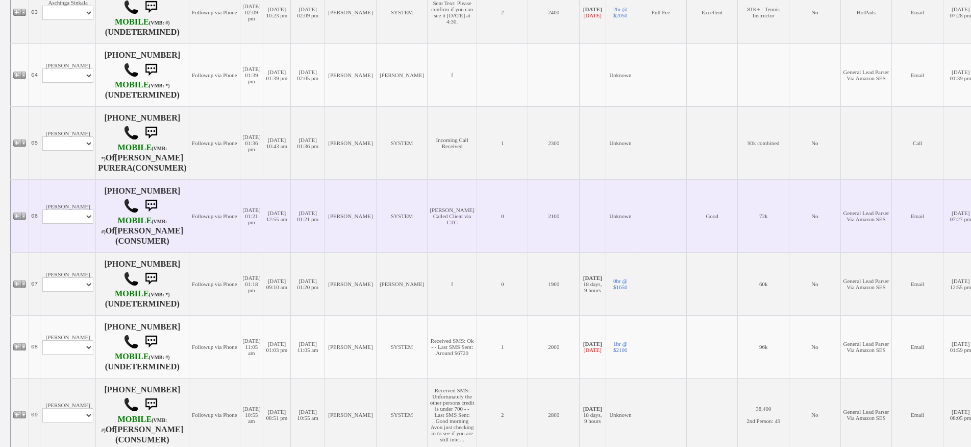
click at [77, 226] on td "Giovanny Alarcon Profile Edit Print Email Externally (Will Not Be Tracked In CR…" at bounding box center [68, 215] width 56 height 73
click at [78, 216] on select "Profile Edit Print Email Externally (Will Not Be Tracked In CRM) Closed Deals" at bounding box center [67, 216] width 51 height 14
select select "ChangeURL,/crm/custom/edit_client_form.php?redirect=%2Fcrm%2Fclients.php&id=166…"
click at [42, 210] on select "Profile Edit Print Email Externally (Will Not Be Tracked In CRM) Closed Deals" at bounding box center [67, 216] width 51 height 14
select select
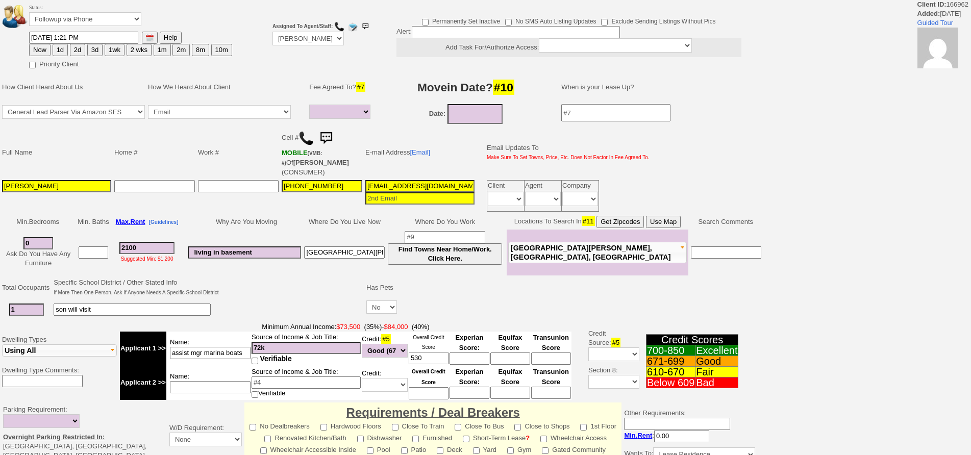
select select
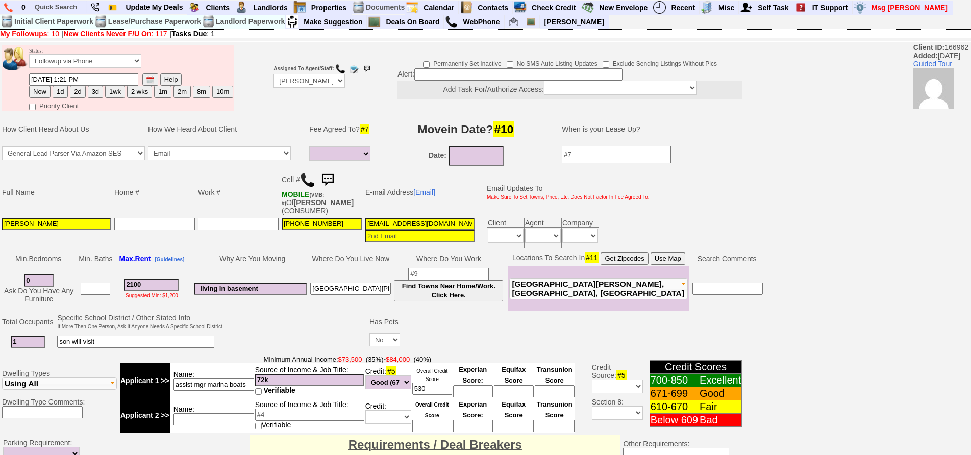
click at [336, 175] on img at bounding box center [327, 180] width 20 height 20
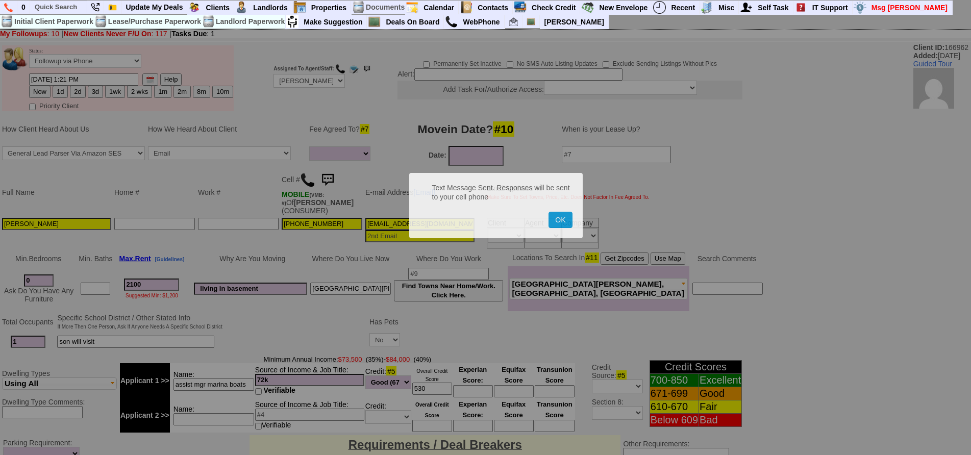
click at [549, 212] on button "OK" at bounding box center [560, 220] width 23 height 16
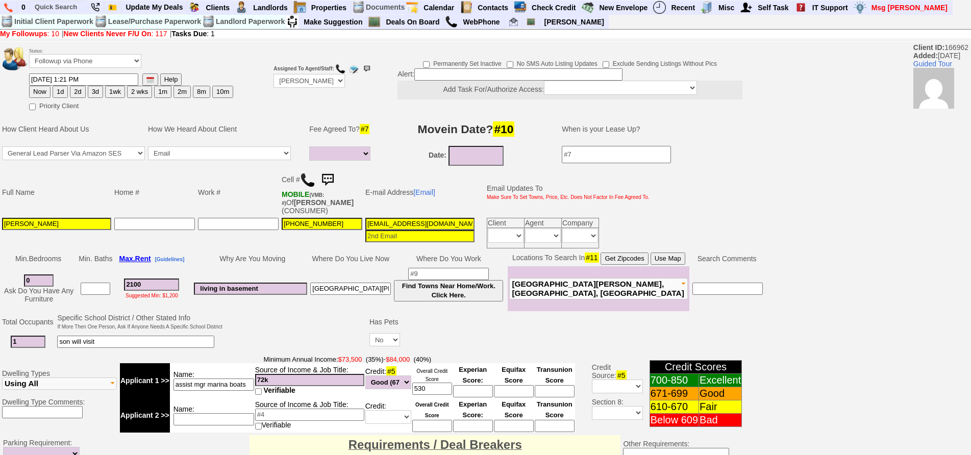
click at [94, 93] on button "3d" at bounding box center [95, 92] width 15 height 12
type input "09/15/2025 02:57 PM"
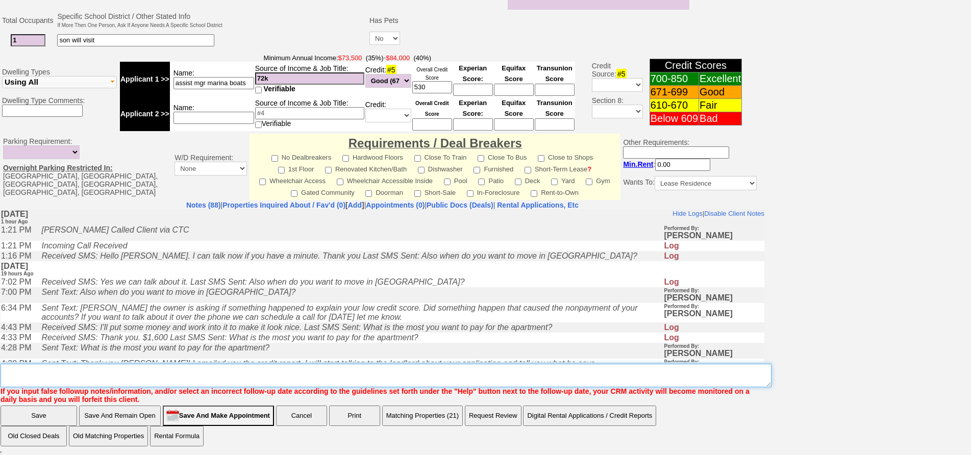
click at [366, 372] on textarea "Insert New Note Here" at bounding box center [386, 375] width 771 height 23
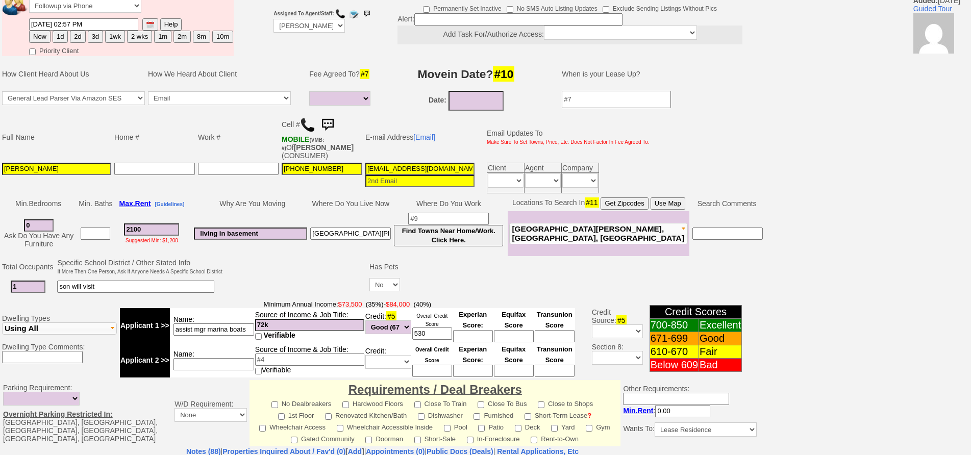
scroll to position [47, 0]
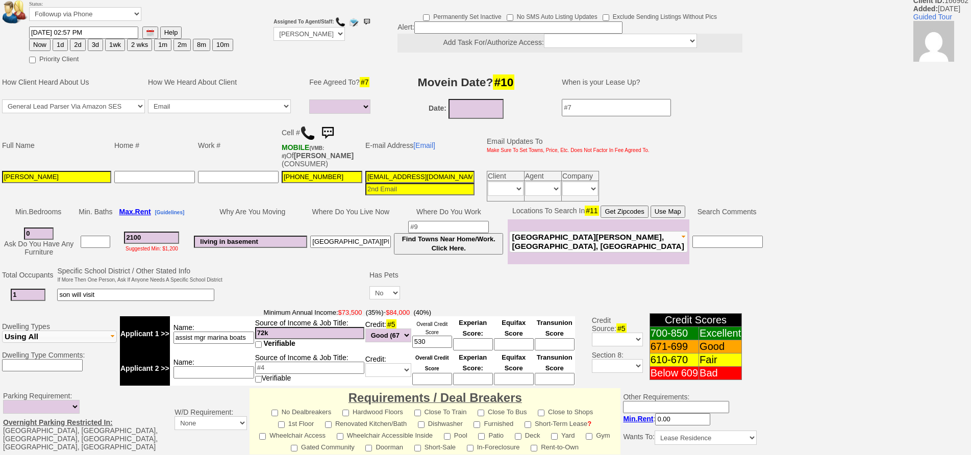
type textarea "fu with larry"
click at [47, 31] on input "09/15/2025 02:57 PM" at bounding box center [83, 33] width 109 height 12
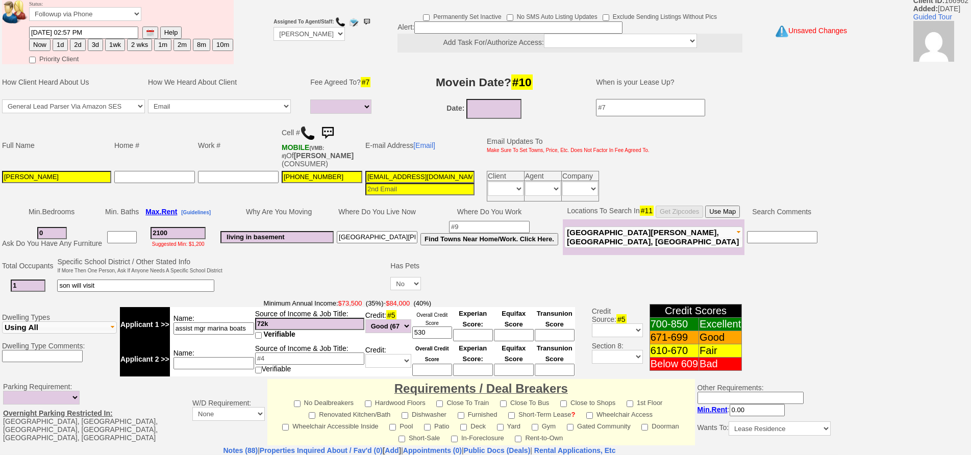
type input "09/16/2025 02:57 PM"
click at [142, 27] on button at bounding box center [150, 33] width 16 height 12
type input "09/16/2025 2:57 PM"
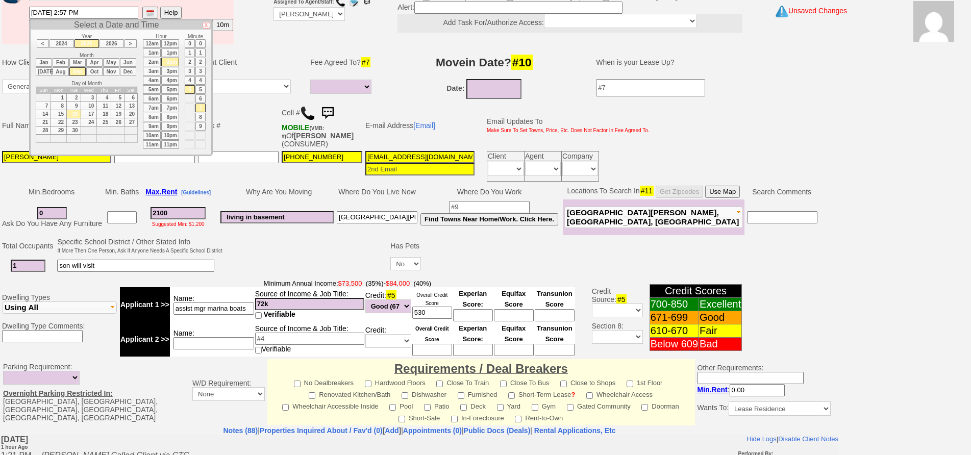
drag, startPoint x: 980, startPoint y: 212, endPoint x: 254, endPoint y: 289, distance: 729.4
click at [254, 289] on tbody "Status: Followup via Phone Followup via Email Followup When Section 8 Property …" at bounding box center [419, 325] width 839 height 696
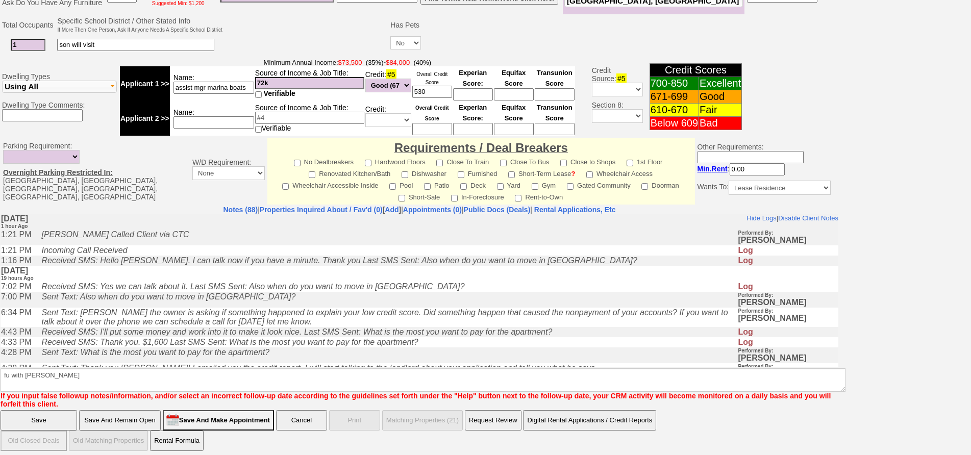
drag, startPoint x: 69, startPoint y: 412, endPoint x: 69, endPoint y: 149, distance: 263.4
click at [69, 412] on input "Save" at bounding box center [39, 420] width 77 height 20
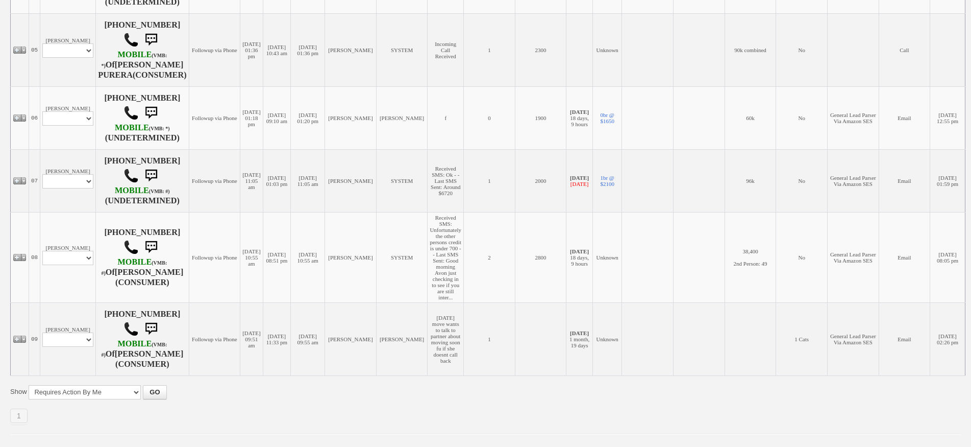
scroll to position [524, 0]
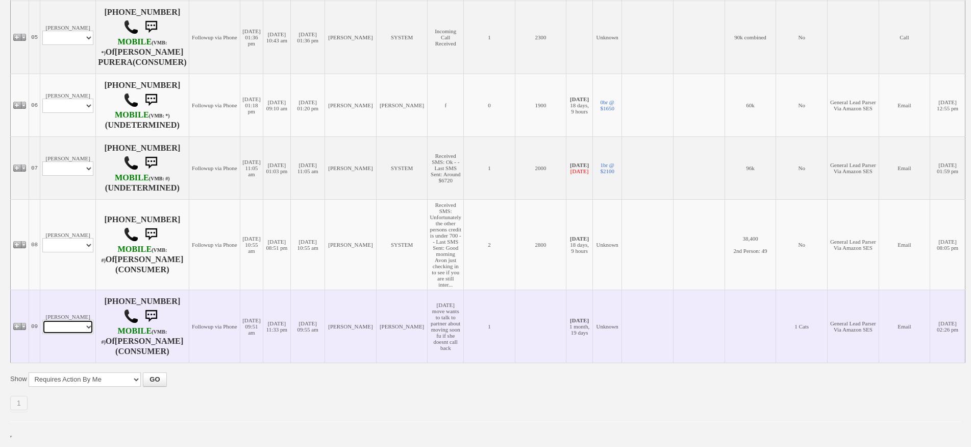
click at [74, 328] on select "Profile Edit Print Email Externally (Will Not Be Tracked In CRM) Closed Deals" at bounding box center [67, 327] width 51 height 14
select select "ChangeURL,/crm/custom/client_profile.php?clientid=167750"
click at [42, 320] on select "Profile Edit Print Email Externally (Will Not Be Tracked In CRM) Closed Deals" at bounding box center [67, 327] width 51 height 14
select select
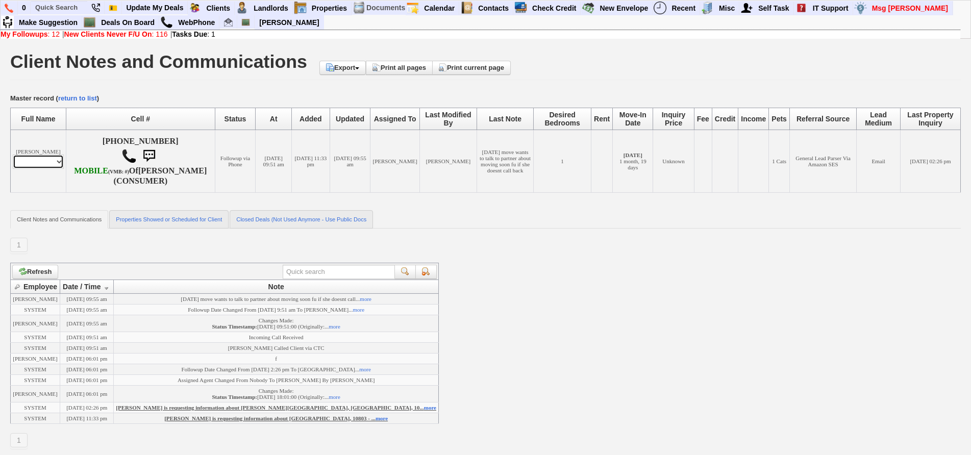
click at [31, 169] on select "Profile Edit Print Email Externally (Will Not Be Tracked In CRM) Closed Deals" at bounding box center [38, 162] width 51 height 14
select select "ChangeURL,/crm/custom/edit_client_form.php?redirect=%2Fcrm%2Fclients.php&id=167…"
click at [13, 163] on select "Profile Edit Print Email Externally (Will Not Be Tracked In CRM) Closed Deals" at bounding box center [38, 162] width 51 height 14
select select
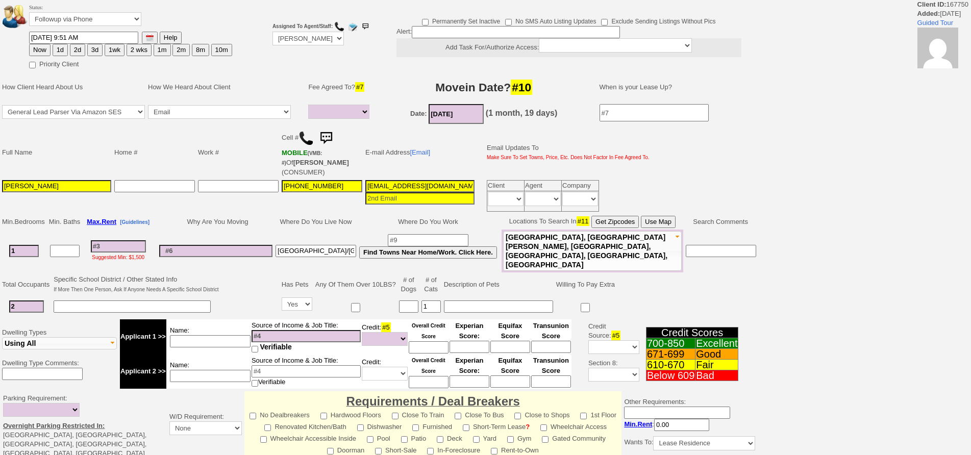
select select
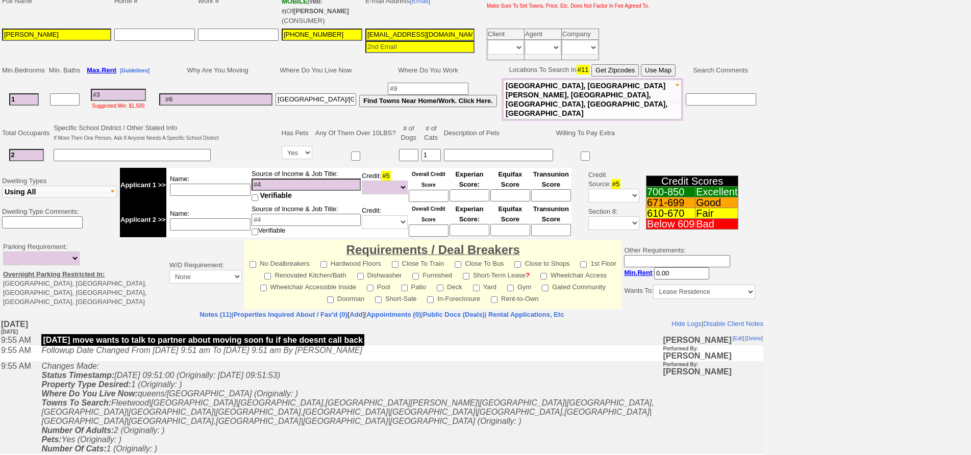
scroll to position [153, 0]
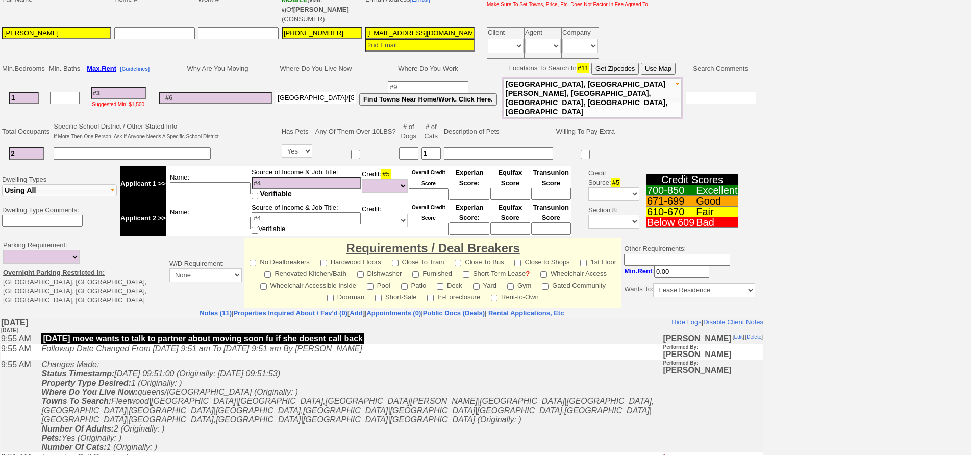
click at [261, 377] on icon "Changes Made: Status Timestamp: 2025-09-12 09:51:00 (Originally: 2025-09-10 09:…" at bounding box center [347, 405] width 613 height 91
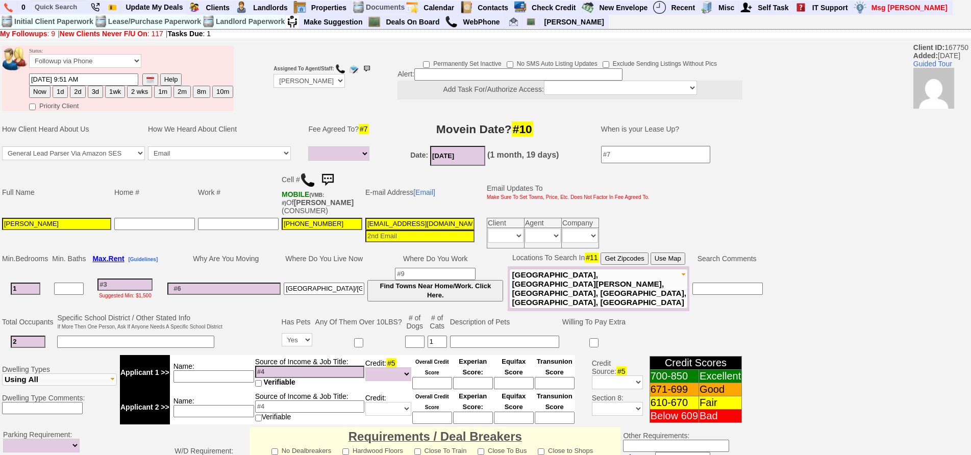
scroll to position [51, 0]
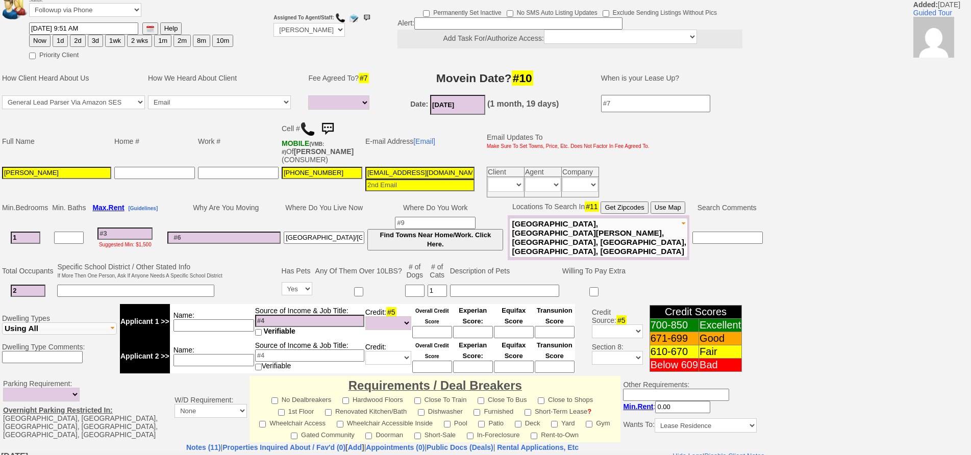
click at [142, 44] on button "2 wks" at bounding box center [139, 41] width 25 height 12
type input "09/26/2025 02:58 PM"
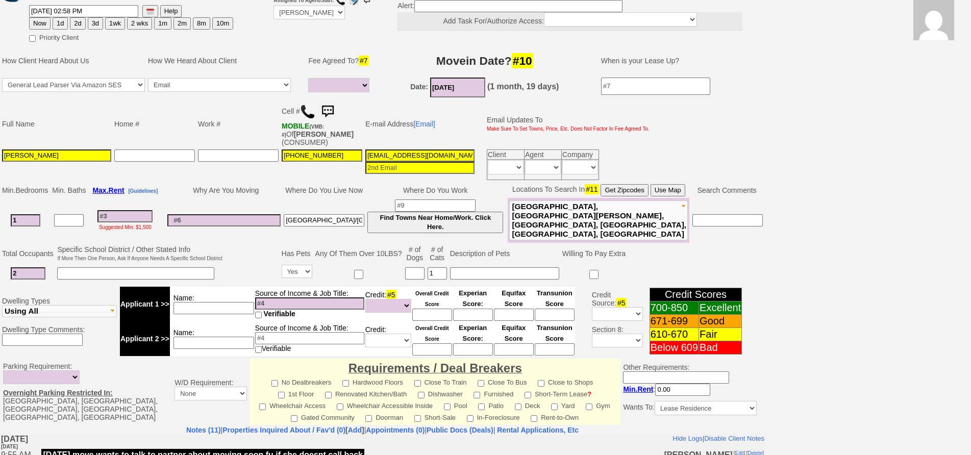
scroll to position [294, 0]
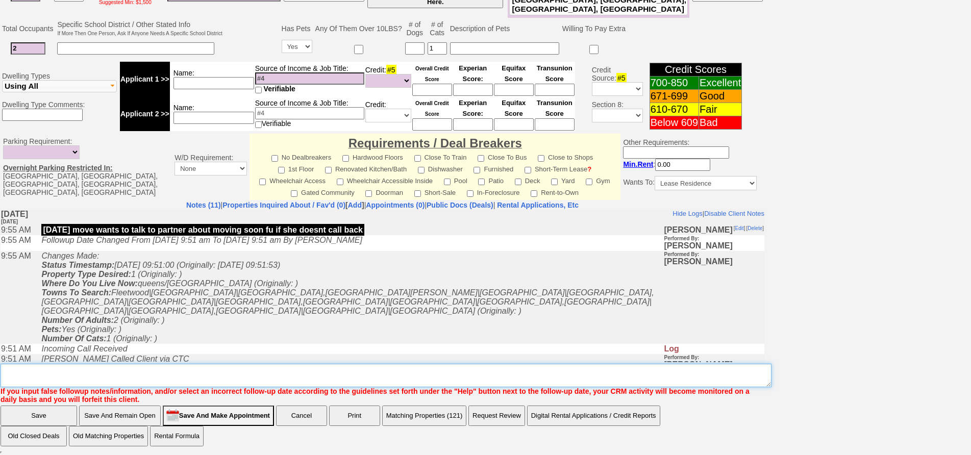
click at [358, 383] on textarea "Insert New Note Here" at bounding box center [386, 375] width 771 height 23
type textarea "fu for nov move"
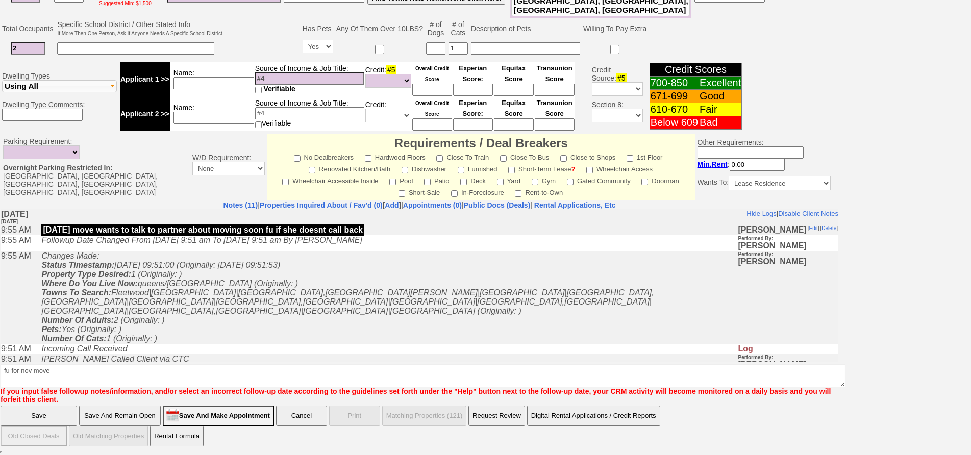
scroll to position [243, 0]
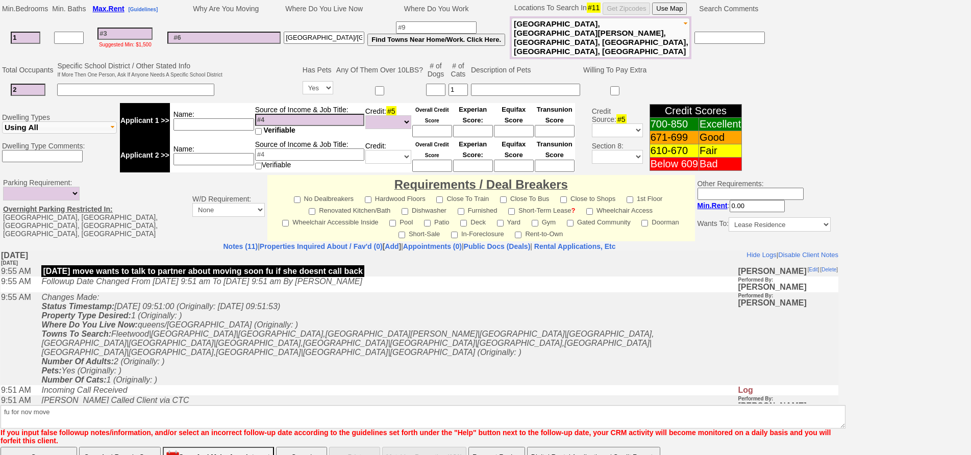
click input "Save" at bounding box center [39, 457] width 77 height 20
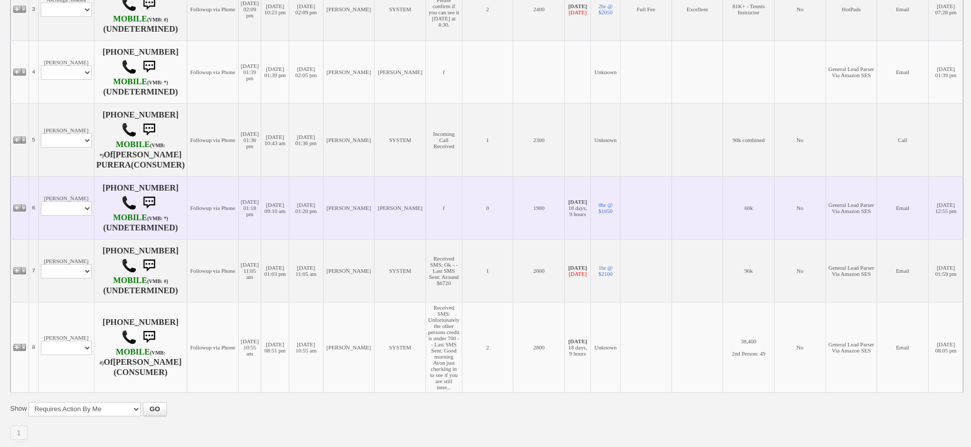
scroll to position [452, 0]
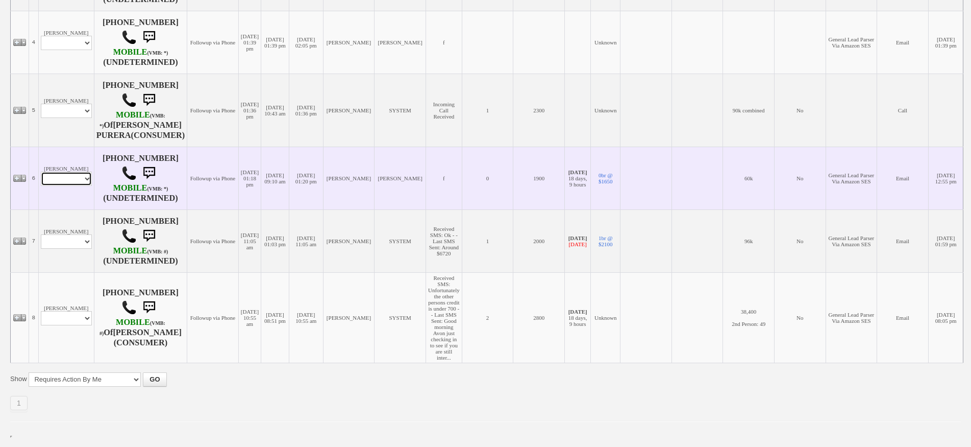
click at [79, 172] on select "Profile Edit Print Email Externally (Will Not Be Tracked In CRM) Closed Deals" at bounding box center [66, 179] width 51 height 14
select select "ChangeURL,/crm/custom/edit_client_form.php?redirect=%2Fcrm%2Fclients.php&id=167…"
click at [41, 172] on select "Profile Edit Print Email Externally (Will Not Be Tracked In CRM) Closed Deals" at bounding box center [66, 179] width 51 height 14
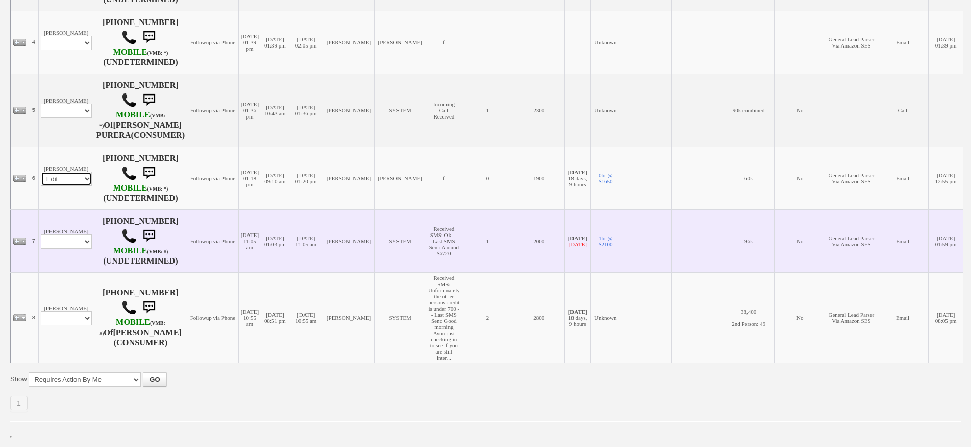
select select
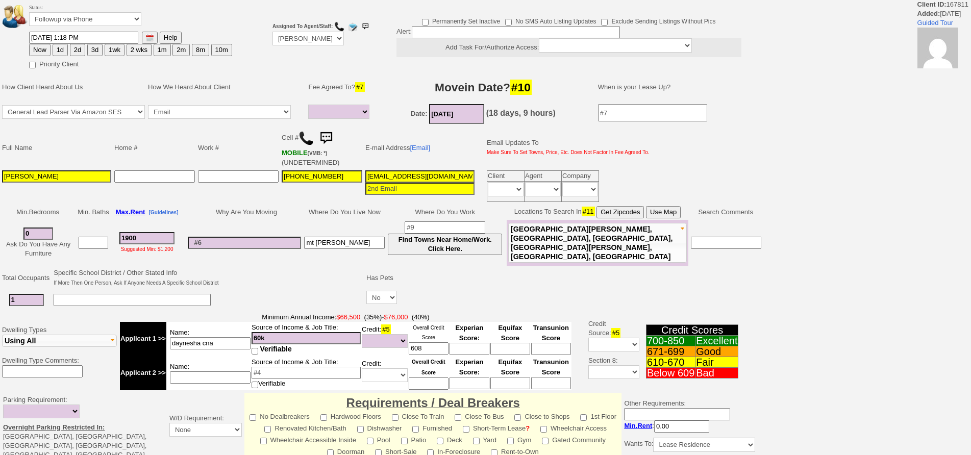
select select
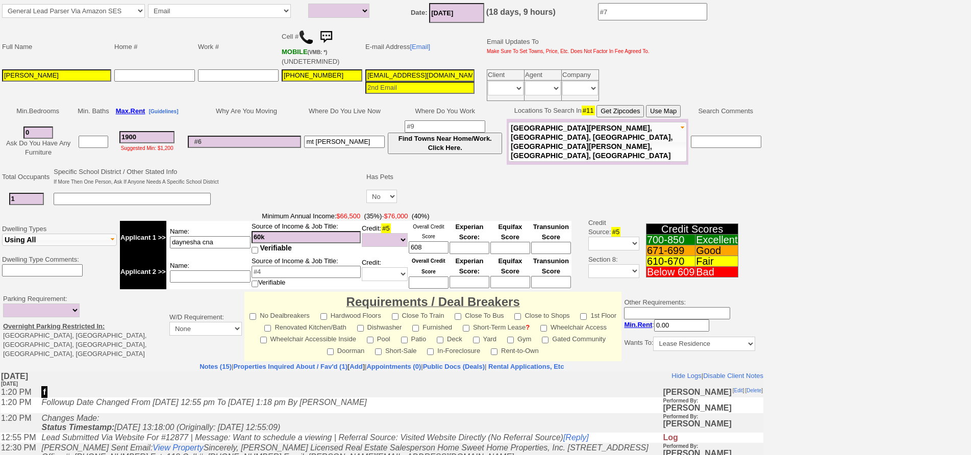
scroll to position [255, 0]
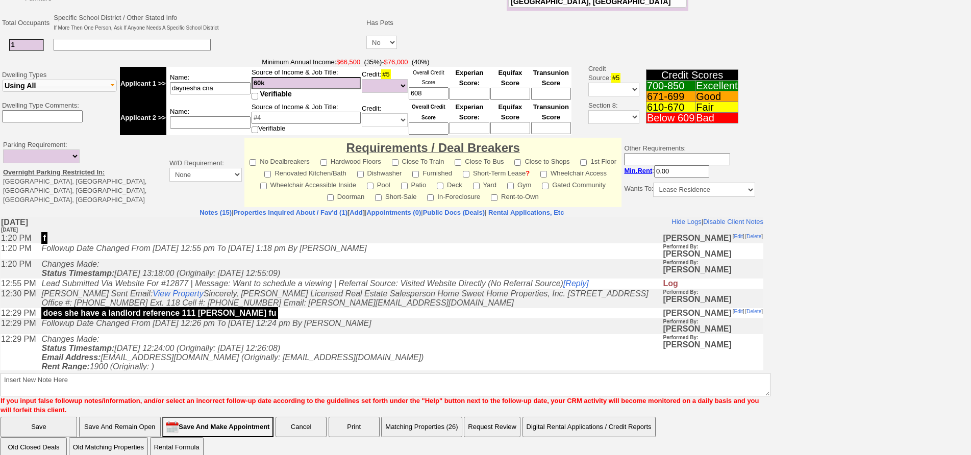
click at [258, 350] on td "Changes Made: Status Timestamp: [DATE] 12:24:00 (Originally: [DATE] 12:26:08) E…" at bounding box center [349, 399] width 626 height 130
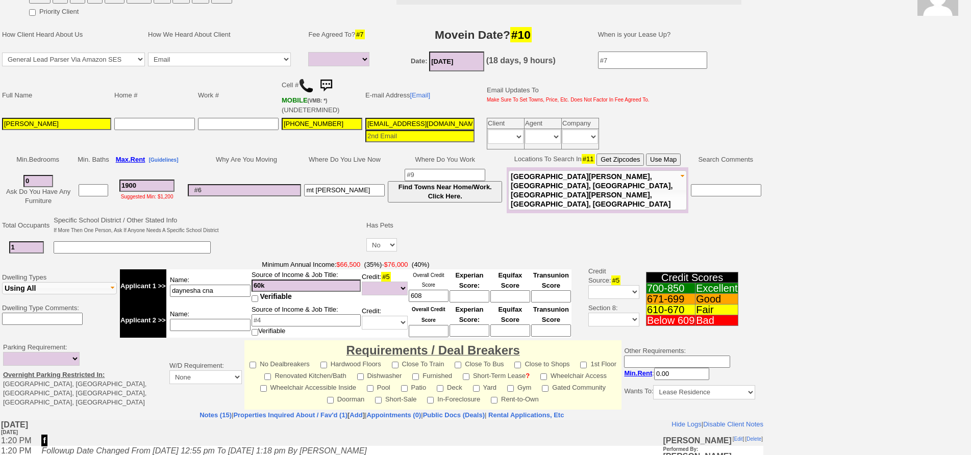
scroll to position [0, 0]
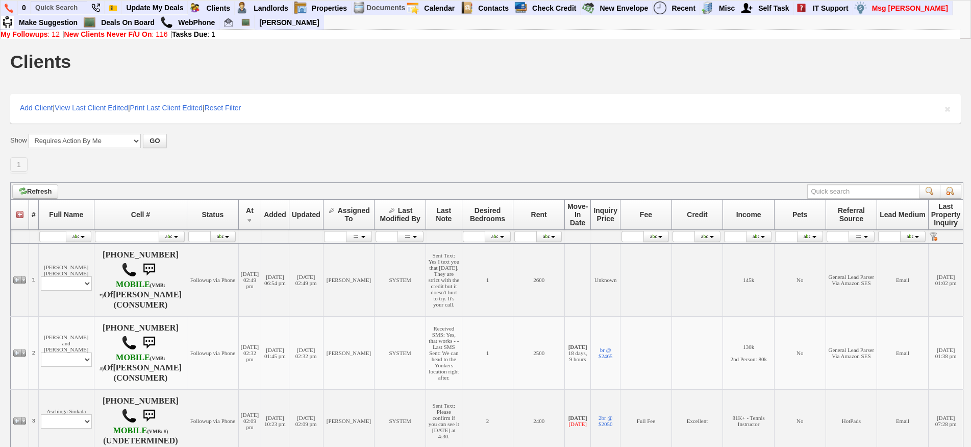
scroll to position [452, 0]
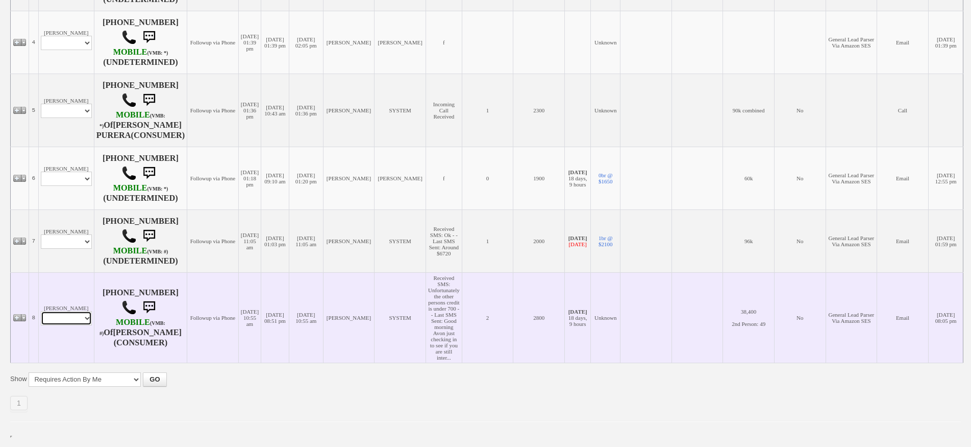
click at [78, 316] on select "Profile Edit Print Email Externally (Will Not Be Tracked In CRM) Closed Deals" at bounding box center [66, 318] width 51 height 14
select select "ChangeURL,/crm/custom/edit_client_form.php?redirect=%2Fcrm%2Fclients.php&id=127…"
click at [41, 311] on select "Profile Edit Print Email Externally (Will Not Be Tracked In CRM) Closed Deals" at bounding box center [66, 318] width 51 height 14
select select
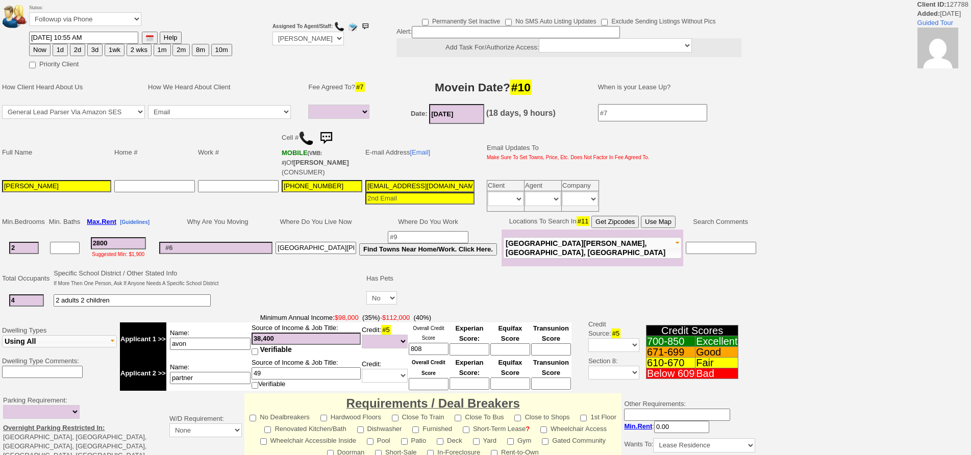
select select
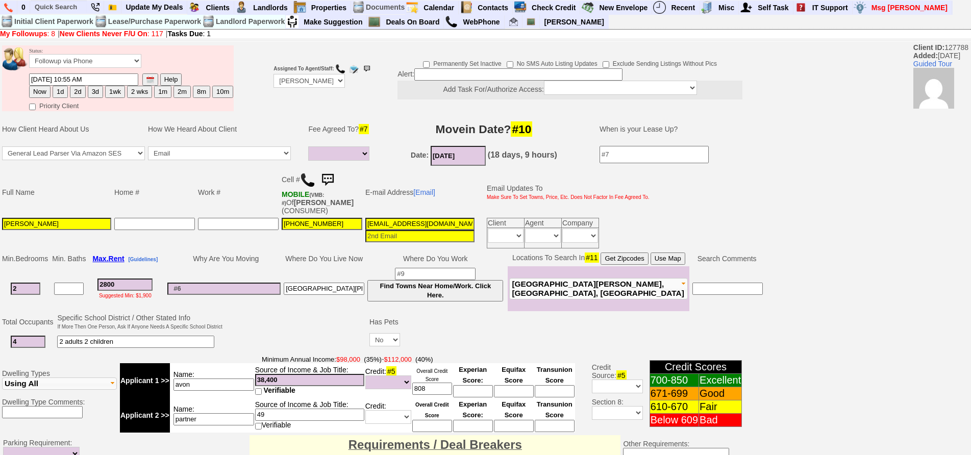
click at [334, 179] on img at bounding box center [327, 180] width 20 height 20
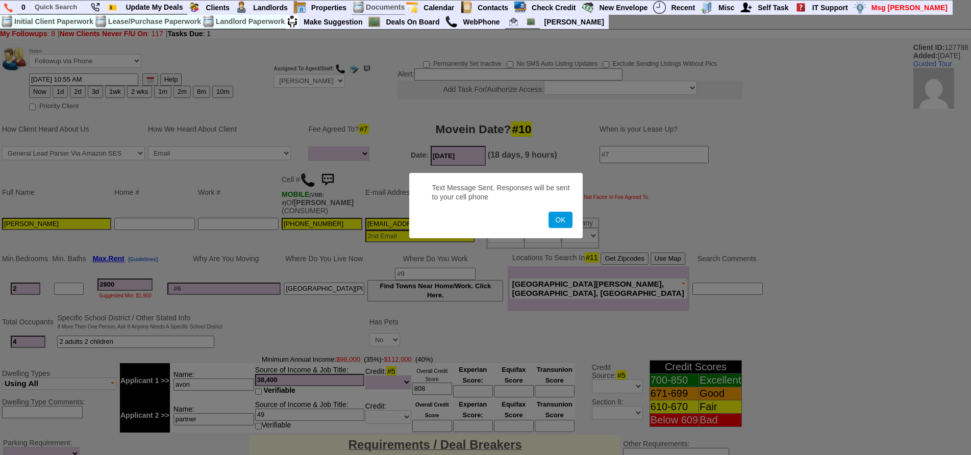
click at [549, 212] on button "OK" at bounding box center [560, 220] width 23 height 16
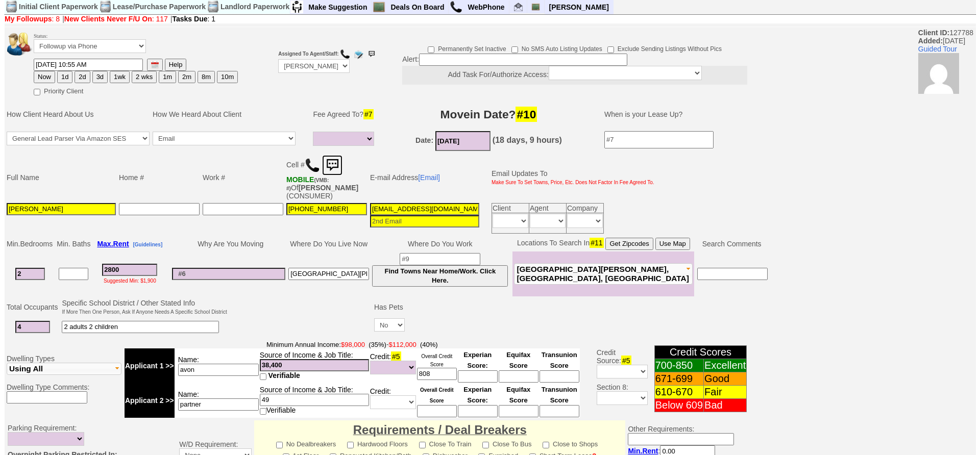
scroll to position [294, 0]
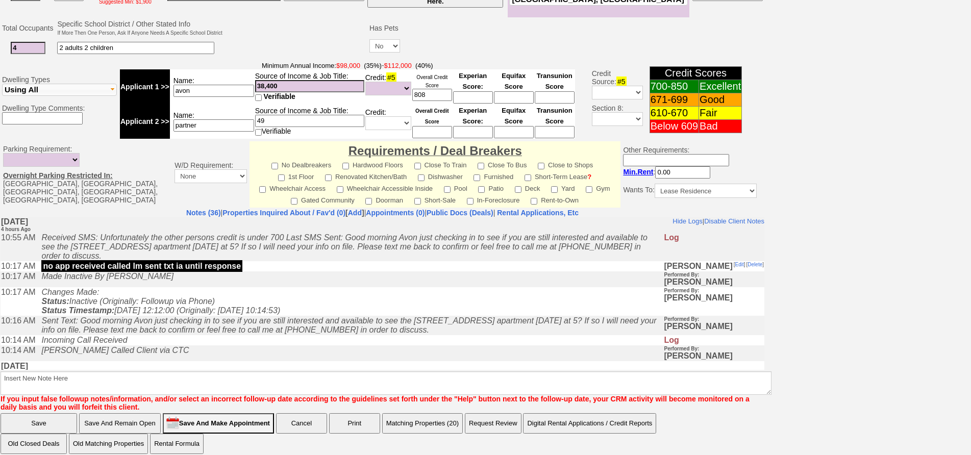
click at [407, 413] on button "Matching Properties (20)" at bounding box center [422, 423] width 81 height 20
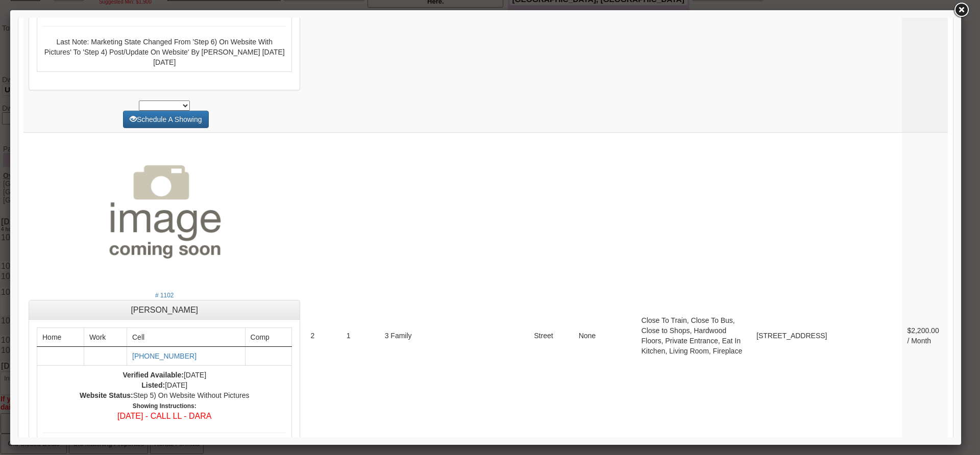
scroll to position [4031, 0]
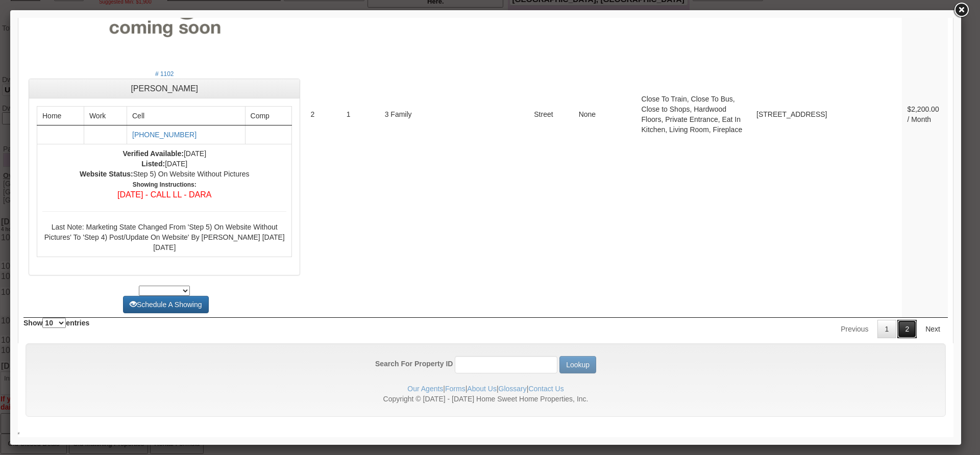
click at [901, 329] on link "2" at bounding box center [906, 329] width 19 height 18
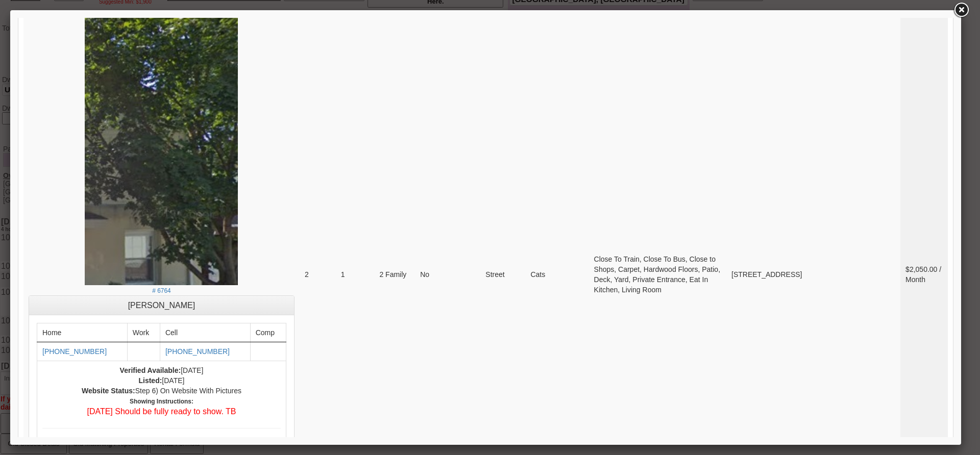
scroll to position [0, 0]
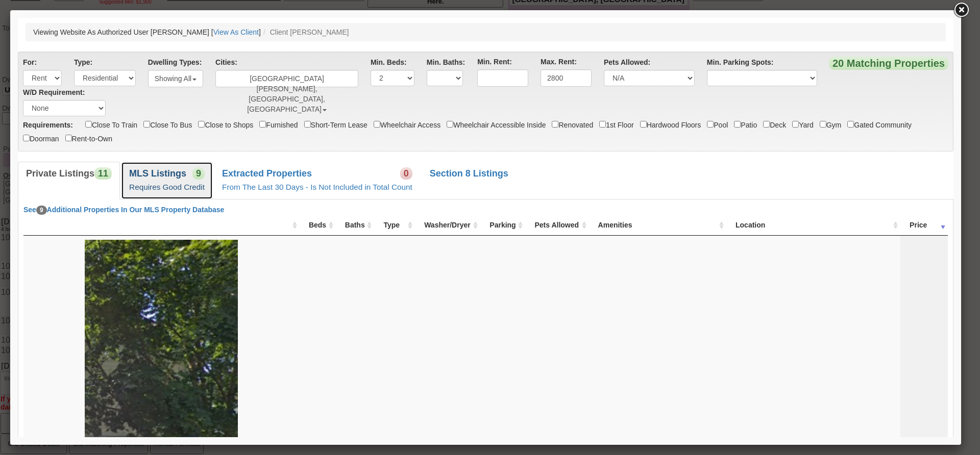
click at [208, 180] on link "MLS Listings 9 Requires Good Credit" at bounding box center [167, 180] width 92 height 37
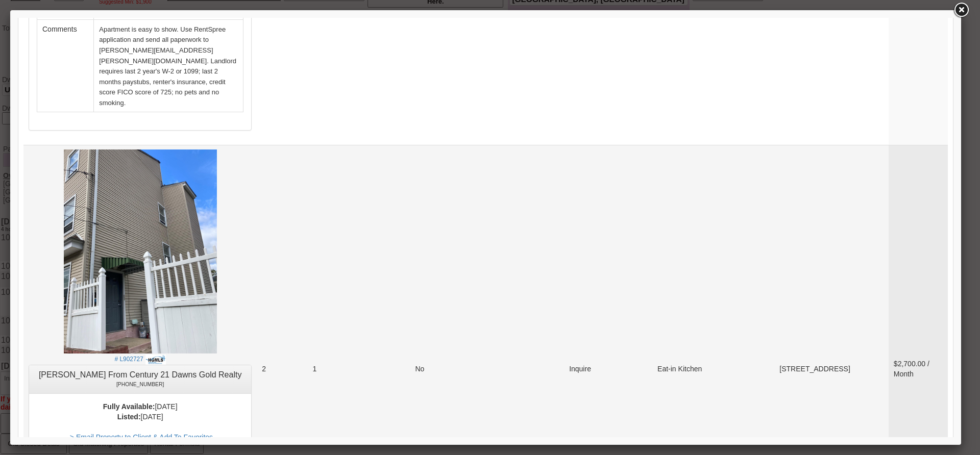
scroll to position [1889, 0]
click at [145, 178] on img at bounding box center [140, 252] width 153 height 204
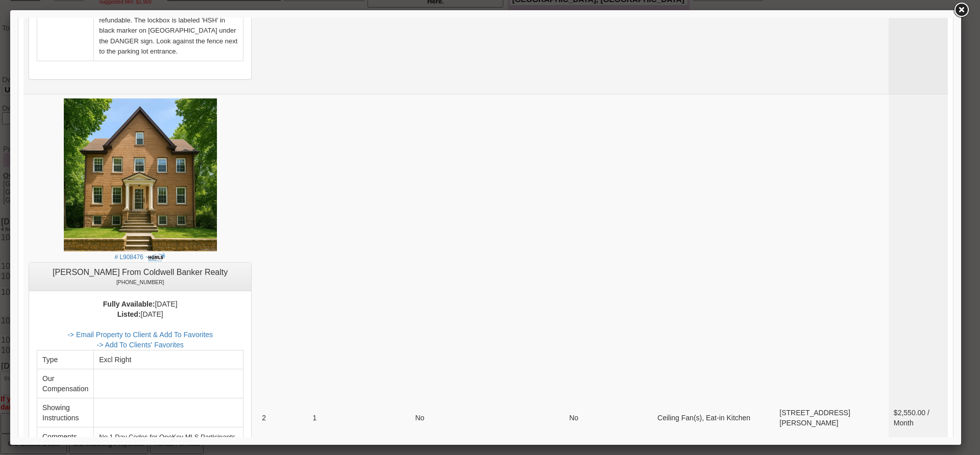
scroll to position [3785, 0]
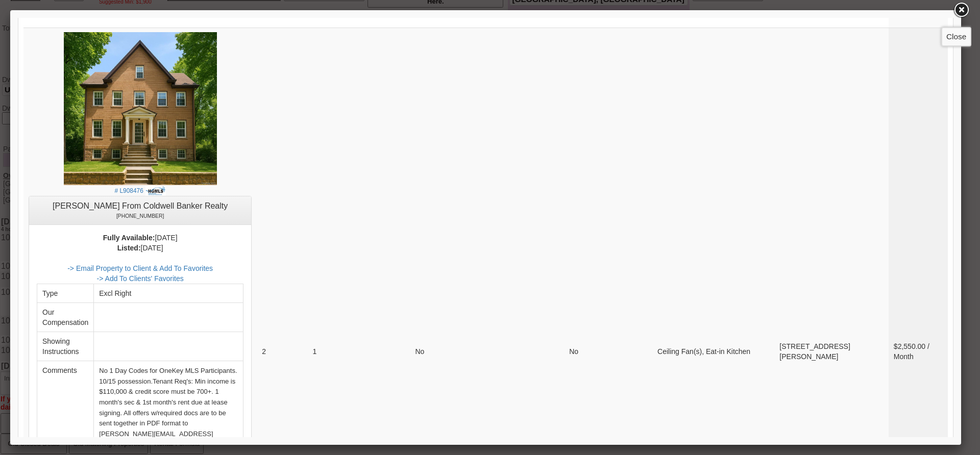
click at [963, 17] on link at bounding box center [961, 10] width 18 height 18
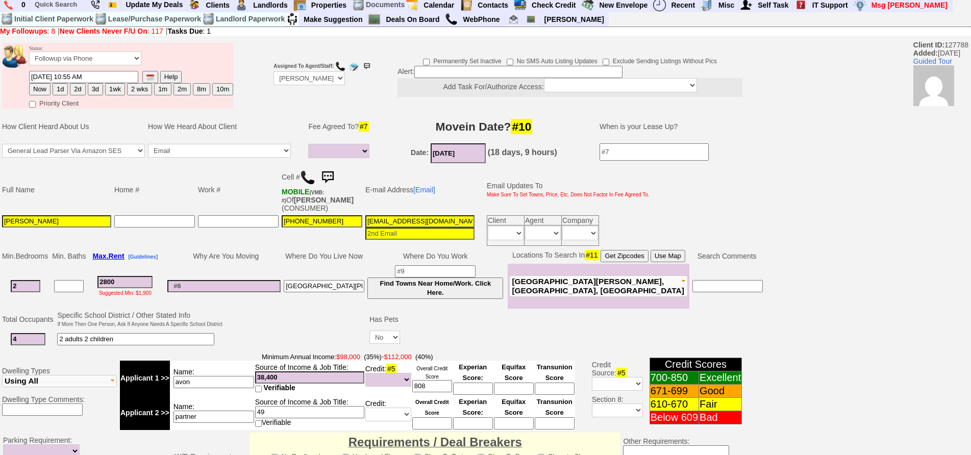
scroll to position [0, 0]
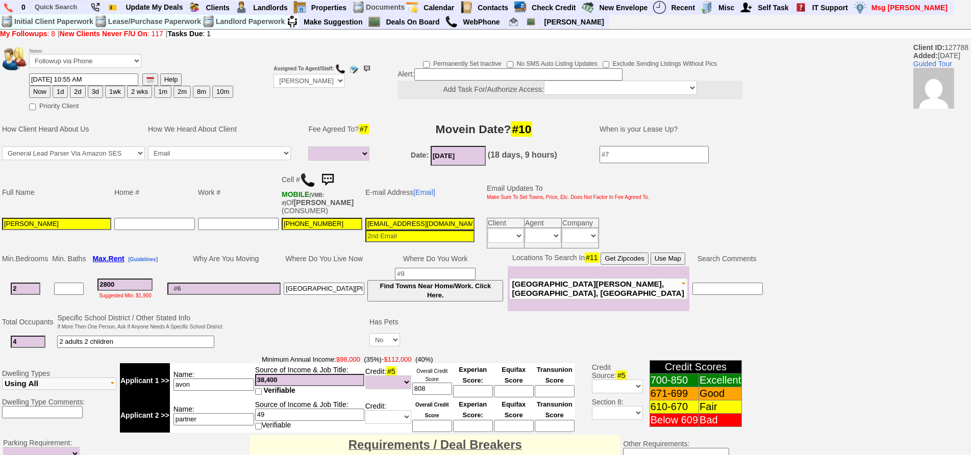
click at [327, 183] on img at bounding box center [327, 180] width 20 height 20
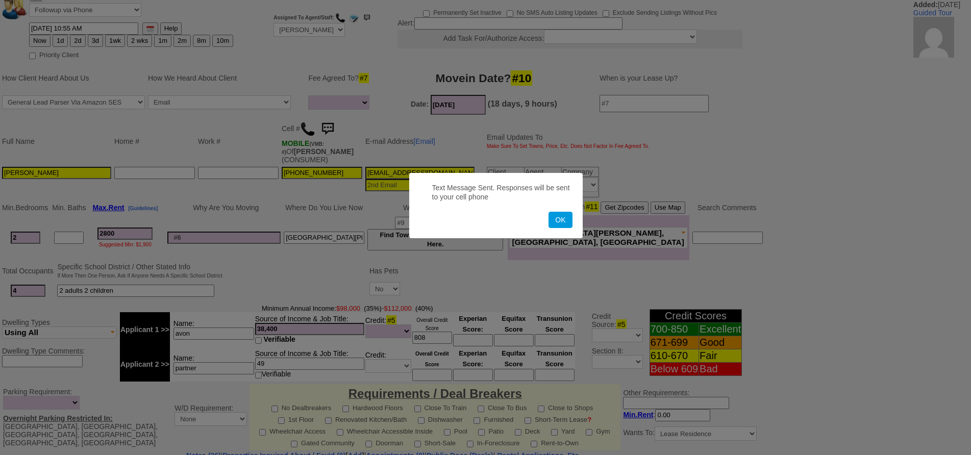
click at [549, 212] on button "OK" at bounding box center [560, 220] width 23 height 16
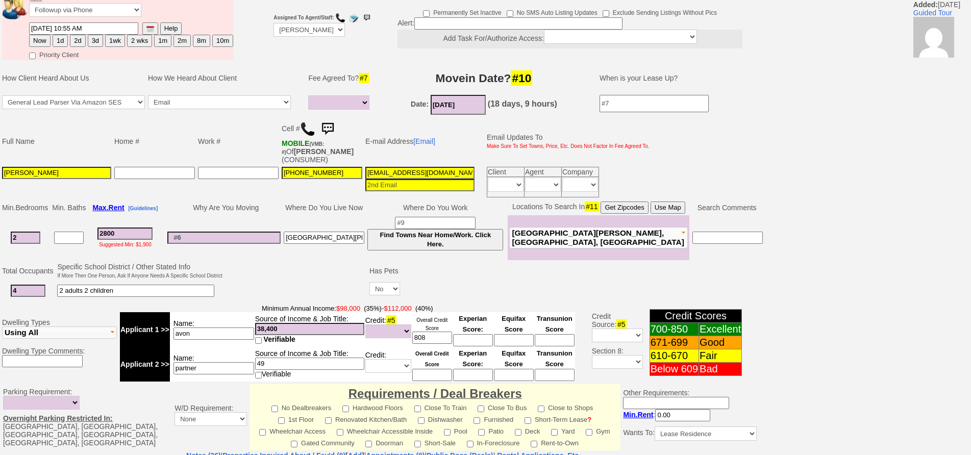
click at [336, 125] on img at bounding box center [327, 129] width 20 height 20
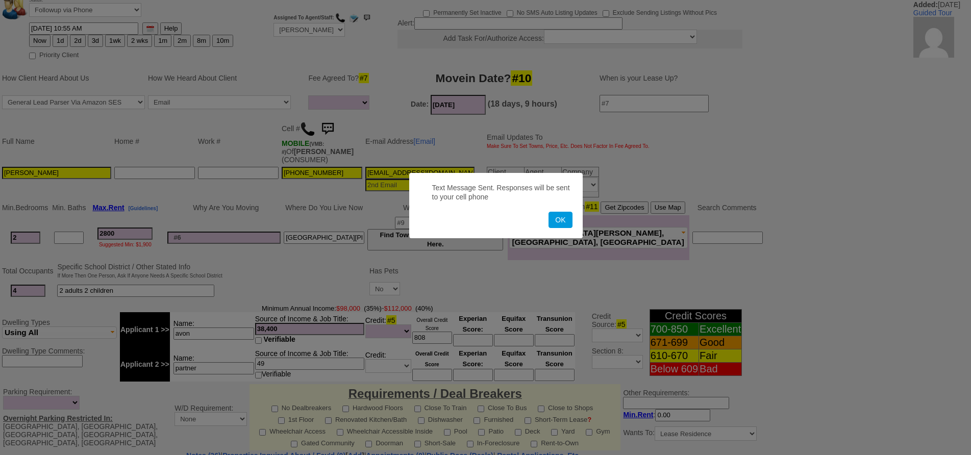
click at [549, 212] on button "OK" at bounding box center [560, 220] width 23 height 16
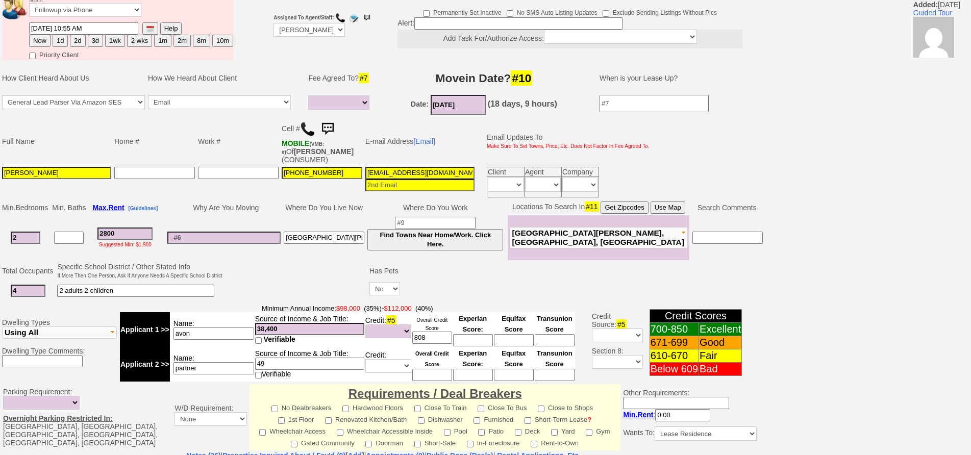
click at [336, 125] on img at bounding box center [327, 129] width 20 height 20
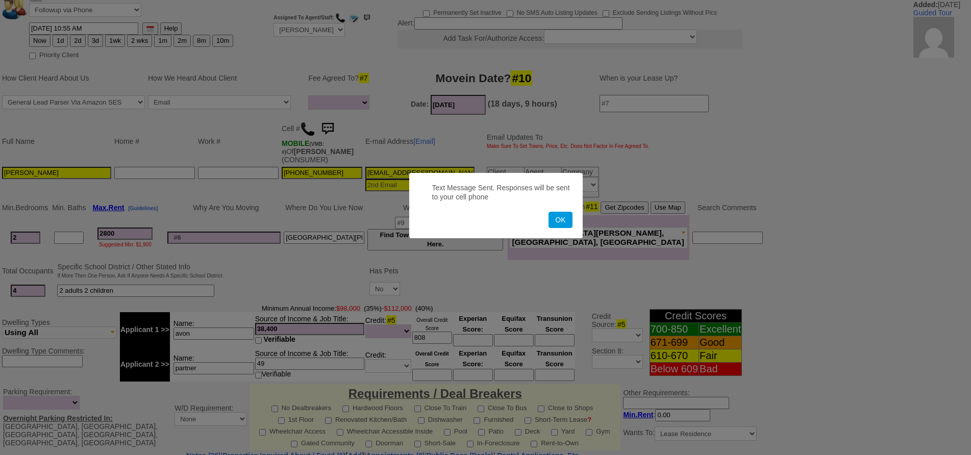
click at [549, 212] on button "OK" at bounding box center [560, 220] width 23 height 16
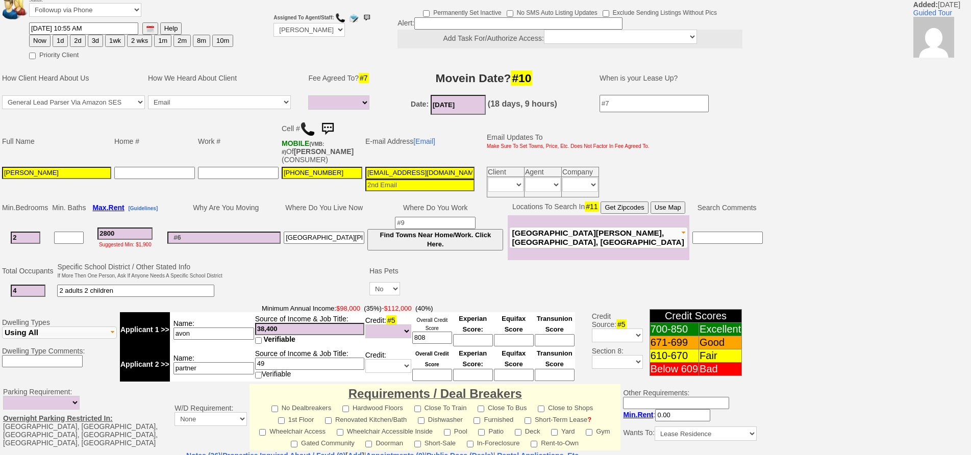
drag, startPoint x: 99, startPoint y: 17, endPoint x: 104, endPoint y: 6, distance: 12.6
click at [102, 9] on td "Status: Followup via Phone Followup via Email Followup When Section 8 Property …" at bounding box center [131, 8] width 205 height 28
click at [104, 6] on select "Followup via Phone Followup via Email Followup When Section 8 Property Found De…" at bounding box center [85, 10] width 112 height 14
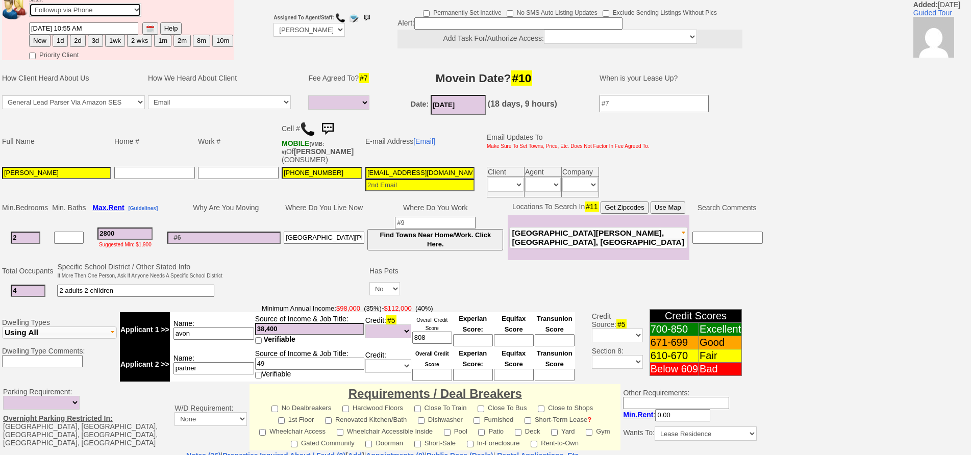
select select "Inactive"
click at [29, 3] on select "Followup via Phone Followup via Email Followup When Section 8 Property Found De…" at bounding box center [85, 10] width 112 height 14
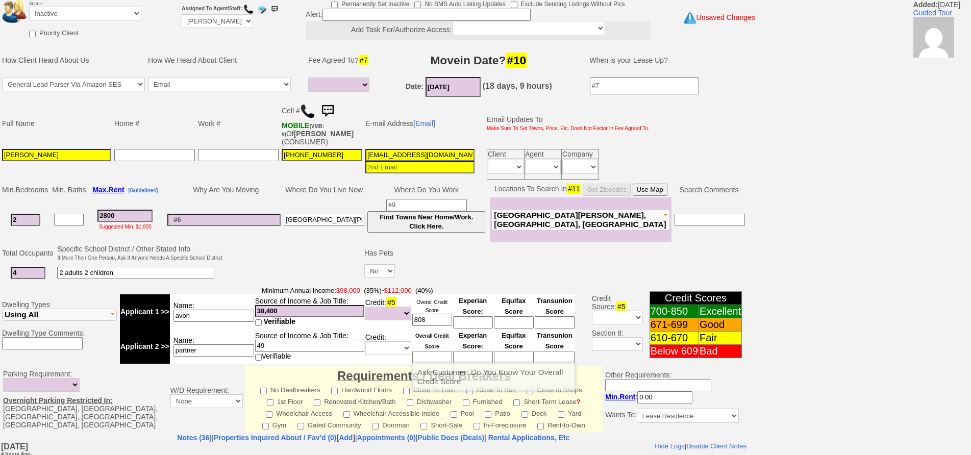
drag, startPoint x: 436, startPoint y: 349, endPoint x: 438, endPoint y: 336, distance: 13.0
click at [437, 351] on input at bounding box center [432, 357] width 40 height 12
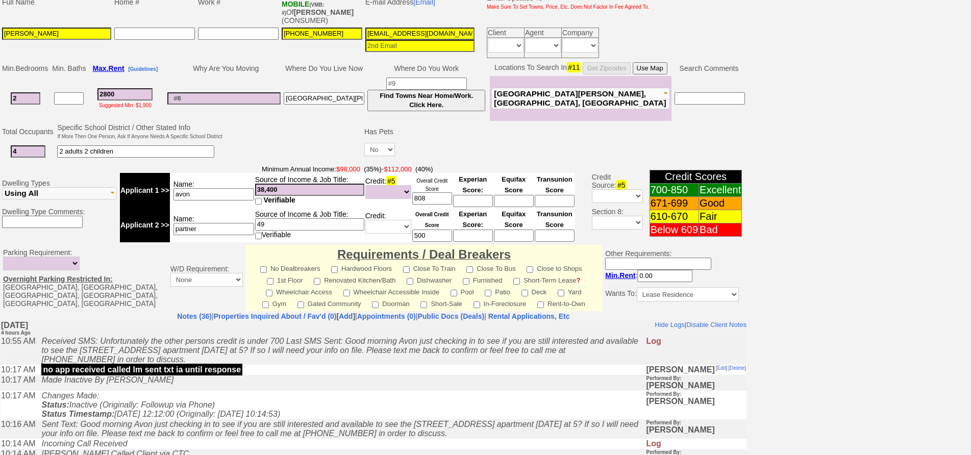
scroll to position [276, 0]
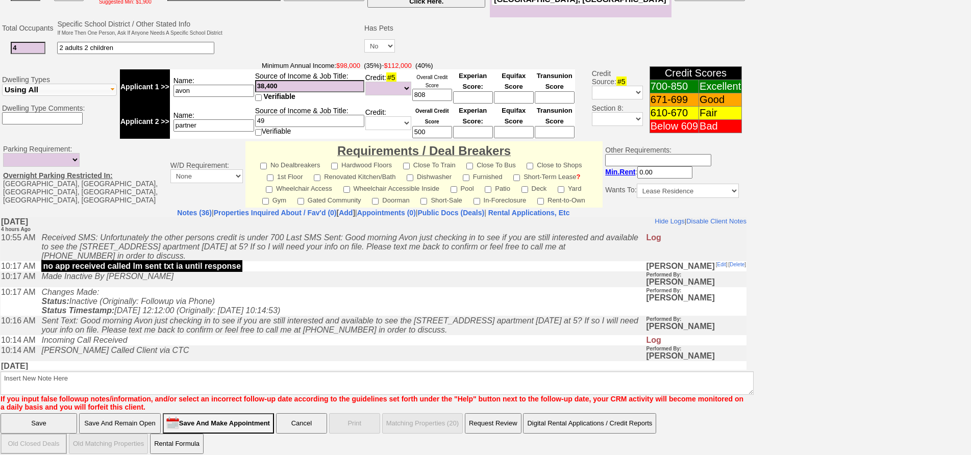
type input "500"
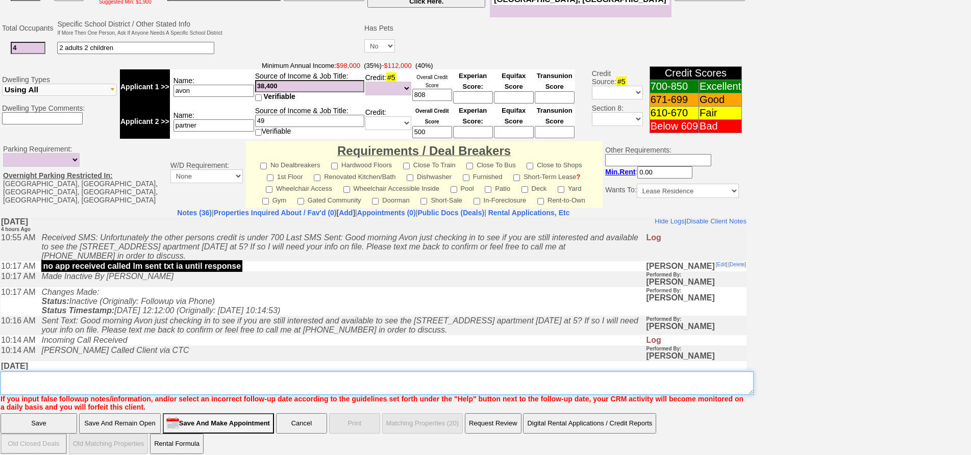
click at [437, 372] on textarea "Insert New Note Here" at bounding box center [377, 383] width 753 height 23
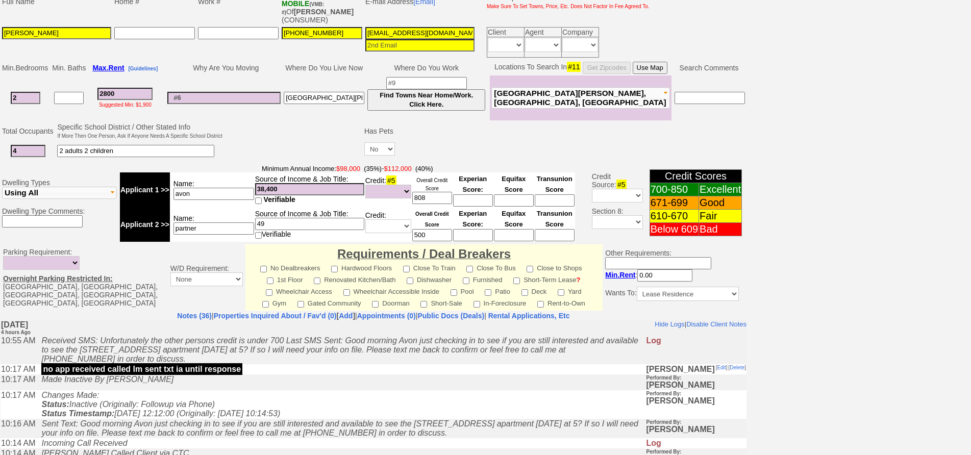
scroll to position [0, 0]
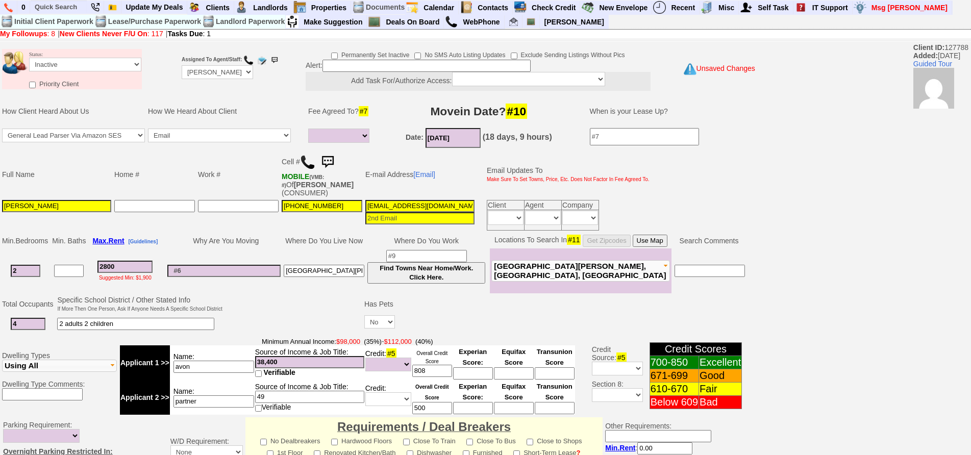
type textarea "partner credit shot and her income is not enough - i sent her an mls that is di…"
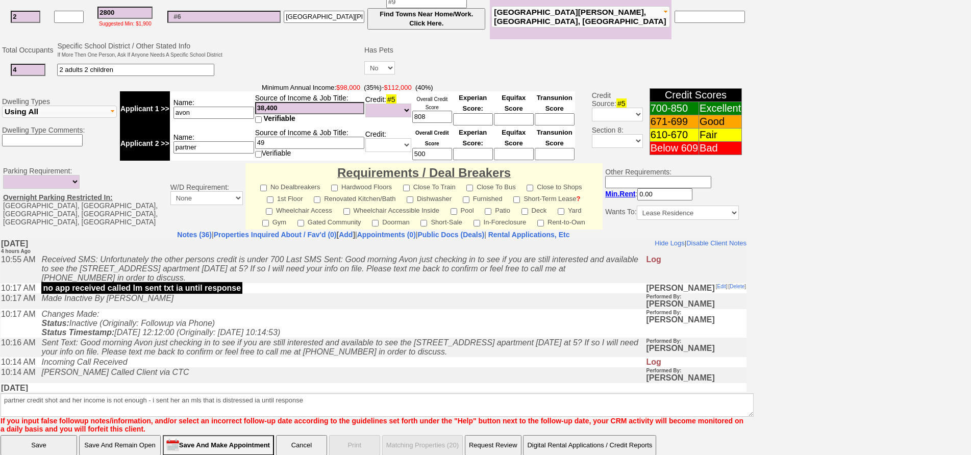
click input "Save" at bounding box center [39, 445] width 77 height 20
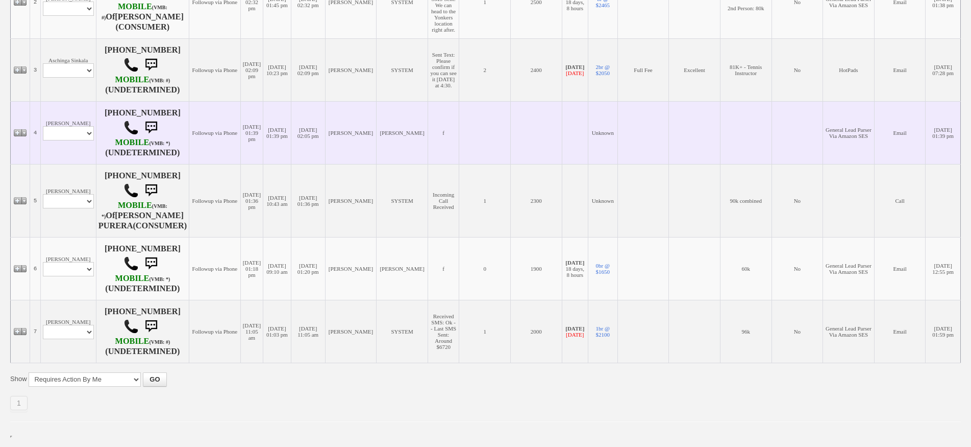
scroll to position [385, 0]
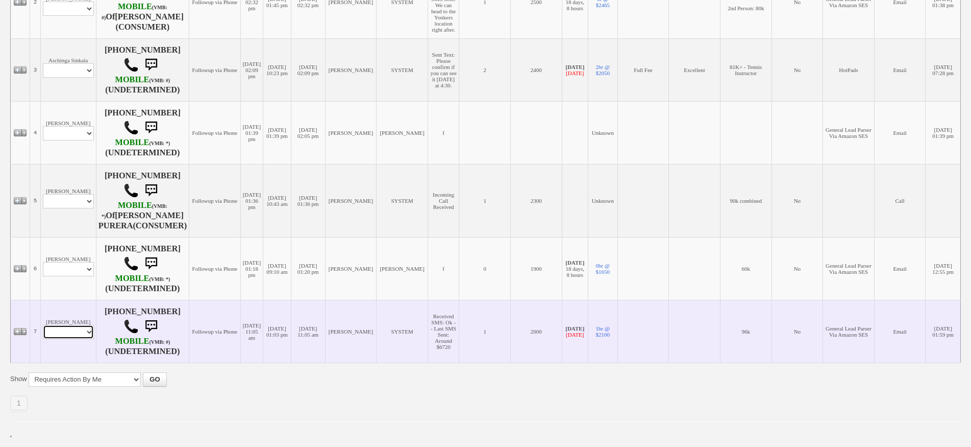
click at [83, 333] on select "Profile Edit Print Email Externally (Will Not Be Tracked In CRM) Closed Deals" at bounding box center [68, 332] width 51 height 14
select select "ChangeURL,/crm/custom/edit_client_form.php?redirect=%2Fcrm%2Fclients.php&id=142…"
click at [43, 328] on select "Profile Edit Print Email Externally (Will Not Be Tracked In CRM) Closed Deals" at bounding box center [68, 332] width 51 height 14
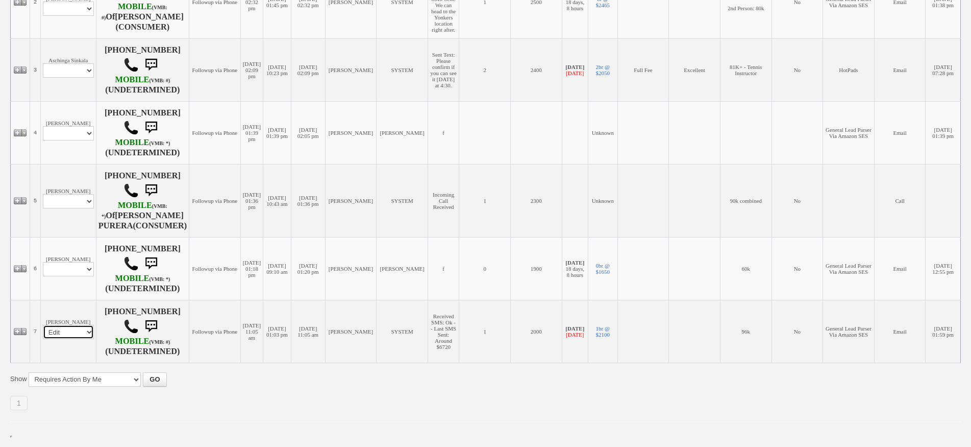
select select
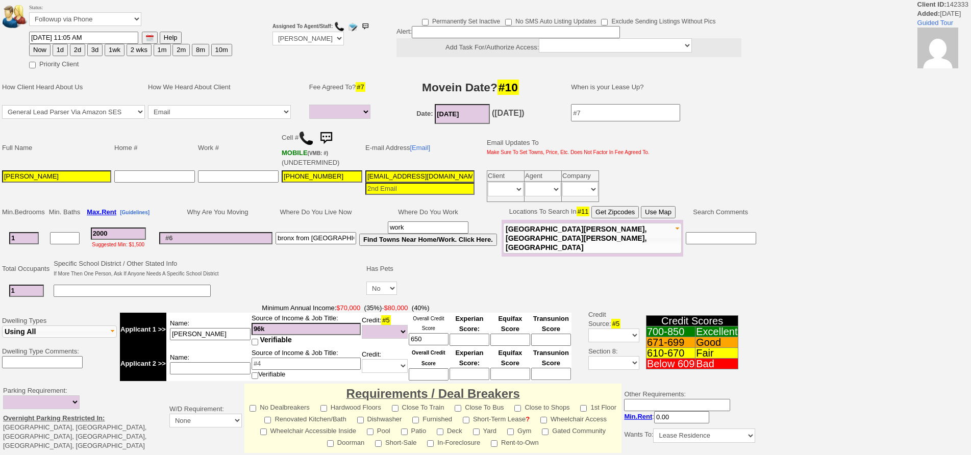
select select
drag, startPoint x: 0, startPoint y: 0, endPoint x: 87, endPoint y: 22, distance: 90.0
click at [87, 22] on select "Followup via Phone Followup via Email Followup When Section 8 Property Found De…" at bounding box center [85, 19] width 112 height 14
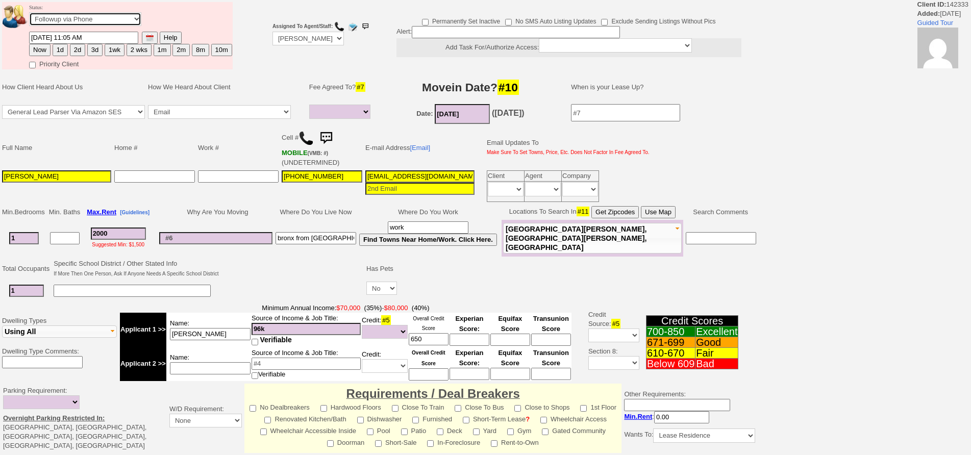
select select "Inactive"
click at [29, 12] on select "Followup via Phone Followup via Email Followup When Section 8 Property Found De…" at bounding box center [85, 19] width 112 height 14
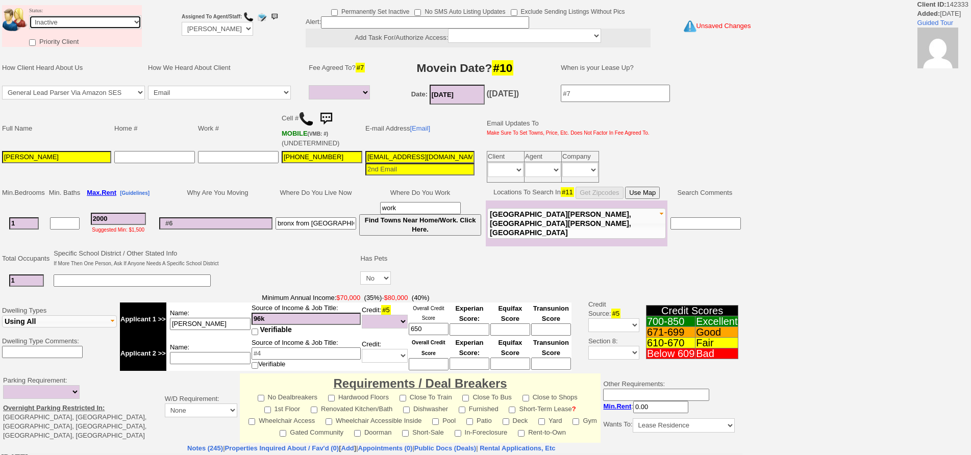
scroll to position [243, 0]
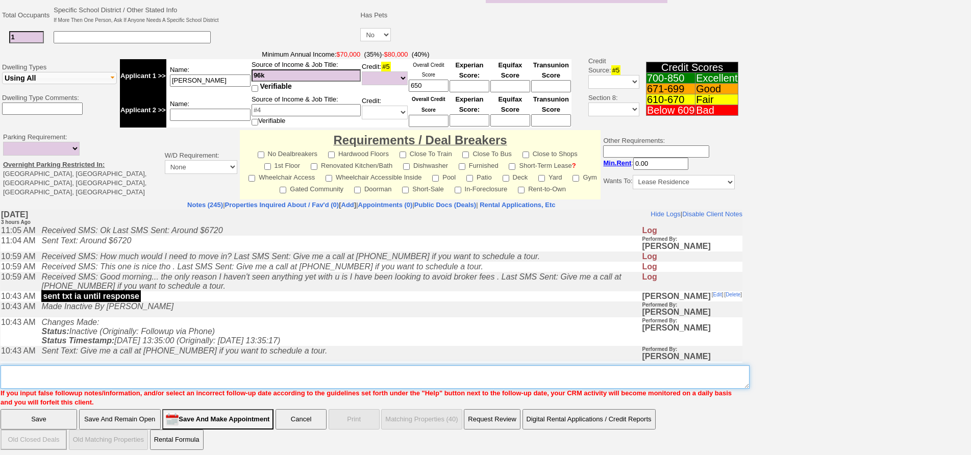
click at [462, 365] on textarea "Insert New Note Here" at bounding box center [375, 376] width 749 height 23
type textarea "ia"
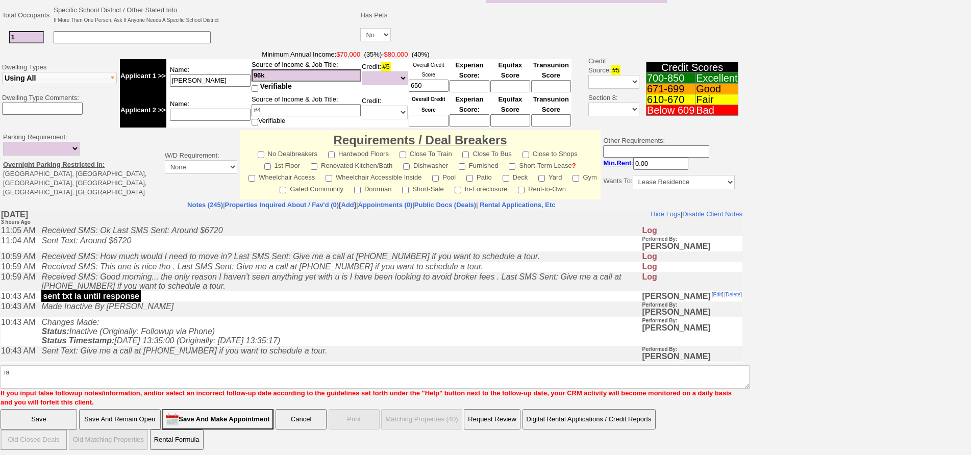
click input "Save" at bounding box center [39, 419] width 77 height 20
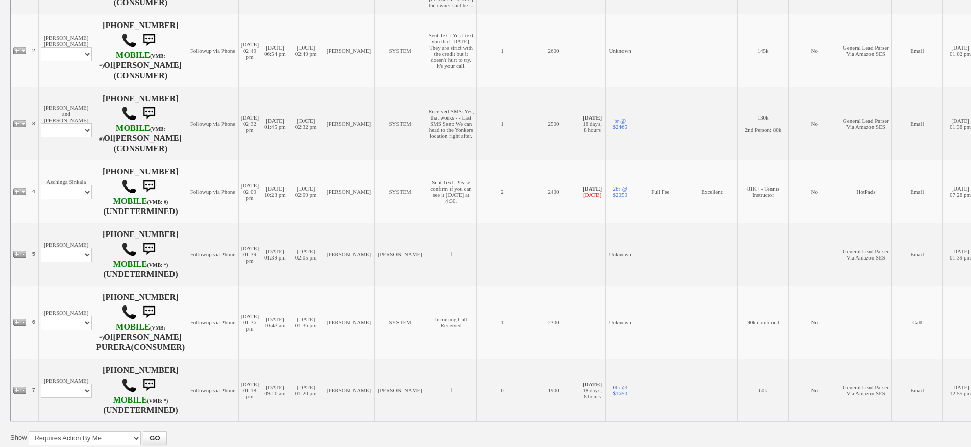
scroll to position [76, 0]
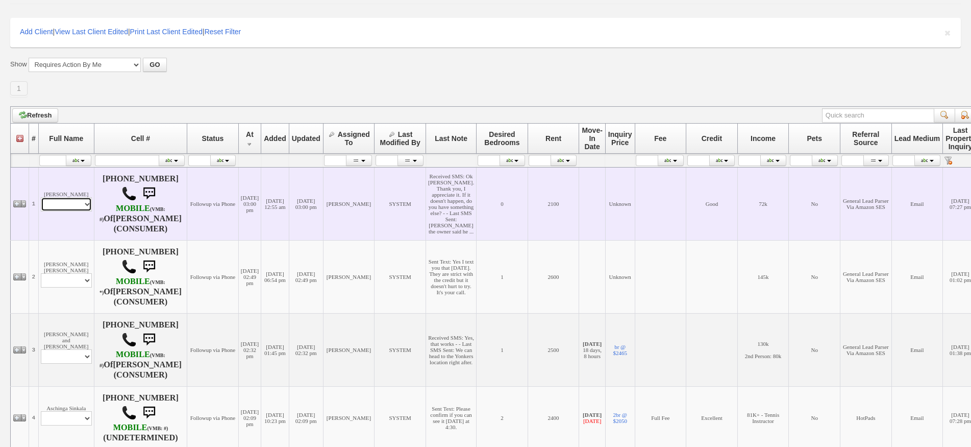
click at [72, 211] on select "Profile Edit Print Email Externally (Will Not Be Tracked In CRM) Closed Deals" at bounding box center [66, 204] width 51 height 14
select select "ChangeURL,/crm/custom/edit_client_form.php?redirect=%2Fcrm%2Fclients.php&id=166…"
click at [41, 211] on select "Profile Edit Print Email Externally (Will Not Be Tracked In CRM) Closed Deals" at bounding box center [66, 204] width 51 height 14
select select
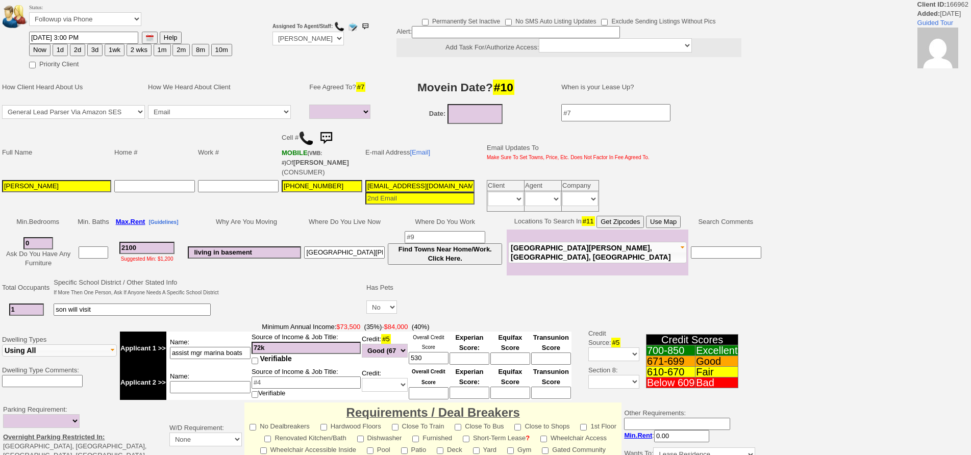
select select
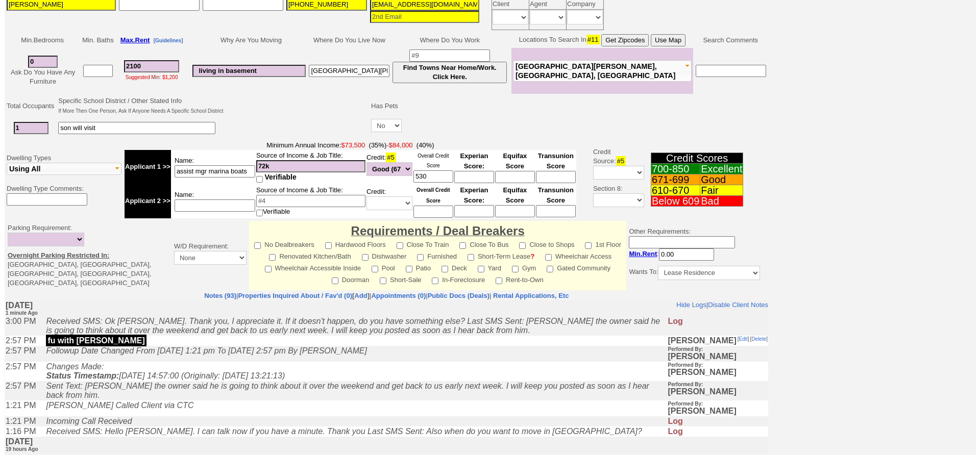
scroll to position [273, 0]
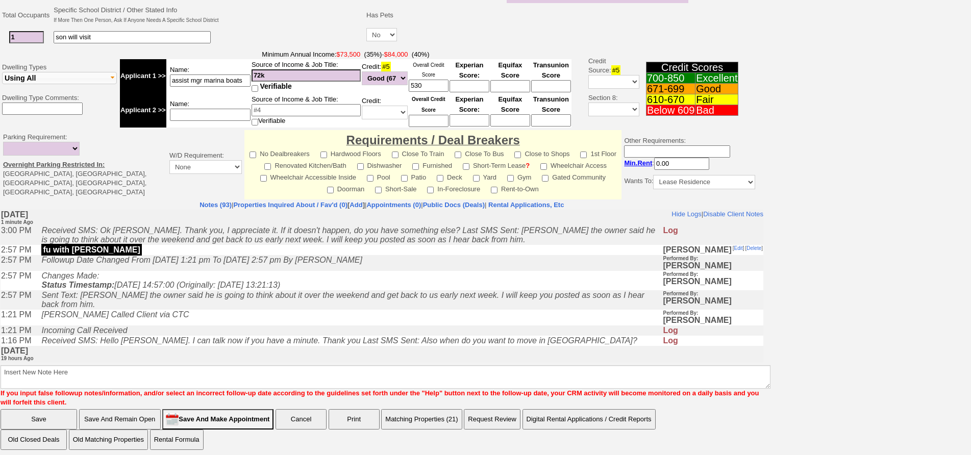
click at [424, 409] on button "Matching Properties (21)" at bounding box center [421, 419] width 81 height 20
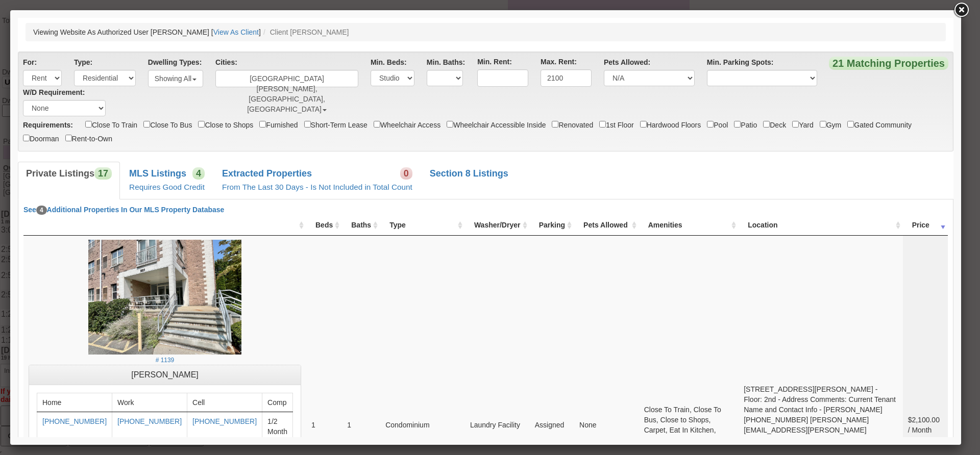
scroll to position [51, 0]
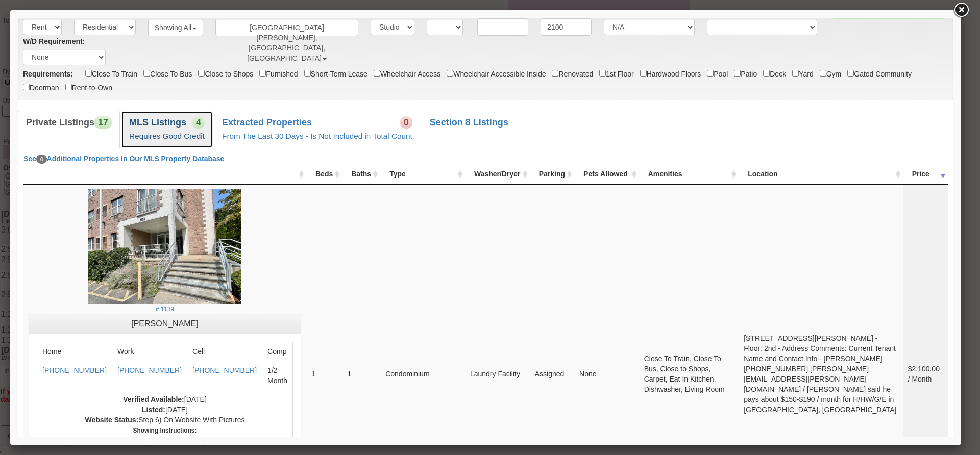
click at [171, 124] on b "MLS Listings" at bounding box center [157, 122] width 57 height 10
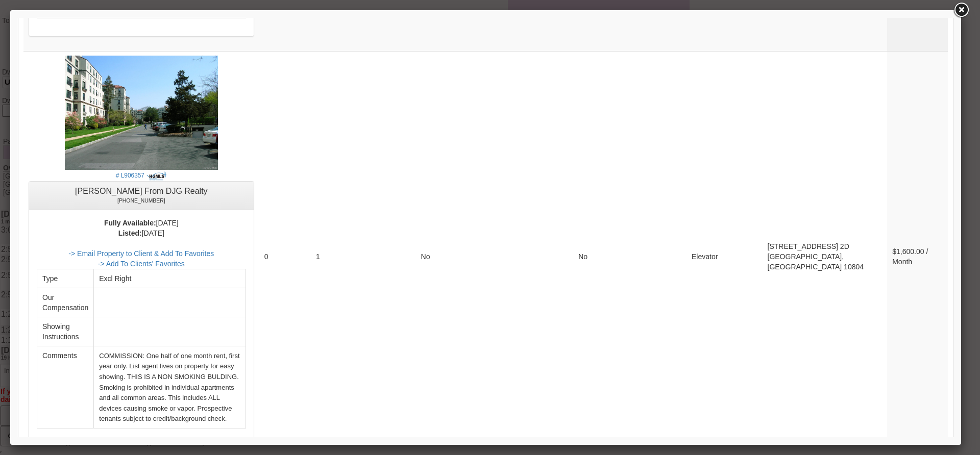
scroll to position [1340, 0]
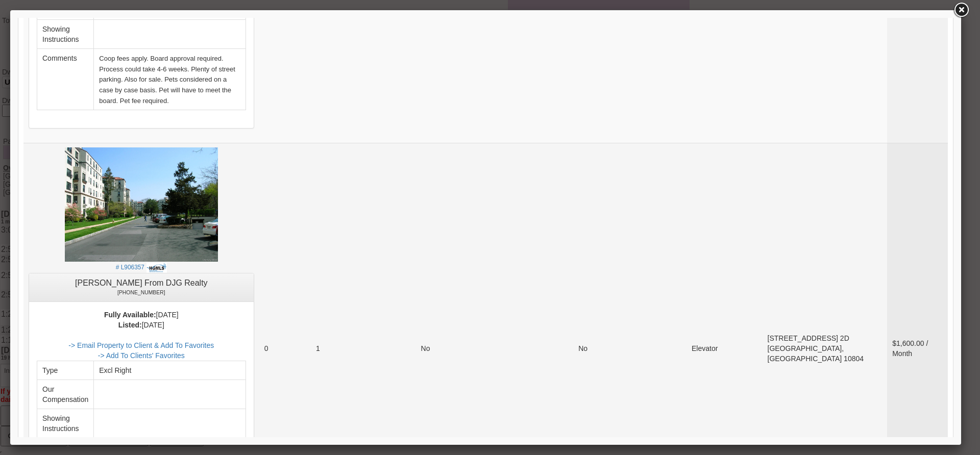
click at [366, 313] on td "1" at bounding box center [338, 348] width 55 height 410
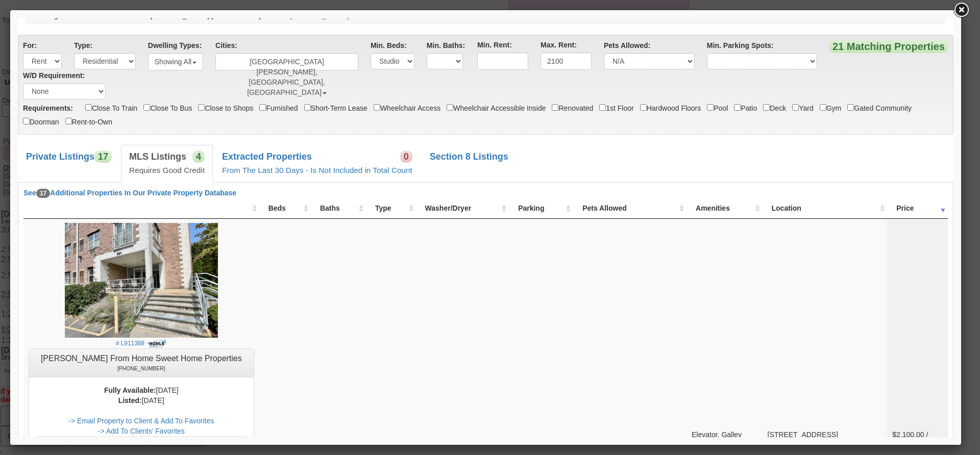
scroll to position [0, 0]
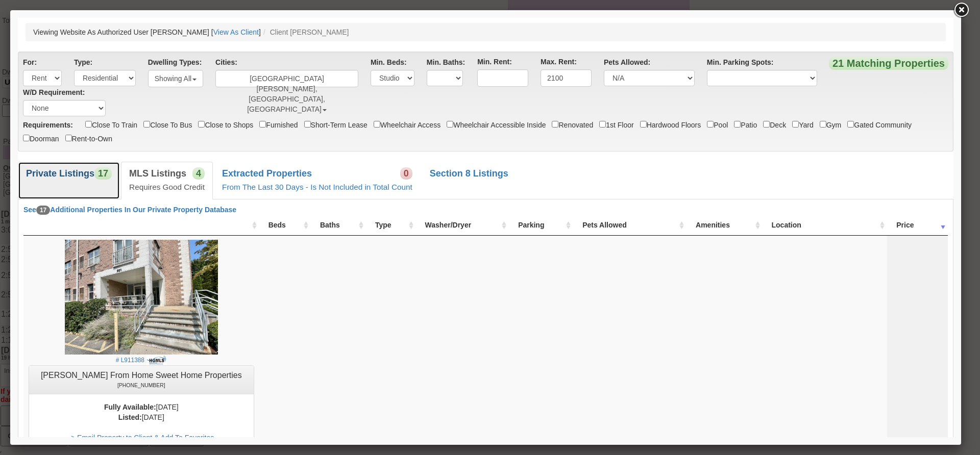
click at [45, 172] on b "Private Listings" at bounding box center [60, 173] width 68 height 10
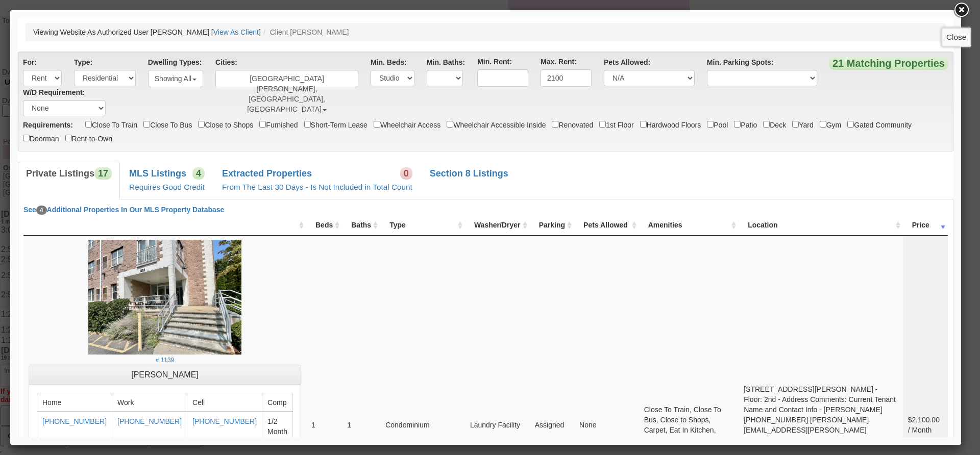
click at [963, 9] on link at bounding box center [961, 10] width 18 height 18
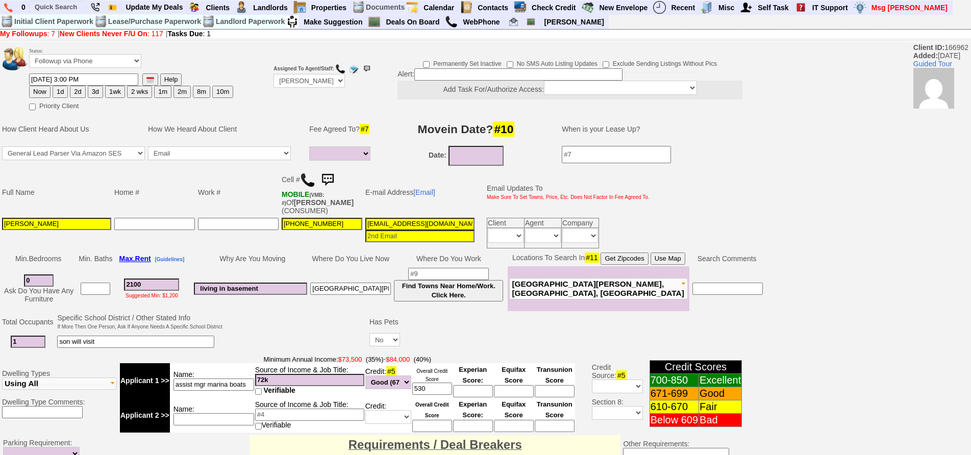
click at [324, 176] on img at bounding box center [327, 180] width 20 height 20
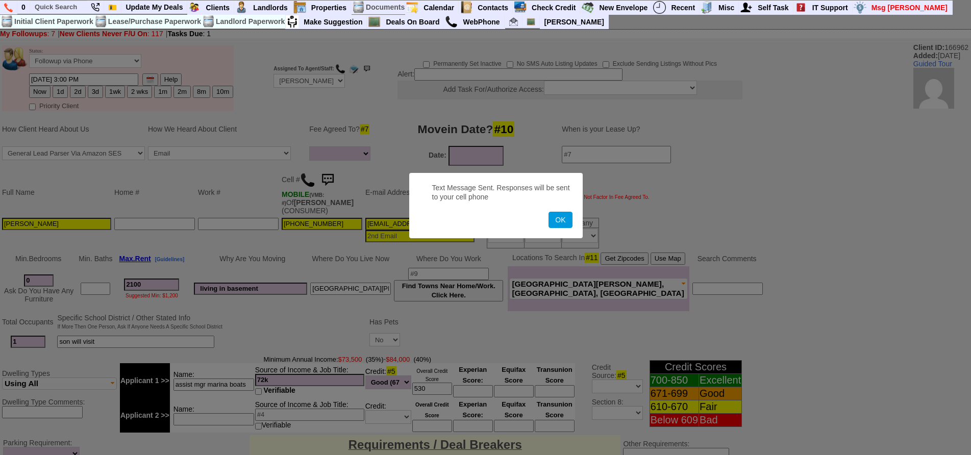
click at [549, 212] on button "OK" at bounding box center [560, 220] width 23 height 16
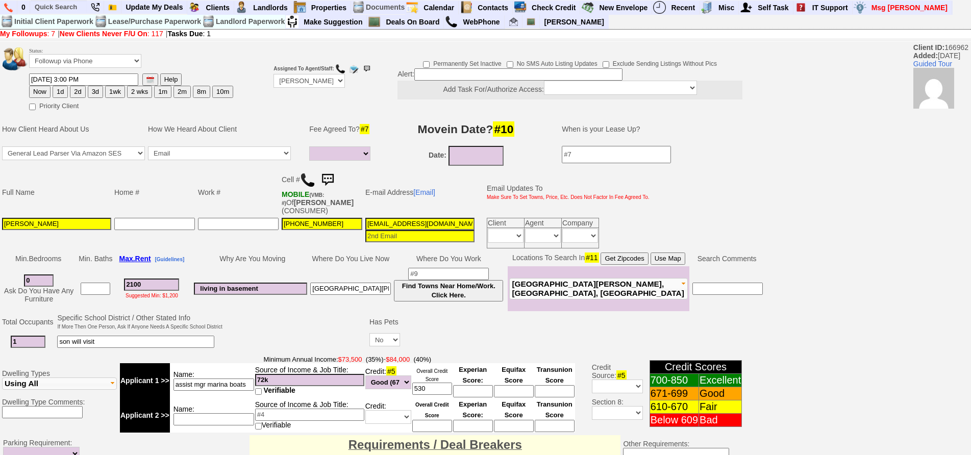
click at [100, 88] on button "3d" at bounding box center [95, 92] width 15 height 12
click at [82, 93] on button "2d" at bounding box center [77, 92] width 15 height 12
type input "09/14/2025 03:02 PM"
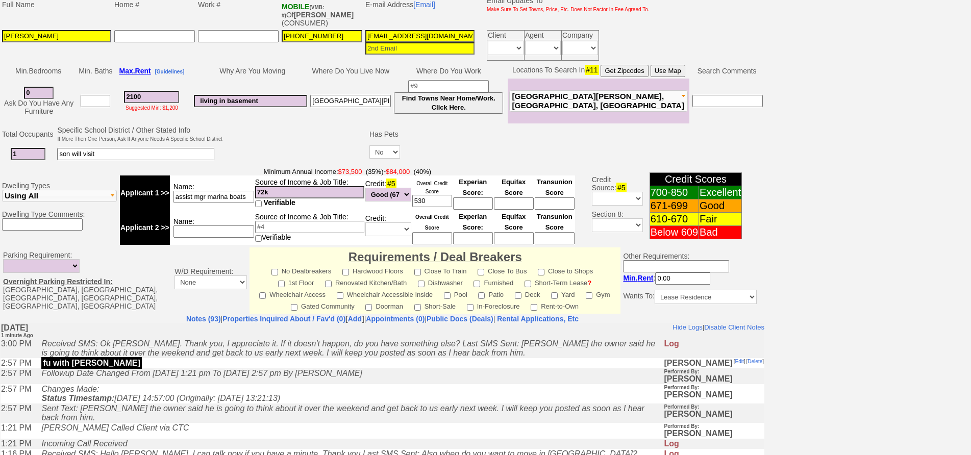
scroll to position [302, 0]
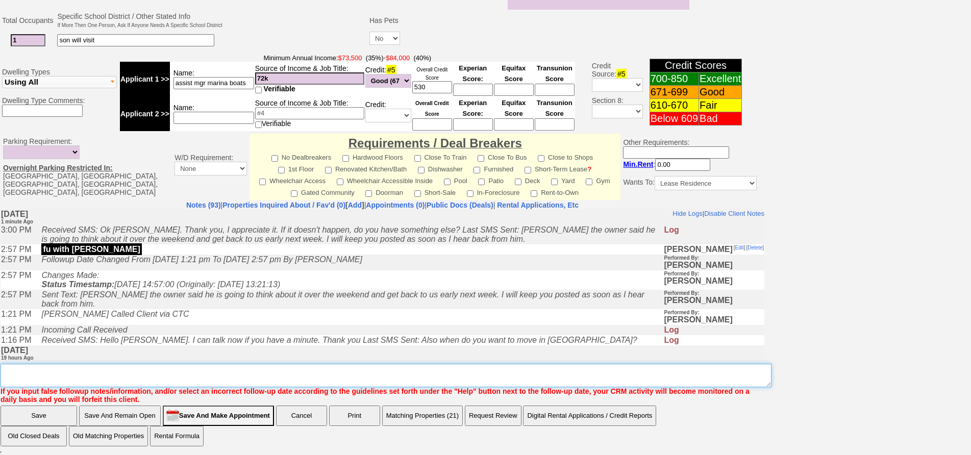
click at [284, 365] on textarea "Insert New Note Here" at bounding box center [386, 375] width 771 height 23
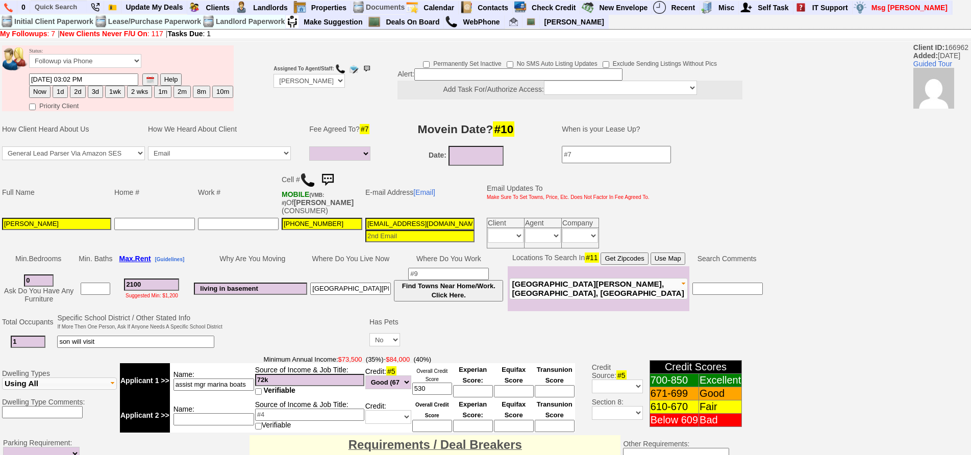
click at [94, 94] on button "3d" at bounding box center [95, 92] width 15 height 12
type input "09/15/2025 03:02 PM"
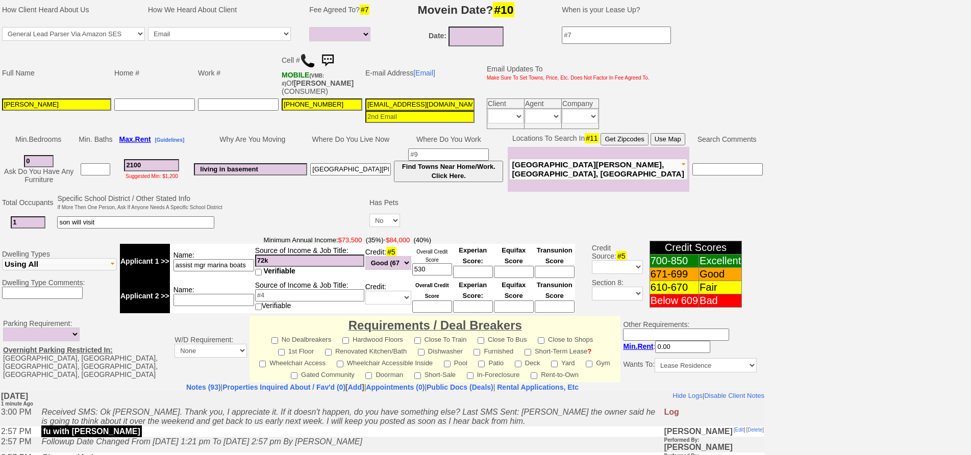
scroll to position [302, 0]
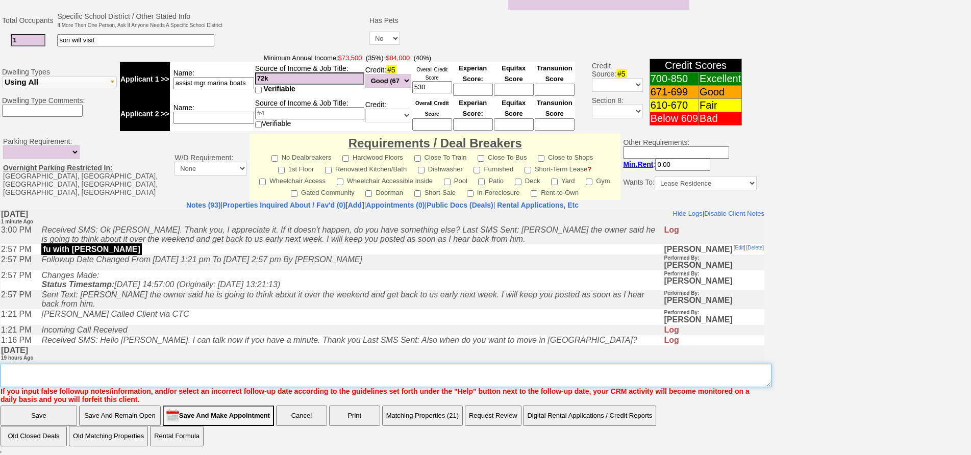
click at [221, 369] on textarea "Insert New Note Here" at bounding box center [386, 375] width 771 height 23
type textarea "111 lincoln could that work?"
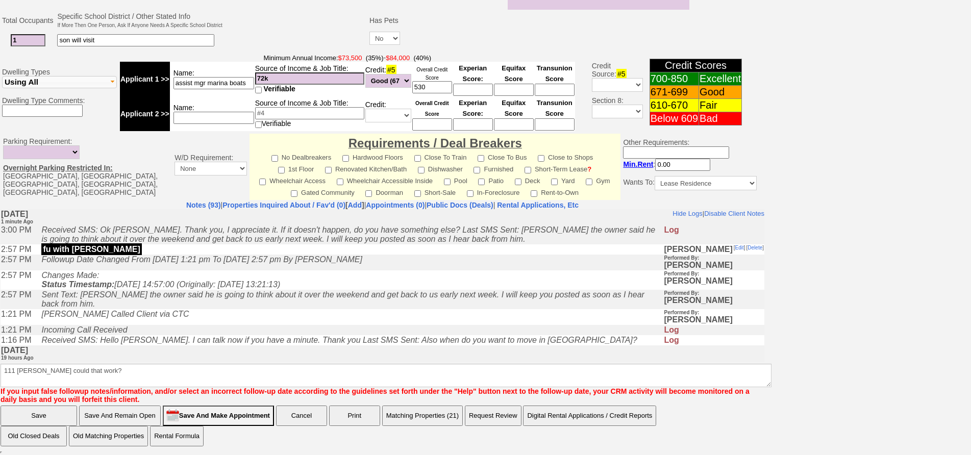
scroll to position [260, 0]
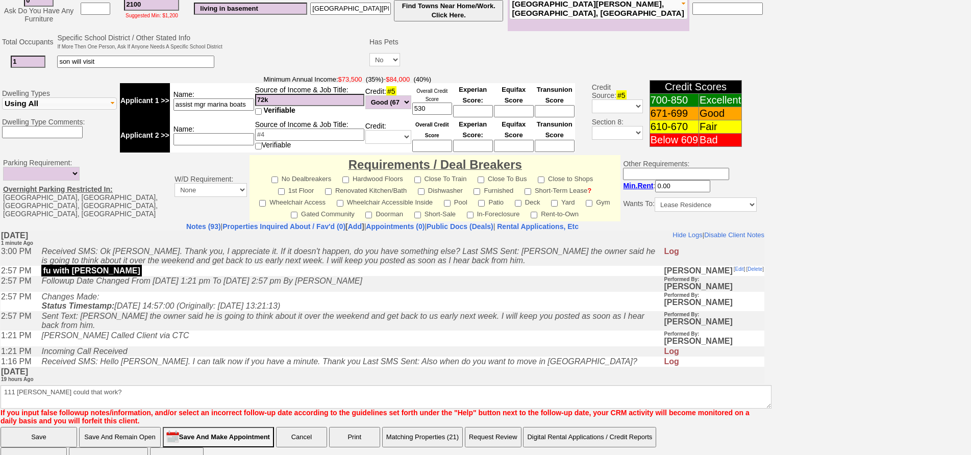
click input "Save" at bounding box center [39, 437] width 77 height 20
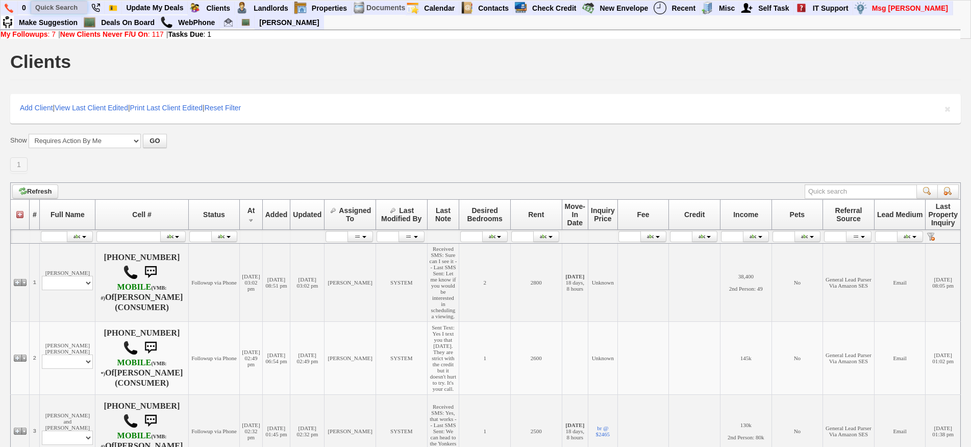
click at [51, 6] on input "text" at bounding box center [59, 7] width 56 height 13
paste input "(339) 237-1077"
type input "(339) 237-1077"
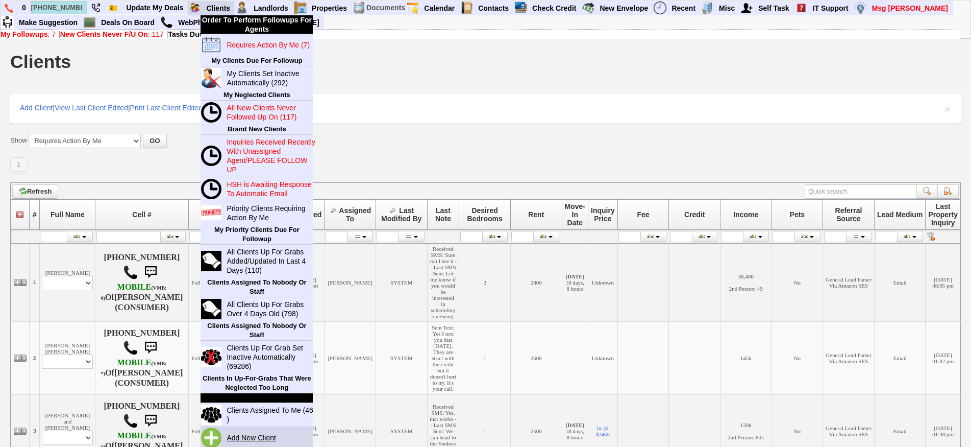
click at [270, 440] on link "Add New Client" at bounding box center [256, 437] width 66 height 13
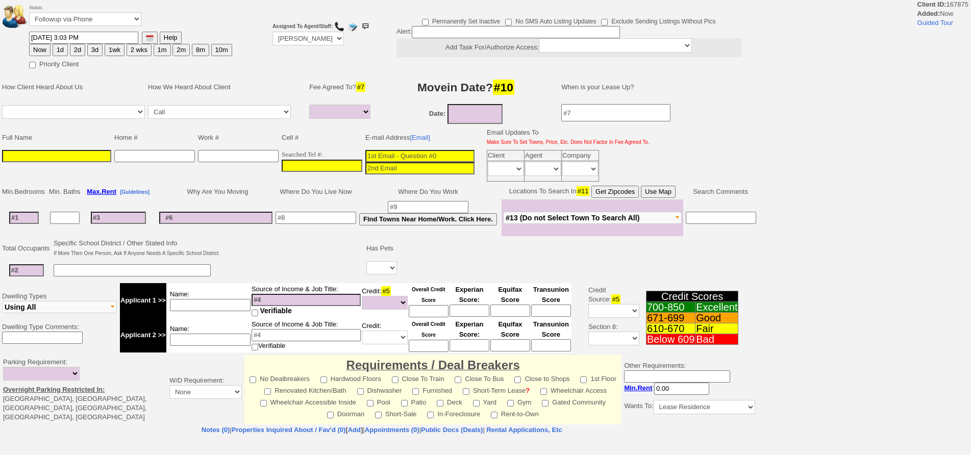
select select
click at [354, 177] on td "Searched Tel #:" at bounding box center [322, 166] width 84 height 35
click at [346, 163] on input "___-___-____" at bounding box center [322, 166] width 81 height 12
paste input "[PHONE_NUMBER]"
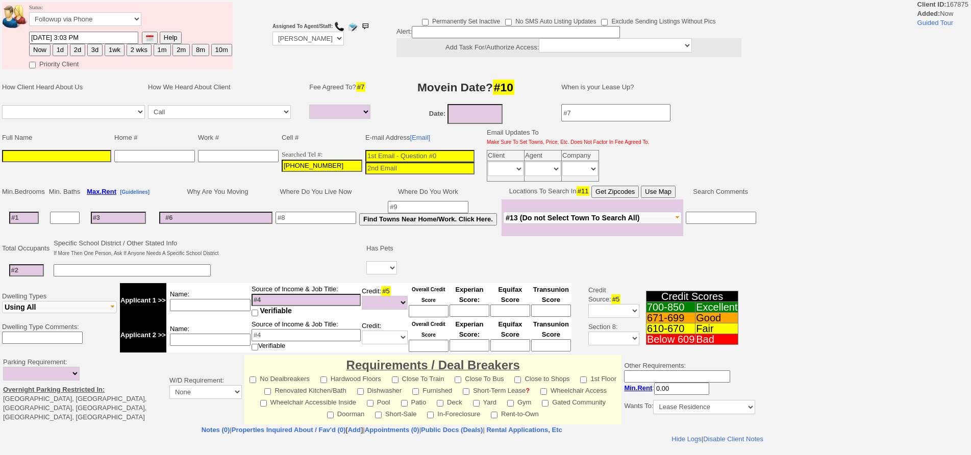
type input "[PHONE_NUMBER]"
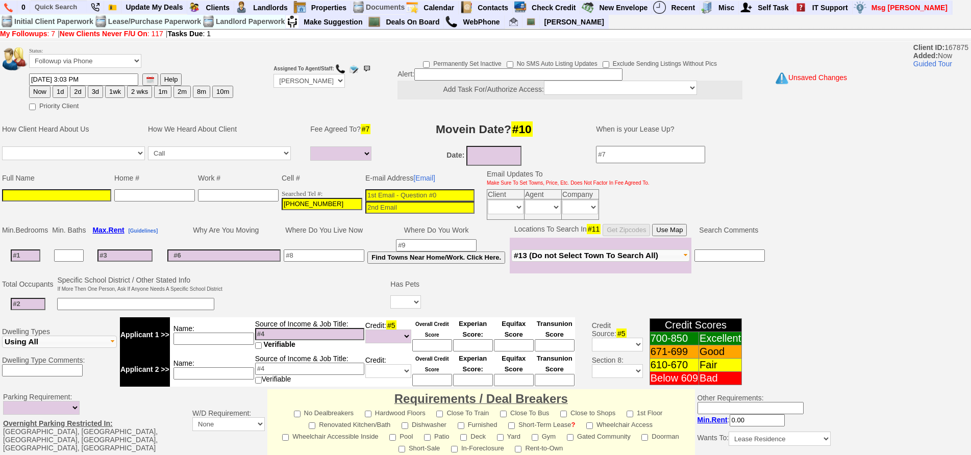
click at [445, 192] on input at bounding box center [419, 195] width 109 height 12
paste input "[EMAIL_ADDRESS][DOMAIN_NAME]"
type input "[EMAIL_ADDRESS][DOMAIN_NAME]"
click at [74, 200] on input at bounding box center [56, 195] width 109 height 12
paste input "[PERSON_NAME]"
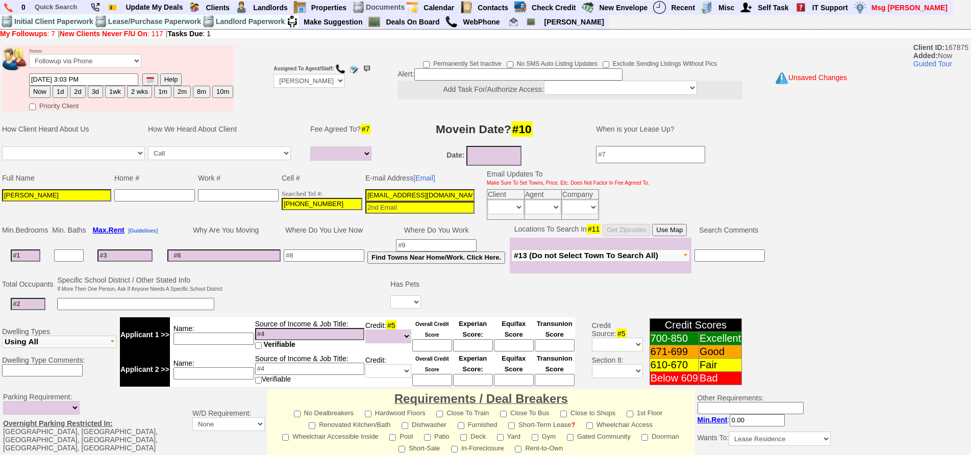
type input "[PERSON_NAME]"
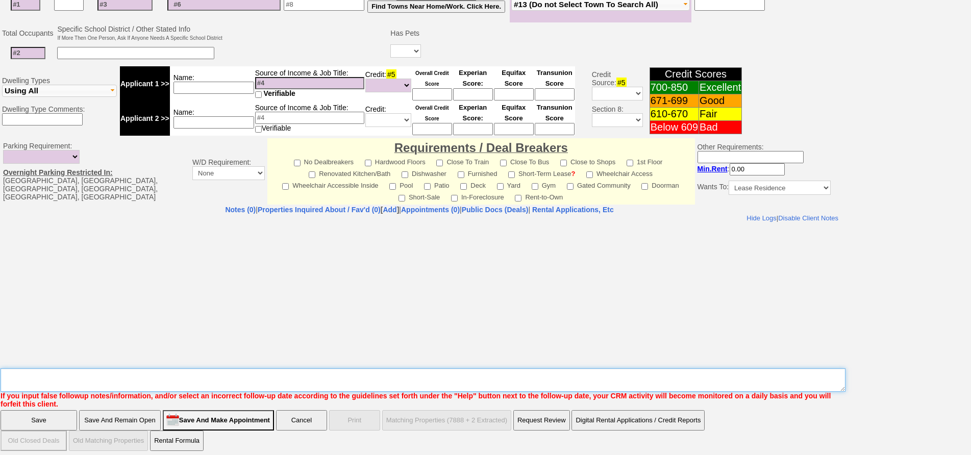
click at [429, 377] on textarea "Insert New Note Here" at bounding box center [423, 380] width 845 height 23
type textarea "331 [PERSON_NAME]"
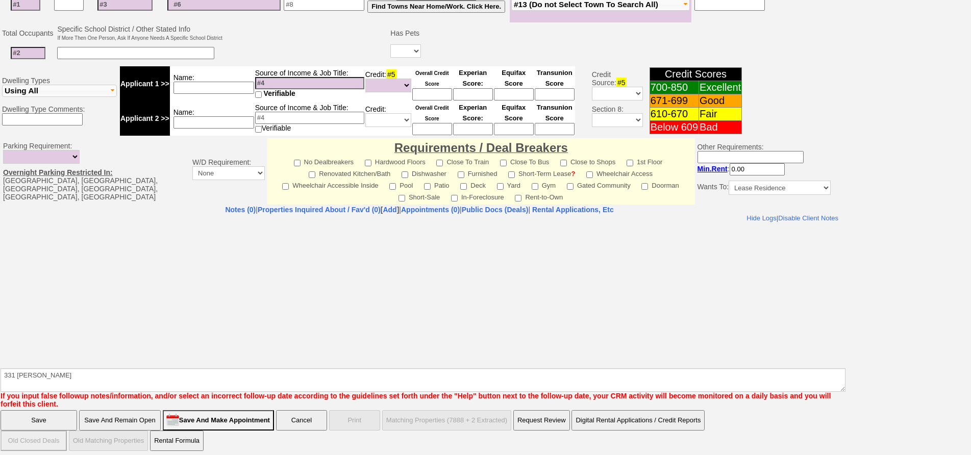
click input "Save And Remain Open" at bounding box center [120, 420] width 82 height 20
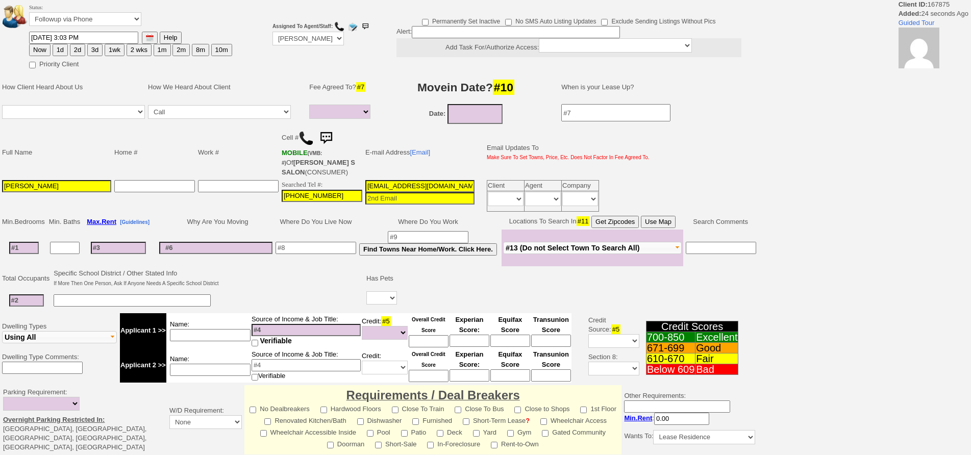
select select
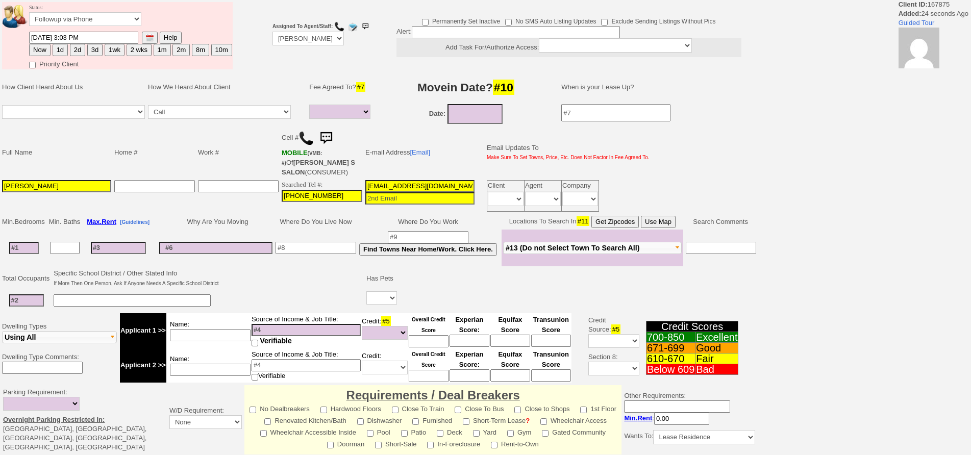
click at [305, 141] on img at bounding box center [306, 138] width 15 height 15
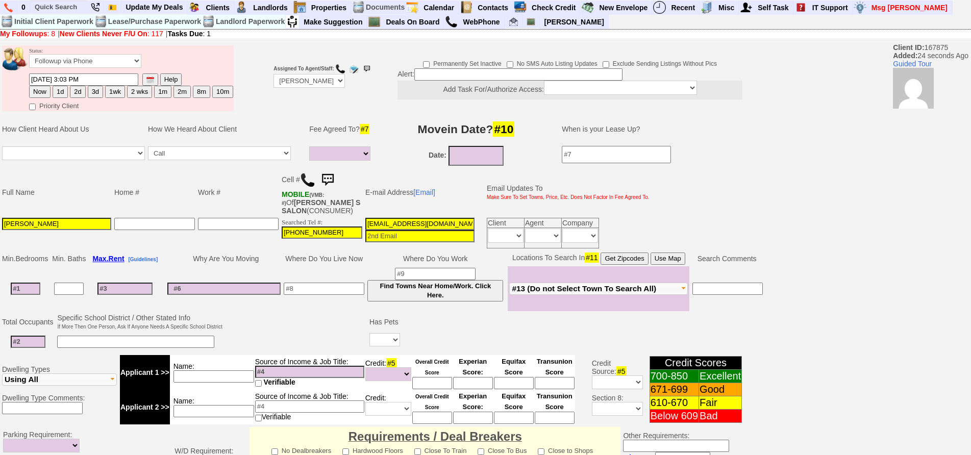
click at [403, 153] on td "Date:" at bounding box center [467, 155] width 172 height 23
click at [337, 177] on img at bounding box center [327, 180] width 20 height 20
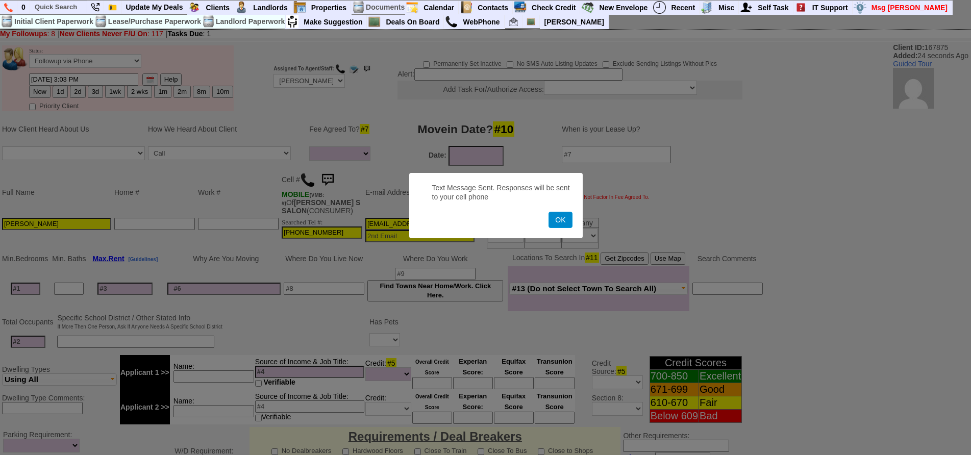
click at [561, 222] on button "OK" at bounding box center [560, 220] width 23 height 16
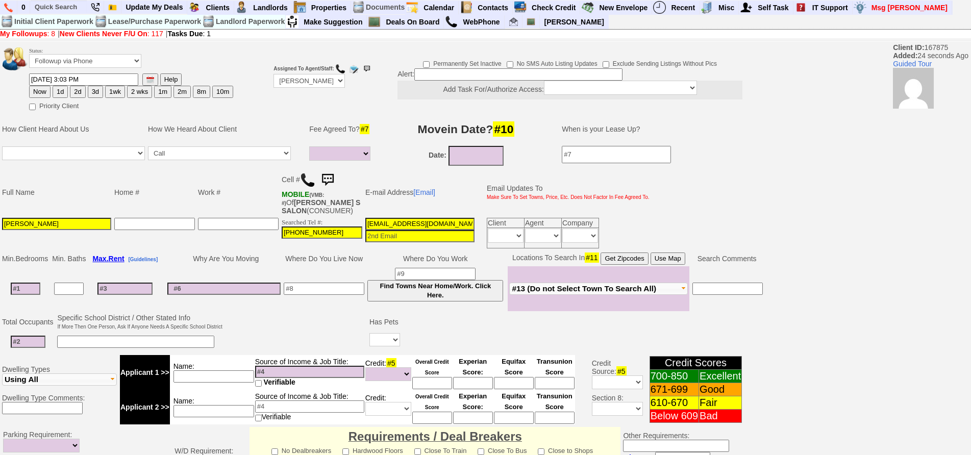
click at [288, 236] on input "[PHONE_NUMBER]" at bounding box center [322, 233] width 81 height 12
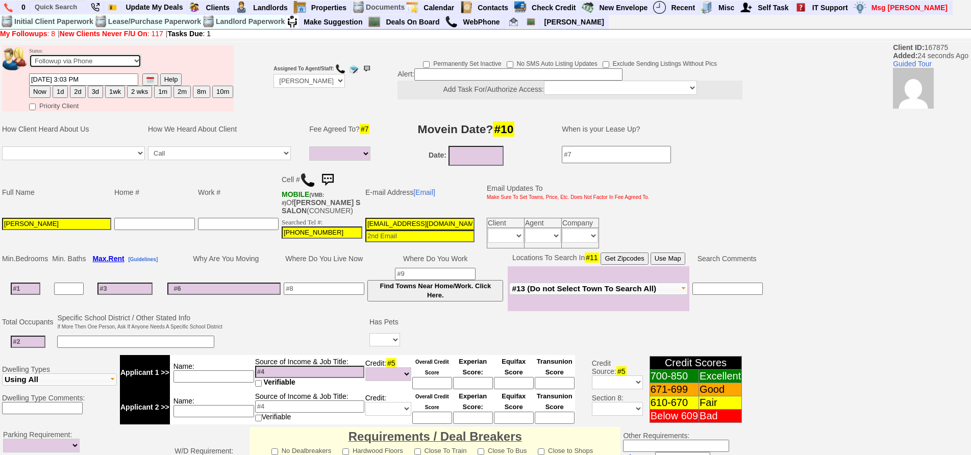
click at [40, 63] on select "Followup via Phone Followup via Email Followup When Section 8 Property Found De…" at bounding box center [85, 61] width 112 height 14
select select "Inactive"
click at [29, 54] on select "Followup via Phone Followup via Email Followup When Section 8 Property Found De…" at bounding box center [85, 61] width 112 height 14
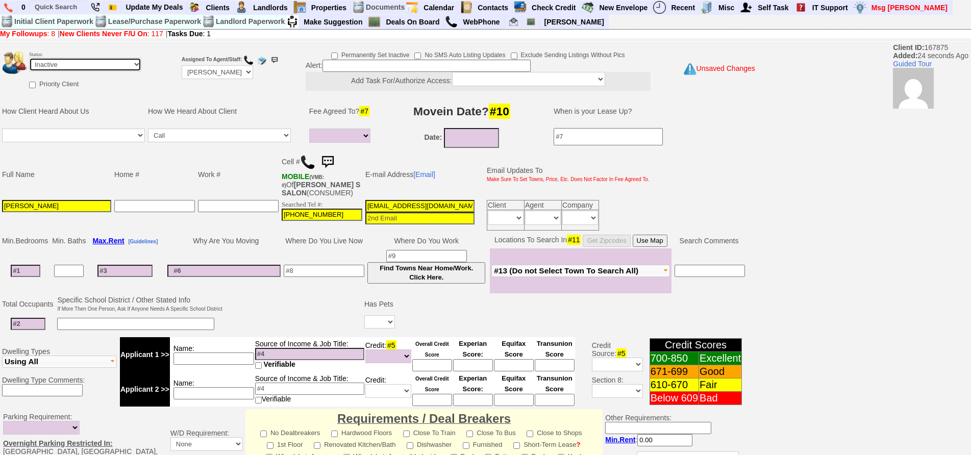
scroll to position [276, 0]
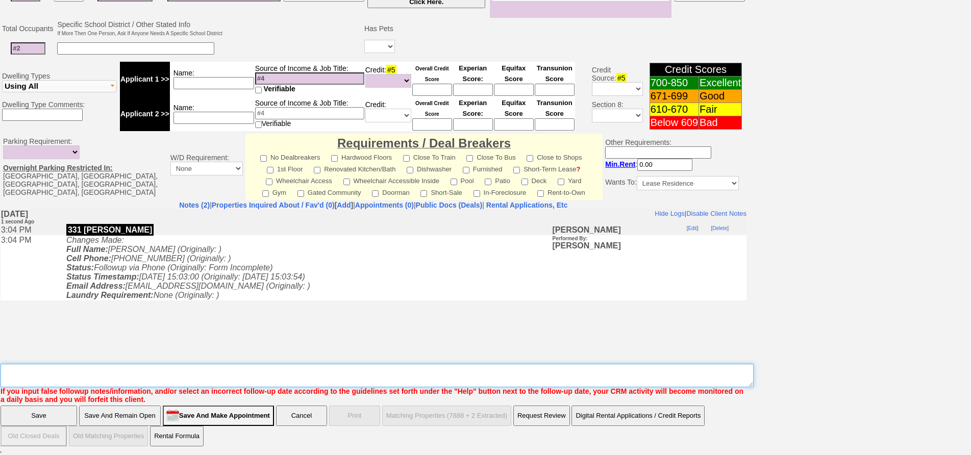
click at [413, 381] on textarea "Insert New Note Here" at bounding box center [377, 375] width 753 height 23
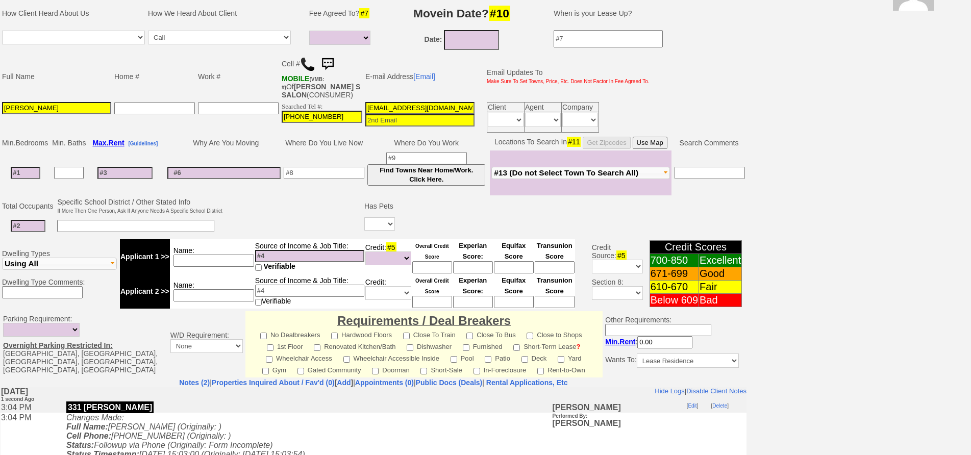
scroll to position [0, 0]
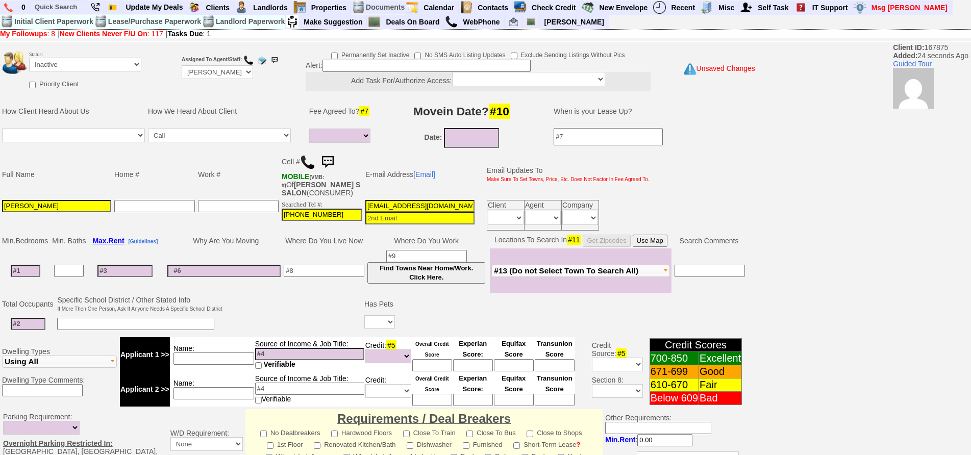
type textarea "called sent txt ia until response"
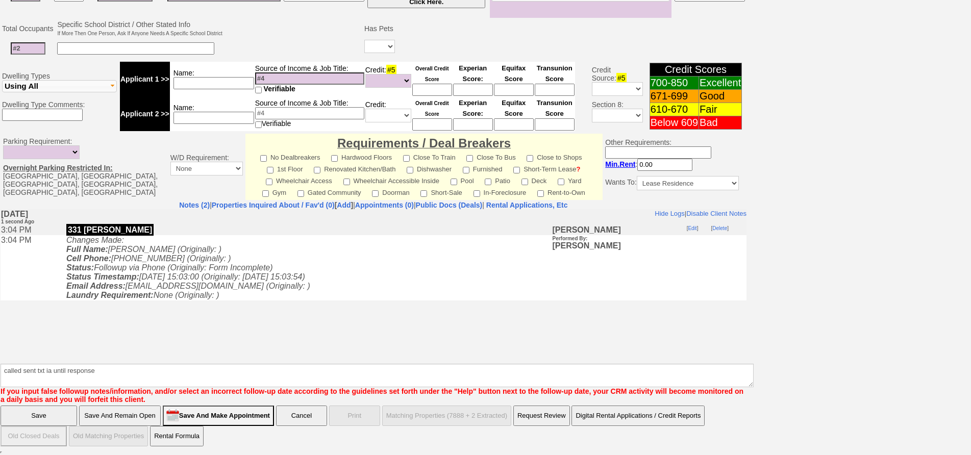
click input "Save" at bounding box center [39, 416] width 77 height 20
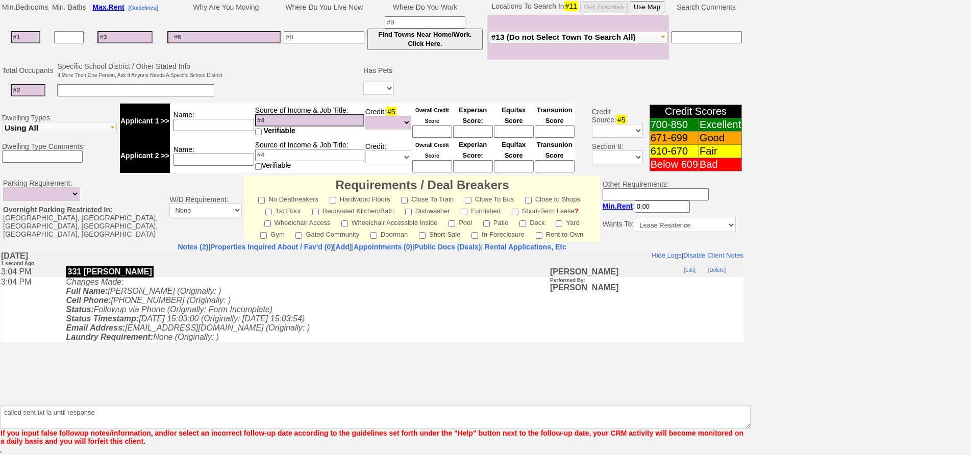
scroll to position [234, 0]
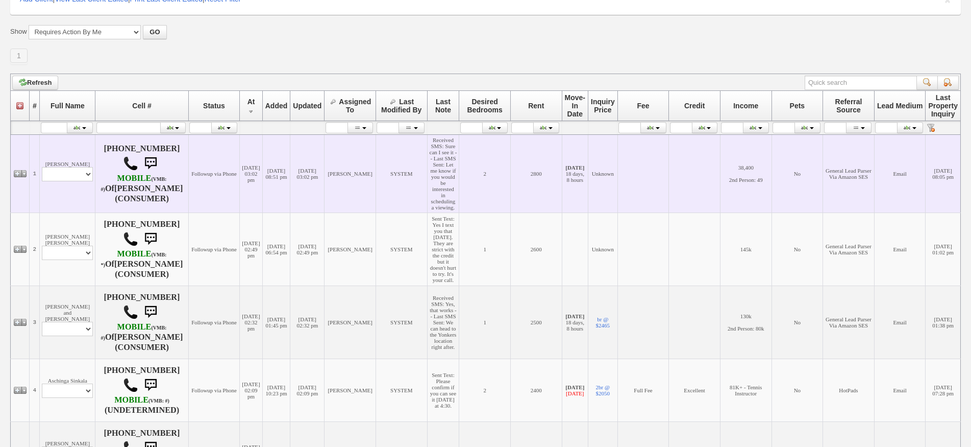
scroll to position [204, 0]
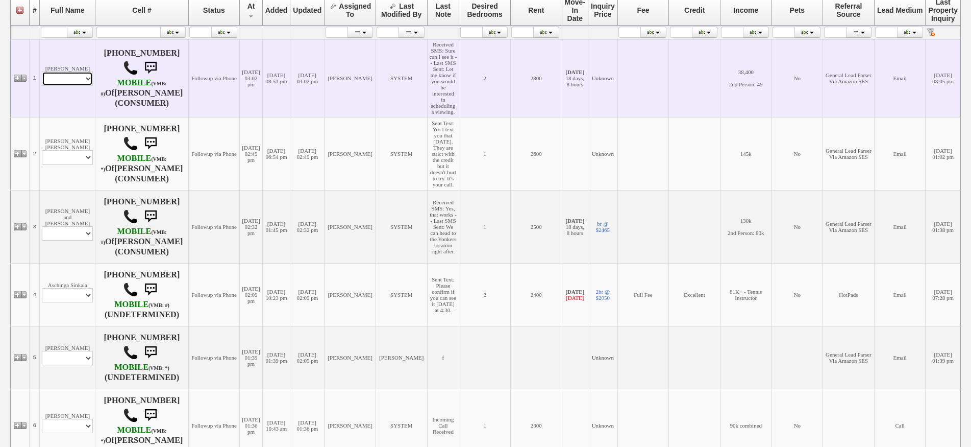
drag, startPoint x: 62, startPoint y: 87, endPoint x: 64, endPoint y: 93, distance: 6.5
click at [62, 86] on select "Profile Edit Print Email Externally (Will Not Be Tracked In CRM) Closed Deals" at bounding box center [67, 78] width 51 height 14
select select "ChangeURL,/crm/custom/edit_client_form.php?redirect=%2Fcrm%2Fclients.php&id=127…"
click at [42, 81] on select "Profile Edit Print Email Externally (Will Not Be Tracked In CRM) Closed Deals" at bounding box center [67, 78] width 51 height 14
select select
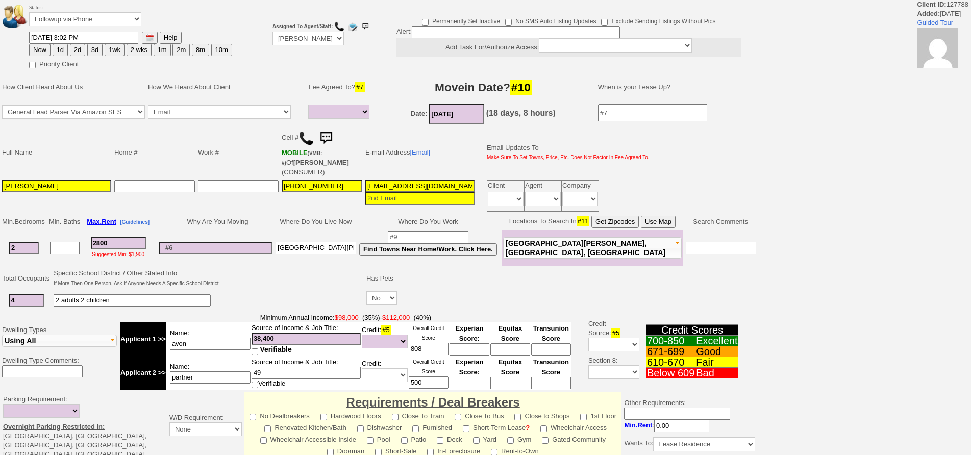
select select
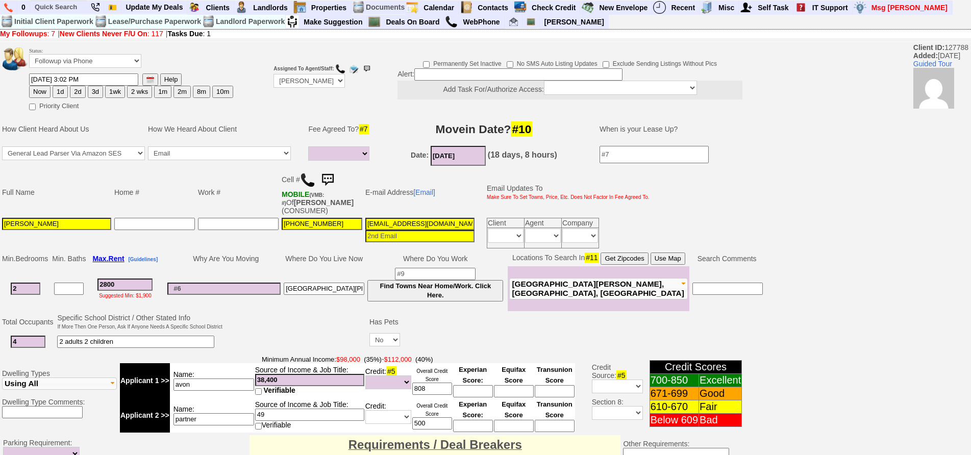
click at [334, 172] on img at bounding box center [327, 180] width 20 height 20
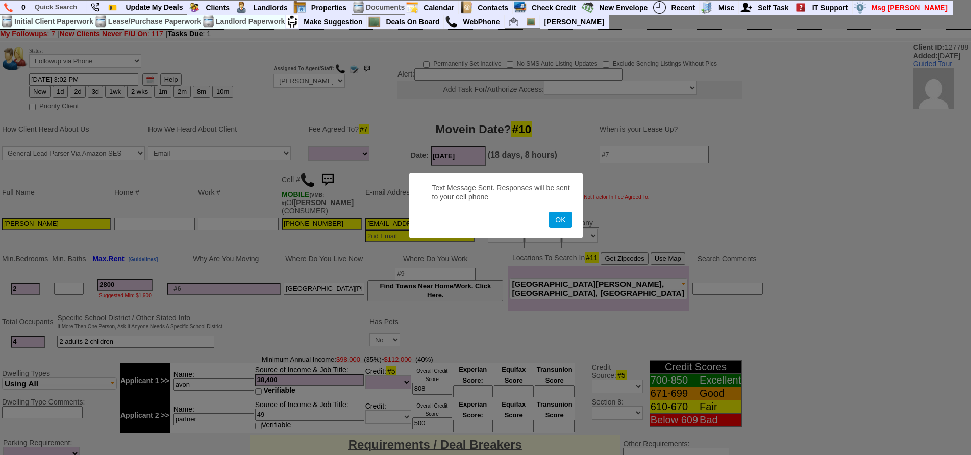
click at [549, 212] on button "OK" at bounding box center [560, 220] width 23 height 16
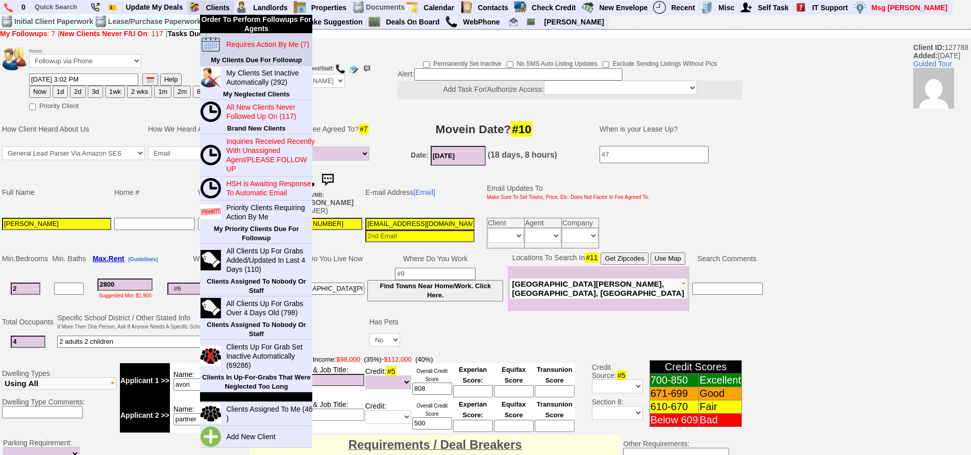
click at [240, 46] on blink "Requires Action By Me (7)" at bounding box center [267, 44] width 83 height 8
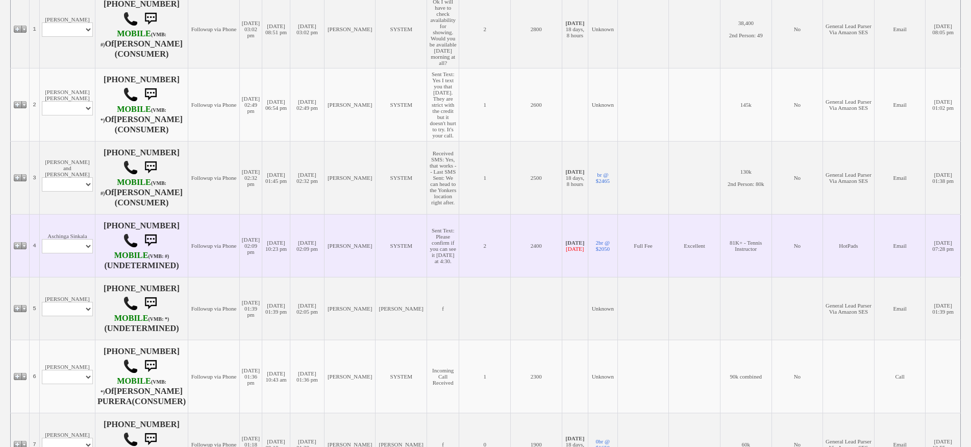
scroll to position [255, 0]
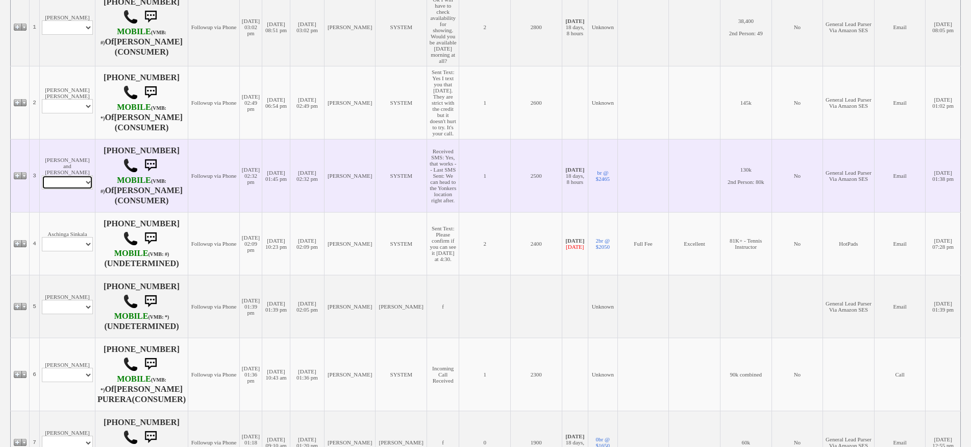
click at [78, 189] on select "Profile Edit Print Email Externally (Will Not Be Tracked In CRM) Closed Deals" at bounding box center [67, 182] width 51 height 14
select select "ChangeURL,/crm/custom/edit_client_form.php?redirect=%2Fcrm%2Fclients.php&id=167…"
click at [42, 189] on select "Profile Edit Print Email Externally (Will Not Be Tracked In CRM) Closed Deals" at bounding box center [67, 182] width 51 height 14
select select
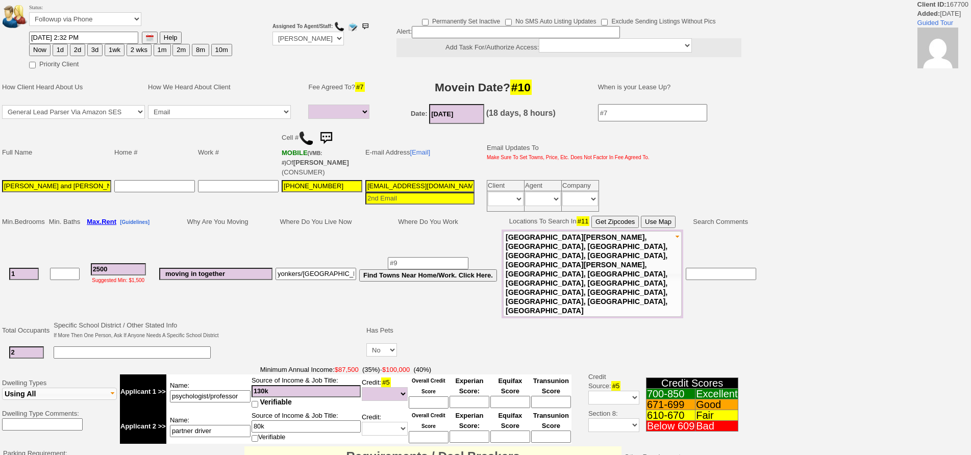
select select
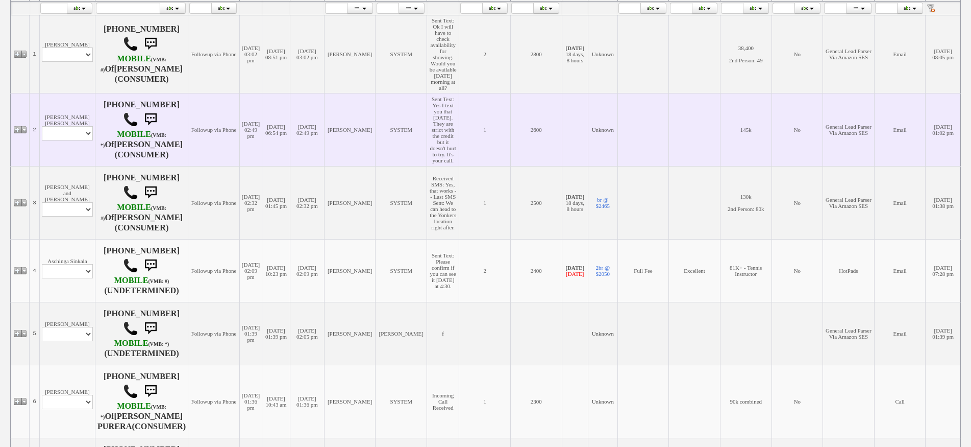
scroll to position [138, 0]
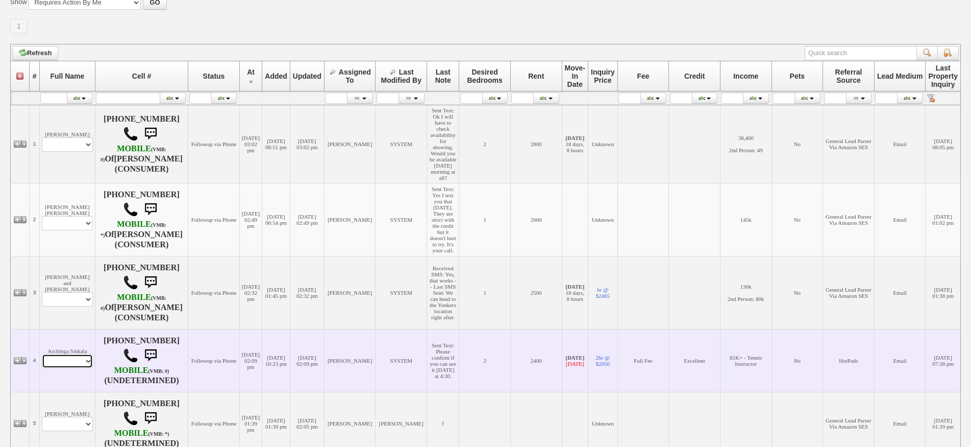
click at [78, 368] on select "Profile Edit Print Email Externally (Will Not Be Tracked In CRM) Closed Deals" at bounding box center [67, 361] width 51 height 14
select select "ChangeURL,/crm/custom/edit_client_form.php?redirect=%2Fcrm%2Fclients.php&id=358…"
click at [42, 368] on select "Profile Edit Print Email Externally (Will Not Be Tracked In CRM) Closed Deals" at bounding box center [67, 361] width 51 height 14
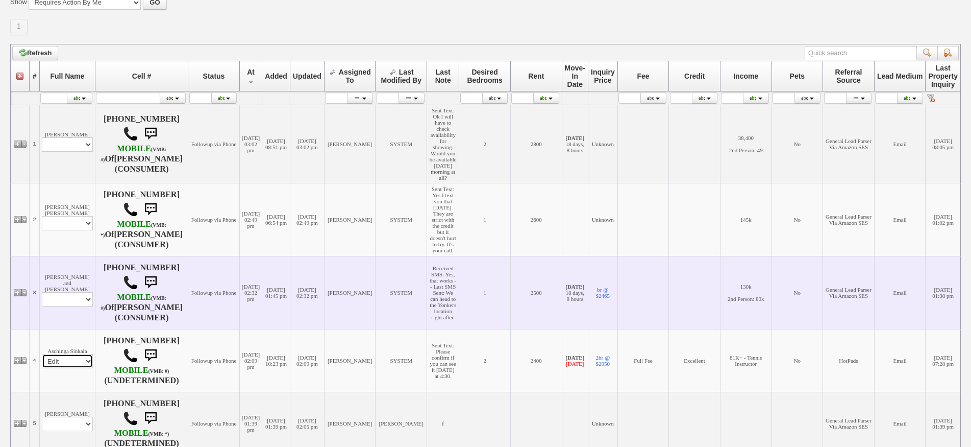
select select
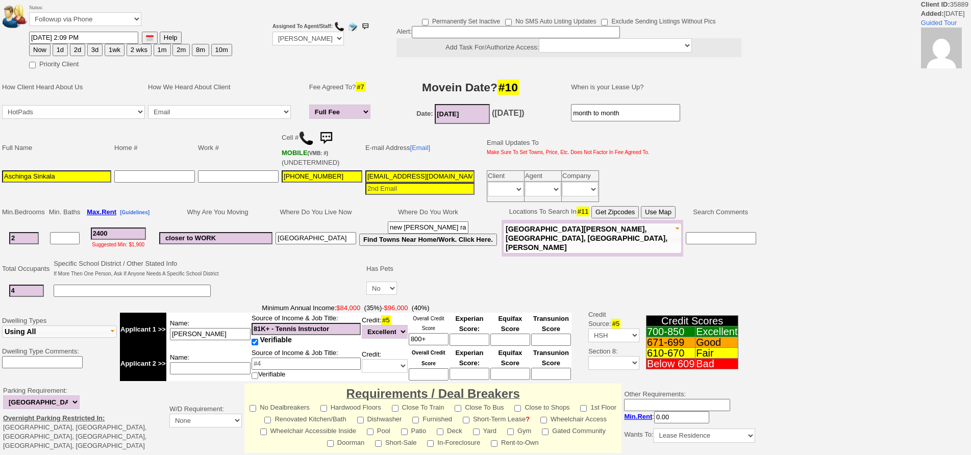
click at [310, 144] on img at bounding box center [306, 138] width 15 height 15
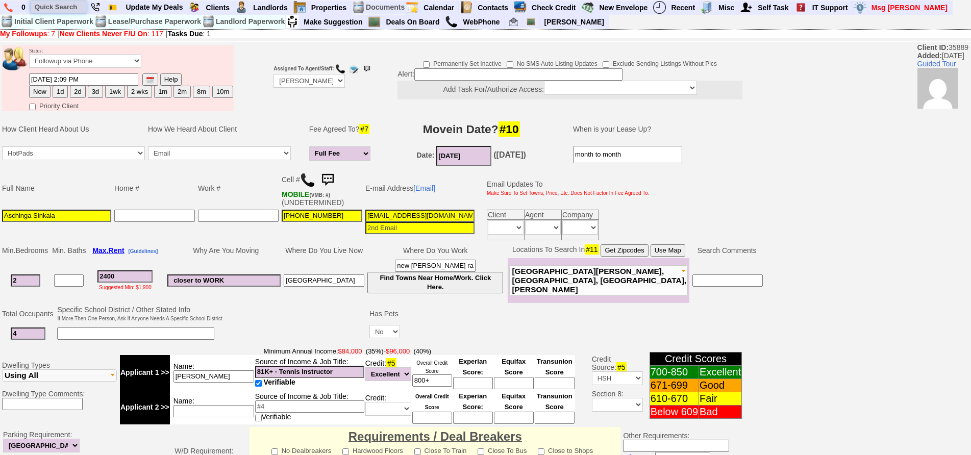
click at [61, 10] on input "text" at bounding box center [59, 7] width 56 height 13
click at [73, 8] on input "text" at bounding box center [59, 7] width 56 height 13
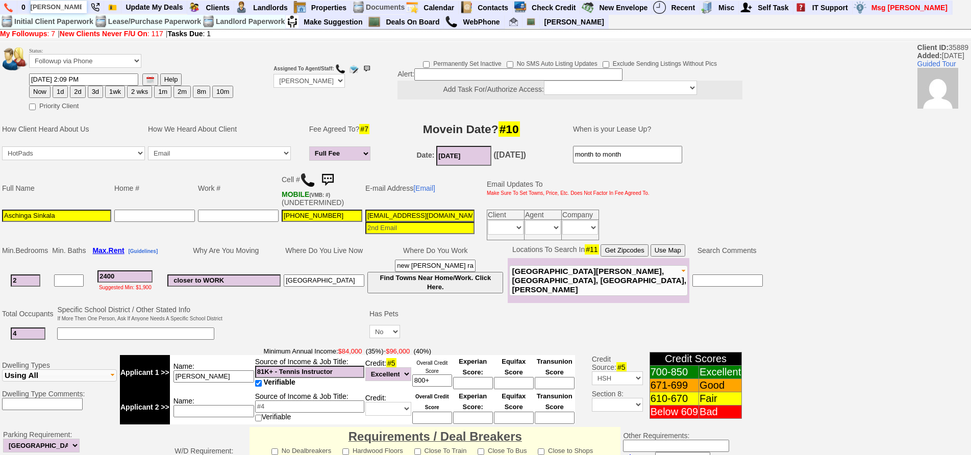
click at [73, 8] on input "[PERSON_NAME]" at bounding box center [59, 7] width 56 height 13
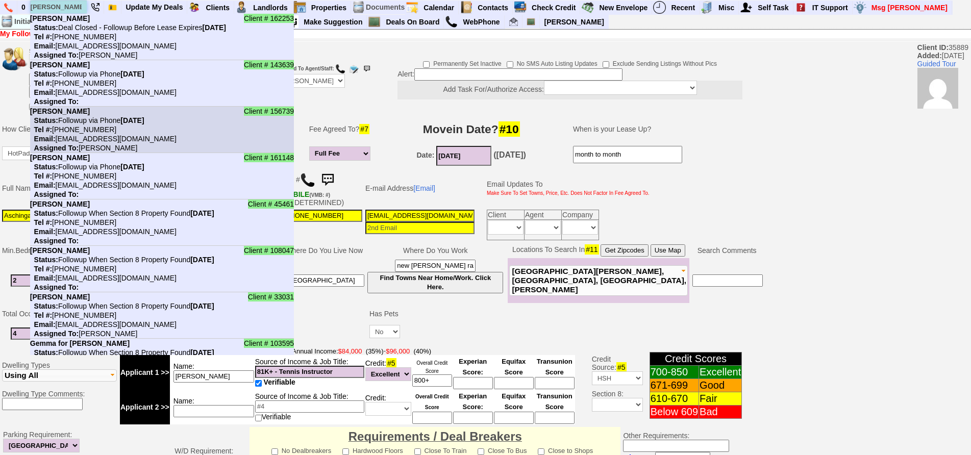
type input "emma"
click at [107, 121] on nobr "Status: Followup via Phone Monday, September 15th, 2025" at bounding box center [87, 120] width 114 height 8
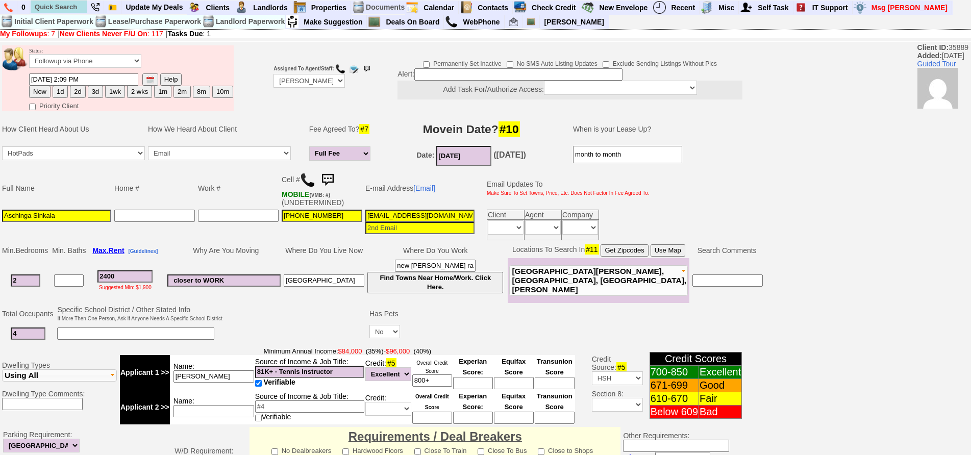
click at [337, 179] on img at bounding box center [327, 180] width 20 height 20
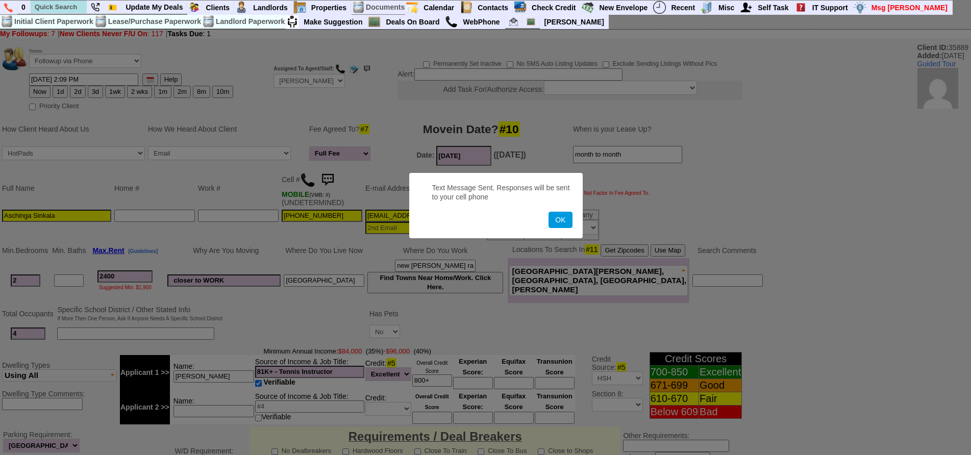
click at [549, 212] on button "OK" at bounding box center [560, 220] width 23 height 16
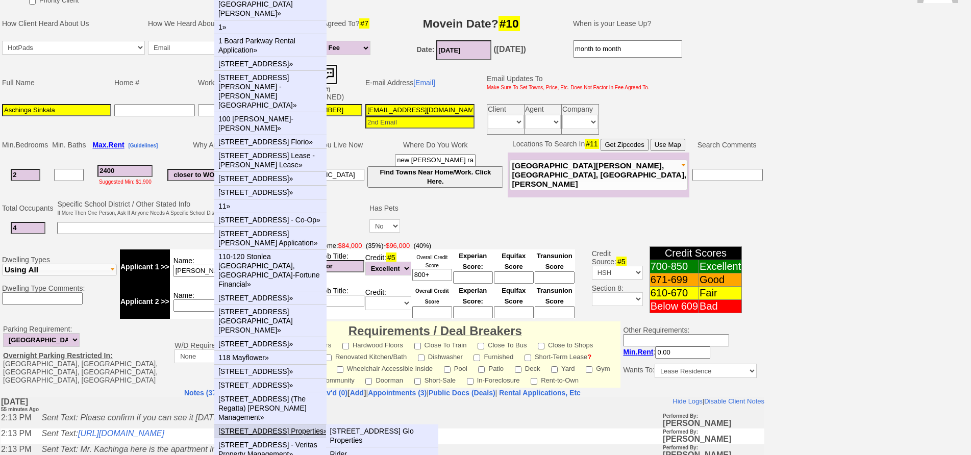
scroll to position [255, 0]
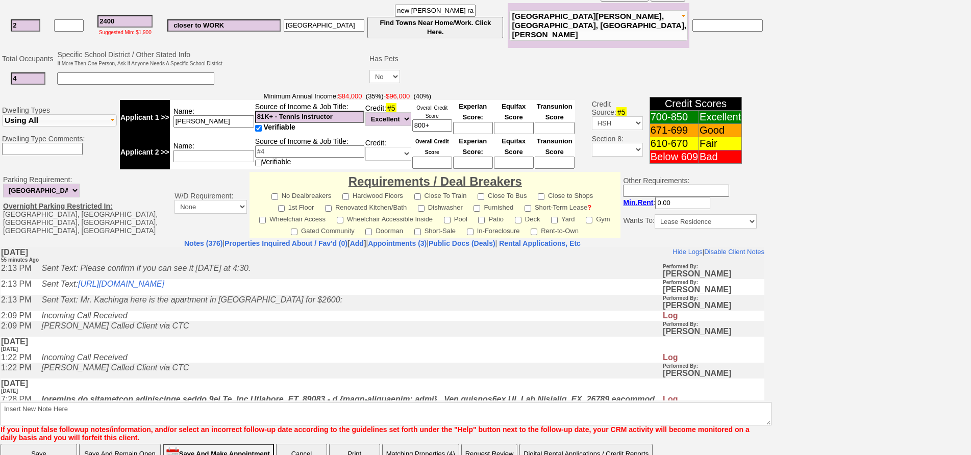
click at [398, 393] on td "Wednesday, September 10th, 2025 1 day Ago" at bounding box center [383, 386] width 764 height 16
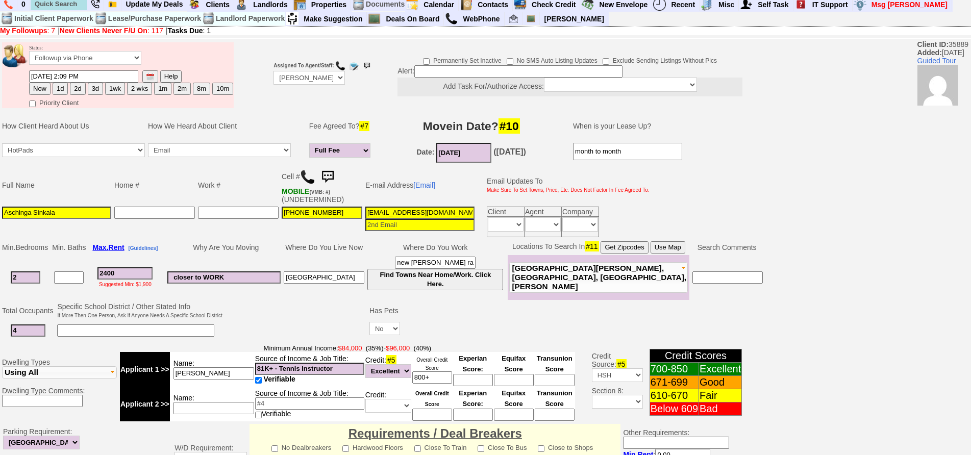
scroll to position [0, 0]
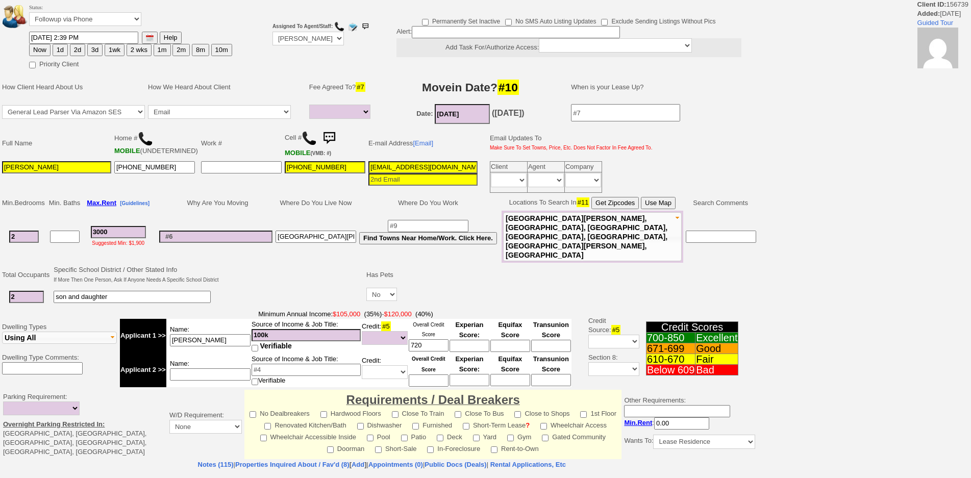
select select
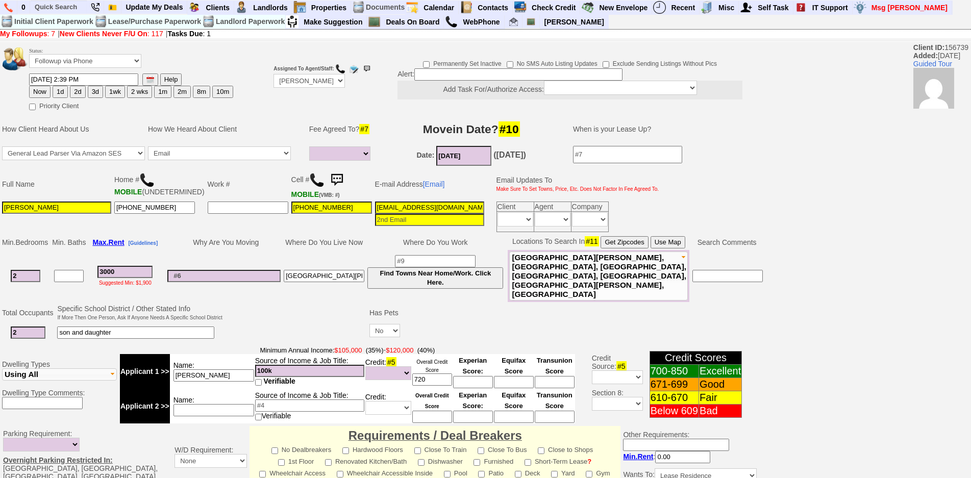
click at [327, 178] on img at bounding box center [337, 180] width 20 height 20
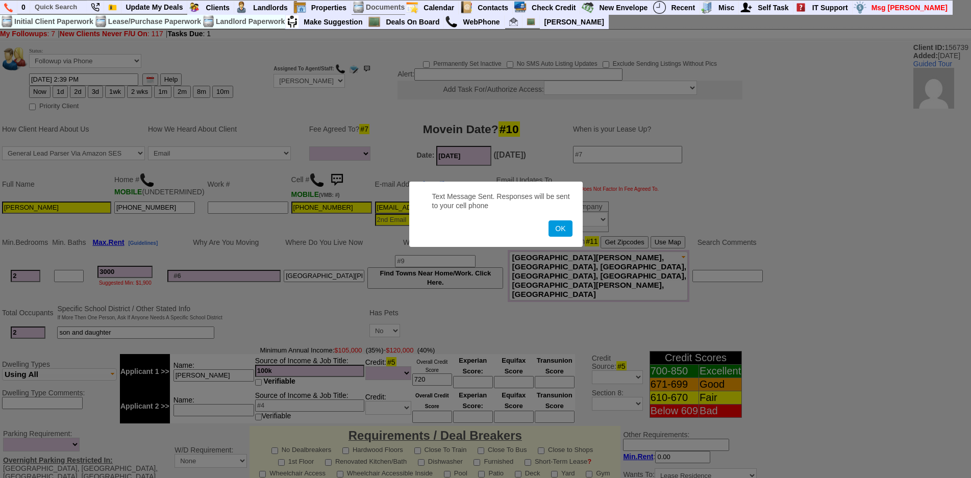
click at [549, 221] on button "OK" at bounding box center [560, 229] width 23 height 16
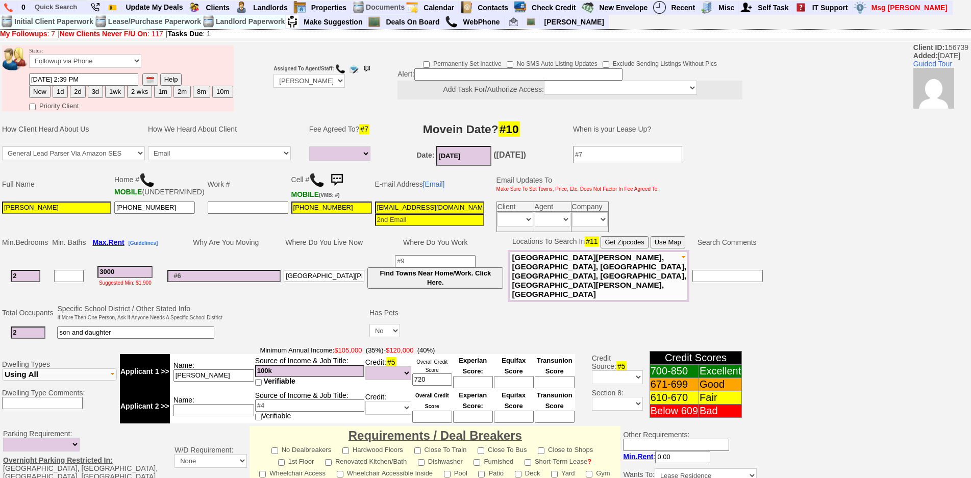
click at [327, 178] on img at bounding box center [337, 180] width 20 height 20
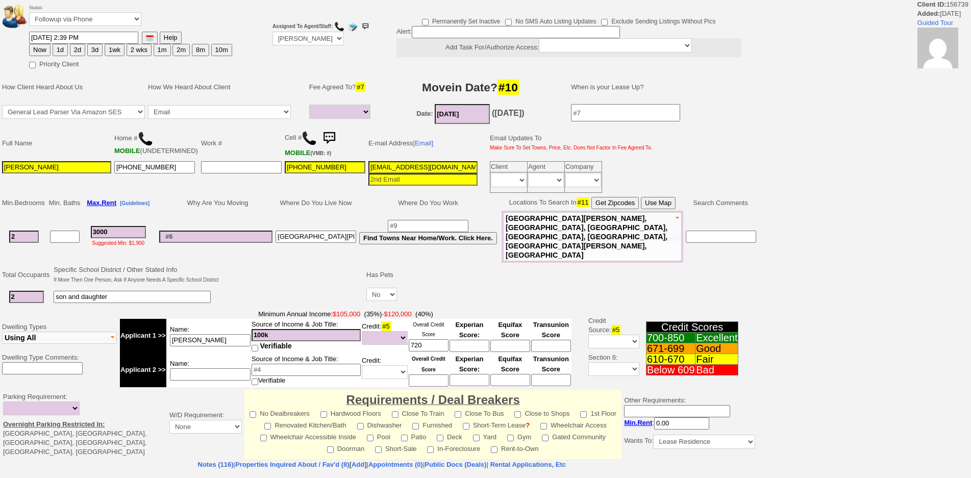
select select
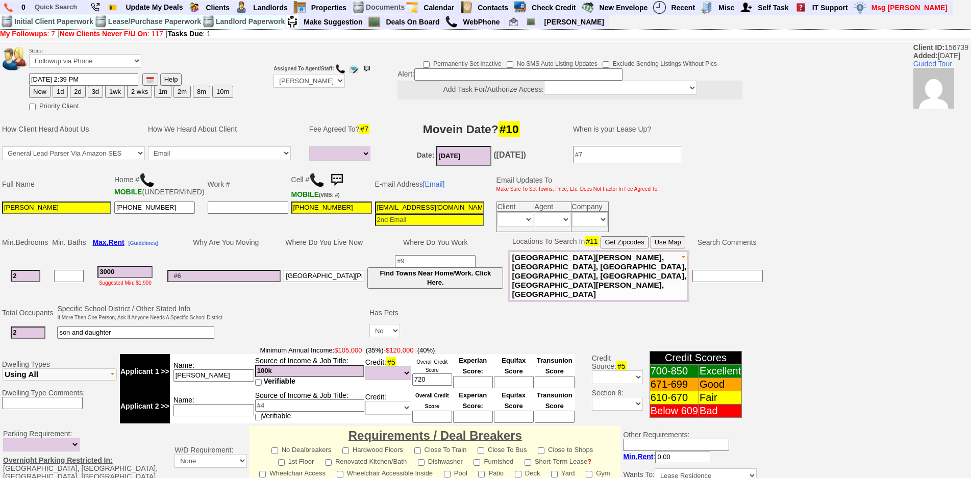
click at [334, 174] on img at bounding box center [337, 180] width 20 height 20
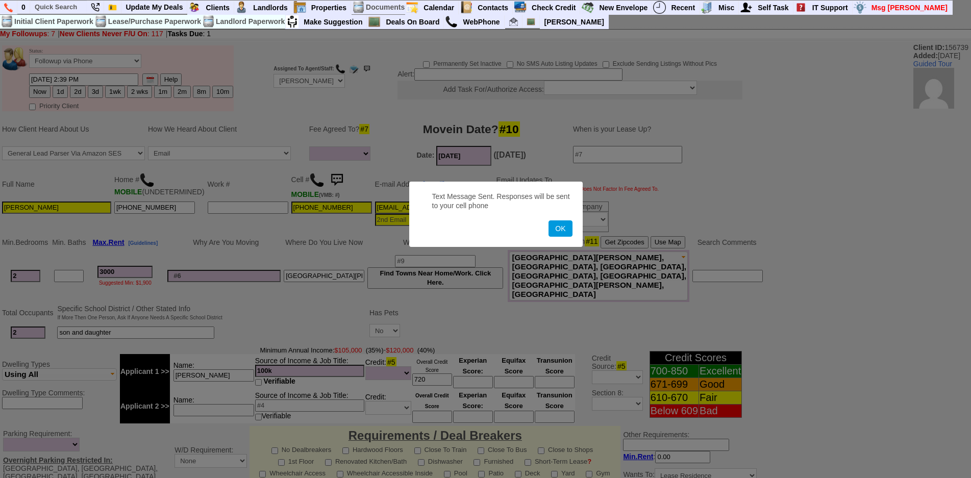
click at [549, 221] on button "OK" at bounding box center [560, 229] width 23 height 16
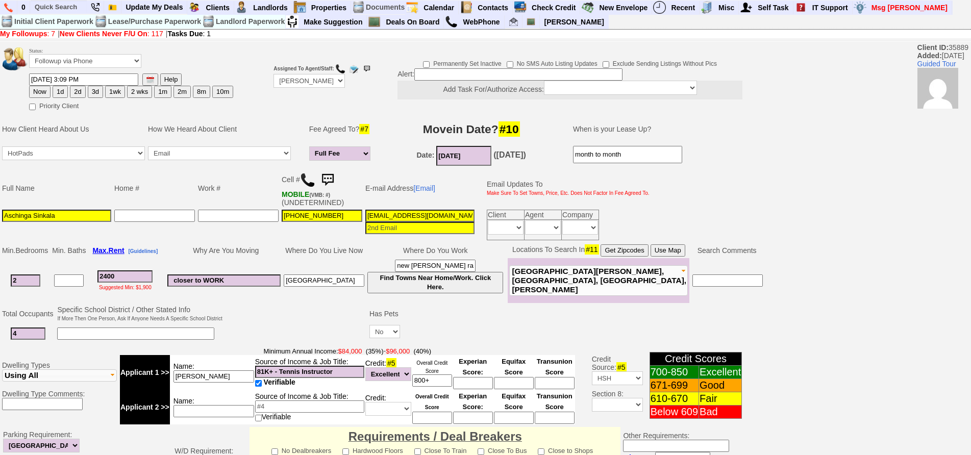
click at [331, 178] on img at bounding box center [327, 180] width 20 height 20
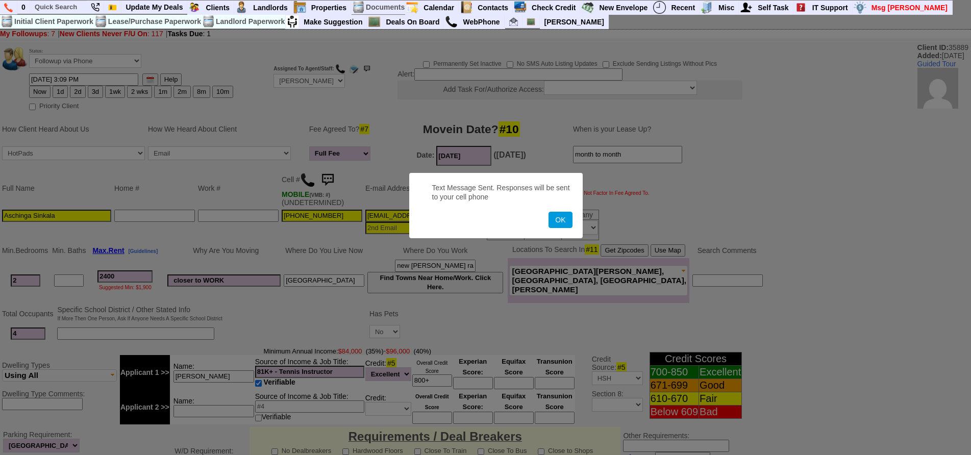
click at [549, 212] on button "OK" at bounding box center [560, 220] width 23 height 16
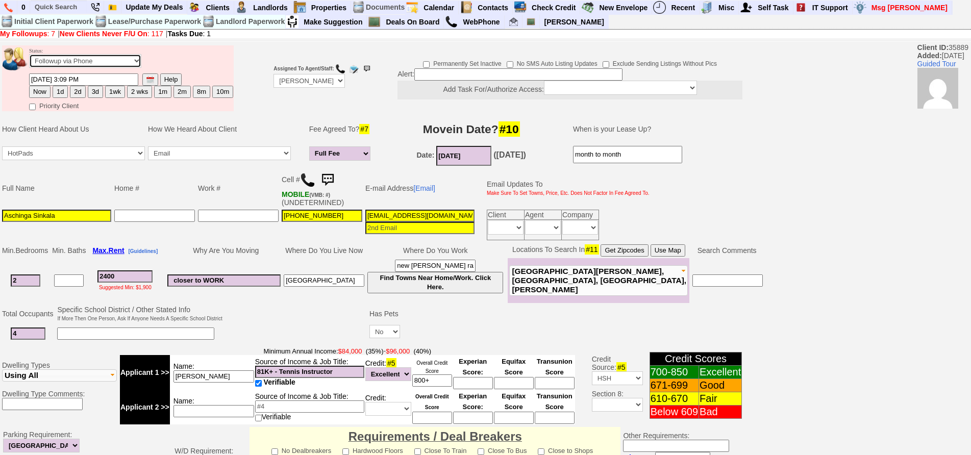
click at [46, 64] on select "Followup via Phone Followup via Email Followup When Section 8 Property Found De…" at bounding box center [85, 61] width 112 height 14
select select "Inactive"
click at [29, 54] on select "Followup via Phone Followup via Email Followup When Section 8 Property Found De…" at bounding box center [85, 61] width 112 height 14
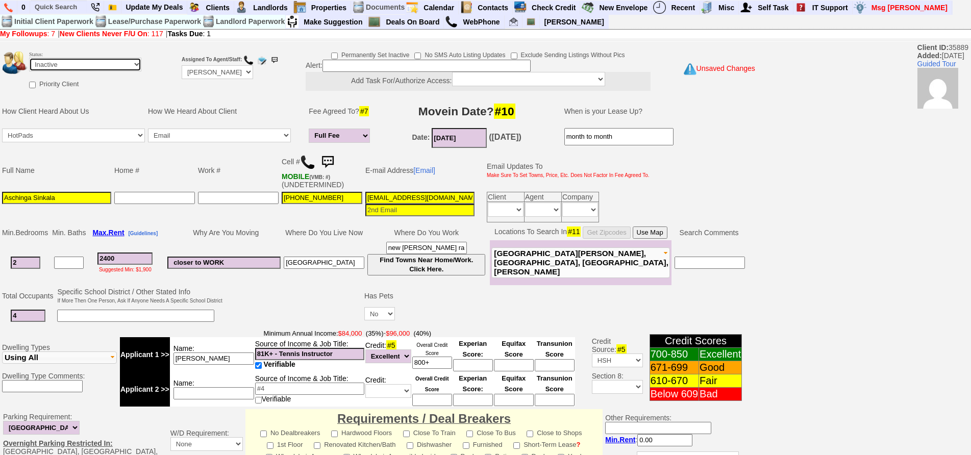
scroll to position [276, 0]
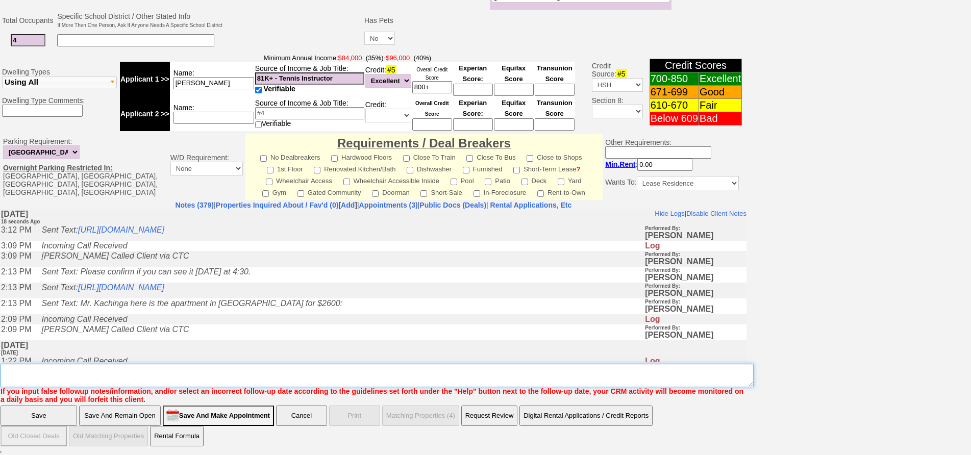
click at [408, 372] on textarea "Insert New Note Here" at bounding box center [377, 375] width 753 height 23
type textarea "client wanted to meet then went mia"
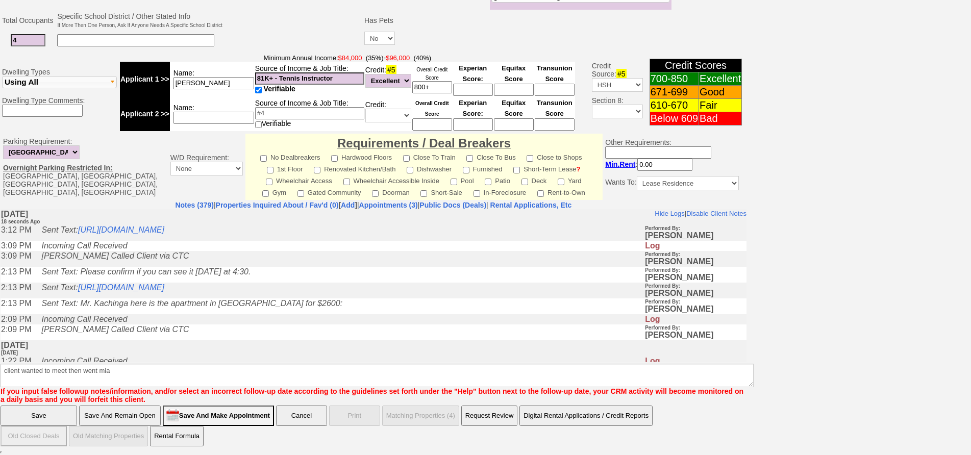
click input "Save" at bounding box center [39, 416] width 77 height 20
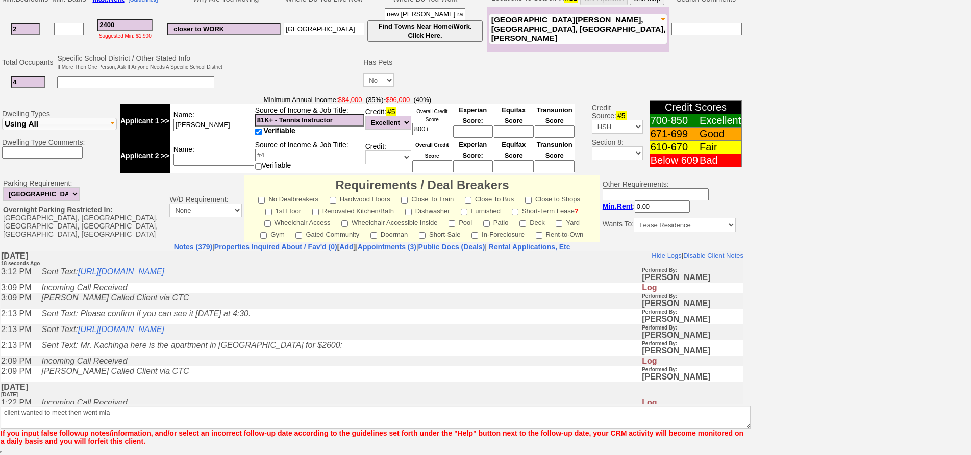
scroll to position [234, 0]
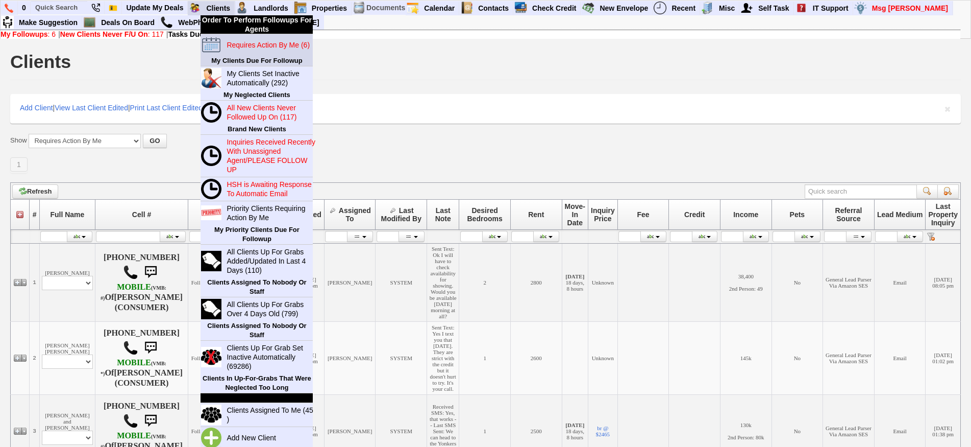
click at [243, 50] on link "Requires Action By Me (6)" at bounding box center [272, 44] width 98 height 13
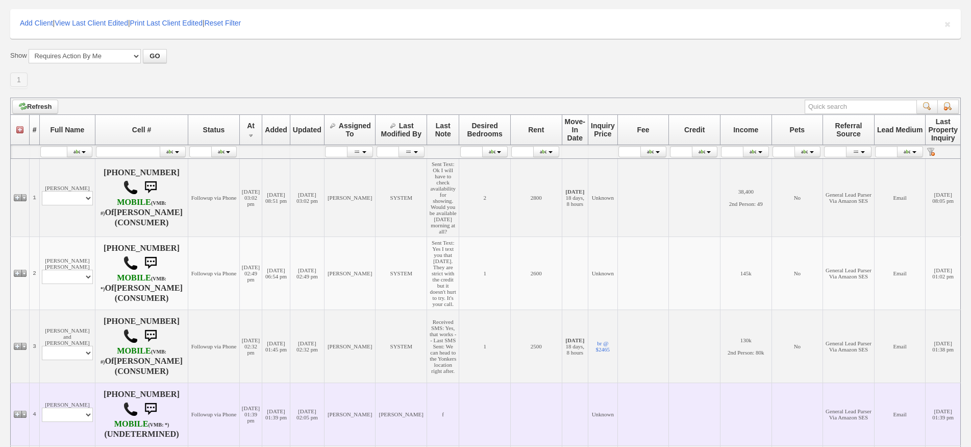
scroll to position [204, 0]
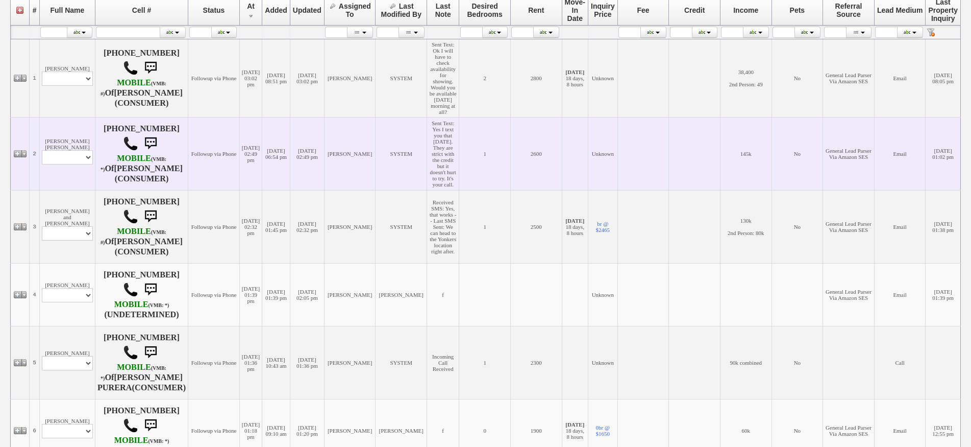
click at [70, 146] on td "[PERSON_NAME] [PERSON_NAME] Profile Edit Print Email Externally (Will Not Be Tr…" at bounding box center [67, 153] width 56 height 73
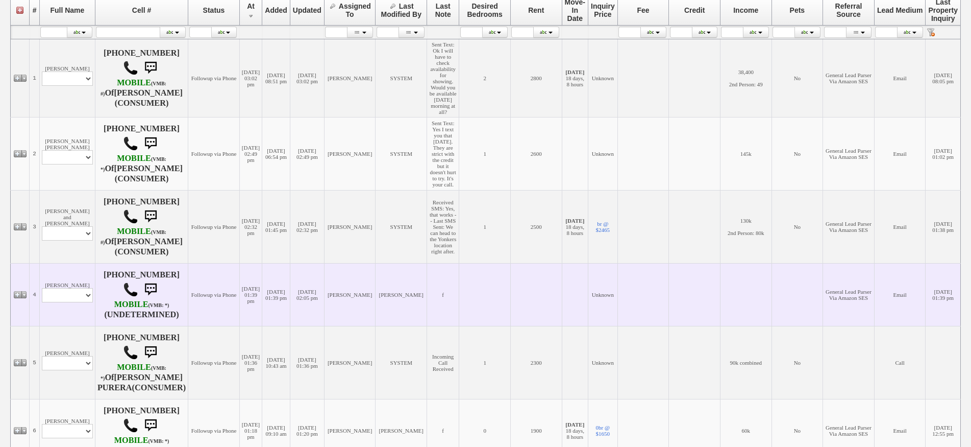
scroll to position [306, 0]
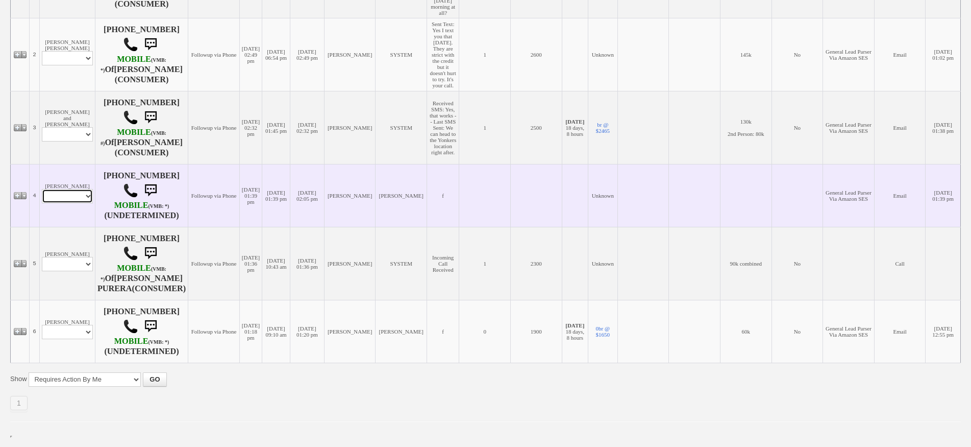
click at [83, 203] on select "Profile Edit Print Email Externally (Will Not Be Tracked In CRM) Closed Deals" at bounding box center [67, 196] width 51 height 14
select select "ChangeURL,/crm/custom/edit_client_form.php?redirect=%2Fcrm%2Fclients.php&id=167…"
click at [42, 203] on select "Profile Edit Print Email Externally (Will Not Be Tracked In CRM) Closed Deals" at bounding box center [67, 196] width 51 height 14
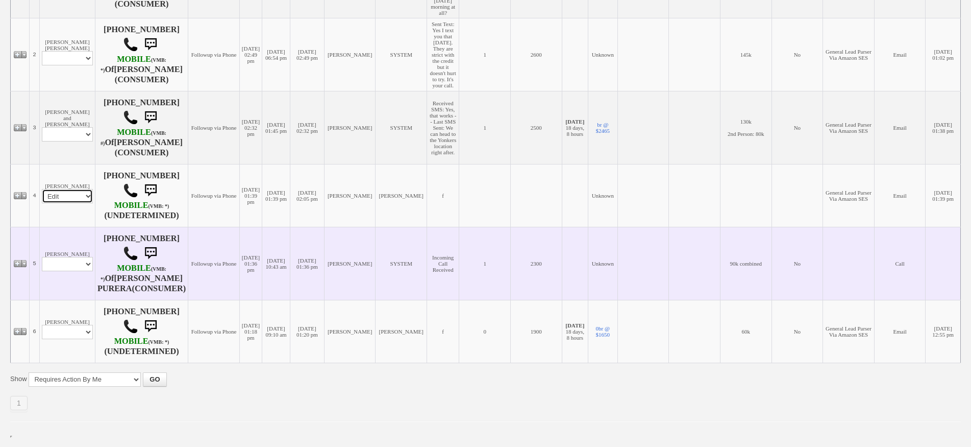
select select
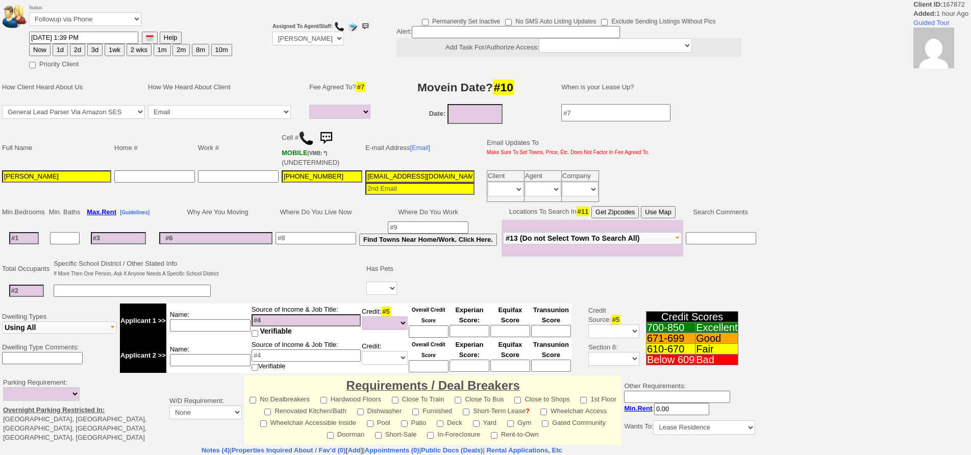
select select
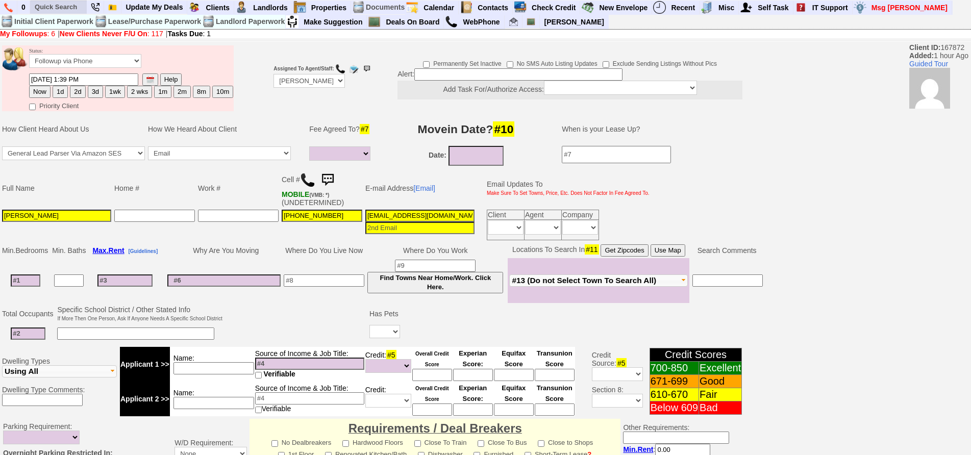
click at [62, 14] on ul at bounding box center [132, 21] width 204 height 15
click at [58, 13] on input "text" at bounding box center [59, 7] width 56 height 13
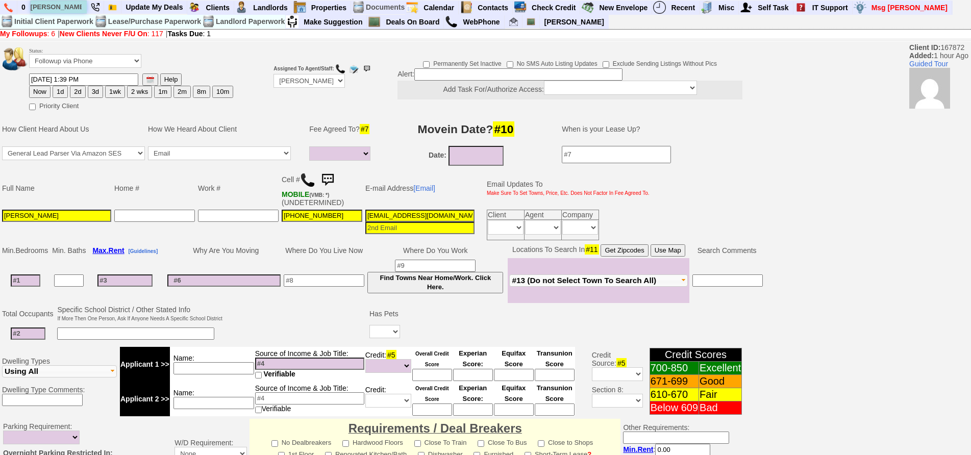
click at [83, 7] on input "emma marshall" at bounding box center [59, 7] width 56 height 13
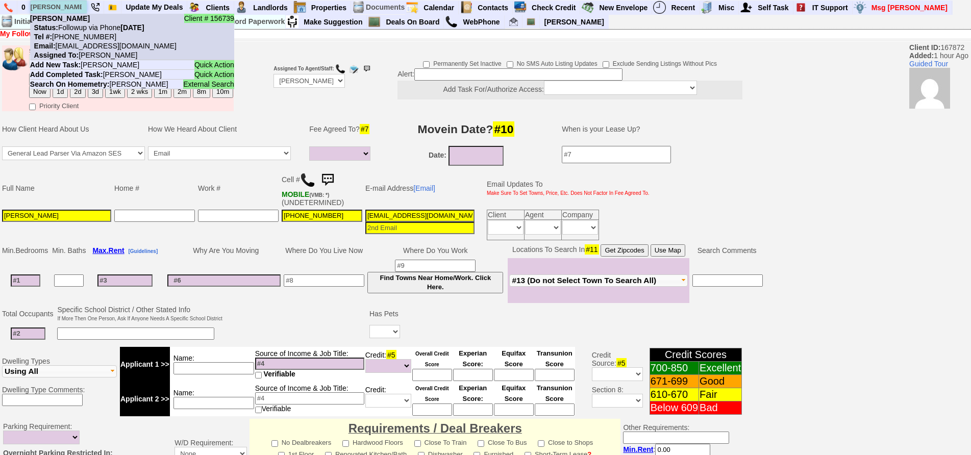
type input "emma marshall"
click at [82, 25] on nobr "Status: Followup via Phone Friday, September 12th, 2025" at bounding box center [87, 27] width 114 height 8
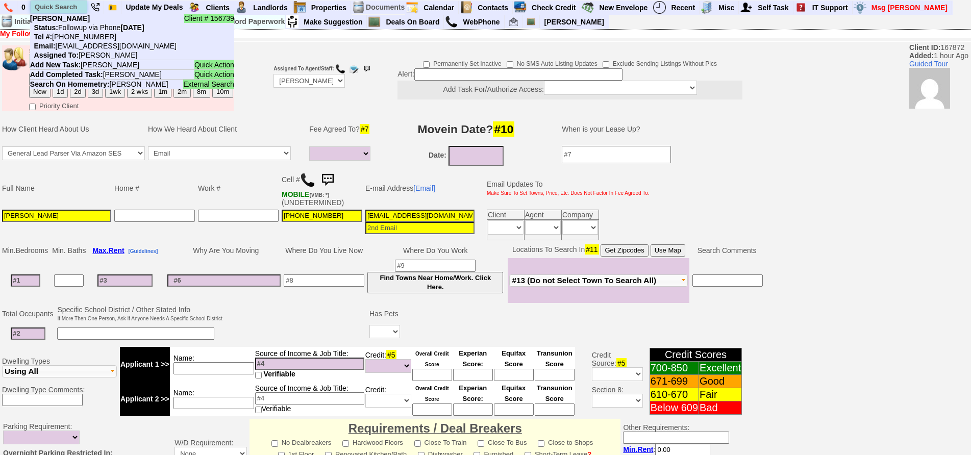
click at [67, 10] on input "text" at bounding box center [59, 7] width 56 height 13
paste input "917) 549-8983"
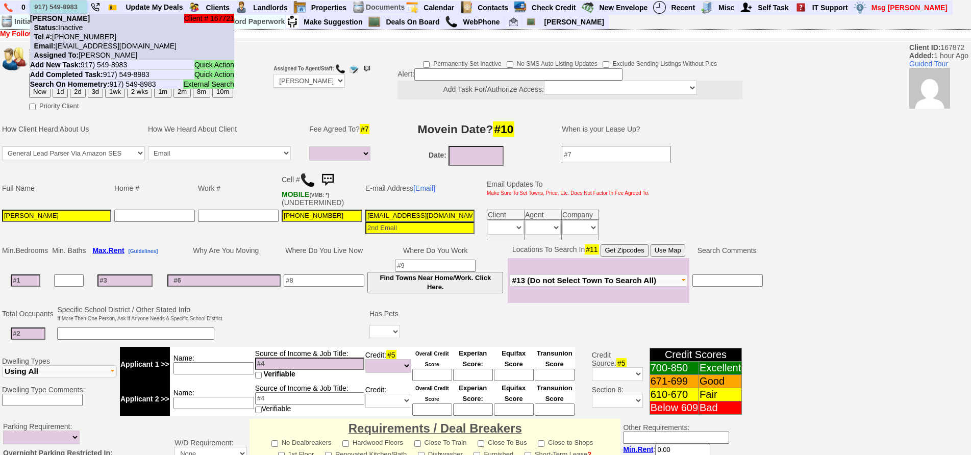
type input "917) 549-8983"
click at [80, 35] on nobr "Tel #: 917-549-8983" at bounding box center [73, 37] width 86 height 8
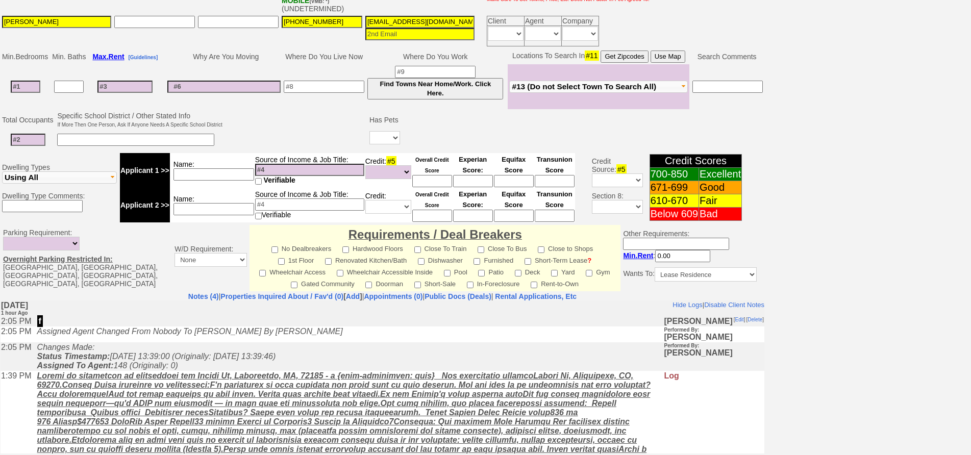
scroll to position [82, 0]
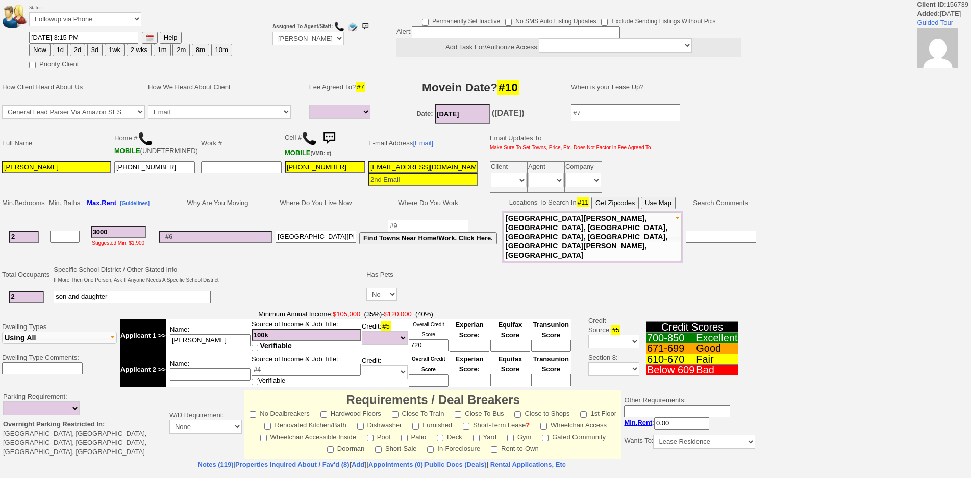
select select
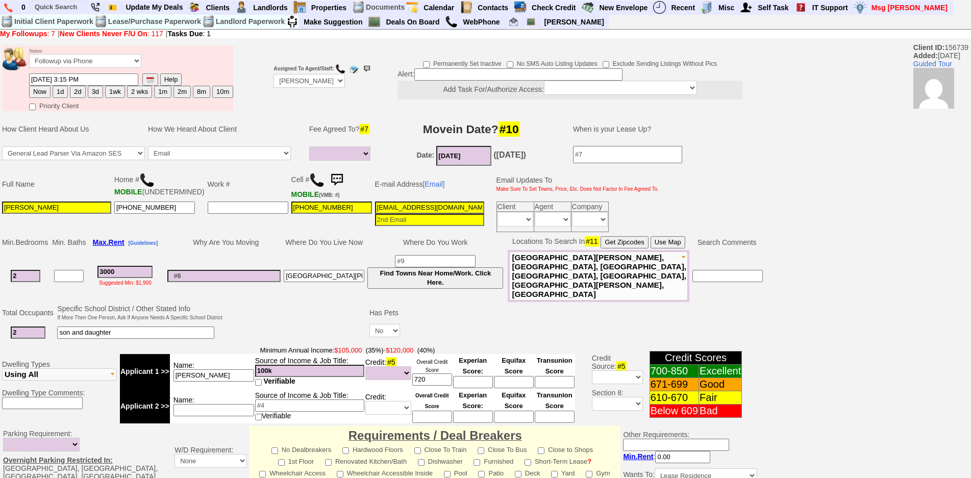
click at [332, 176] on img at bounding box center [337, 180] width 20 height 20
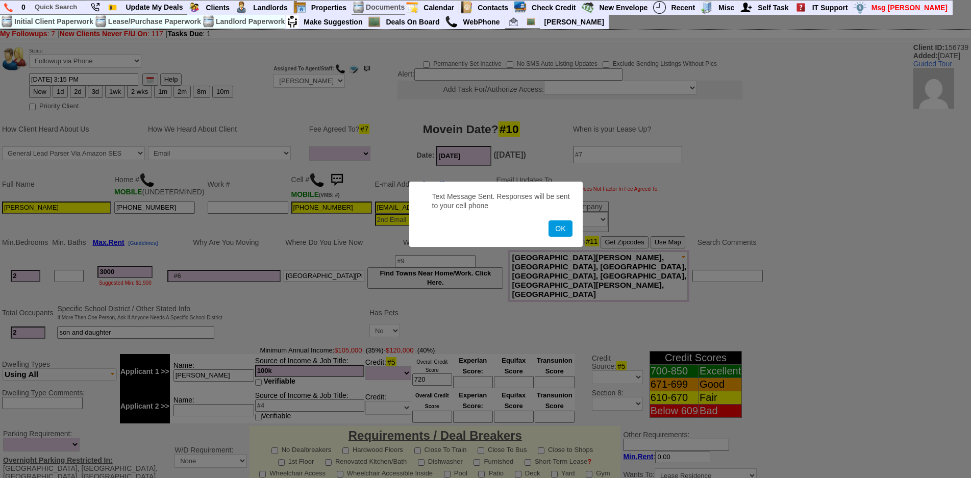
click at [549, 221] on button "OK" at bounding box center [560, 229] width 23 height 16
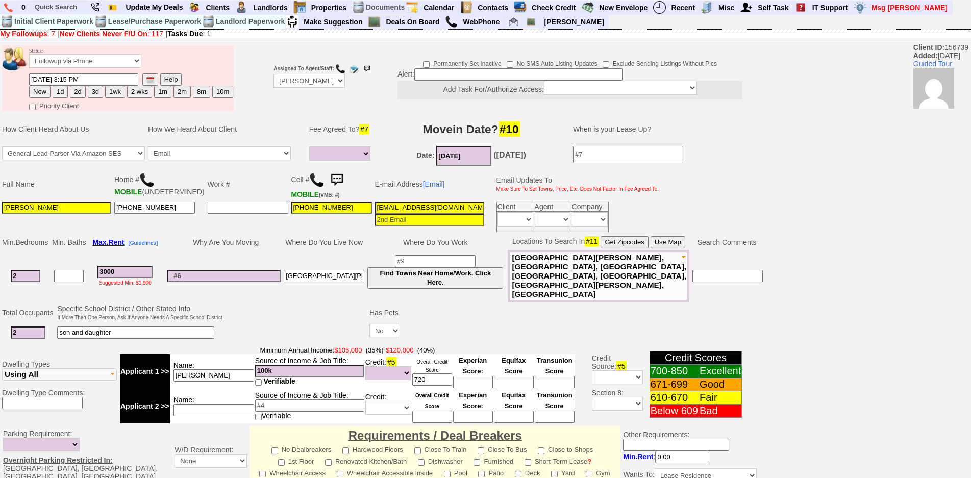
click at [327, 181] on img at bounding box center [337, 180] width 20 height 20
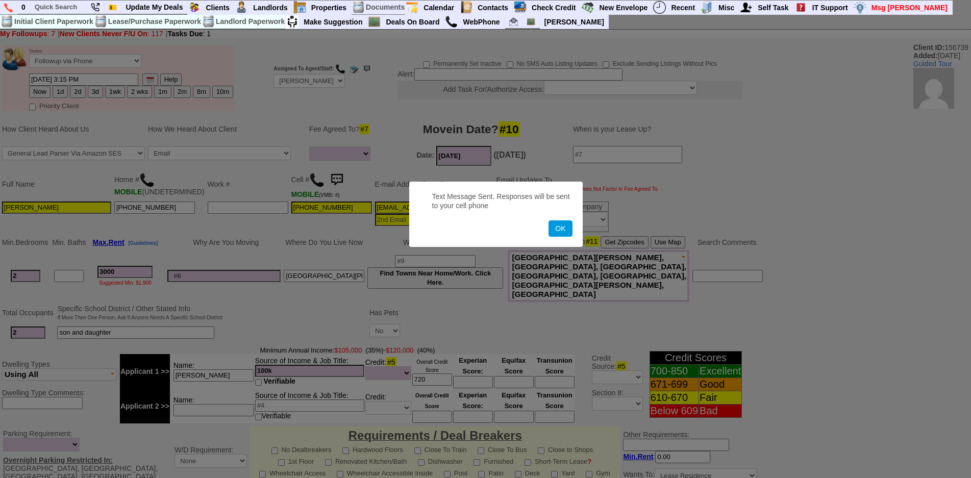
click at [549, 221] on button "OK" at bounding box center [560, 229] width 23 height 16
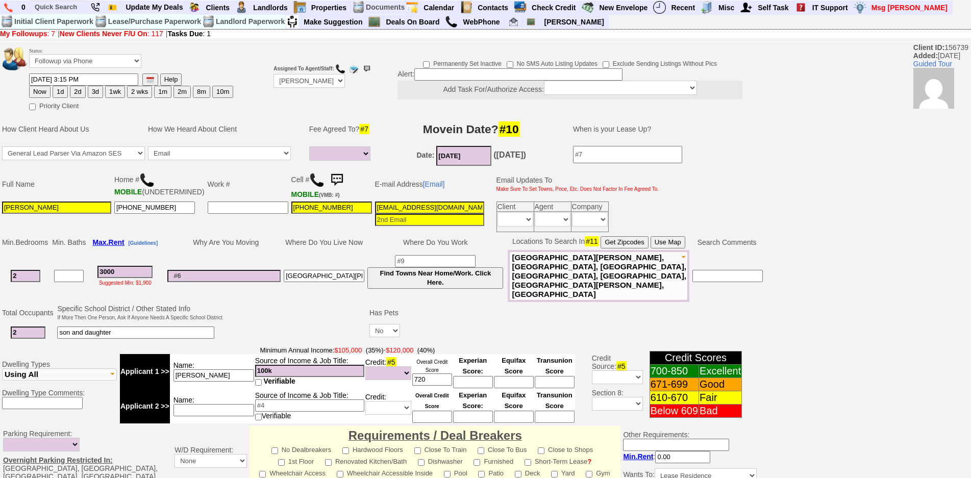
click at [331, 184] on img at bounding box center [337, 180] width 20 height 20
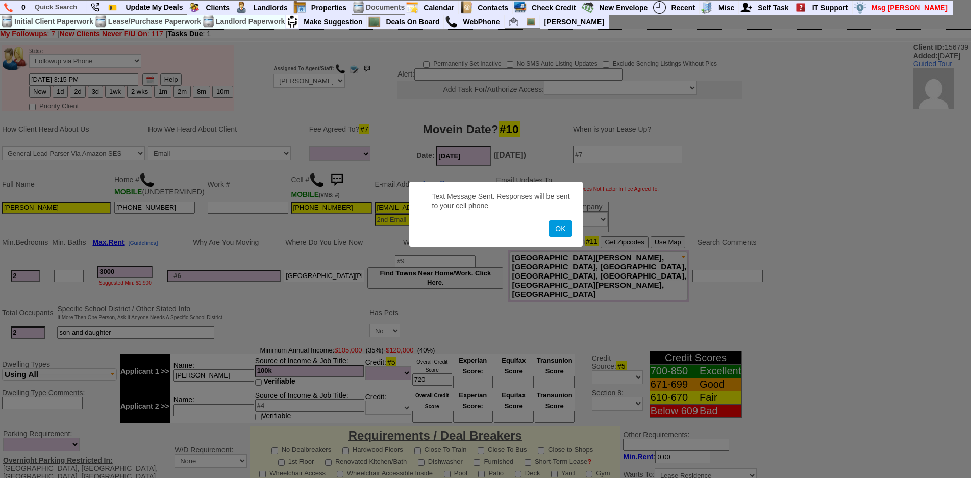
click at [549, 221] on button "OK" at bounding box center [560, 229] width 23 height 16
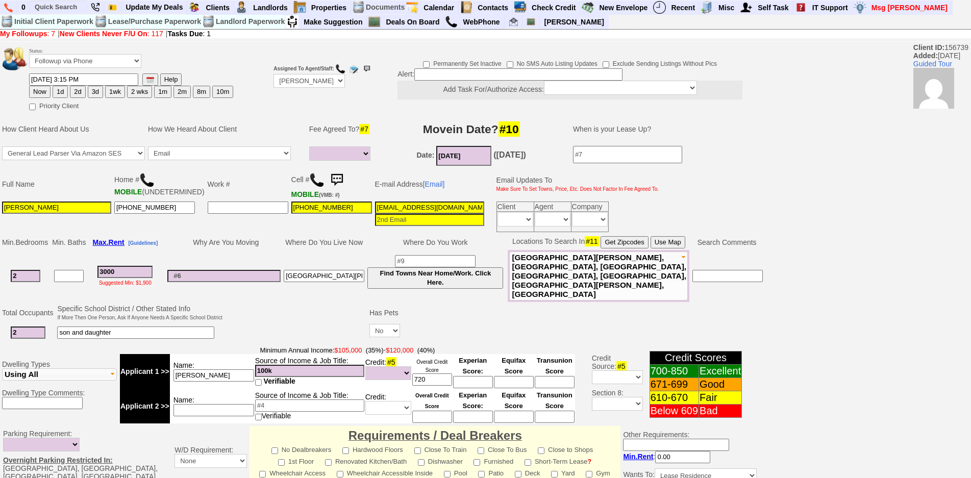
click at [330, 182] on img at bounding box center [337, 180] width 20 height 20
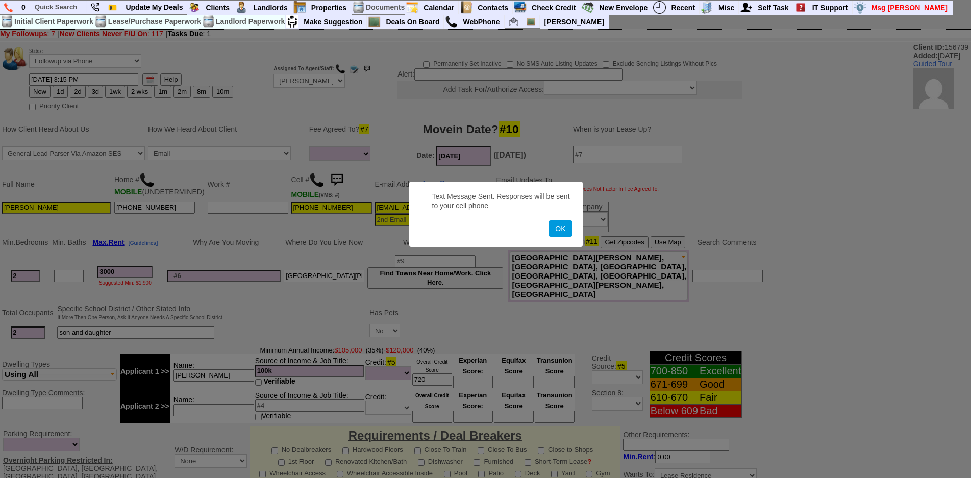
click at [549, 221] on button "OK" at bounding box center [560, 229] width 23 height 16
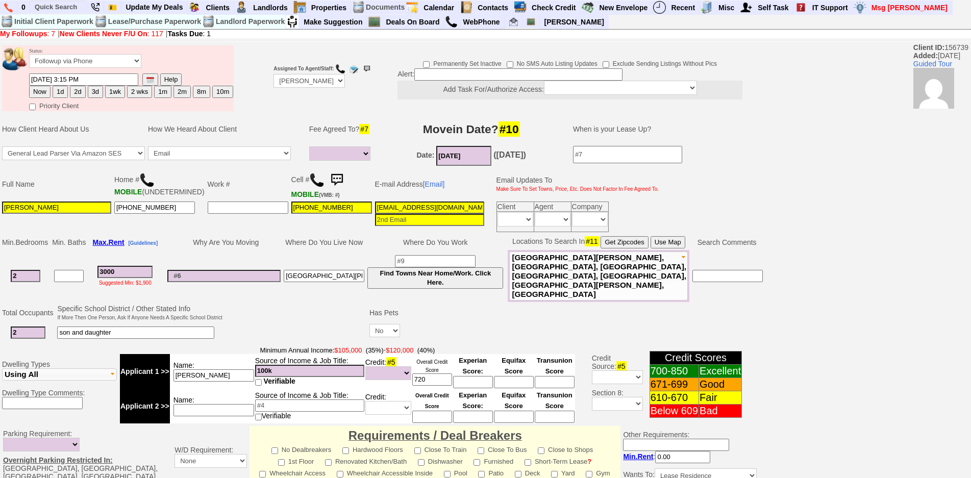
click at [309, 181] on img at bounding box center [316, 180] width 15 height 15
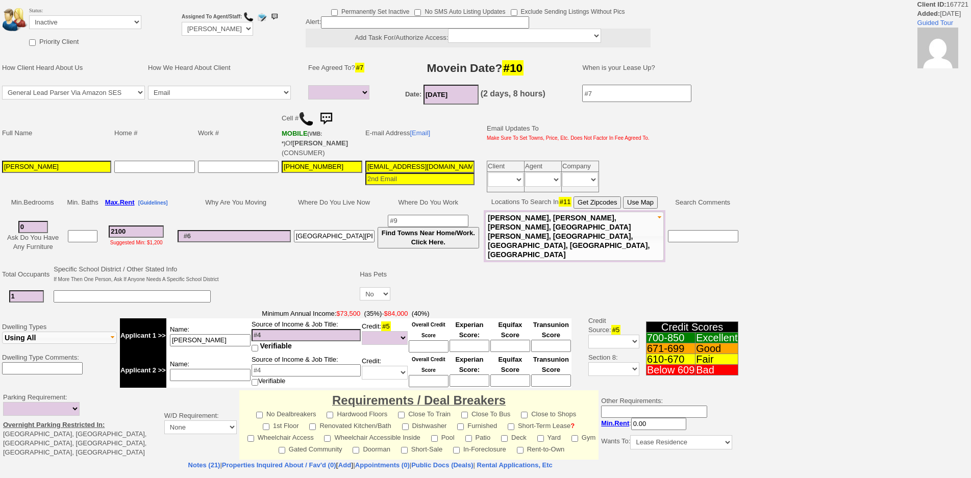
select select
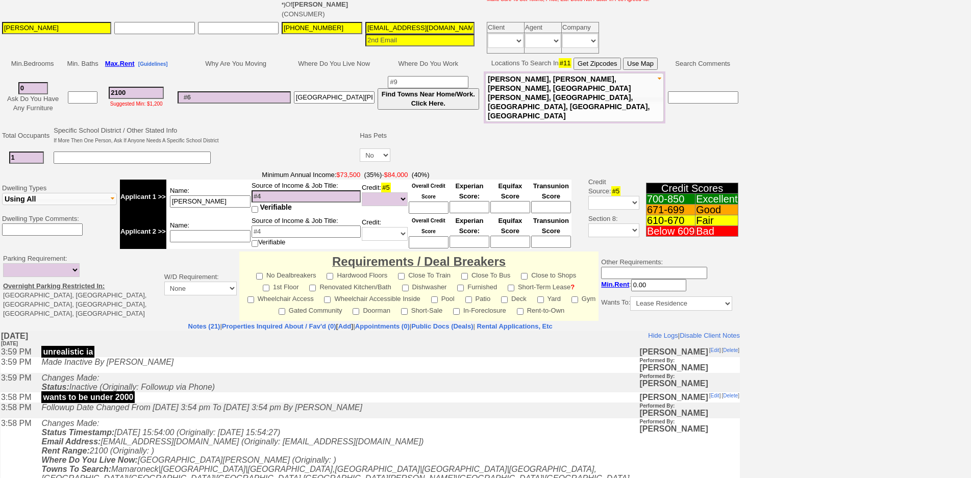
scroll to position [153, 0]
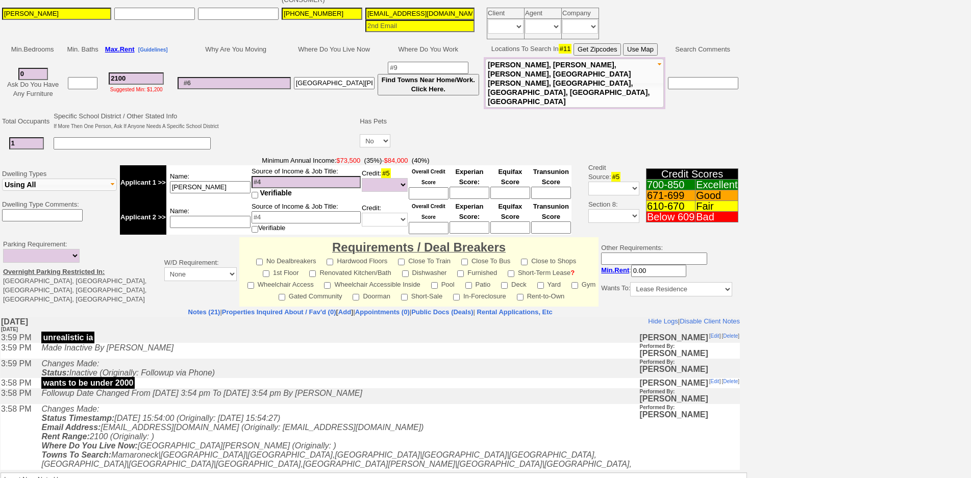
click at [190, 404] on td "Followup Date Changed From [DATE] 3:54 pm To [DATE] 3:54 pm By [PERSON_NAME]" at bounding box center [337, 396] width 603 height 16
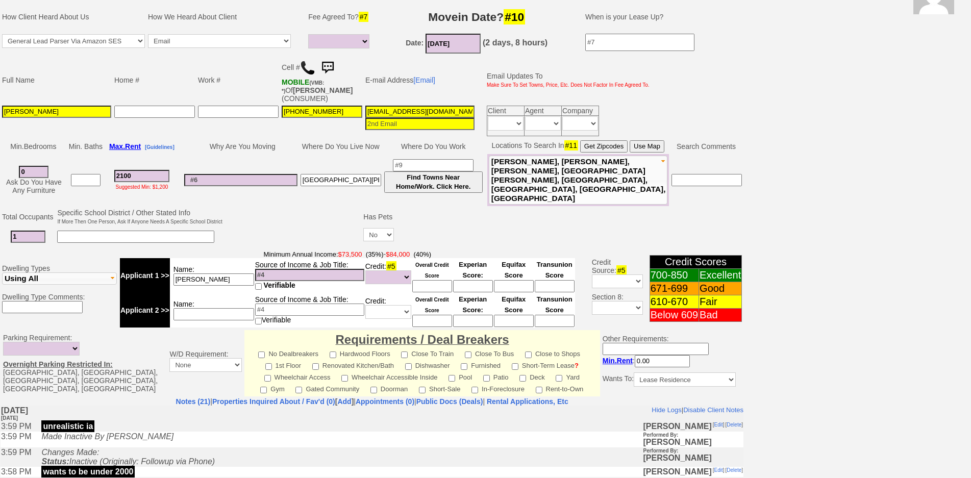
scroll to position [0, 0]
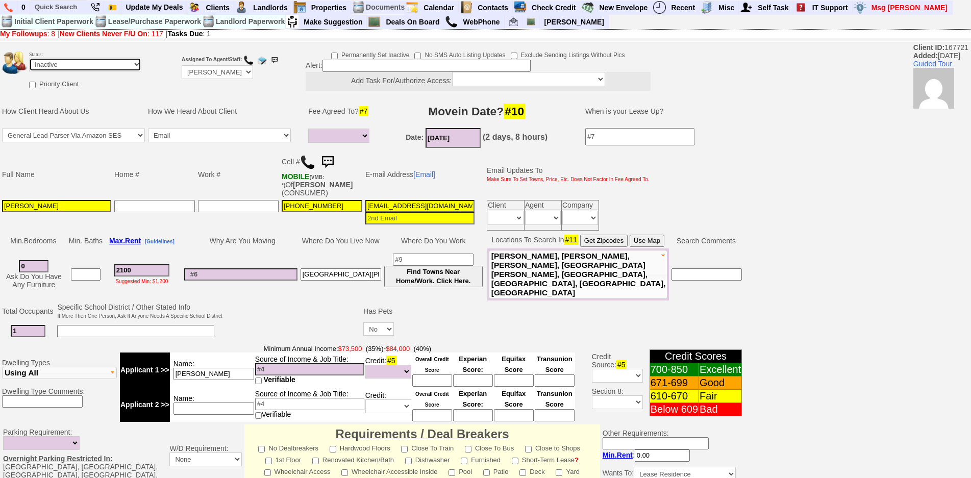
click at [56, 63] on select "Followup via Phone Followup via Email Followup When Section 8 Property Found De…" at bounding box center [85, 65] width 112 height 14
select select "Followup via Phone"
click at [29, 58] on select "Followup via Phone Followup via Email Followup When Section 8 Property Found De…" at bounding box center [85, 65] width 112 height 14
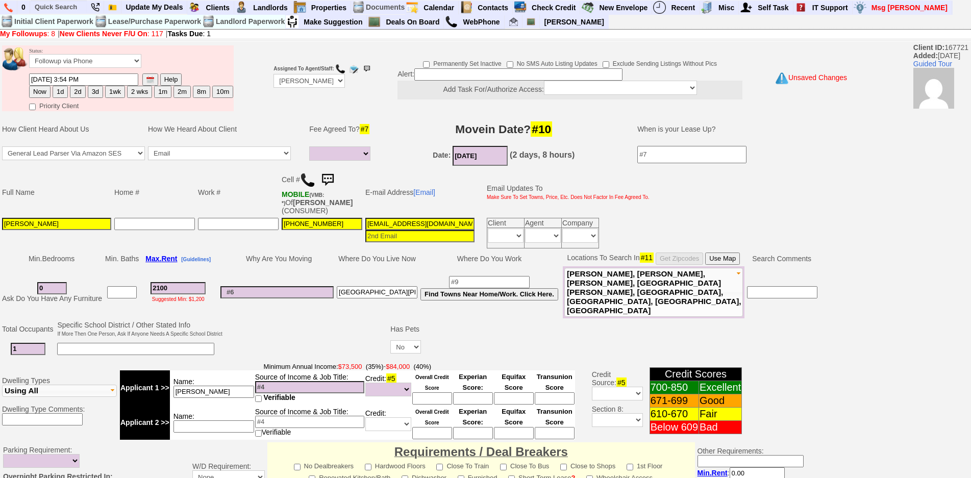
click at [63, 93] on button "1d" at bounding box center [60, 92] width 15 height 12
type input "09/13/2025 03:20 PM"
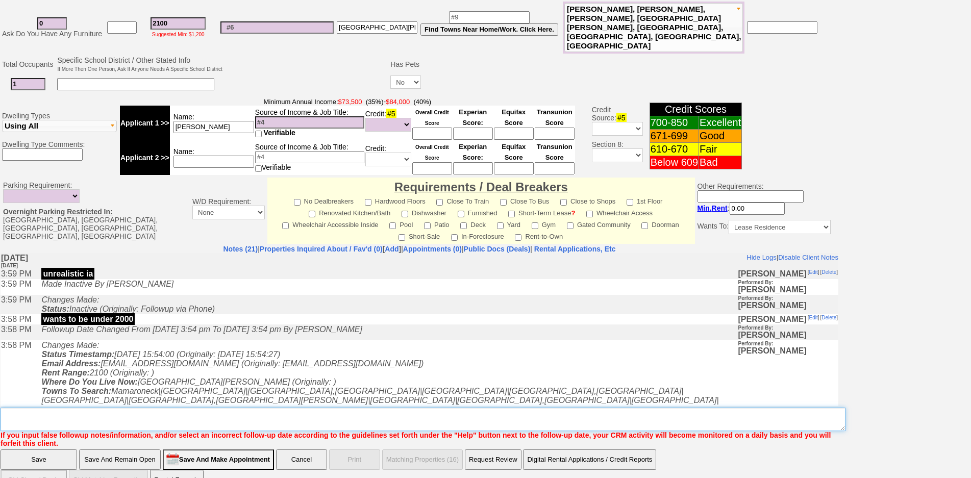
click at [477, 408] on textarea "Insert New Note Here" at bounding box center [423, 419] width 845 height 23
type textarea "501 n barry ld fu"
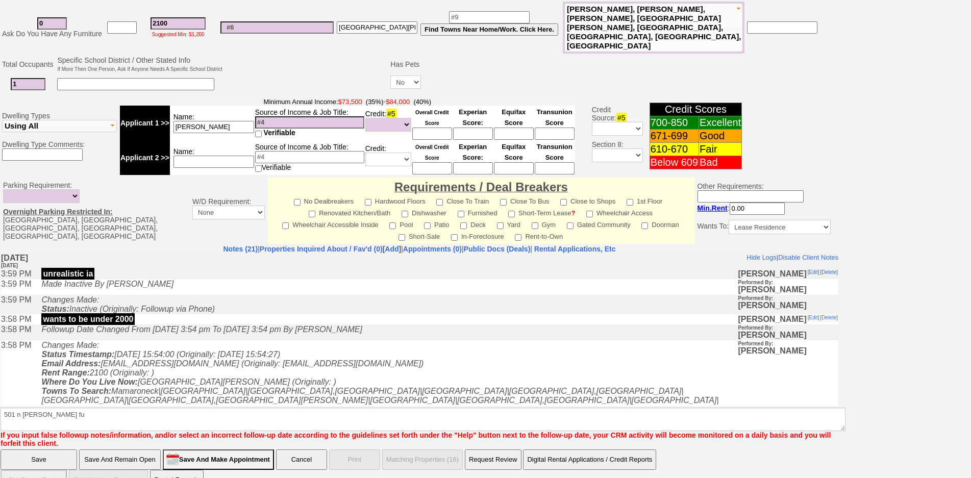
click input "Save" at bounding box center [39, 460] width 77 height 20
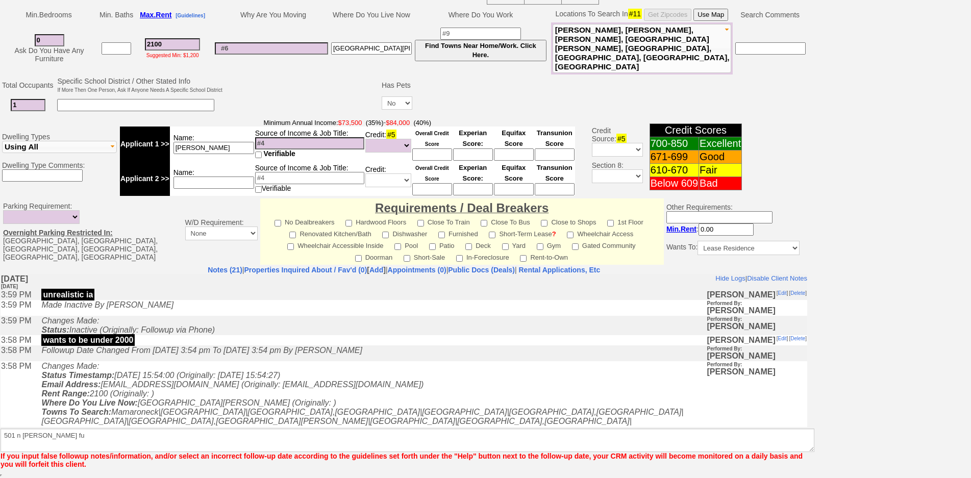
scroll to position [237, 0]
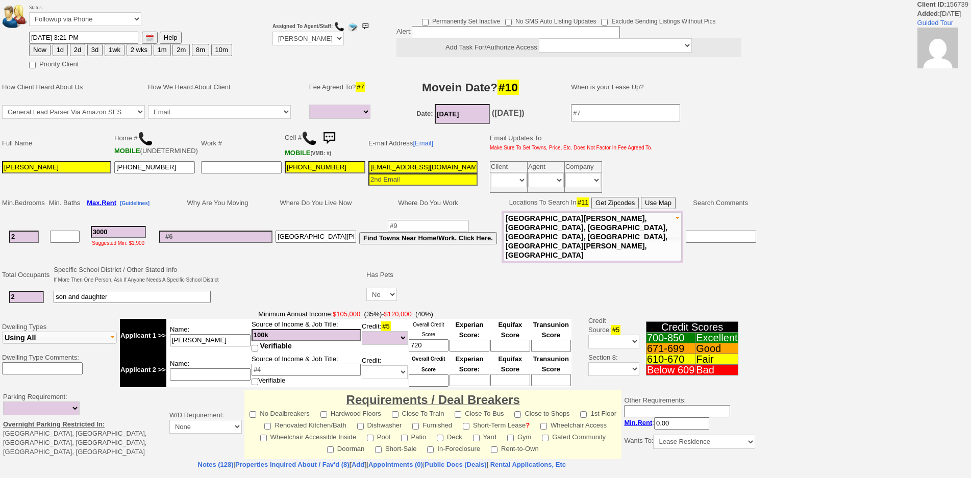
select select
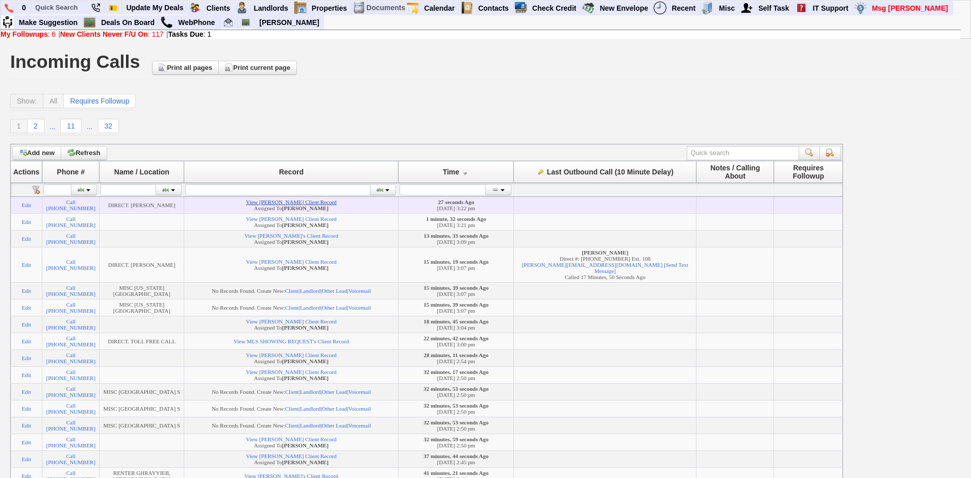
click at [265, 202] on link "View [PERSON_NAME] Client Record" at bounding box center [291, 202] width 90 height 6
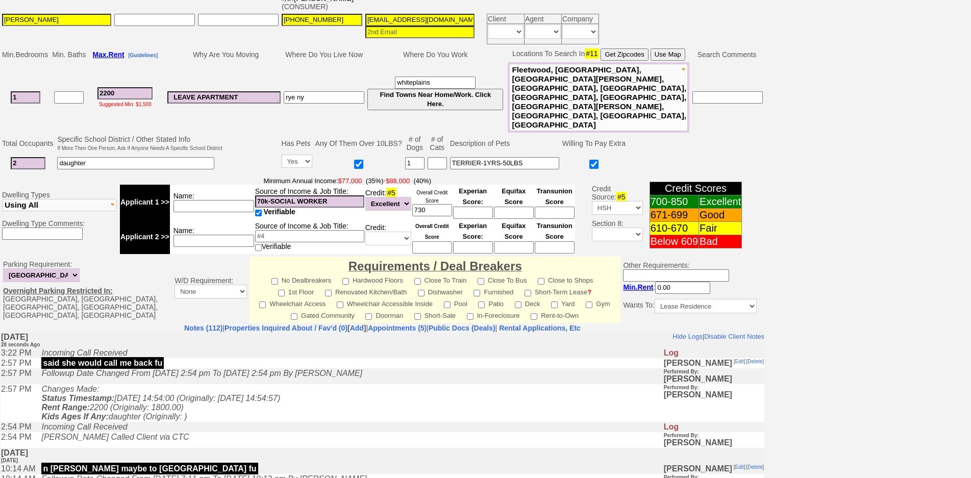
scroll to position [246, 0]
